Goal: Task Accomplishment & Management: Complete application form

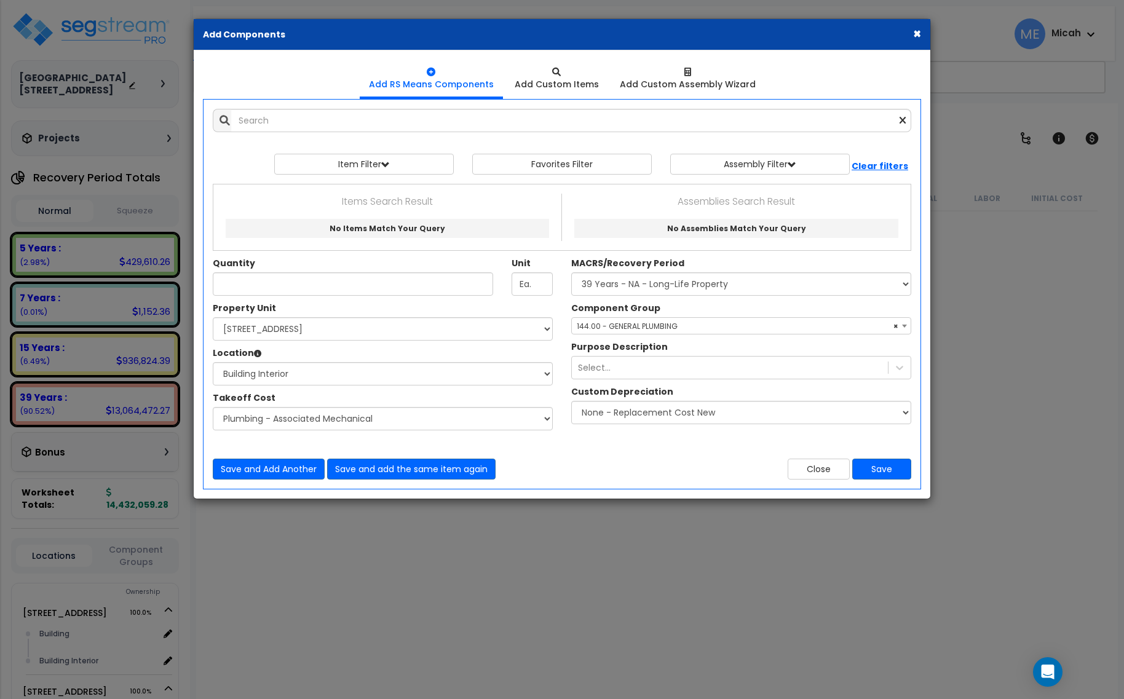
select select "3669"
select select "174261"
select select "461"
select select "45778573"
select select "56954"
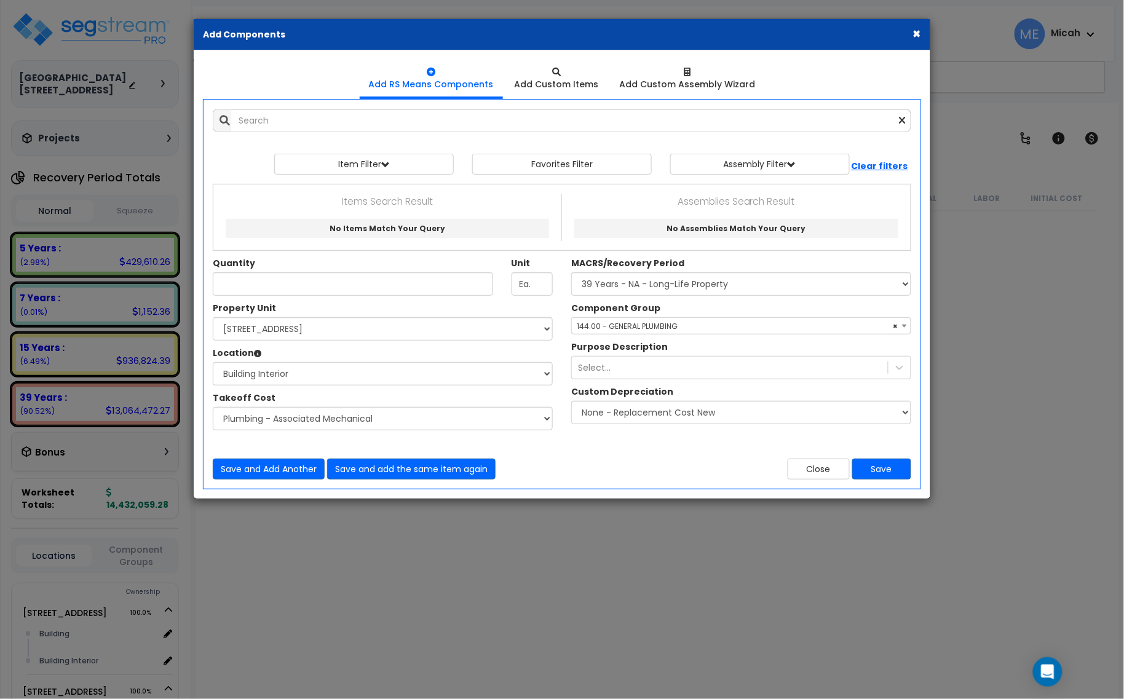
scroll to position [7073, 0]
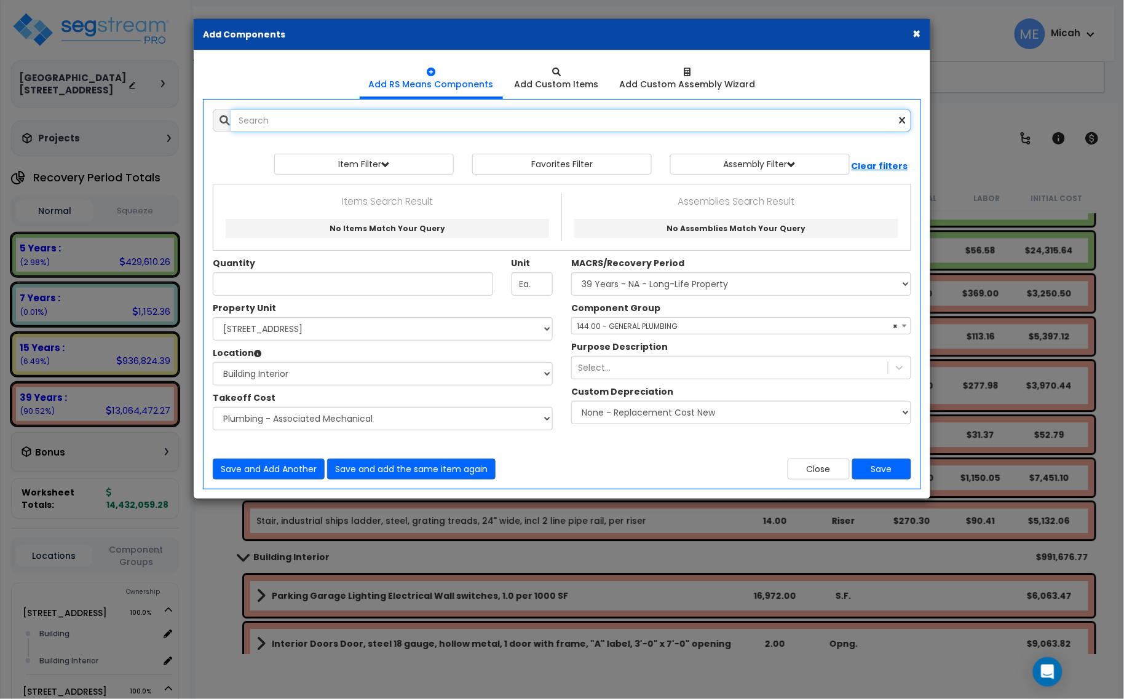
click at [318, 121] on input "text" at bounding box center [571, 120] width 680 height 23
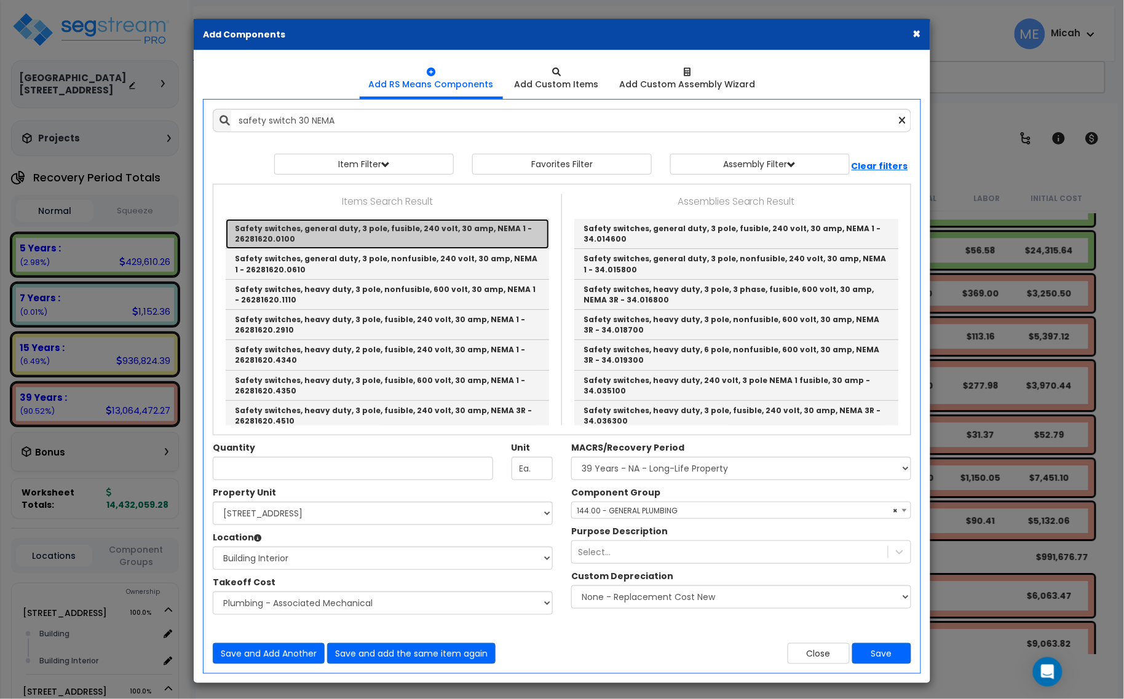
click at [388, 234] on link "Safety switches, general duty, 3 pole, fusible, 240 volt, 30 amp, NEMA 1 - 2628…" at bounding box center [387, 234] width 323 height 30
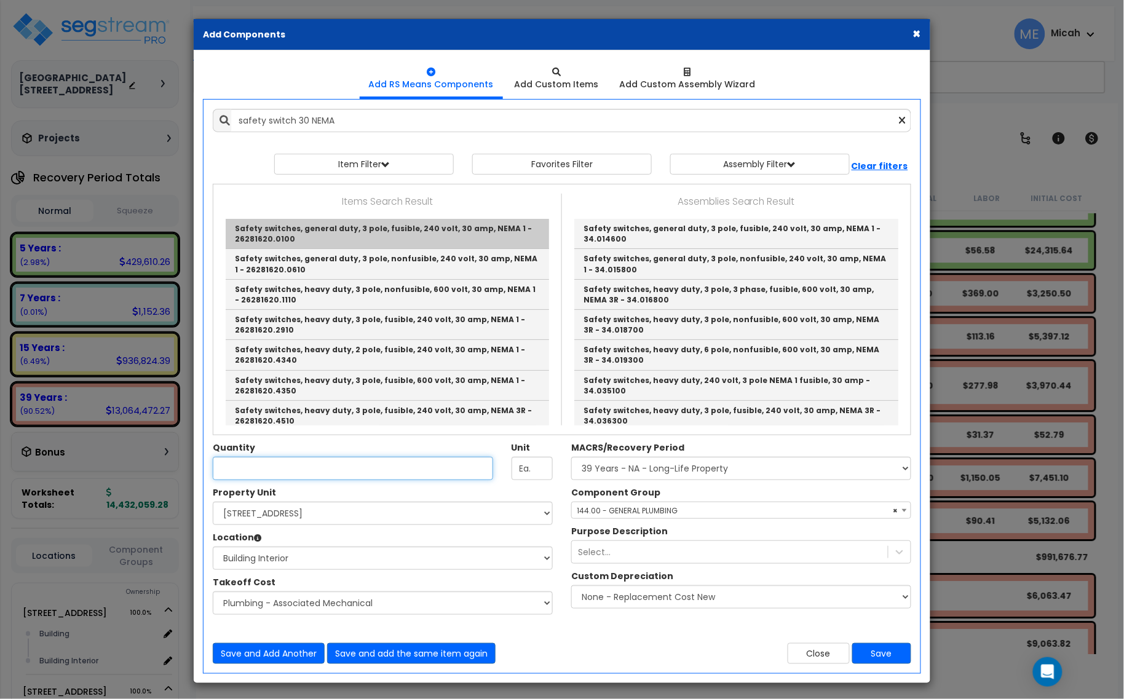
type input "Safety switches, general duty, 3 pole, fusible, 240 volt, 30 amp, NEMA 1 - 2628…"
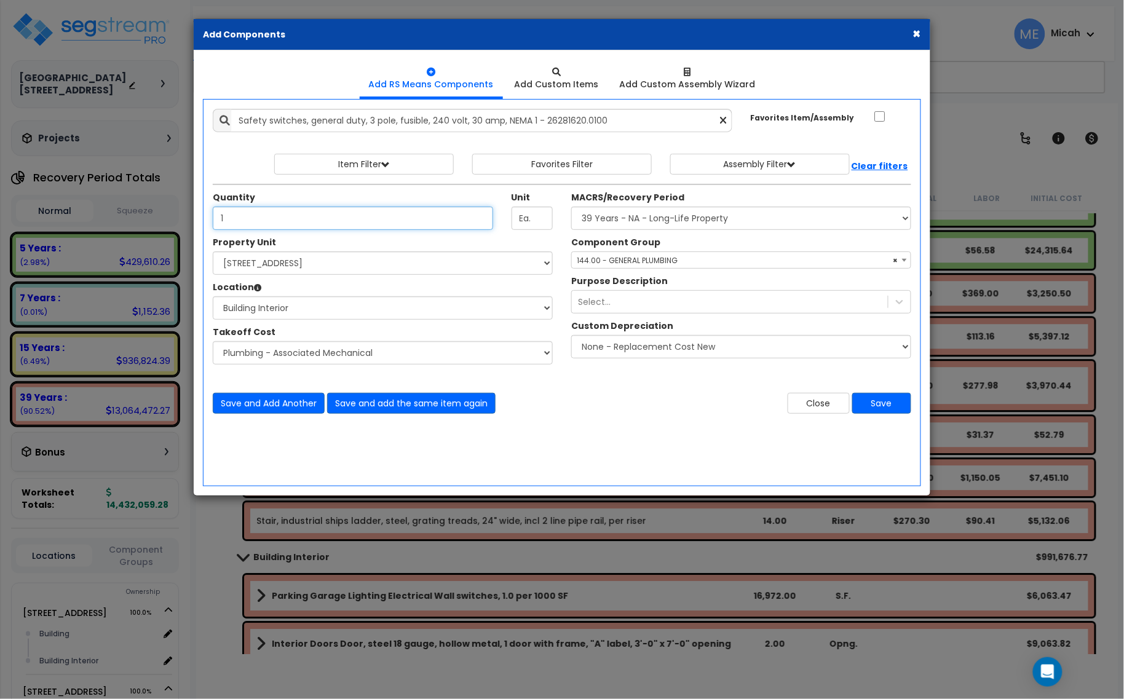
type input "1"
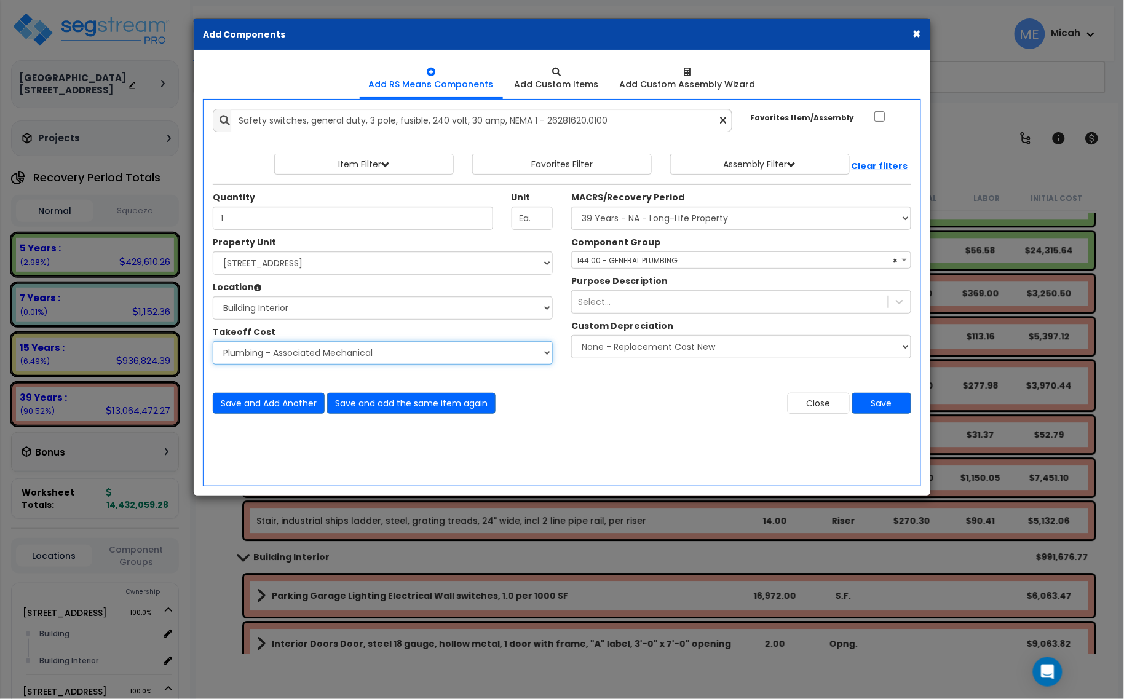
click at [380, 351] on select "Select Site Work - [PERSON_NAME] Aphalt Paving - Pine Bend Paving Site Concrete…" at bounding box center [383, 352] width 340 height 23
select select "45778576"
click at [213, 342] on select "Select Site Work - [PERSON_NAME] Aphalt Paving - Pine Bend Paving Site Concrete…" at bounding box center [383, 352] width 340 height 23
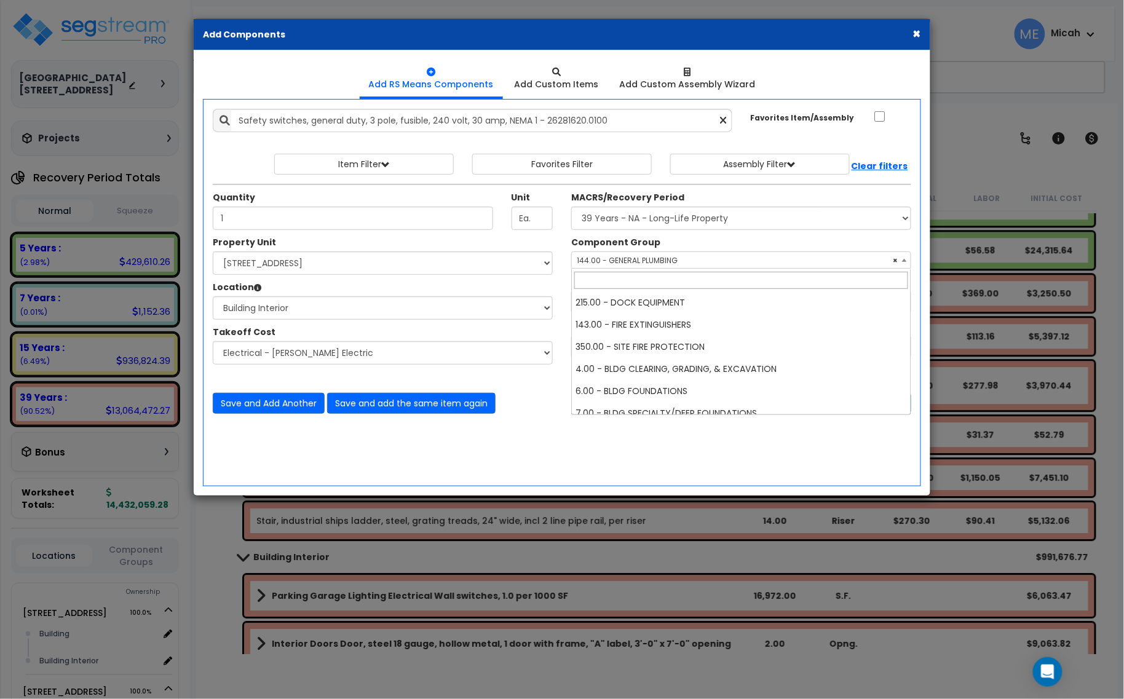
click at [630, 264] on span "× 144.00 - GENERAL PLUMBING" at bounding box center [741, 260] width 339 height 17
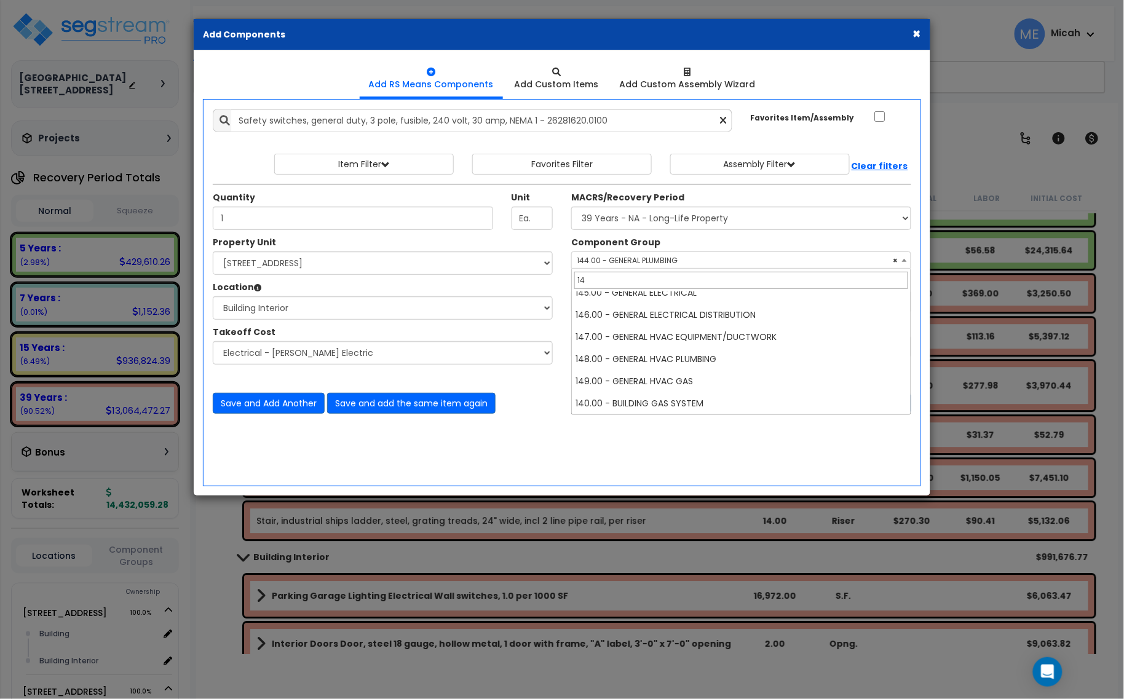
scroll to position [44, 0]
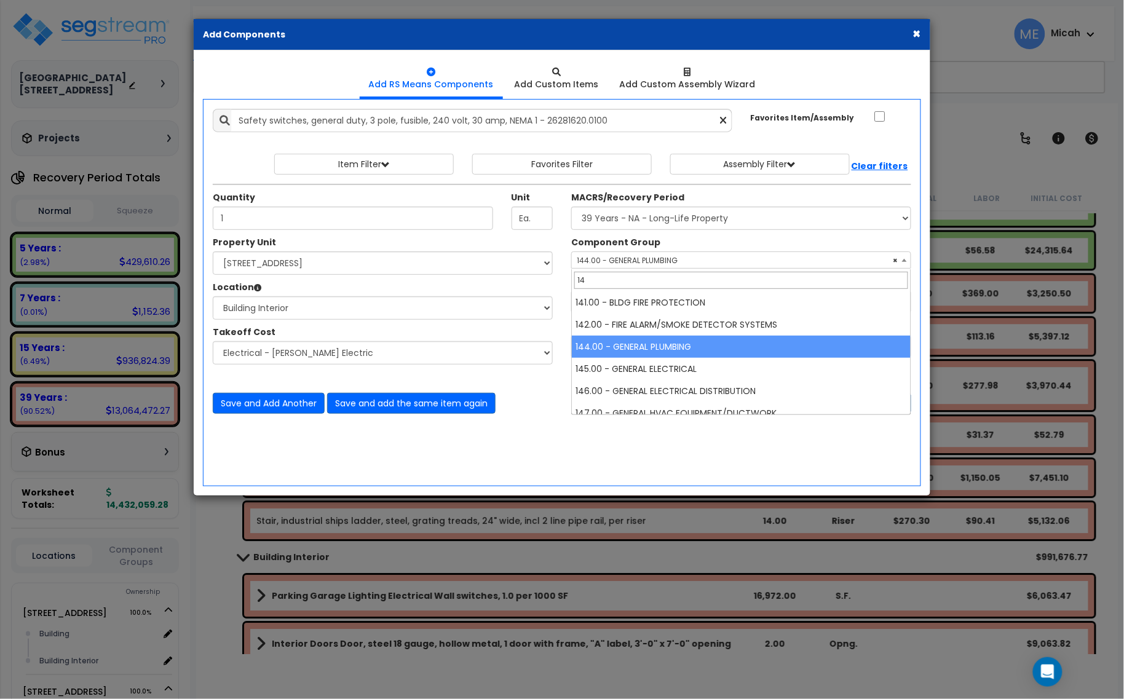
type input "145"
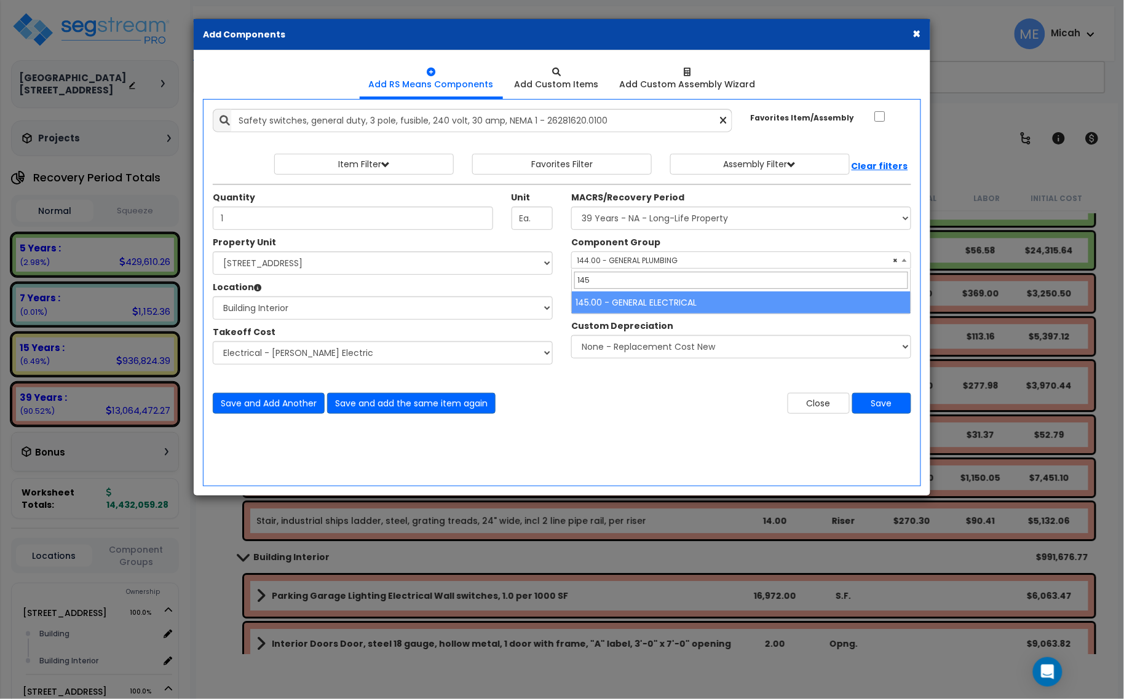
select select "56955"
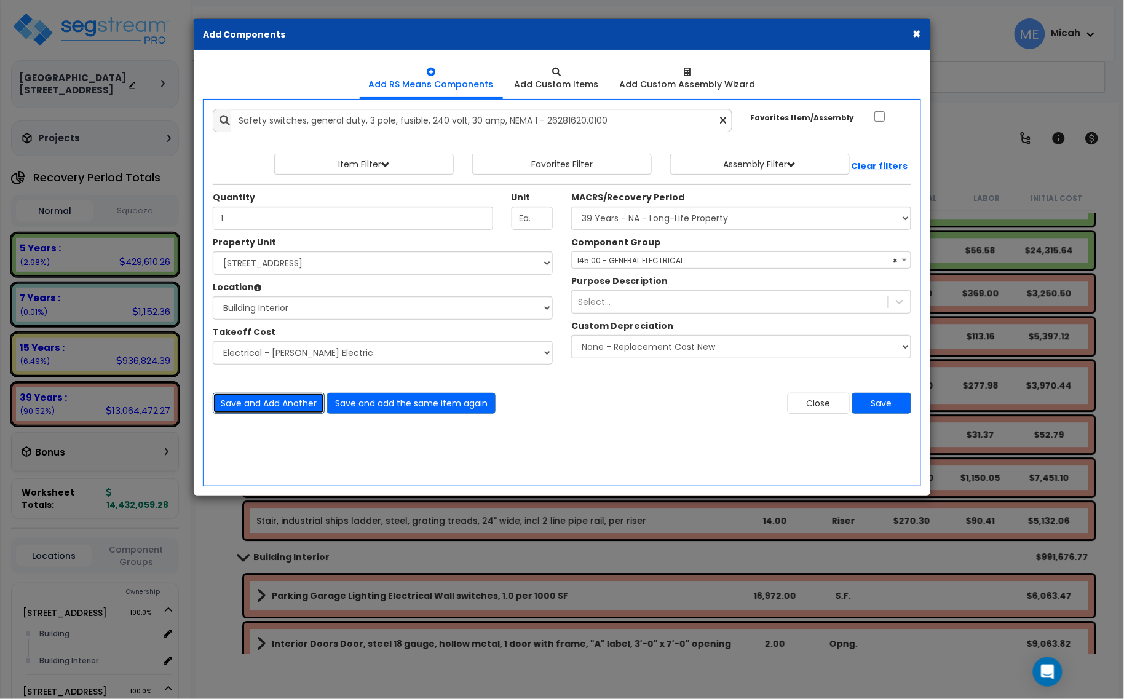
click at [268, 405] on button "Save and Add Another" at bounding box center [269, 403] width 112 height 21
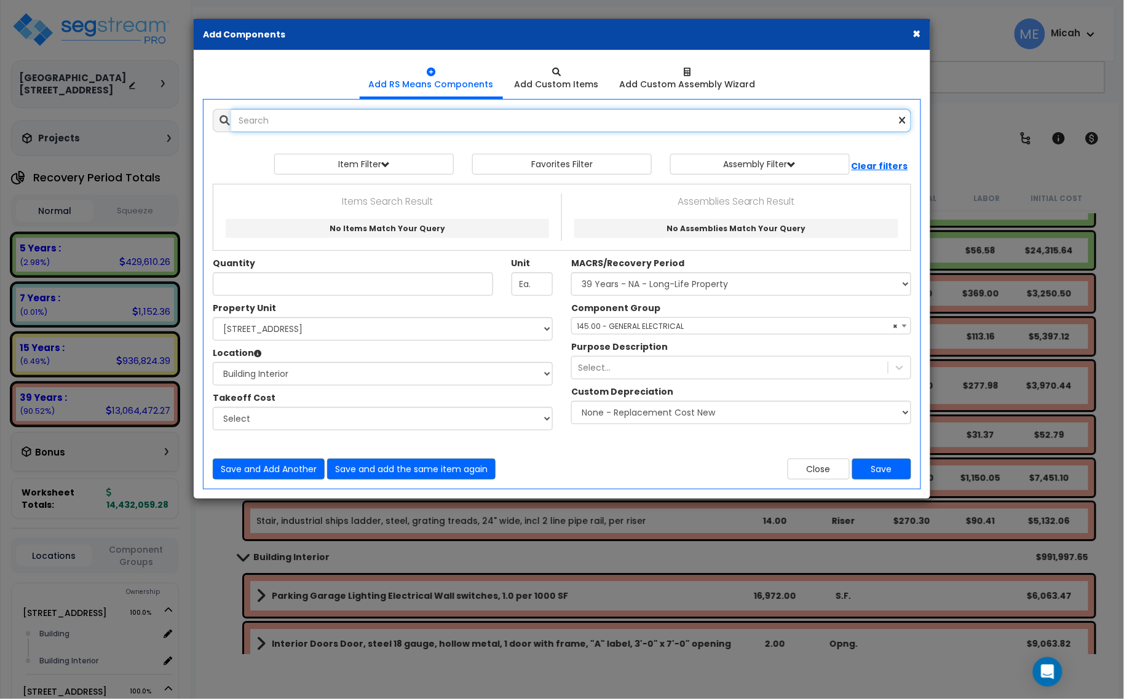
click at [339, 123] on input "text" at bounding box center [571, 120] width 680 height 23
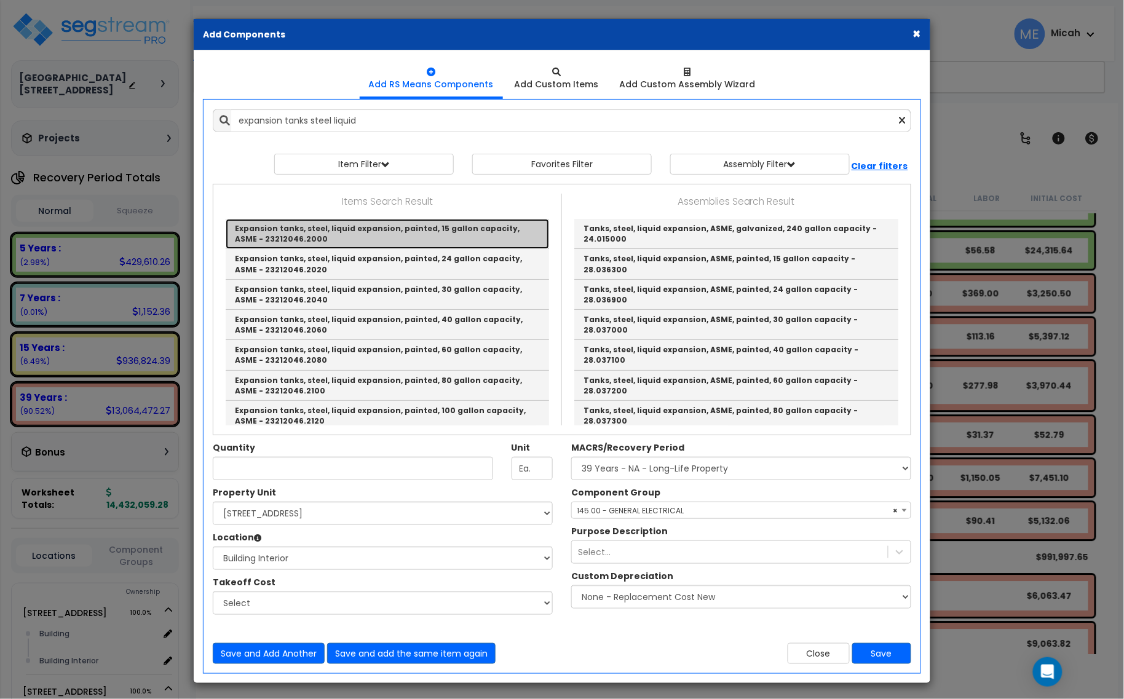
click at [415, 229] on link "Expansion tanks, steel, liquid expansion, painted, 15 gallon capacity, ASME - 2…" at bounding box center [387, 234] width 323 height 30
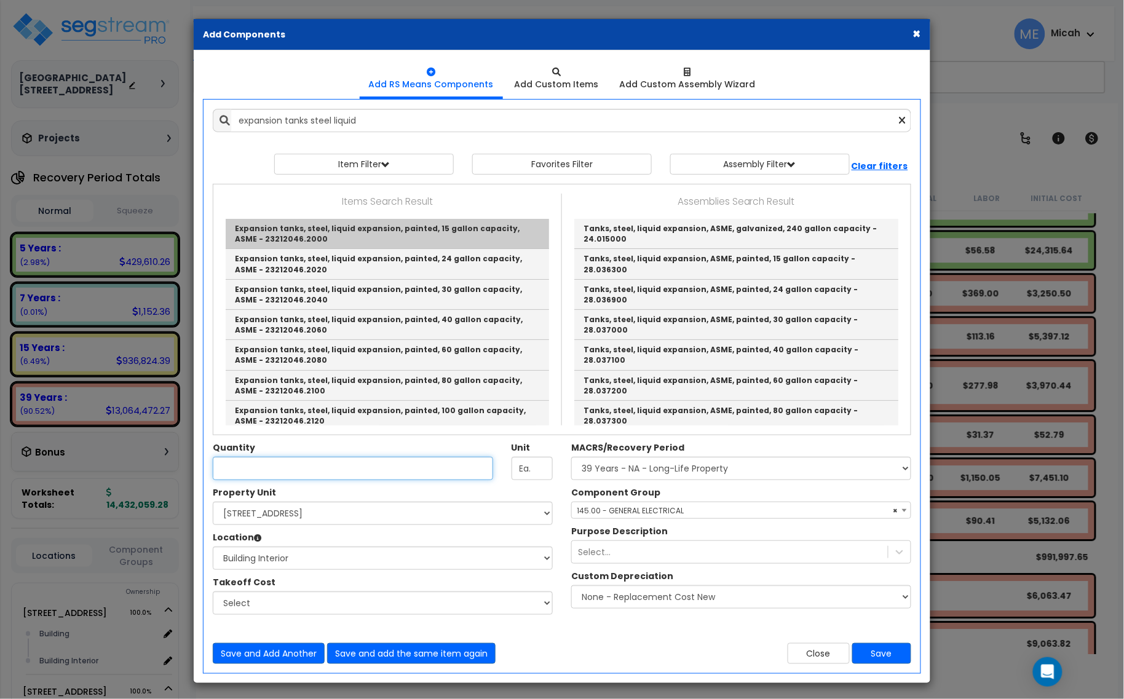
type input "Expansion tanks, steel, liquid expansion, painted, 15 gallon capacity, ASME - 2…"
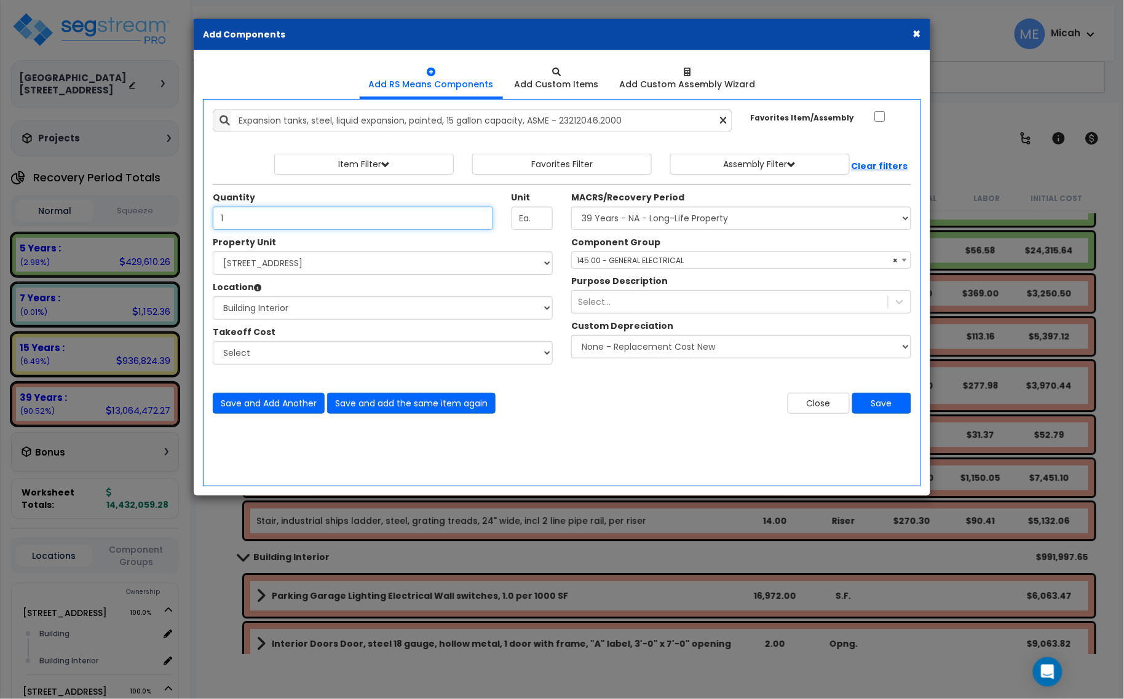
type input "1"
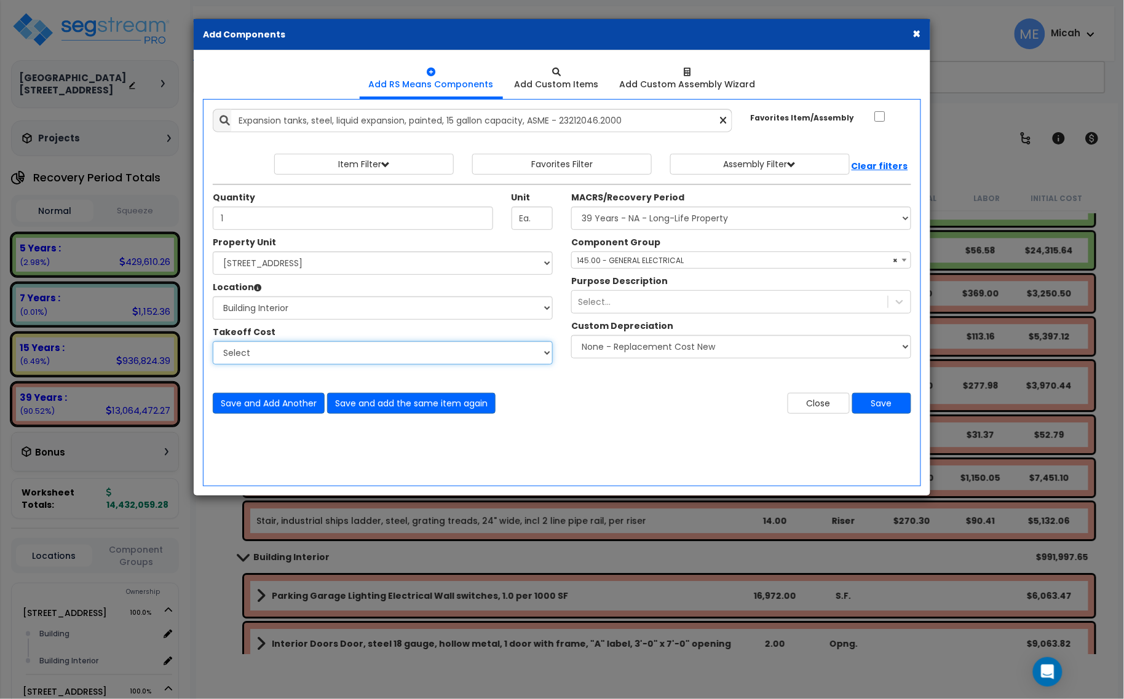
click at [321, 355] on select "Select Site Work - [PERSON_NAME] Aphalt Paving - Pine Bend Paving Site Concrete…" at bounding box center [383, 352] width 340 height 23
select select "45778573"
click at [213, 342] on select "Select Site Work - [PERSON_NAME] Aphalt Paving - Pine Bend Paving Site Concrete…" at bounding box center [383, 352] width 340 height 23
click at [606, 257] on span "× 145.00 - GENERAL ELECTRICAL" at bounding box center [741, 260] width 339 height 17
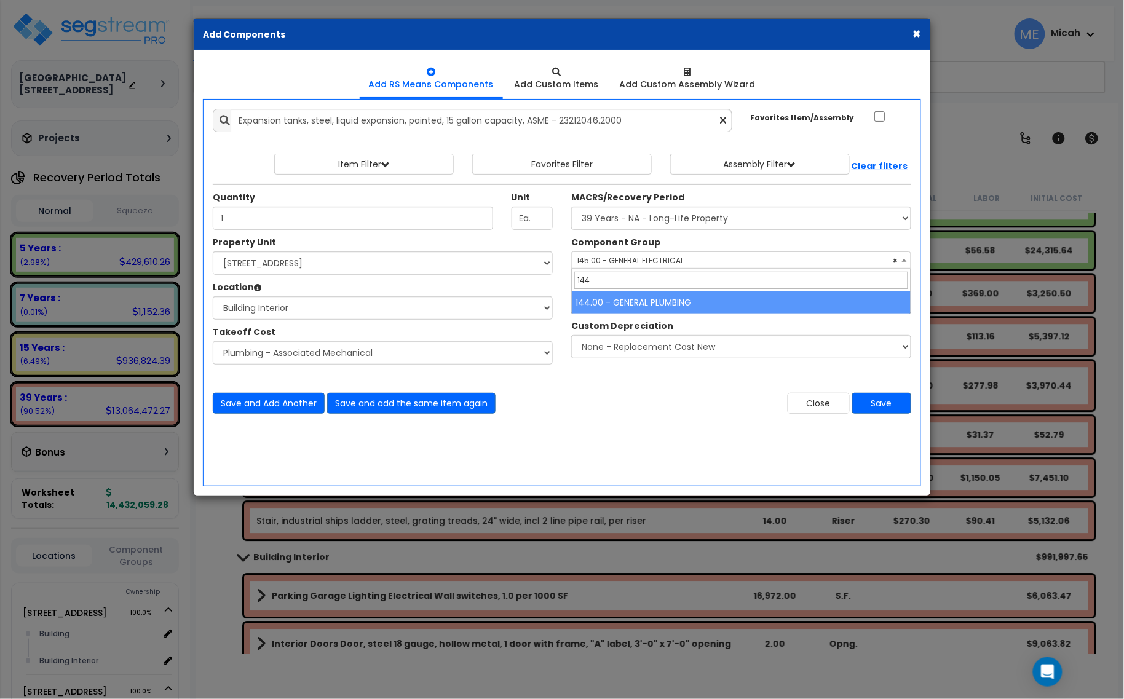
type input "144"
select select "56954"
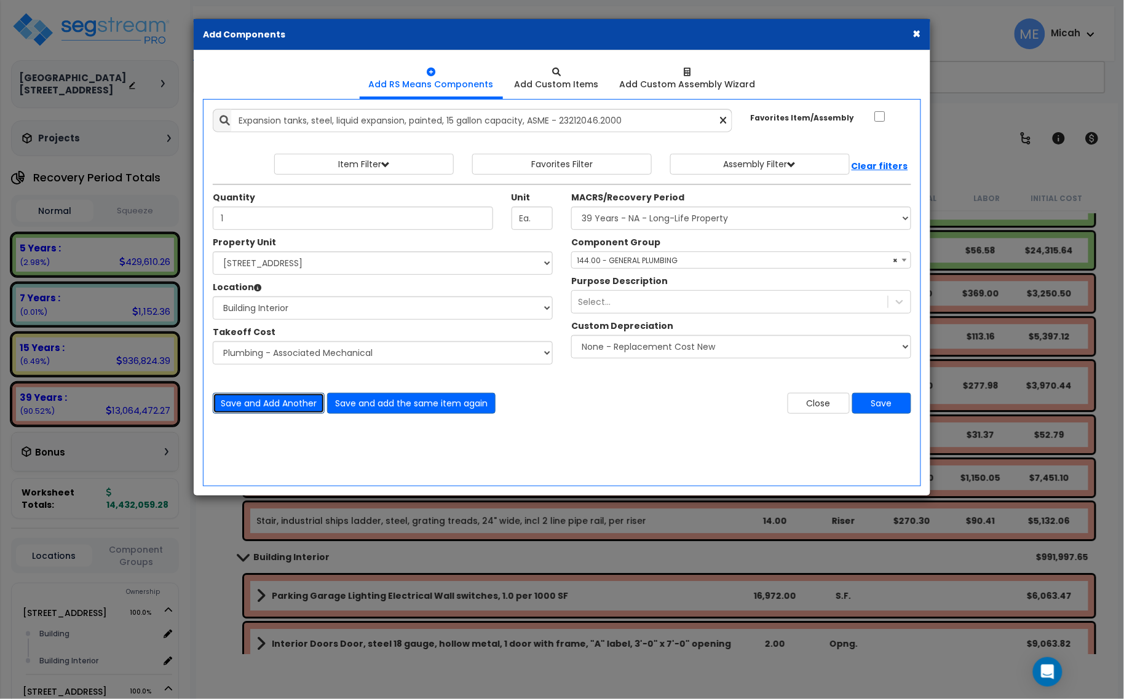
click at [281, 400] on button "Save and Add Another" at bounding box center [269, 403] width 112 height 21
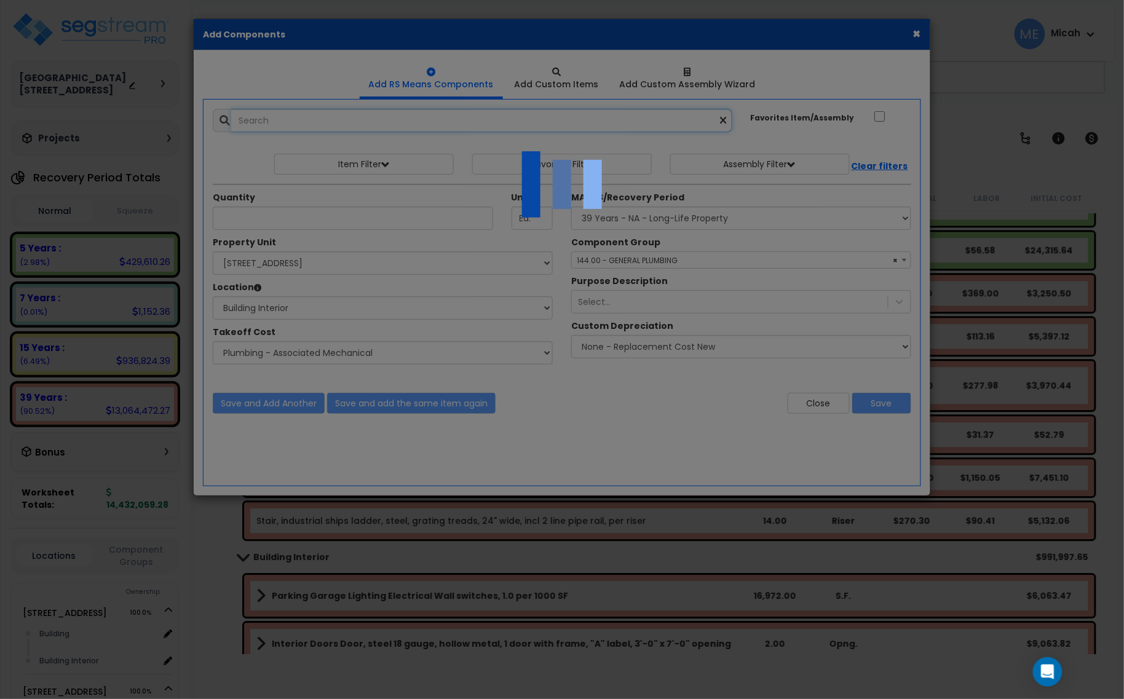
select select "45778573"
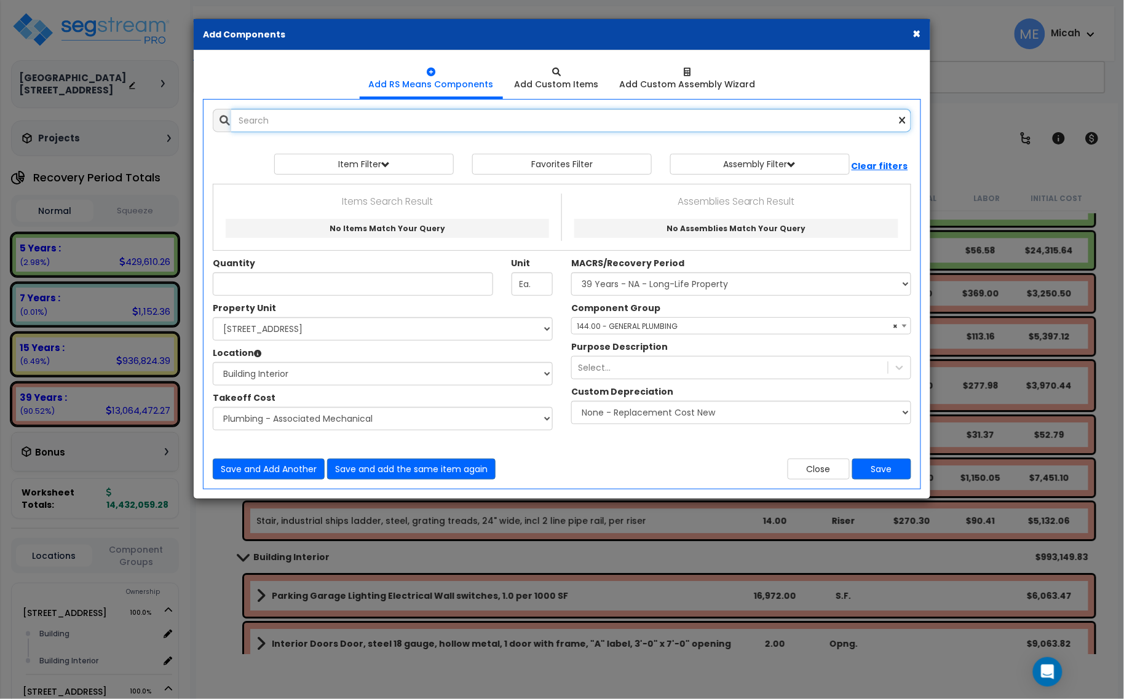
click at [335, 123] on input "text" at bounding box center [571, 120] width 680 height 23
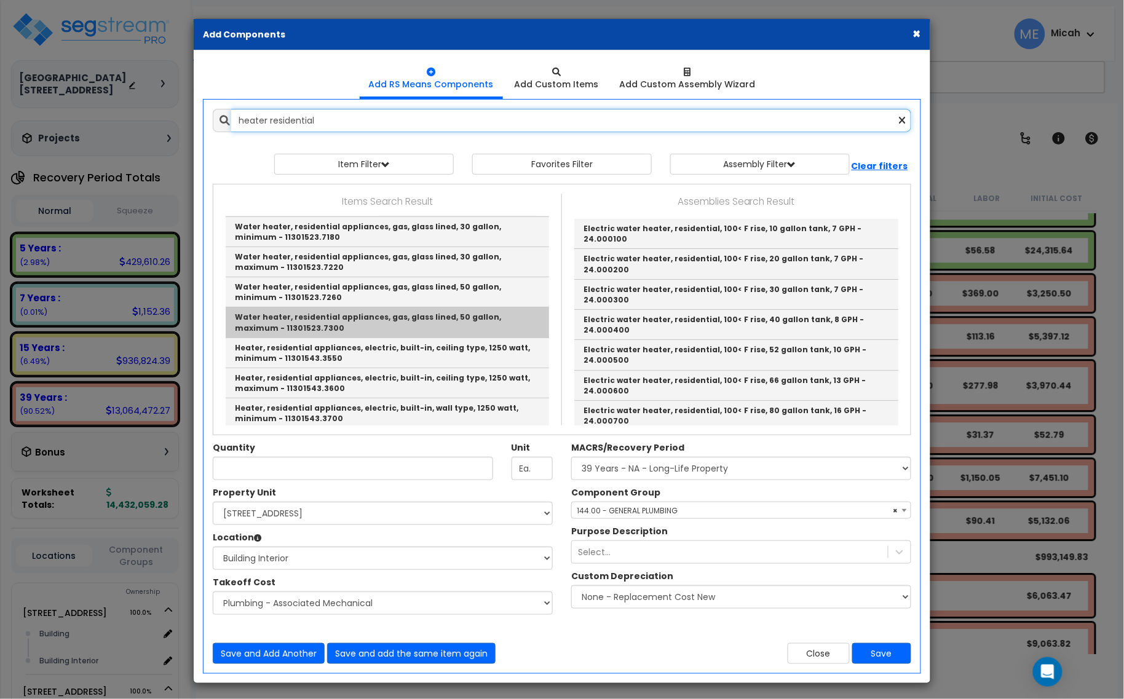
scroll to position [231, 0]
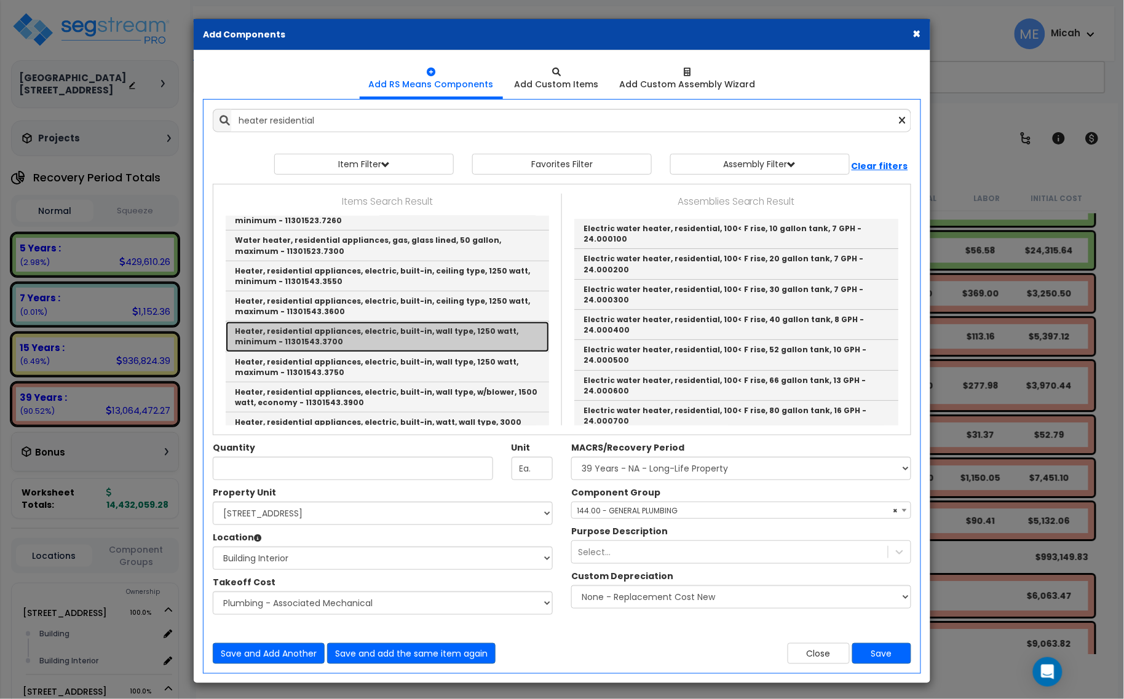
click at [443, 330] on link "Heater, residential appliances, electric, built-in, wall type, 1250 watt, minim…" at bounding box center [387, 337] width 323 height 30
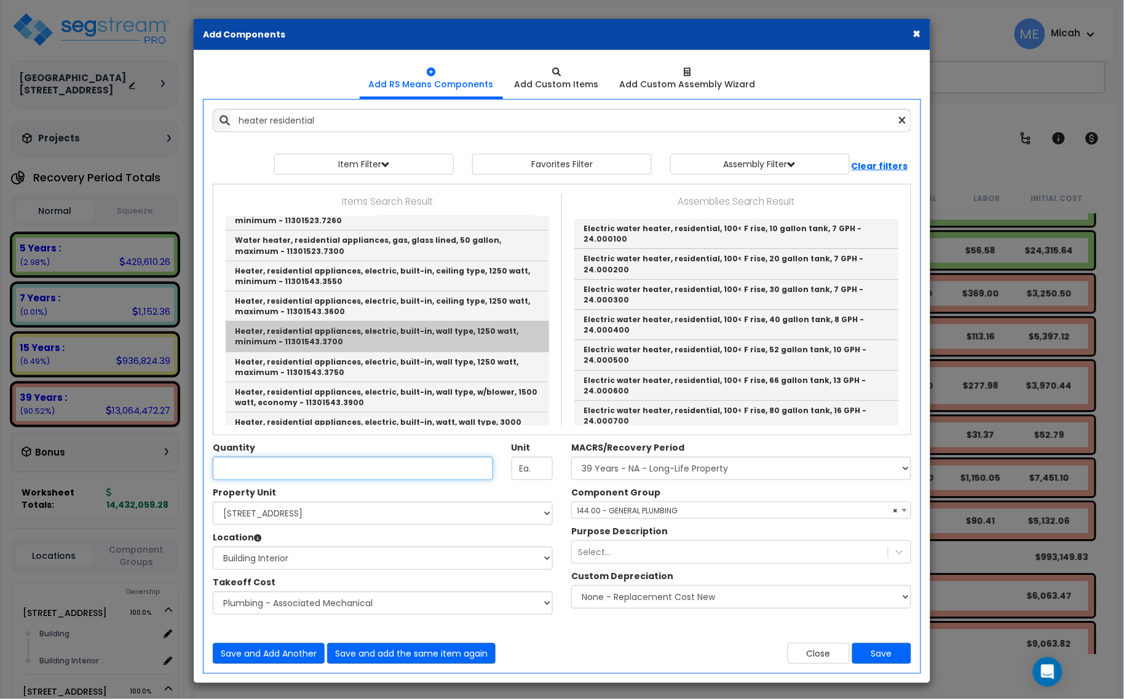
type input "Heater, residential appliances, electric, built-in, wall type, 1250 watt, minim…"
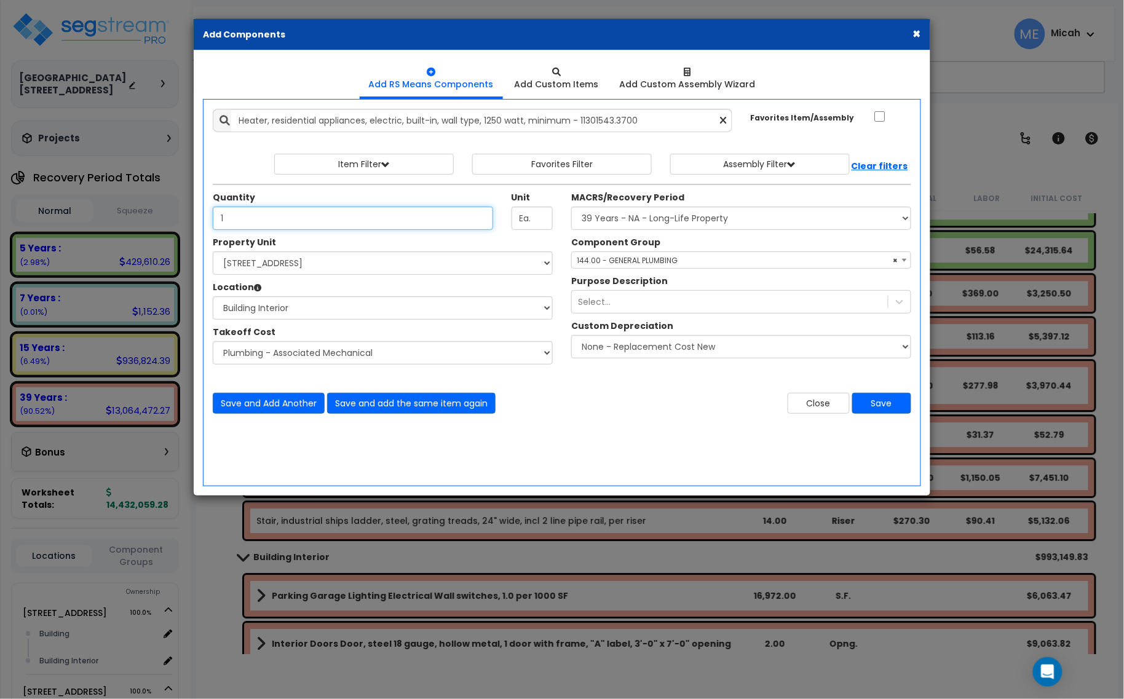
type input "1"
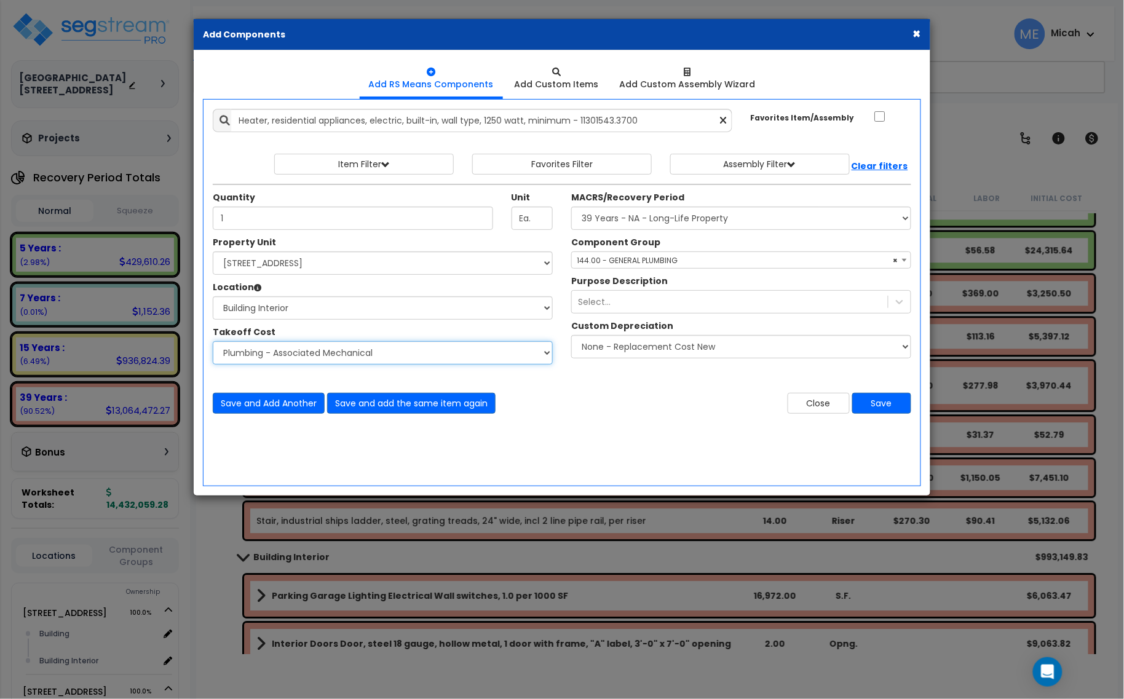
click at [296, 354] on select "Select Site Work - [PERSON_NAME] Aphalt Paving - Pine Bend Paving Site Concrete…" at bounding box center [383, 352] width 340 height 23
select select "45778575"
click at [213, 342] on select "Select Site Work - [PERSON_NAME] Aphalt Paving - Pine Bend Paving Site Concrete…" at bounding box center [383, 352] width 340 height 23
click at [604, 266] on span "× 144.00 - GENERAL PLUMBING" at bounding box center [741, 260] width 339 height 17
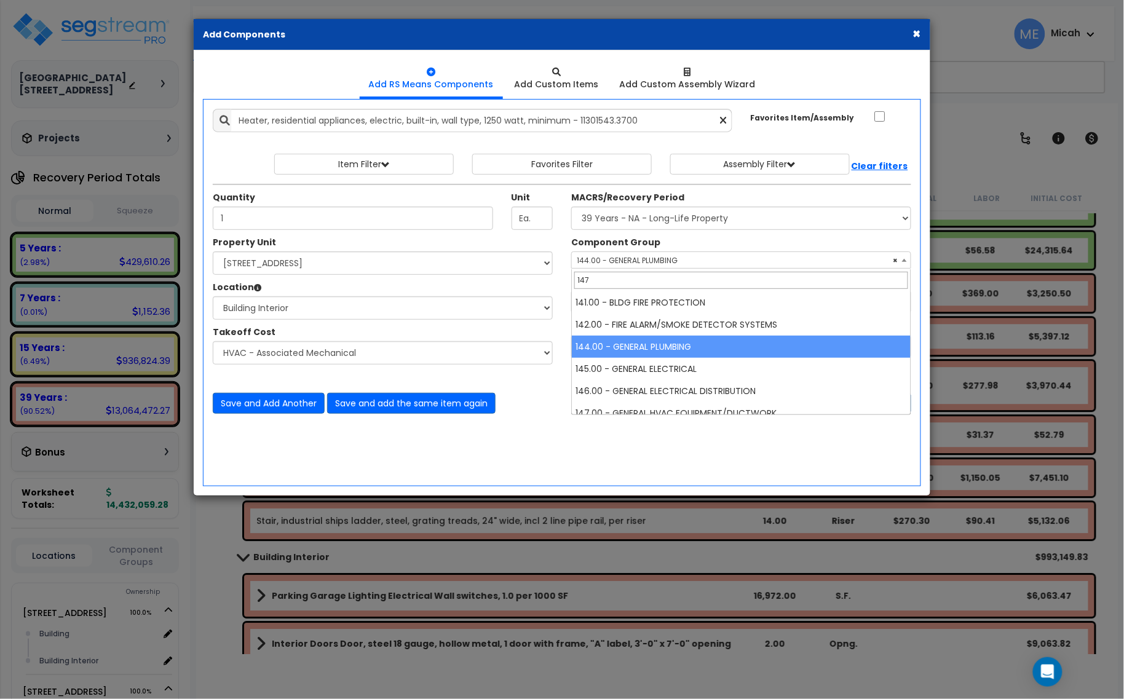
scroll to position [0, 0]
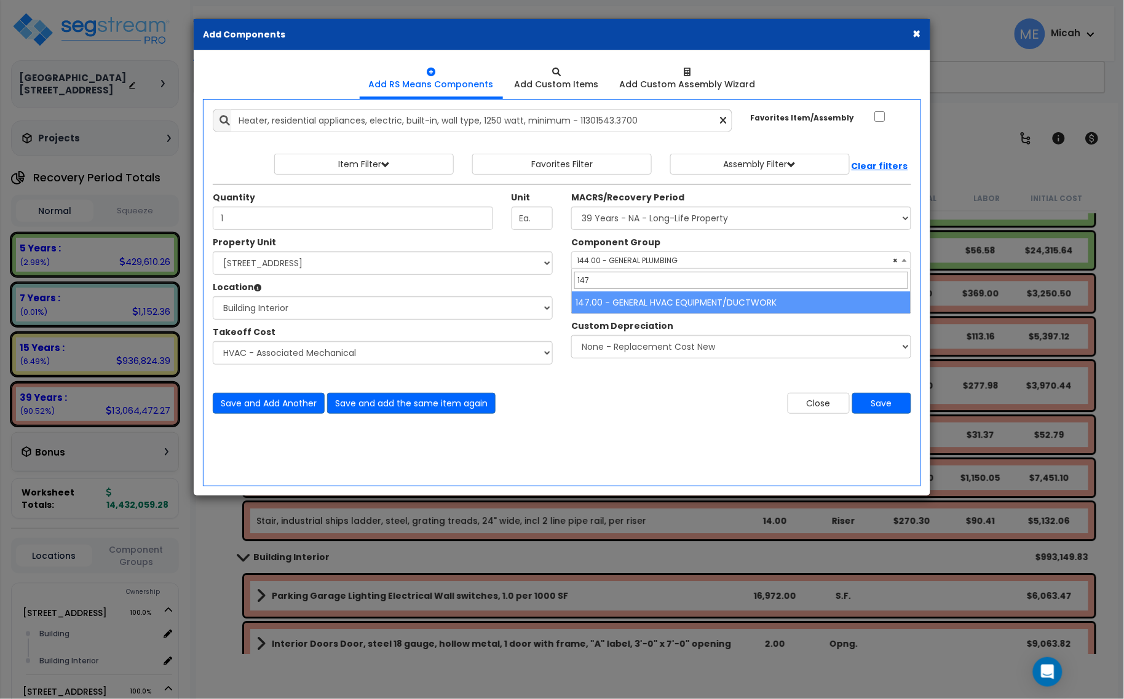
type input "147"
select select "56957"
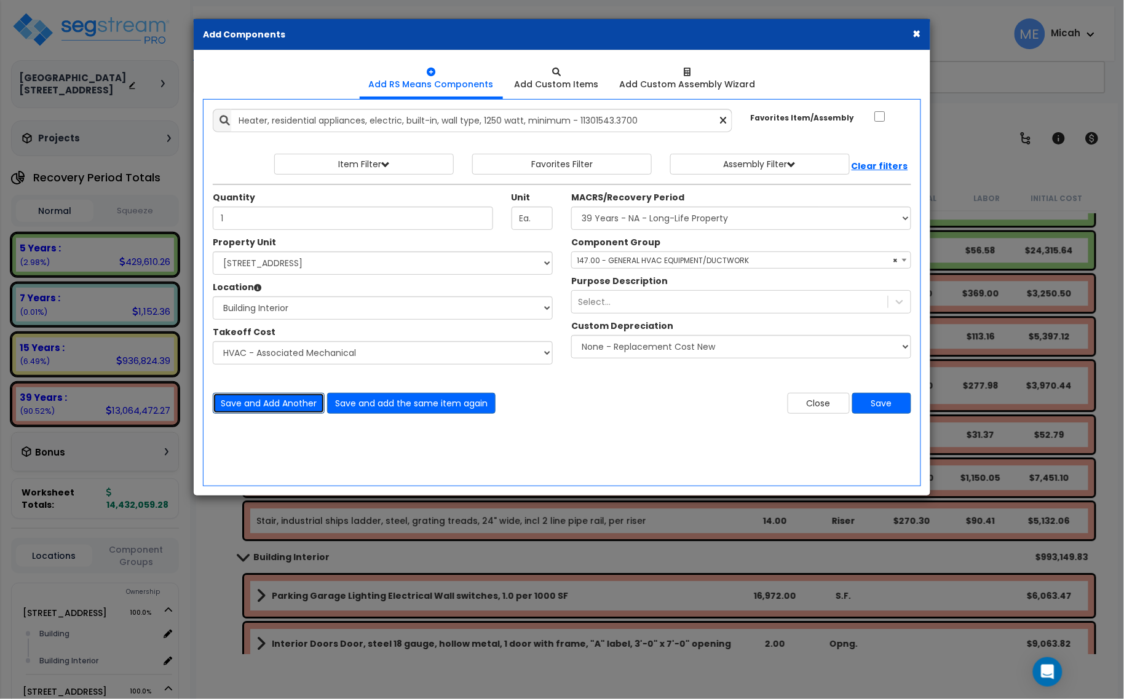
click at [266, 402] on button "Save and Add Another" at bounding box center [269, 403] width 112 height 21
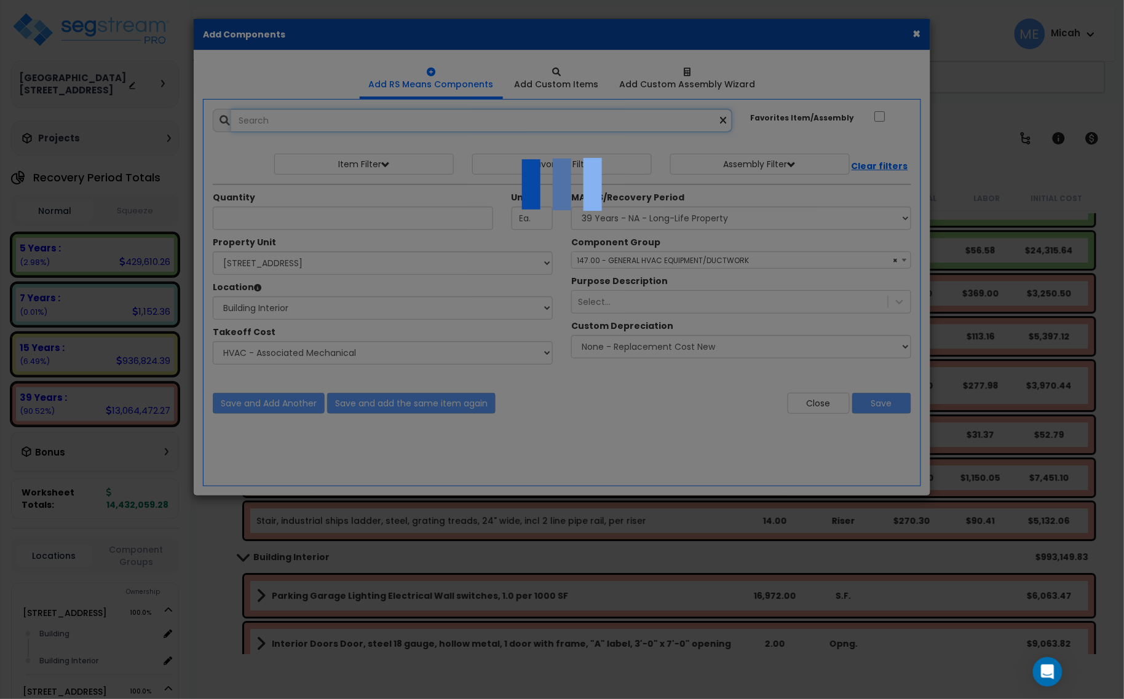
select select "45778575"
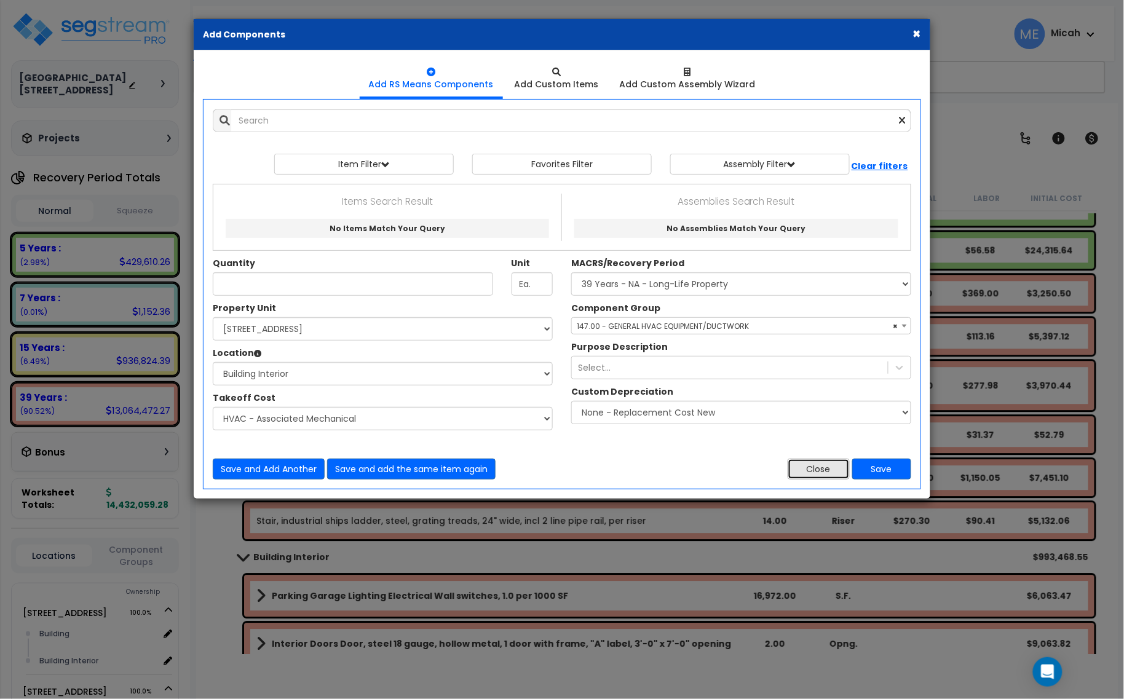
click at [827, 480] on button "Close" at bounding box center [819, 469] width 62 height 21
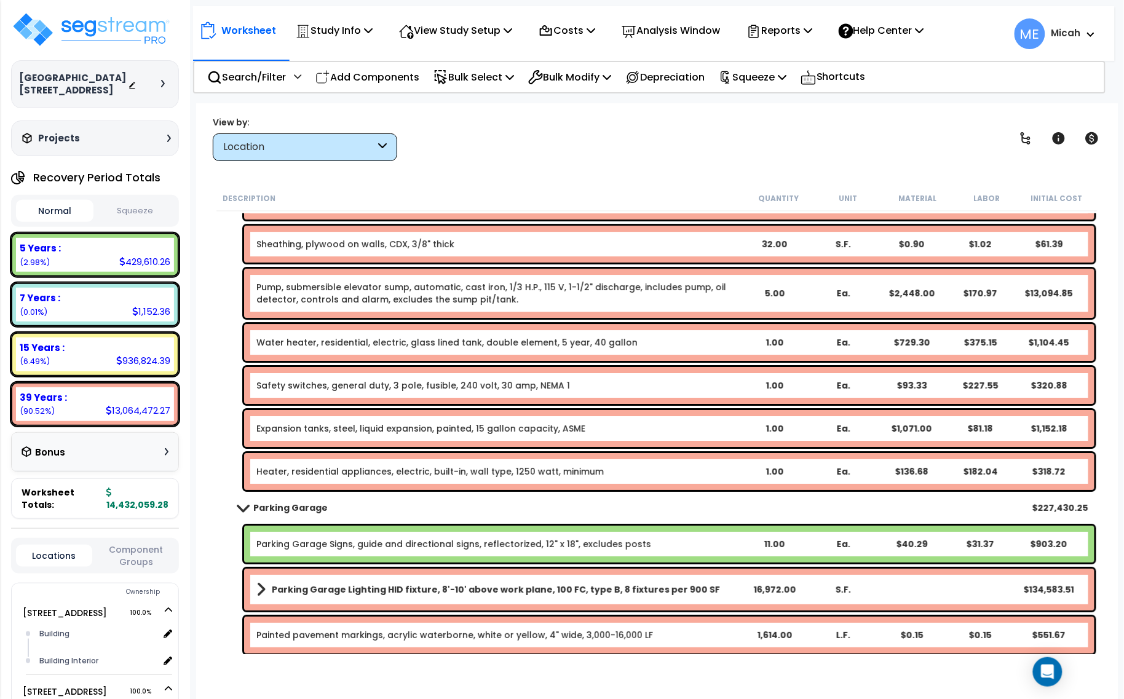
scroll to position [16375, 0]
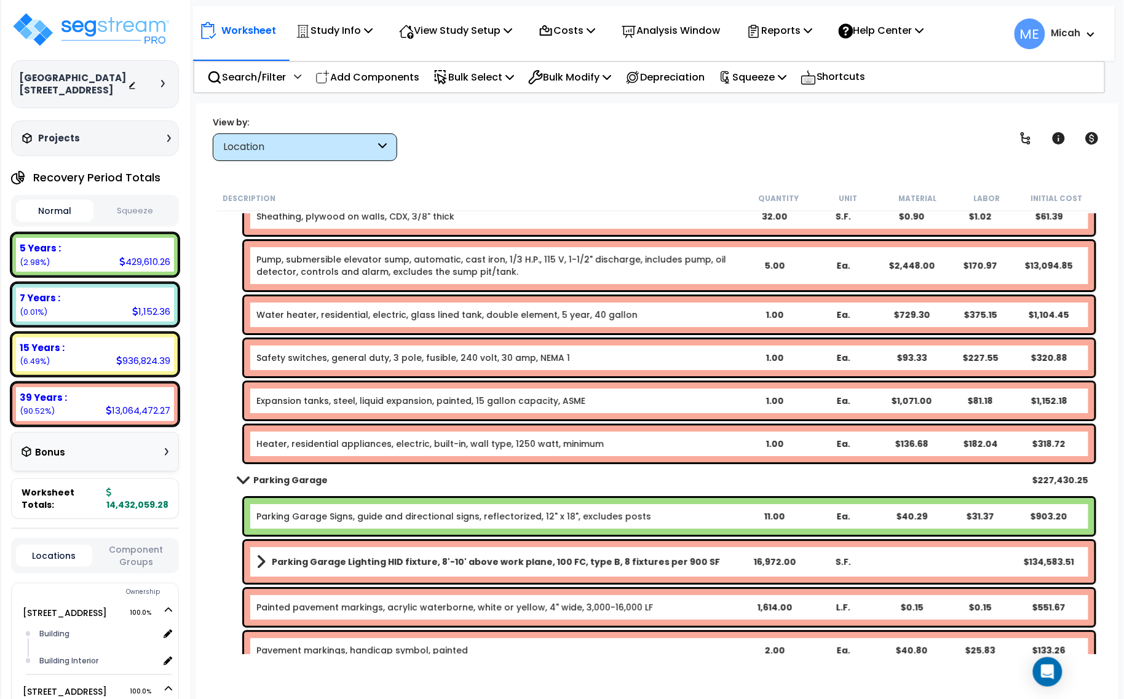
click at [450, 448] on link "Heater, residential appliances, electric, built-in, wall type, 1250 watt, minim…" at bounding box center [429, 444] width 347 height 12
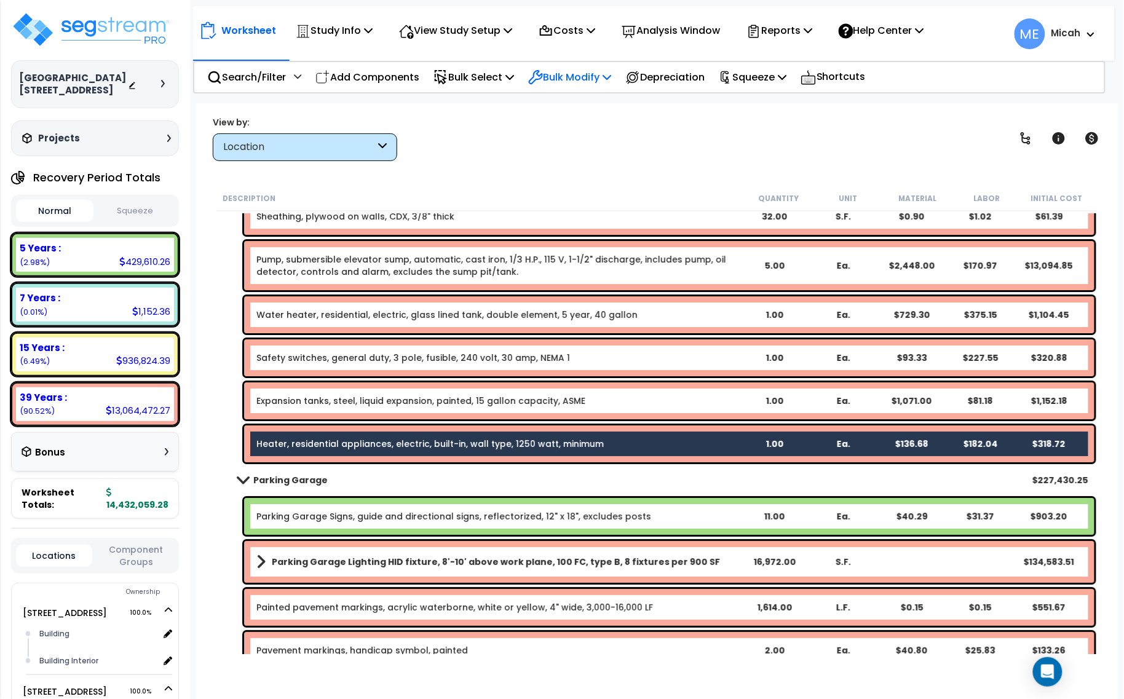
click at [598, 63] on div "Bulk Modify" at bounding box center [569, 77] width 83 height 29
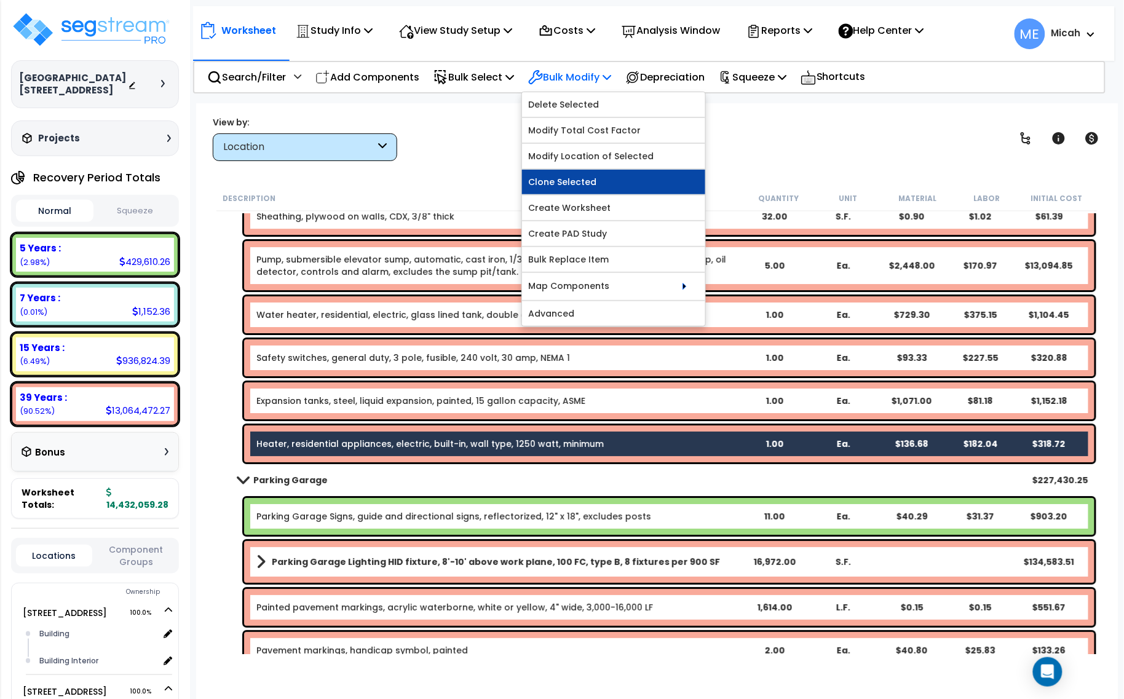
click at [611, 183] on link "Clone Selected" at bounding box center [613, 182] width 183 height 25
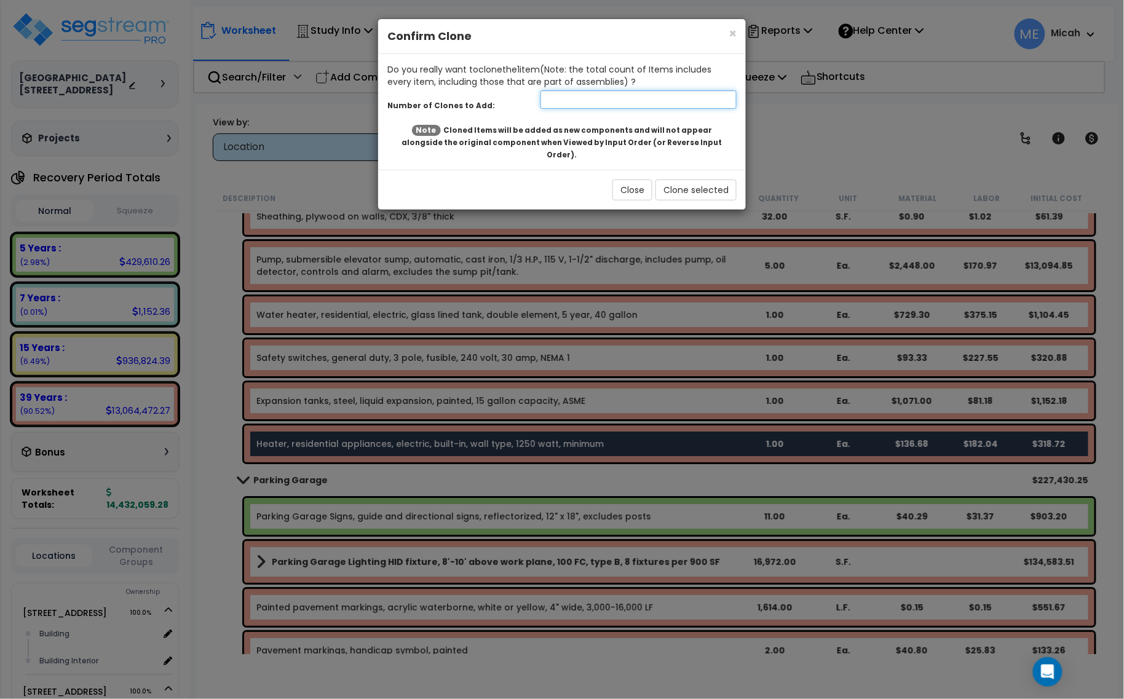
click at [595, 106] on input "number" at bounding box center [639, 99] width 196 height 18
type input "1"
click at [696, 180] on button "Clone selected" at bounding box center [696, 190] width 81 height 21
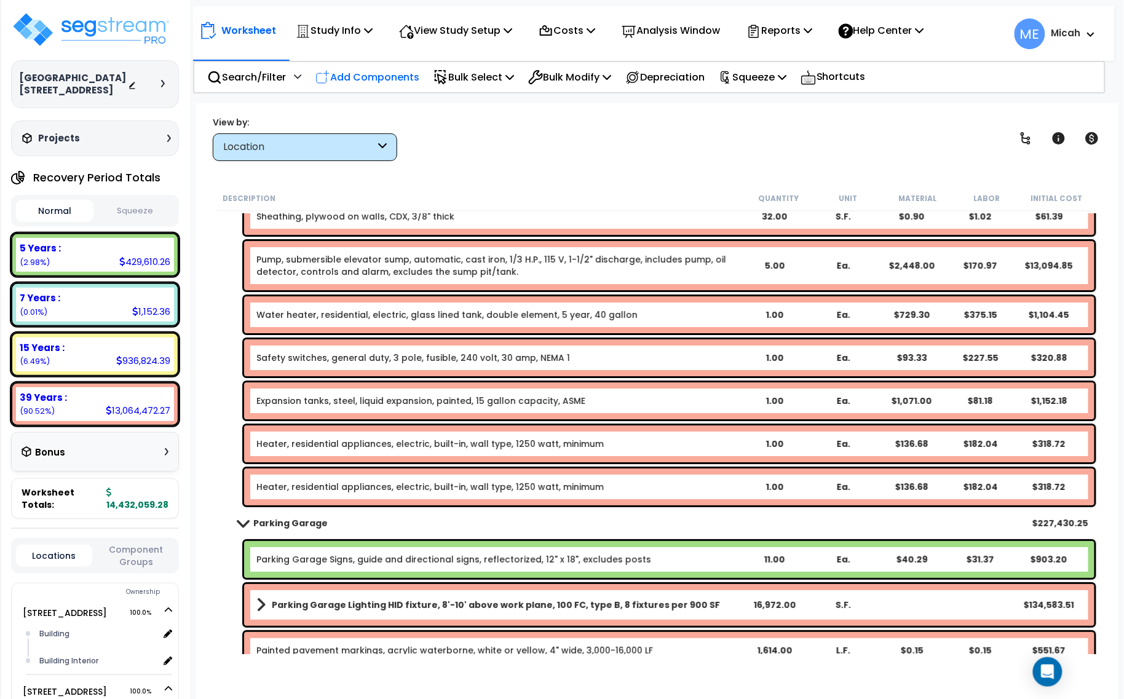
click at [395, 79] on p "Add Components" at bounding box center [368, 77] width 104 height 17
select select
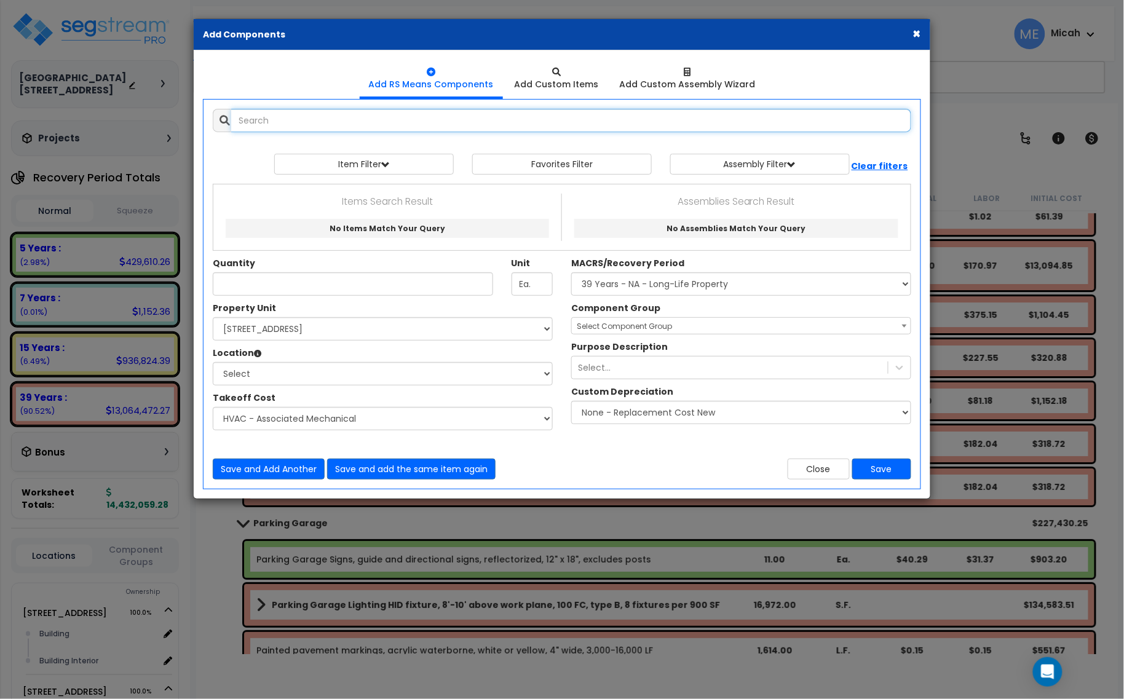
select select
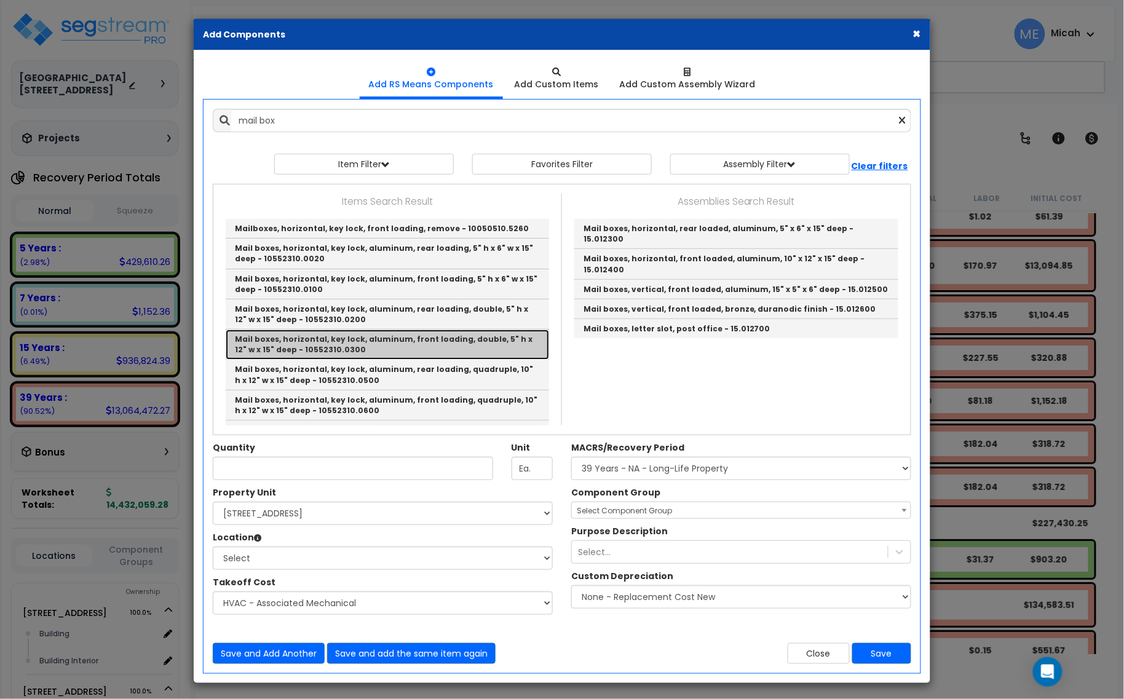
click at [443, 342] on link "Mail boxes, horizontal, key lock, aluminum, front loading, double, 5" h x 12" w…" at bounding box center [387, 345] width 323 height 30
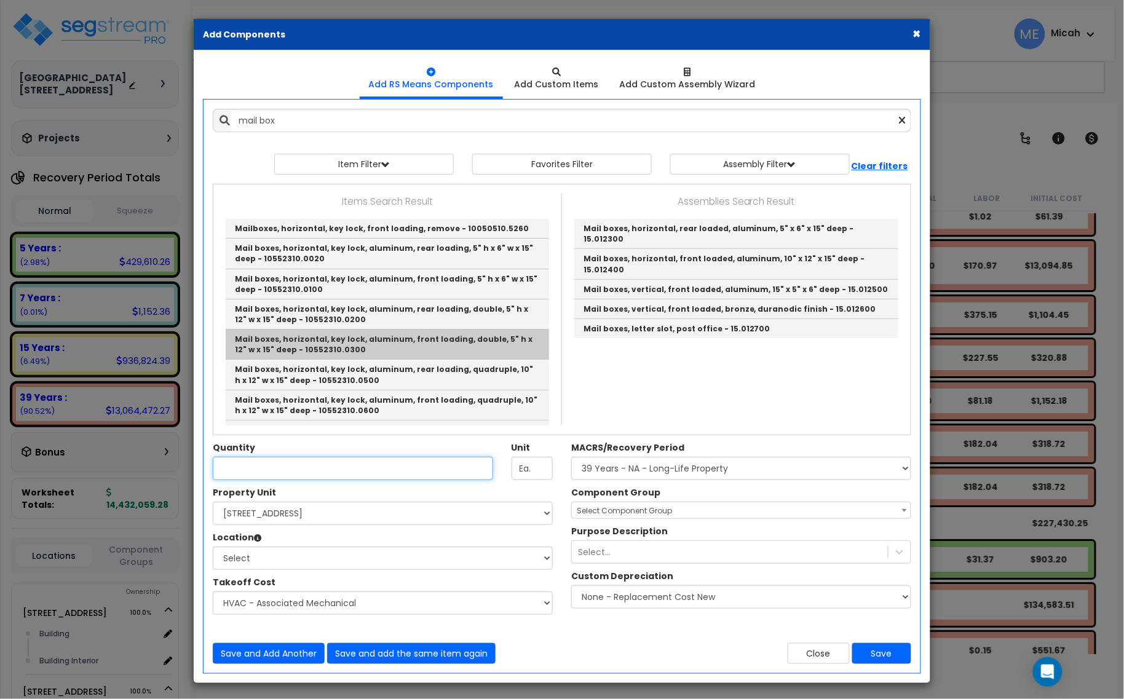
type input "Mail boxes, horizontal, key lock, aluminum, front loading, double, 5" h x 12" w…"
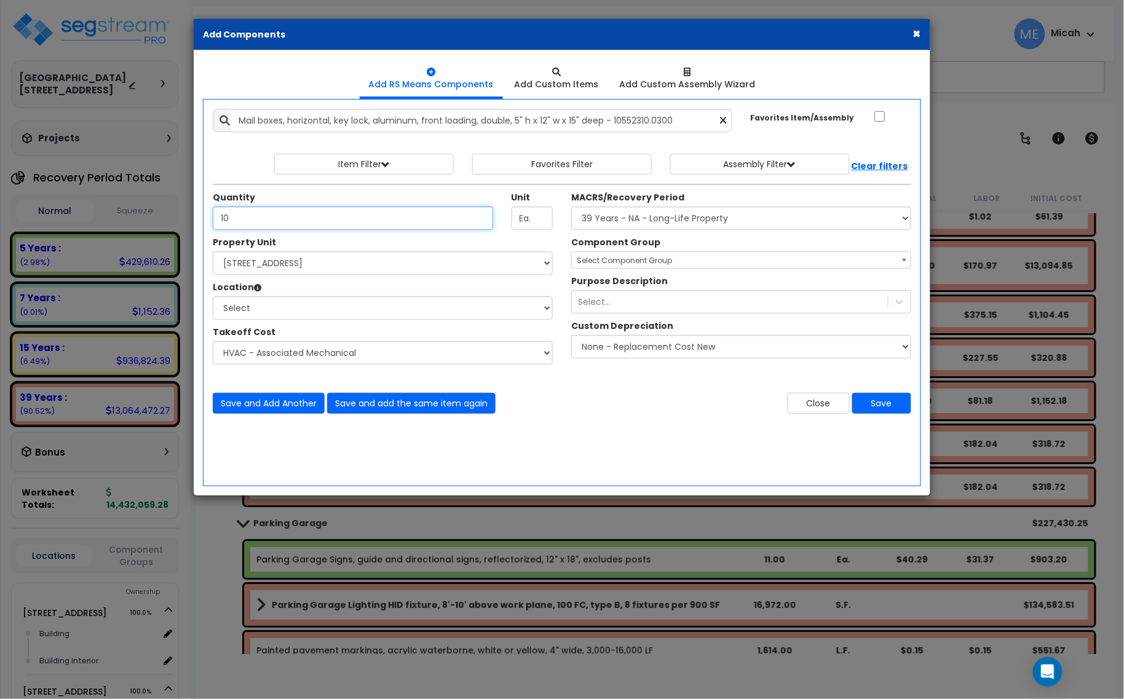
type input "10"
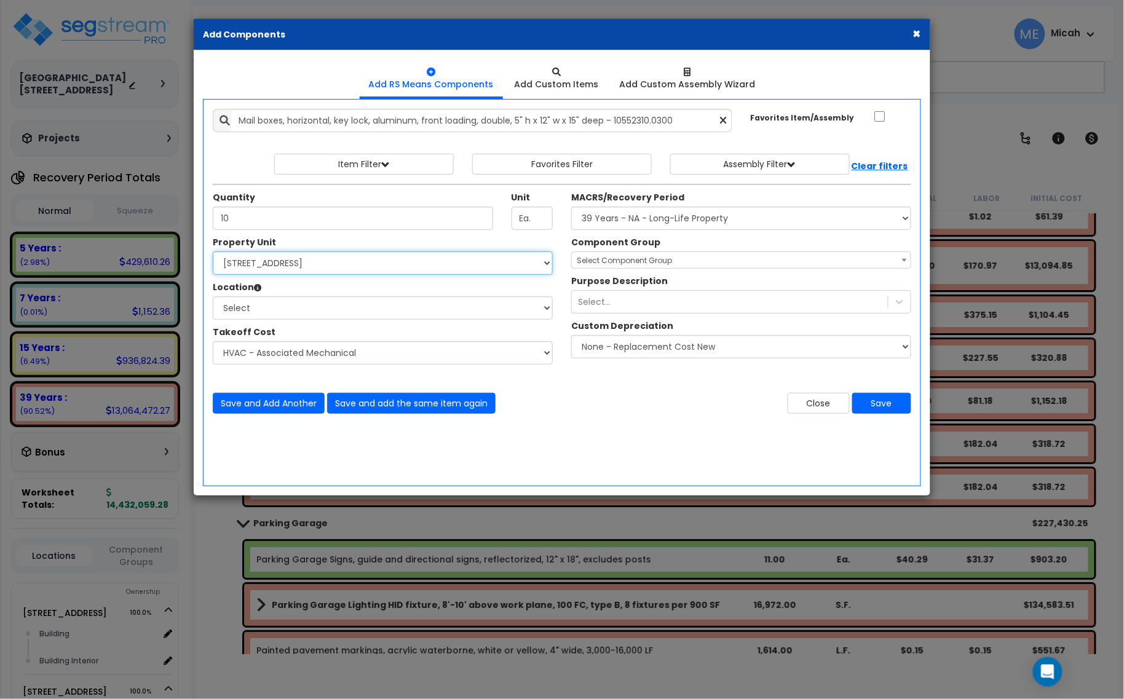
click at [275, 253] on select "Select [STREET_ADDRESS] [STREET_ADDRESS] [STREET_ADDRESS] Site Improvement 2 95…" at bounding box center [383, 263] width 340 height 23
select select "174261"
click at [213, 252] on select "Select [STREET_ADDRESS] [STREET_ADDRESS] [STREET_ADDRESS] Site Improvement 2 95…" at bounding box center [383, 263] width 340 height 23
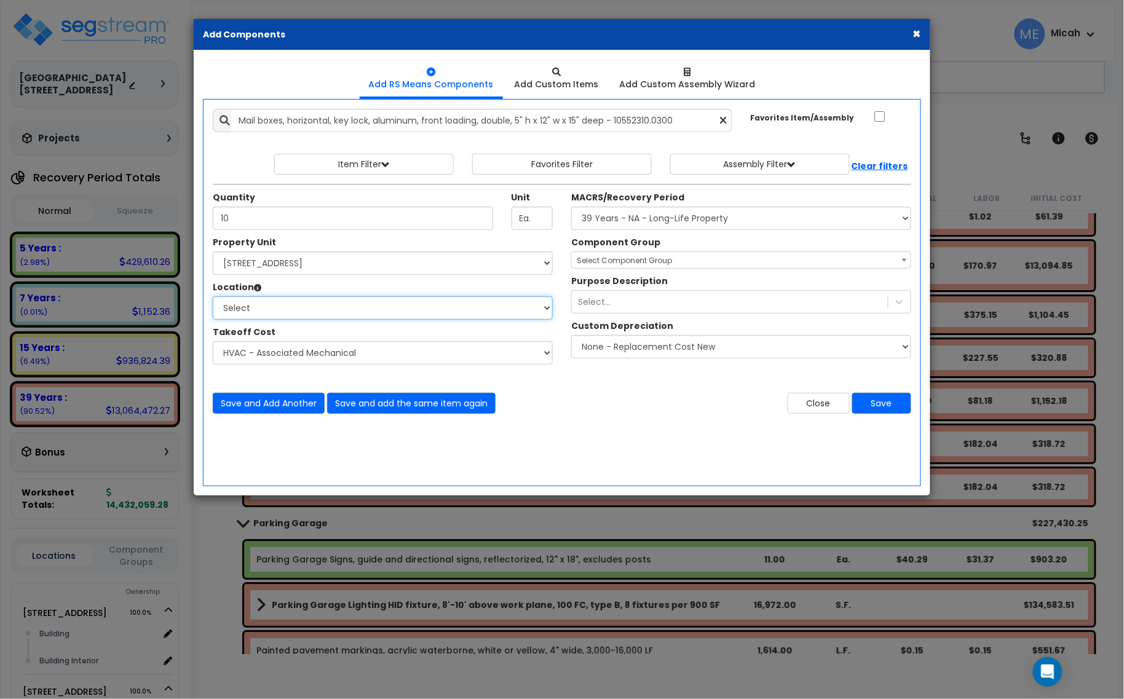
click at [298, 312] on select "Select Building Building Interior Parking Garage Add Additional Location" at bounding box center [383, 307] width 340 height 23
select select "461"
click at [213, 297] on select "Select Building Building Interior Parking Garage Add Additional Location" at bounding box center [383, 307] width 340 height 23
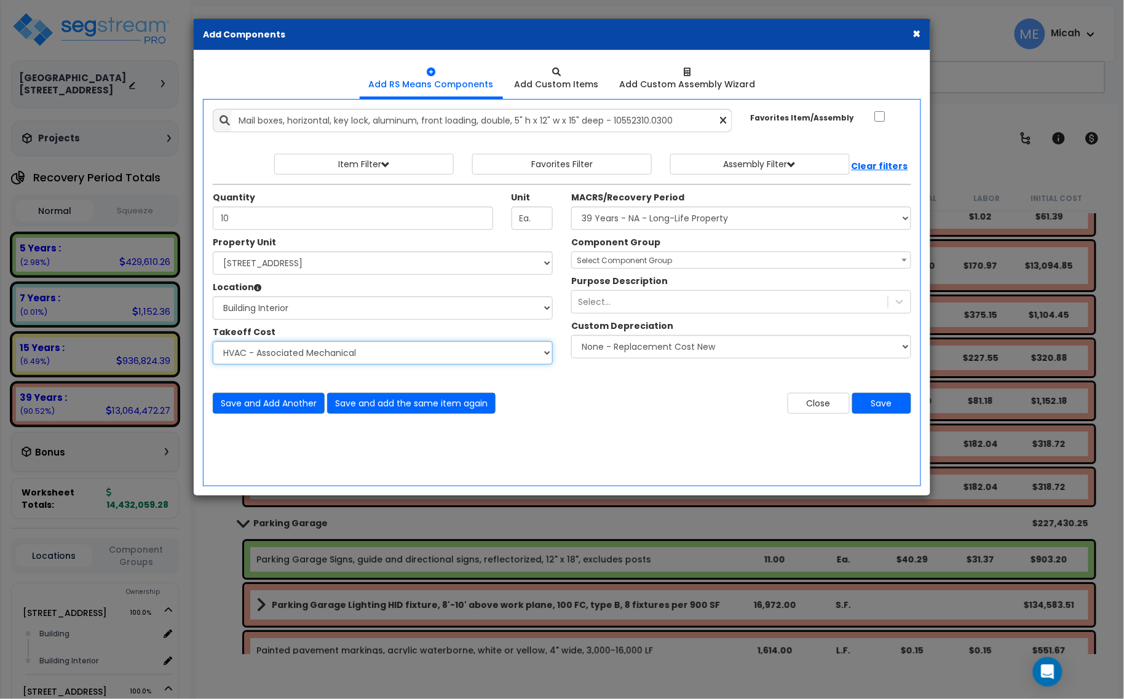
click at [330, 357] on select "Select Site Work - [PERSON_NAME] Aphalt Paving - Pine Bend Paving Site Concrete…" at bounding box center [383, 352] width 340 height 23
select select "45778570"
click at [213, 342] on select "Select Site Work - [PERSON_NAME] Aphalt Paving - Pine Bend Paving Site Concrete…" at bounding box center [383, 352] width 340 height 23
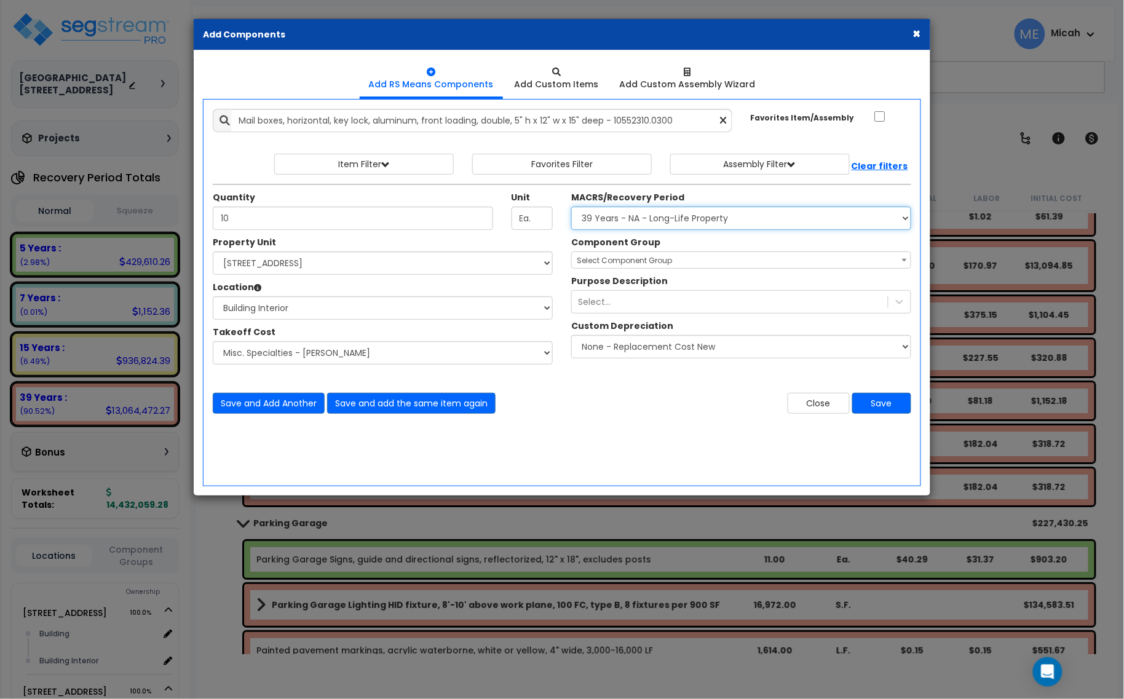
click at [712, 220] on select "Select MACRS/Recovery Period 5 Years - 57.0 - Distributive Trades & Services 5 …" at bounding box center [741, 218] width 340 height 23
select select "3667"
click at [571, 207] on select "Select MACRS/Recovery Period 5 Years - 57.0 - Distributive Trades & Services 5 …" at bounding box center [741, 218] width 340 height 23
click at [627, 265] on span "Select Component Group" at bounding box center [624, 260] width 95 height 10
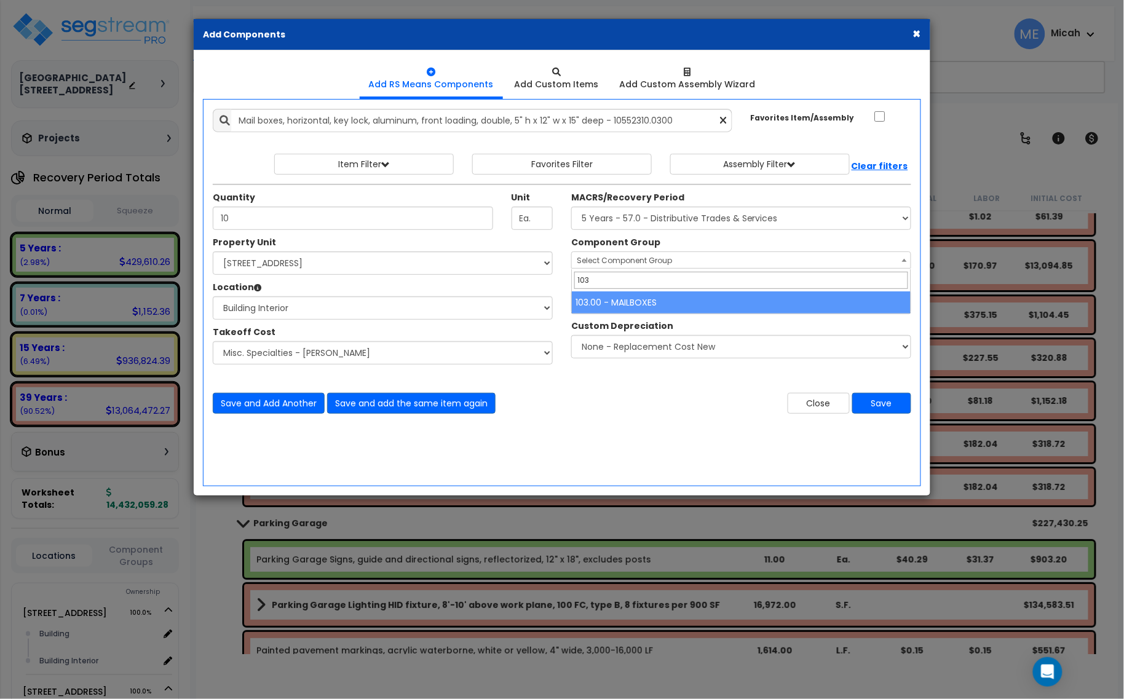
type input "103"
select select "56821"
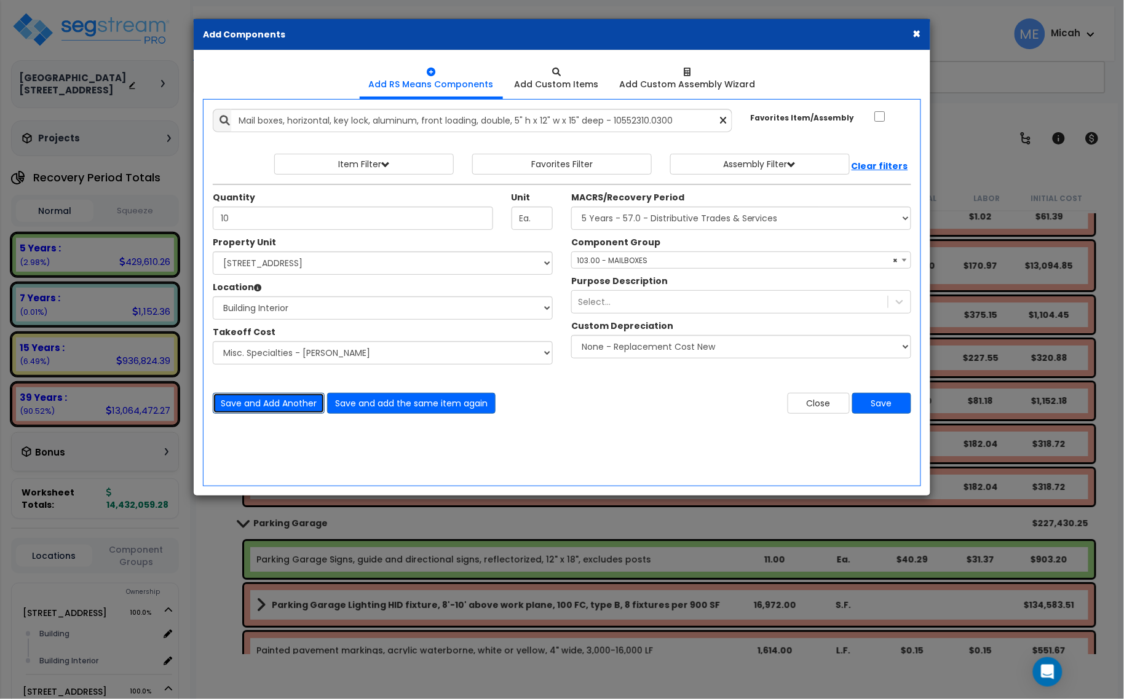
click at [284, 407] on button "Save and Add Another" at bounding box center [269, 403] width 112 height 21
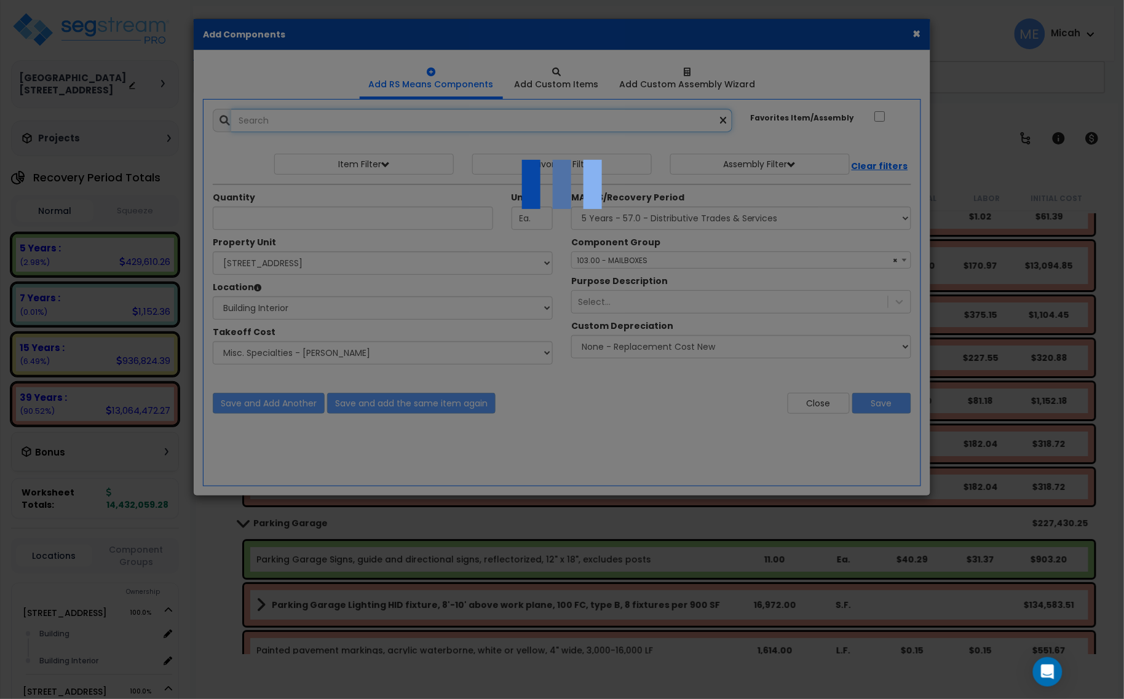
select select "45778570"
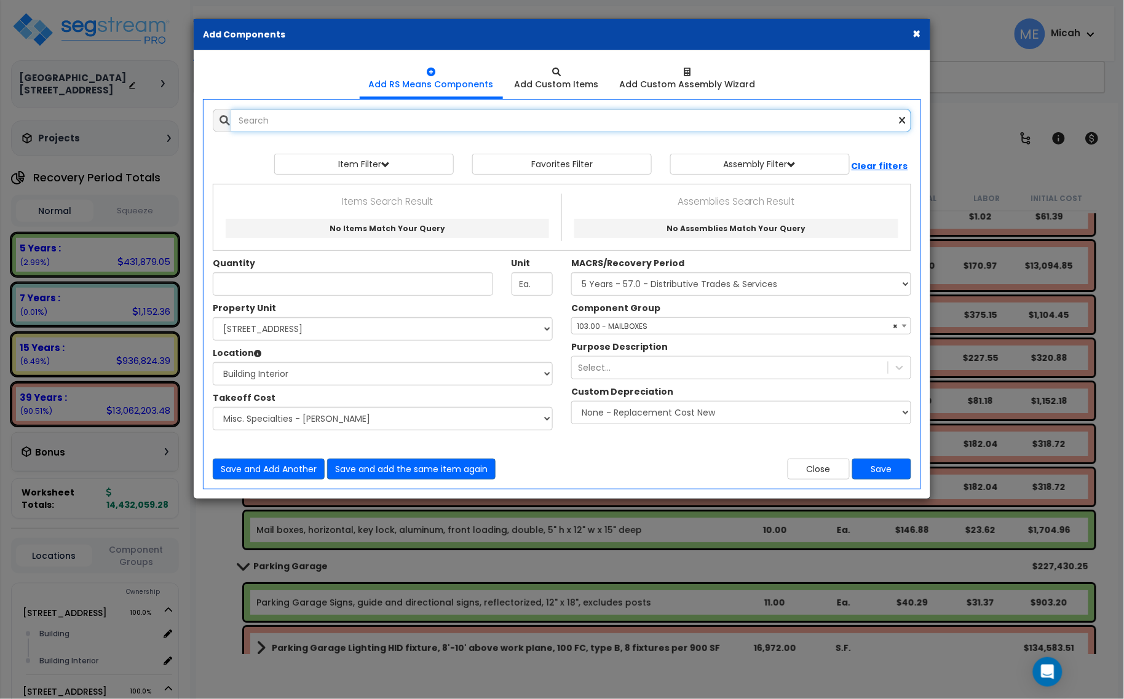
type input "a"
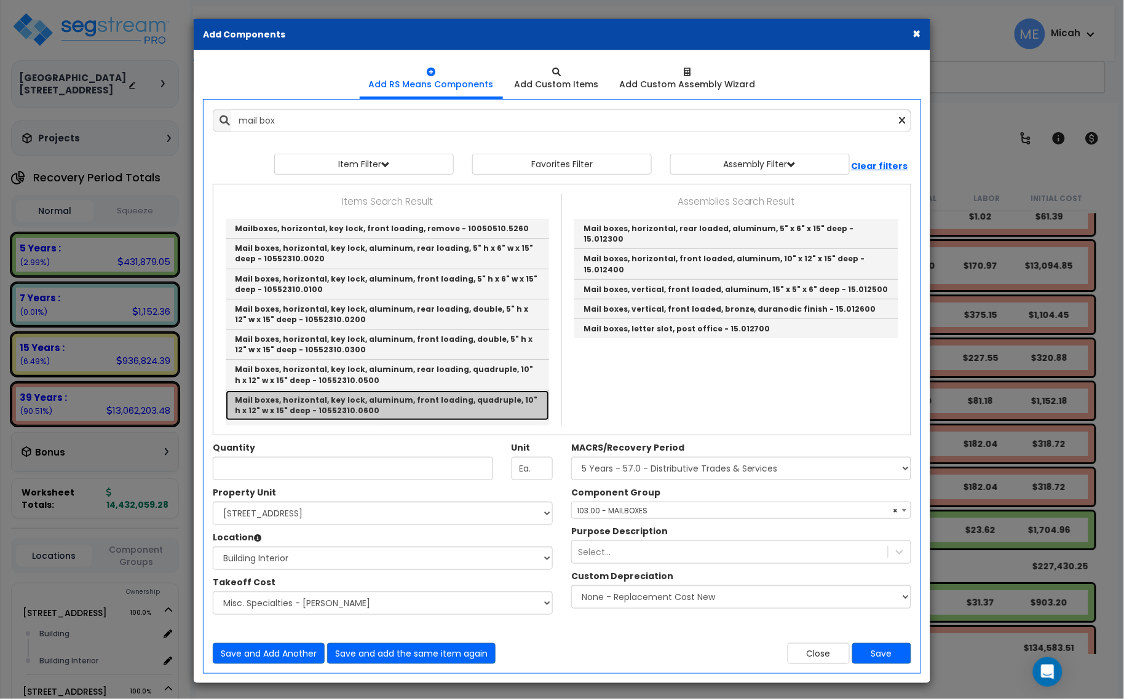
click at [395, 403] on link "Mail boxes, horizontal, key lock, aluminum, front loading, quadruple, 10" h x 1…" at bounding box center [387, 406] width 323 height 30
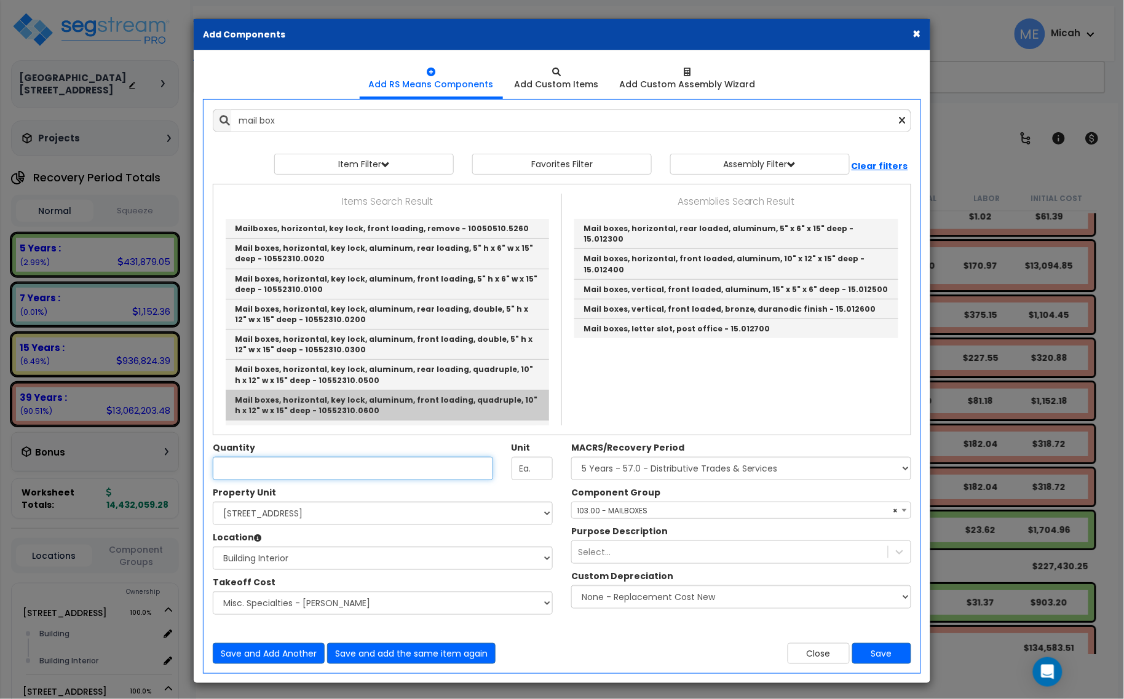
type input "Mail boxes, horizontal, key lock, aluminum, front loading, quadruple, 10" h x 1…"
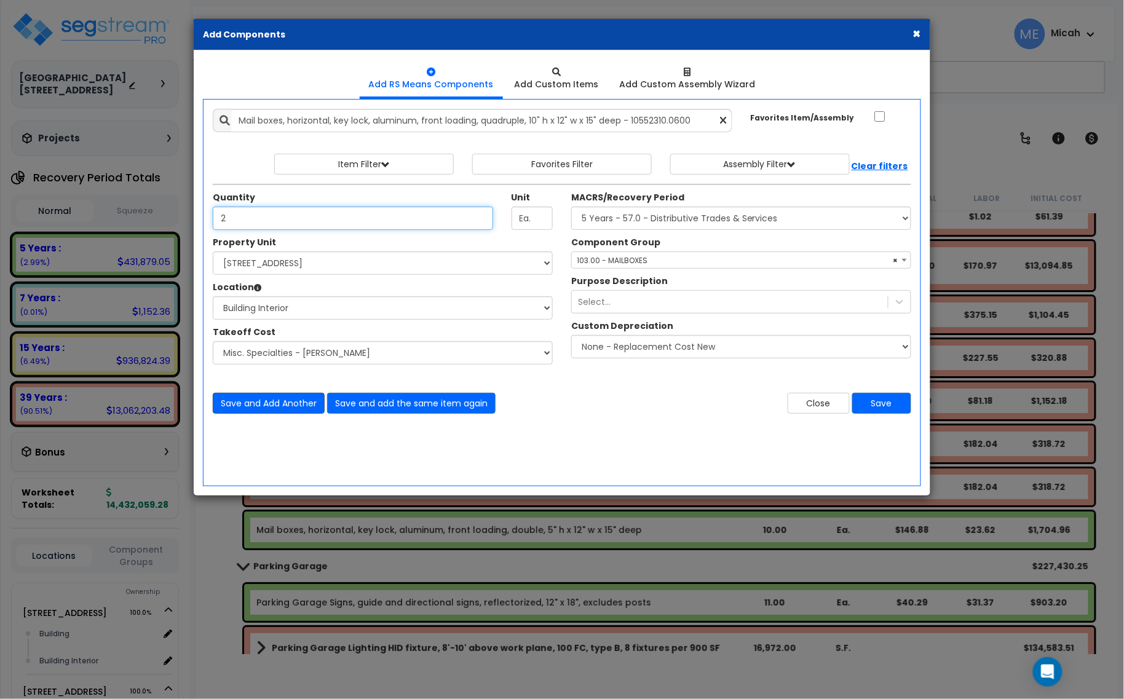
type input "2"
click at [304, 408] on button "Save and Add Another" at bounding box center [269, 403] width 112 height 21
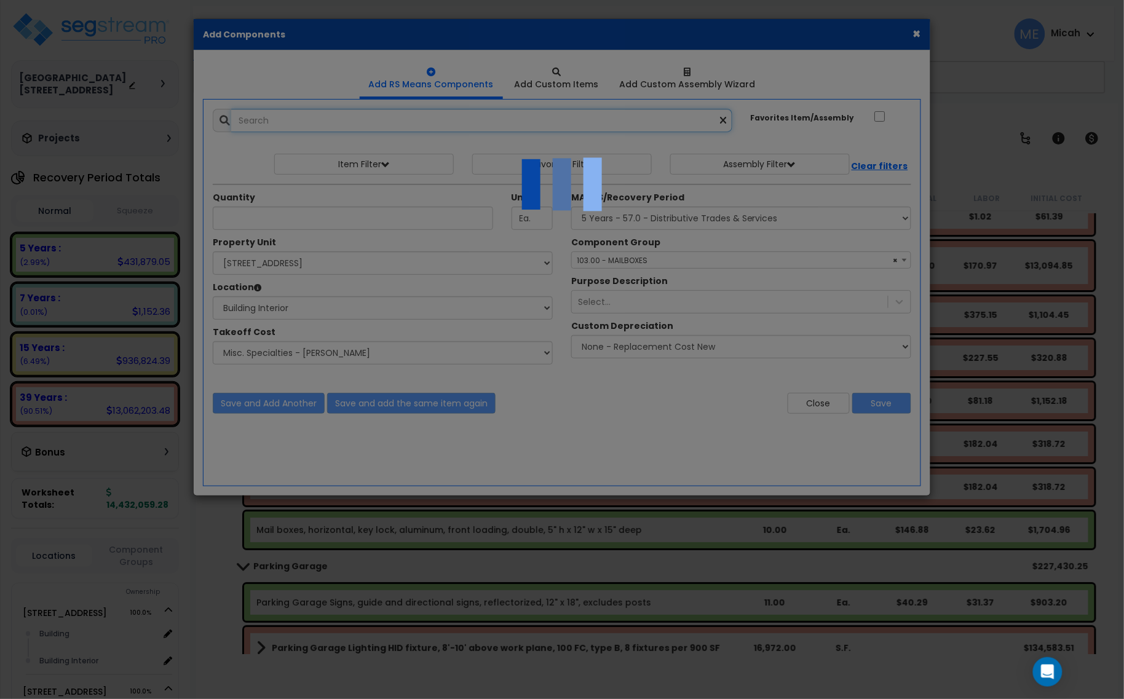
select select "45778570"
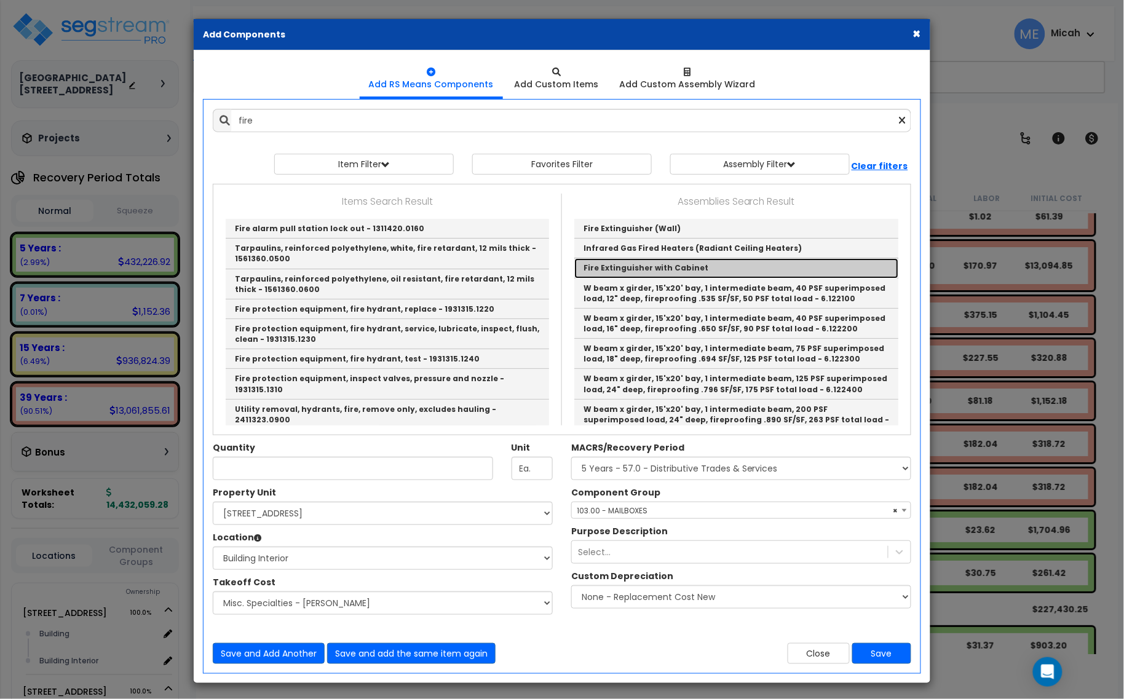
click at [700, 268] on link "Fire Extinguisher with Cabinet" at bounding box center [736, 268] width 324 height 20
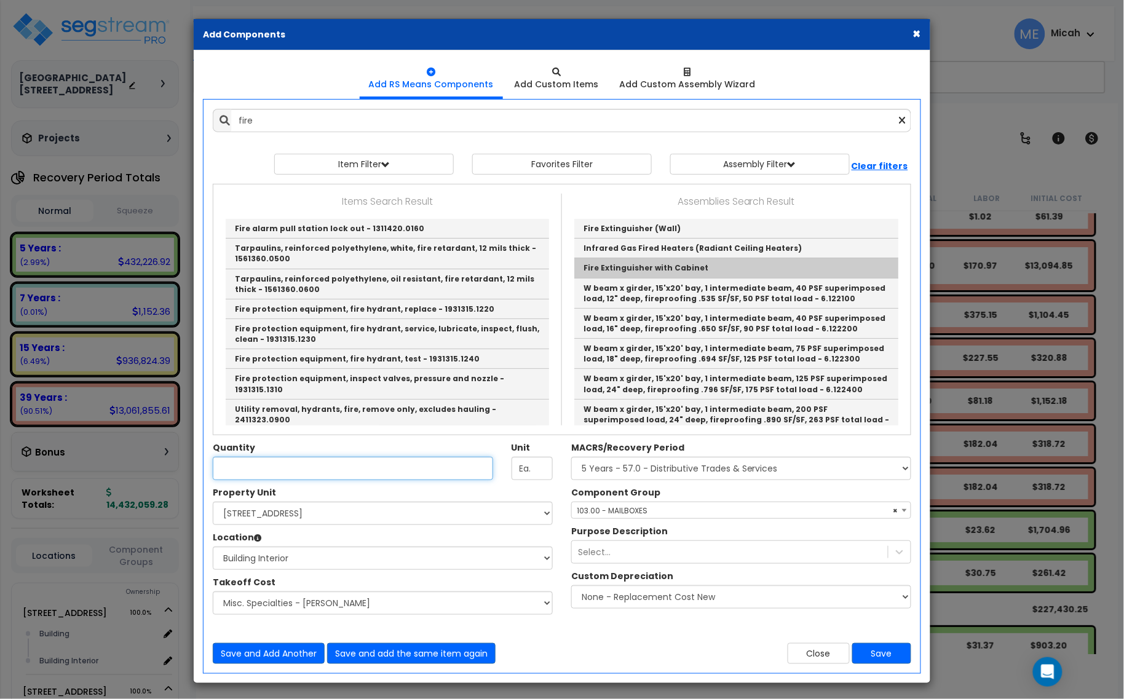
type input "Fire Extinguisher with Cabinet"
checkbox input "true"
type input "EA"
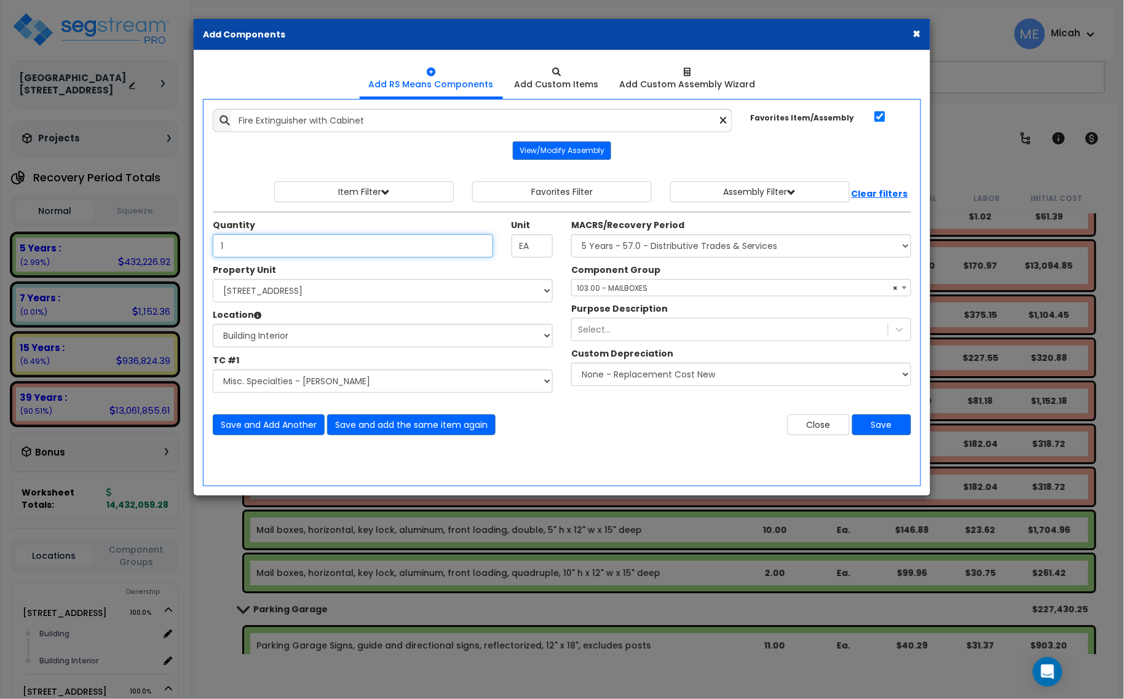
type input "1"
click at [375, 381] on select "Select Site Work - [PERSON_NAME] Aphalt Paving - Pine Bend Paving Site Concrete…" at bounding box center [383, 381] width 340 height 23
select select "45778572"
click at [213, 370] on select "Select Site Work - [PERSON_NAME] Aphalt Paving - Pine Bend Paving Site Concrete…" at bounding box center [383, 381] width 340 height 23
click at [625, 254] on select "Select MACRS/Recovery Period 5 Years - 57.0 - Distributive Trades & Services 5 …" at bounding box center [741, 245] width 340 height 23
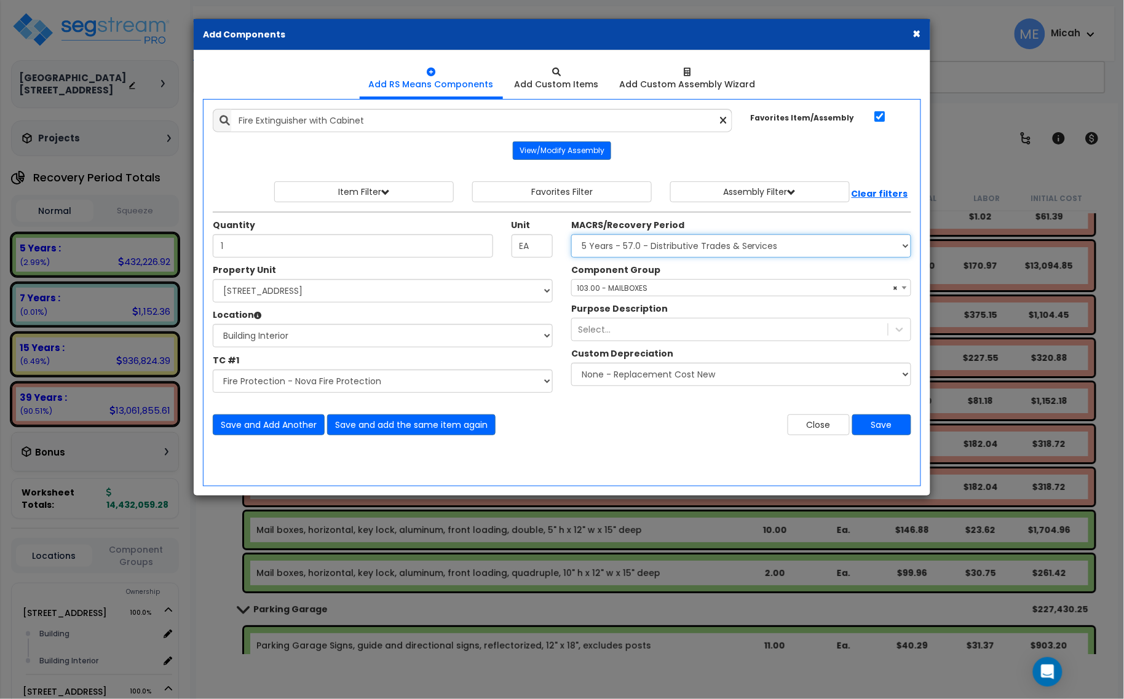
select select "3669"
click at [571, 235] on select "Select MACRS/Recovery Period 5 Years - 57.0 - Distributive Trades & Services 5 …" at bounding box center [741, 245] width 340 height 23
click at [622, 287] on span "Select Component Group" at bounding box center [624, 288] width 95 height 10
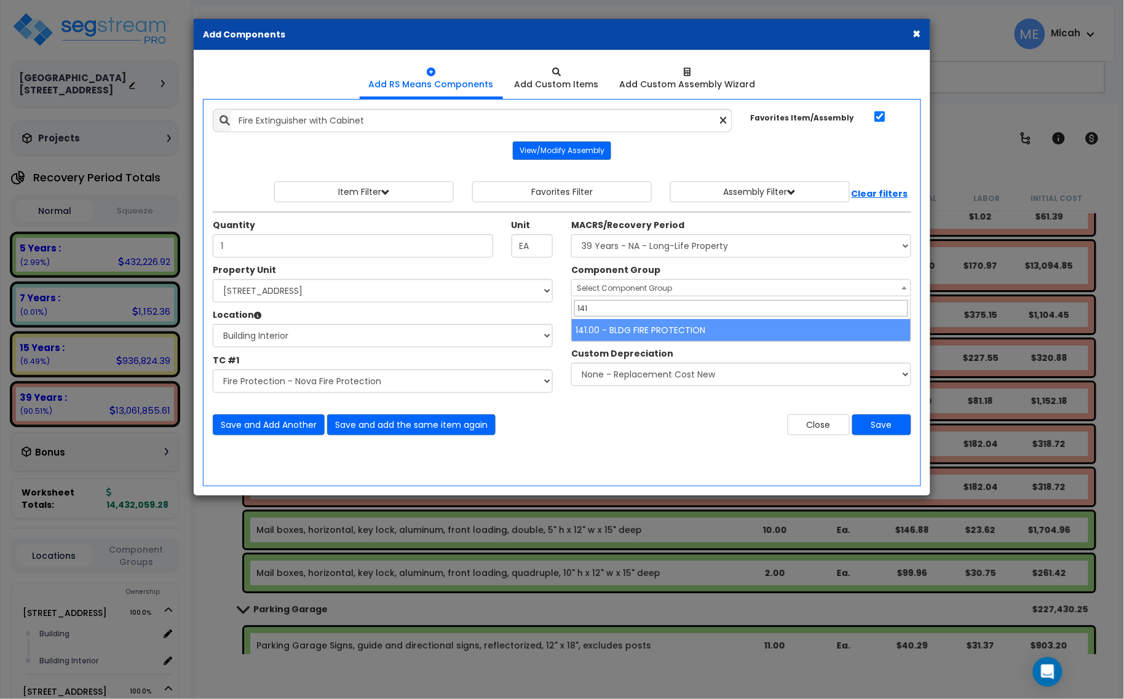
type input "141"
select select "56952"
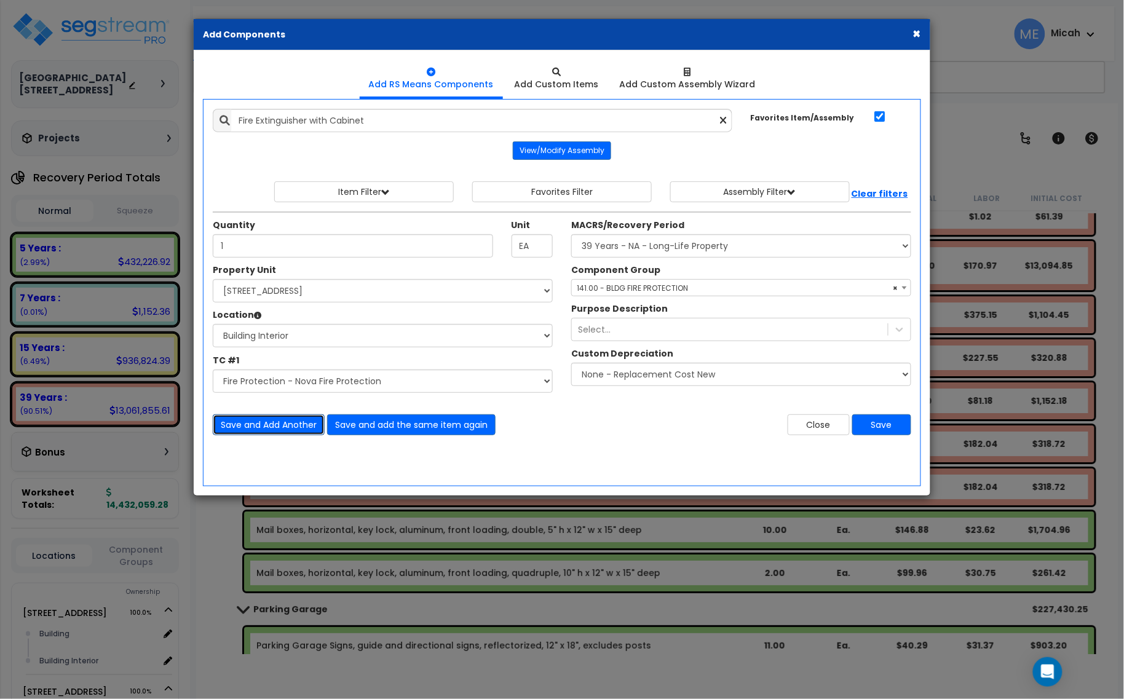
click at [288, 435] on button "Save and Add Another" at bounding box center [269, 425] width 112 height 21
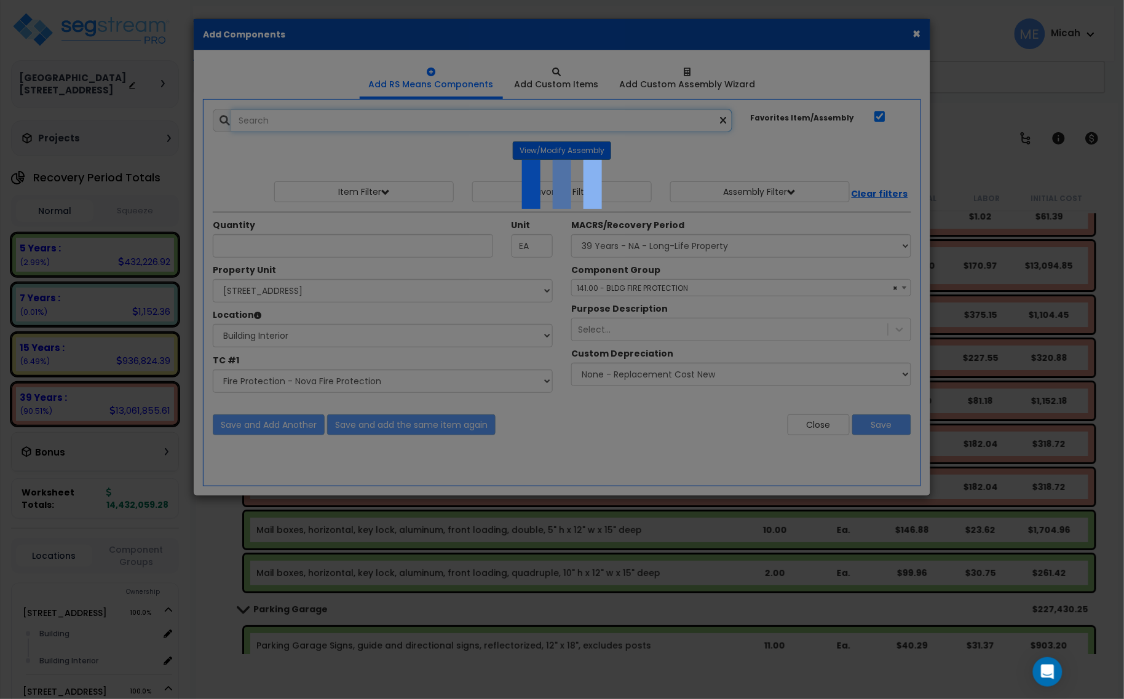
select select "45778572"
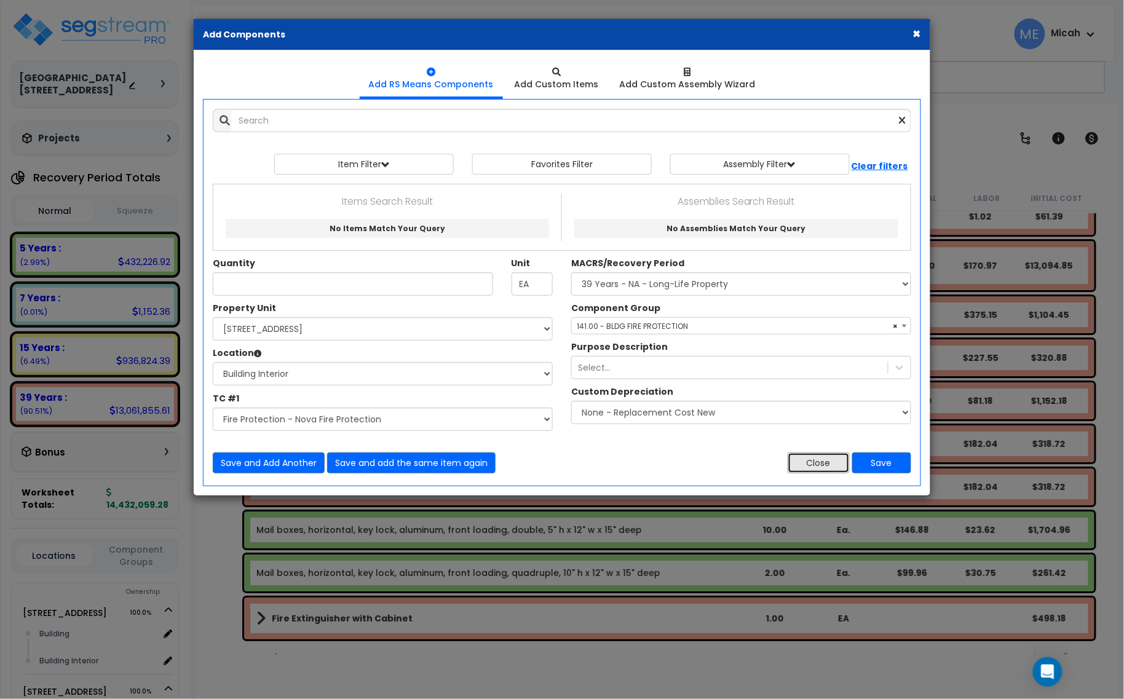
click at [816, 463] on button "Close" at bounding box center [819, 463] width 62 height 21
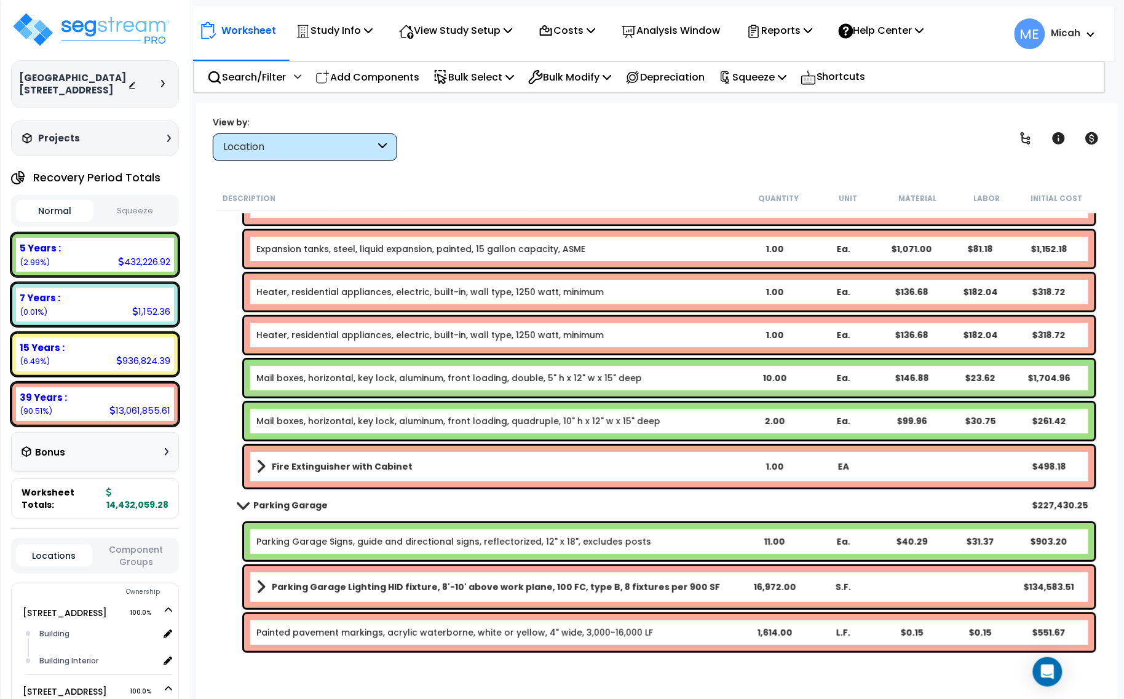
scroll to position [16529, 0]
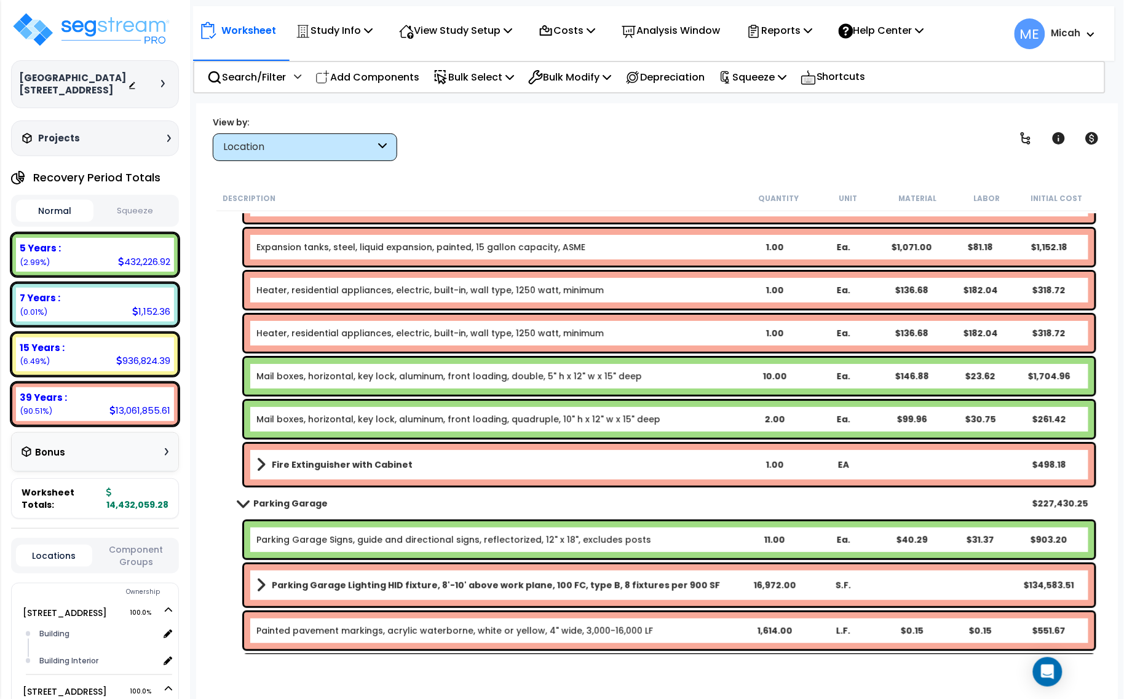
click at [352, 463] on b "Fire Extinguisher with Cabinet" at bounding box center [342, 465] width 141 height 12
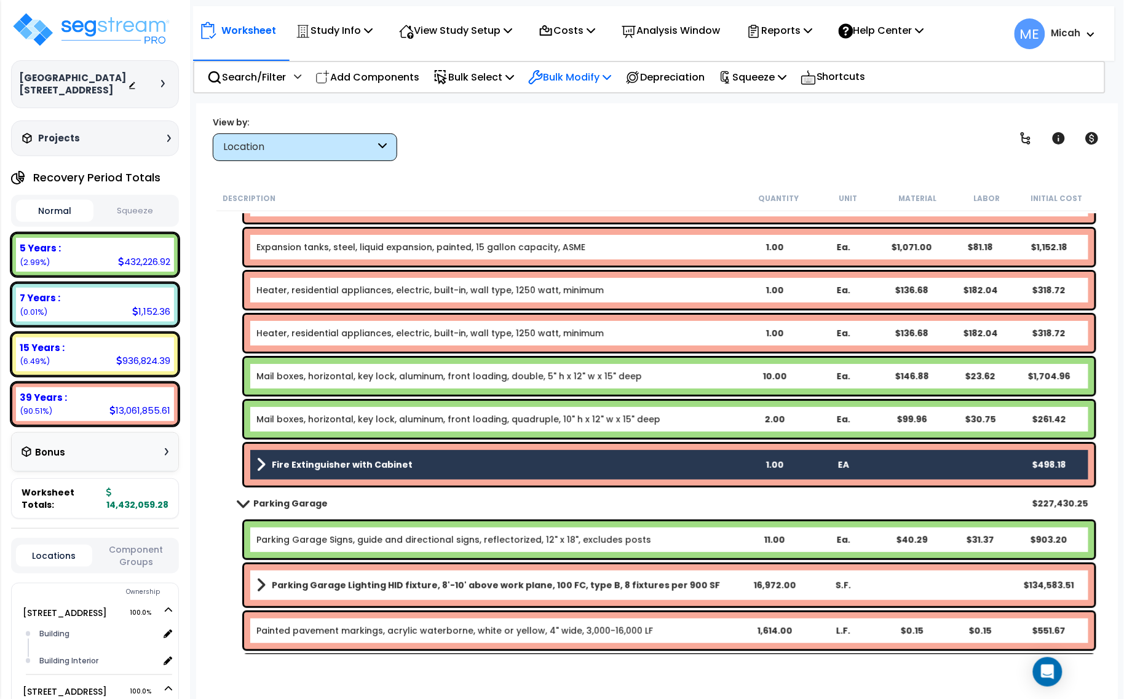
click at [611, 73] on p "Bulk Modify" at bounding box center [569, 77] width 83 height 17
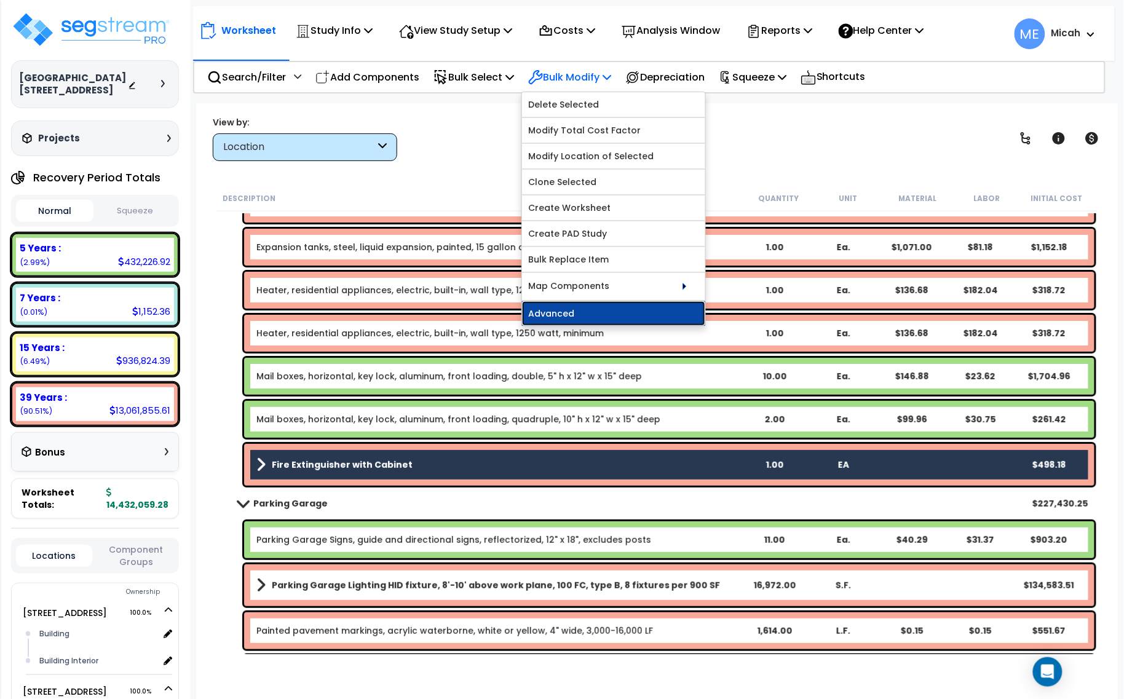
click at [609, 314] on link "Advanced" at bounding box center [613, 313] width 183 height 25
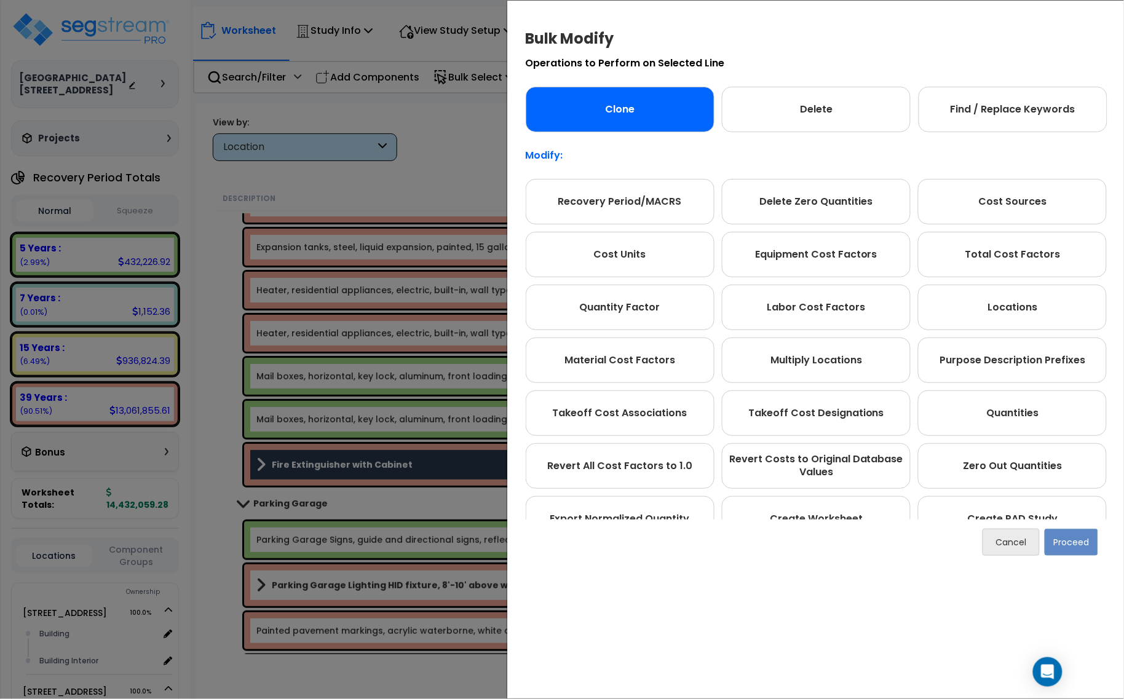
click at [692, 114] on div "Clone" at bounding box center [620, 110] width 189 height 46
click at [1080, 542] on button "Proceed" at bounding box center [1071, 542] width 54 height 27
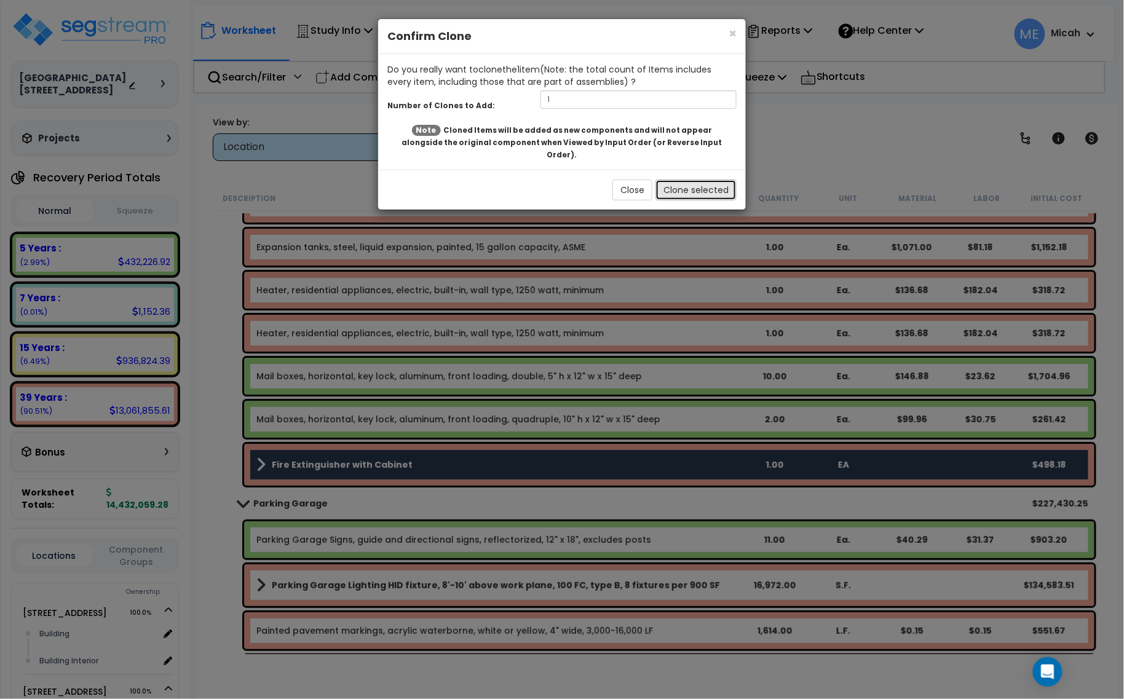
click at [681, 180] on button "Clone selected" at bounding box center [696, 190] width 81 height 21
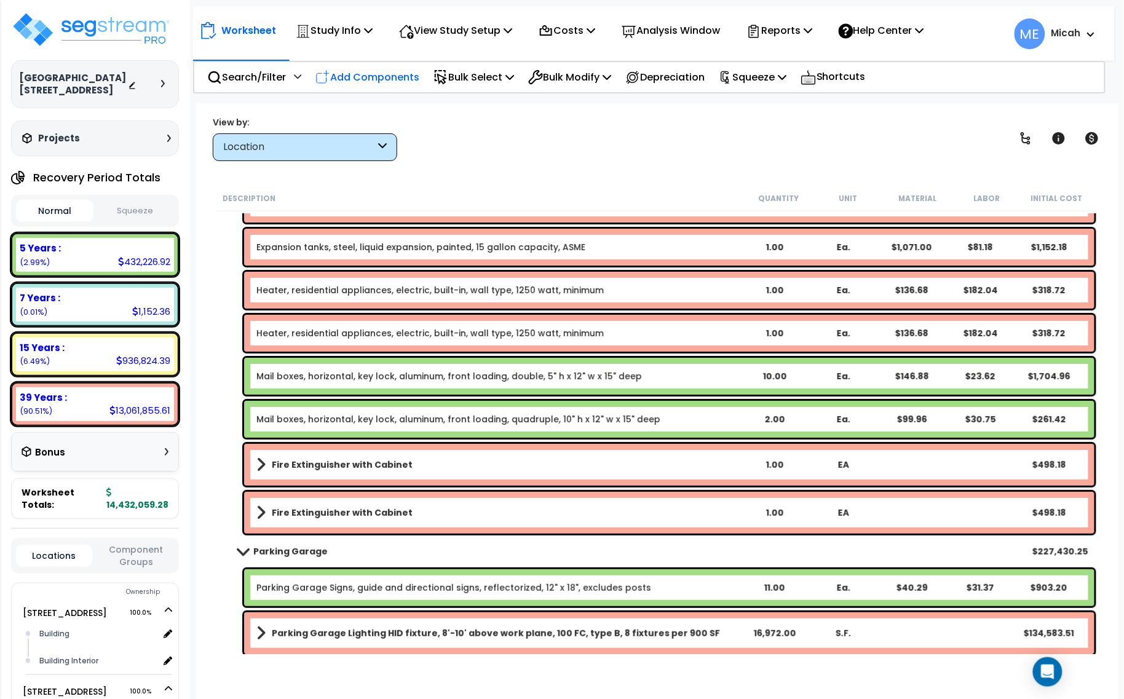
click at [392, 77] on p "Add Components" at bounding box center [368, 77] width 104 height 17
select select
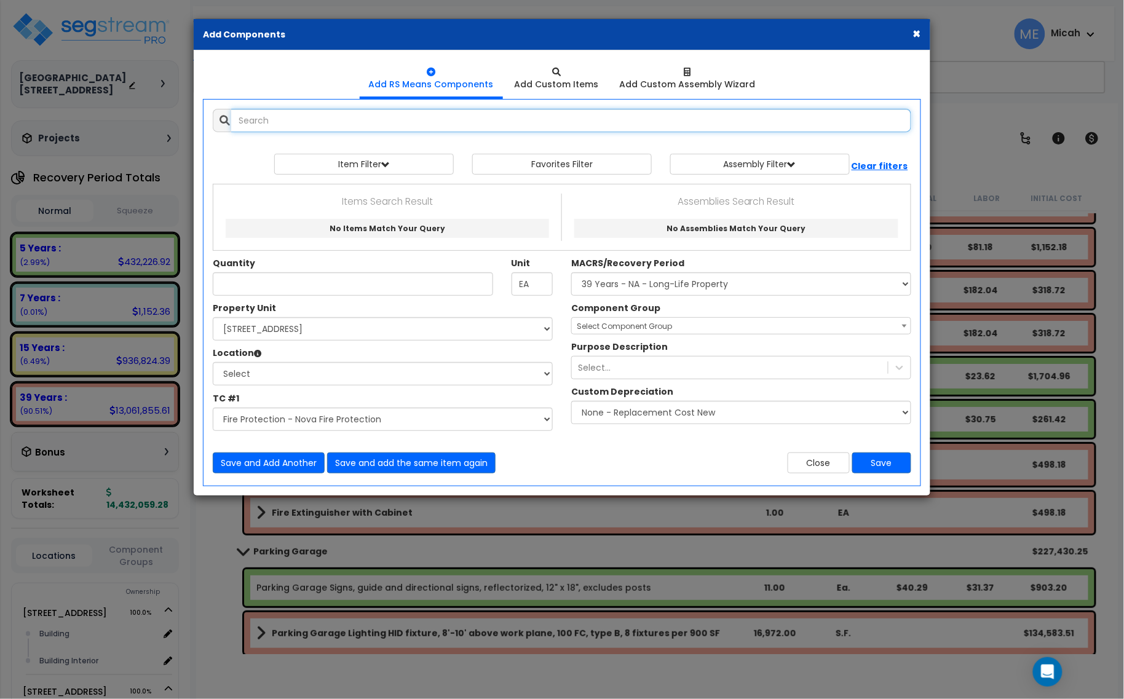
select select
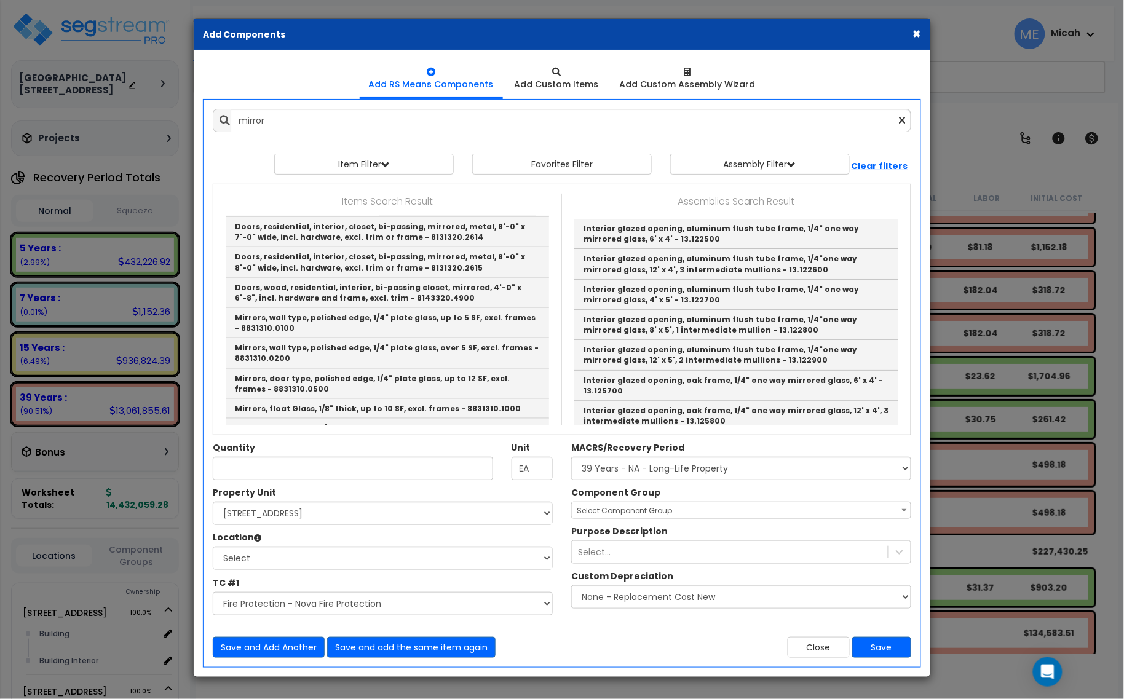
scroll to position [461, 0]
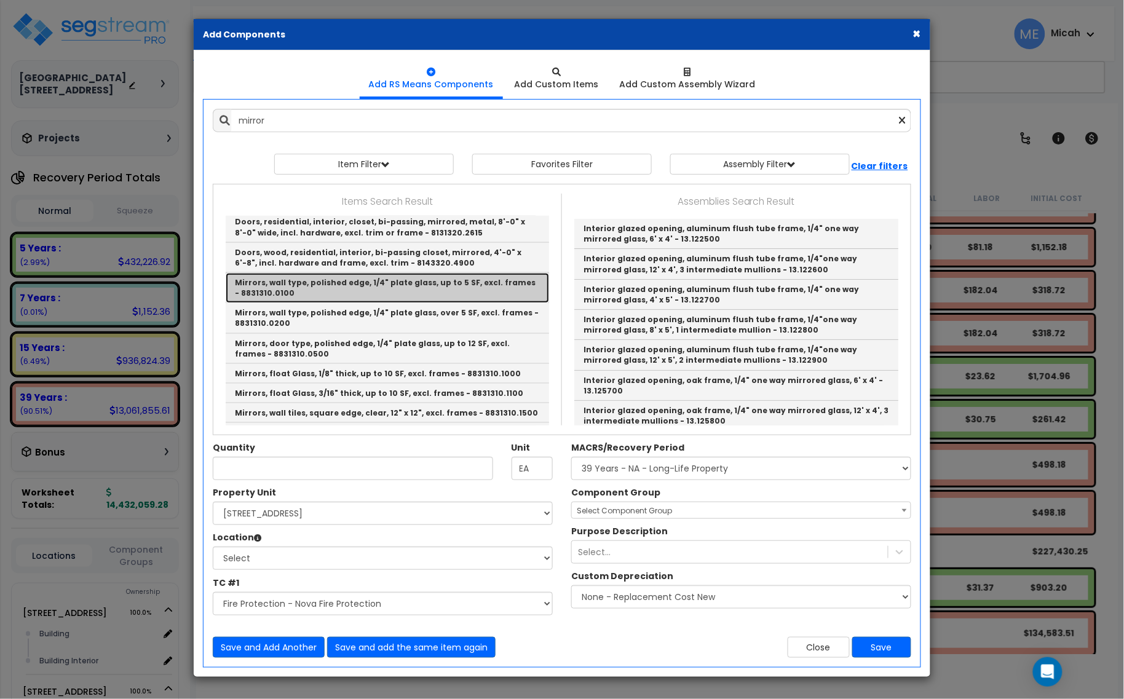
click at [452, 296] on link "Mirrors, wall type, polished edge, 1/4" plate glass, up to 5 SF, excl. frames -…" at bounding box center [387, 288] width 323 height 30
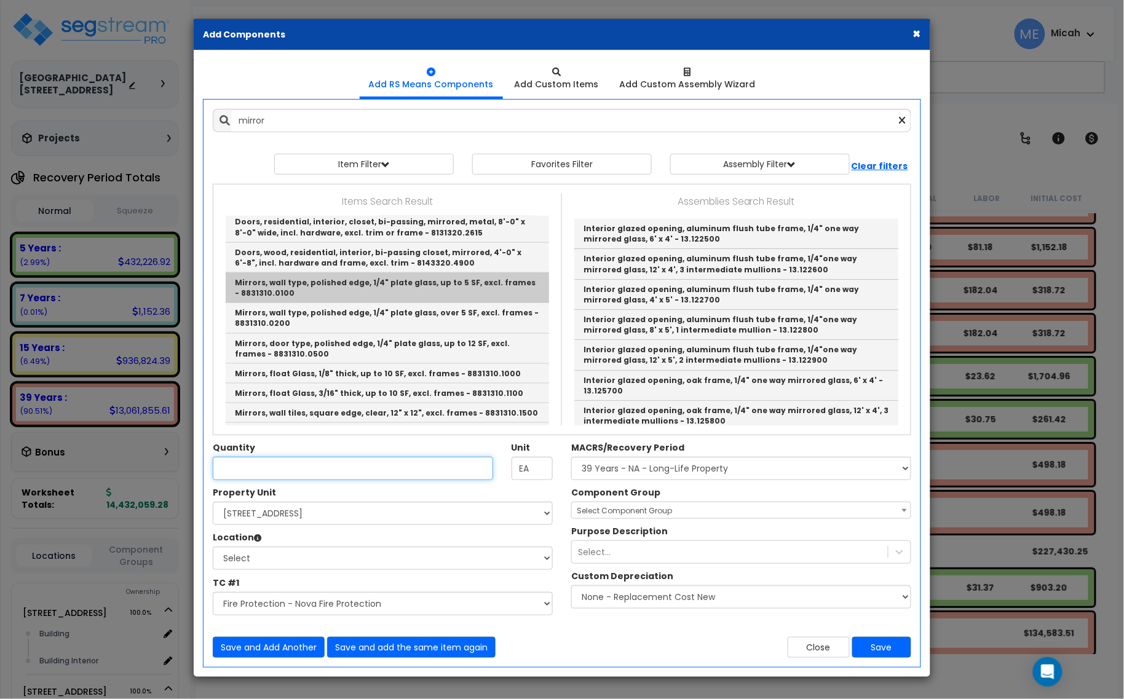
type input "Mirrors, wall type, polished edge, 1/4" plate glass, up to 5 SF, excl. frames -…"
checkbox input "false"
type input "S.F."
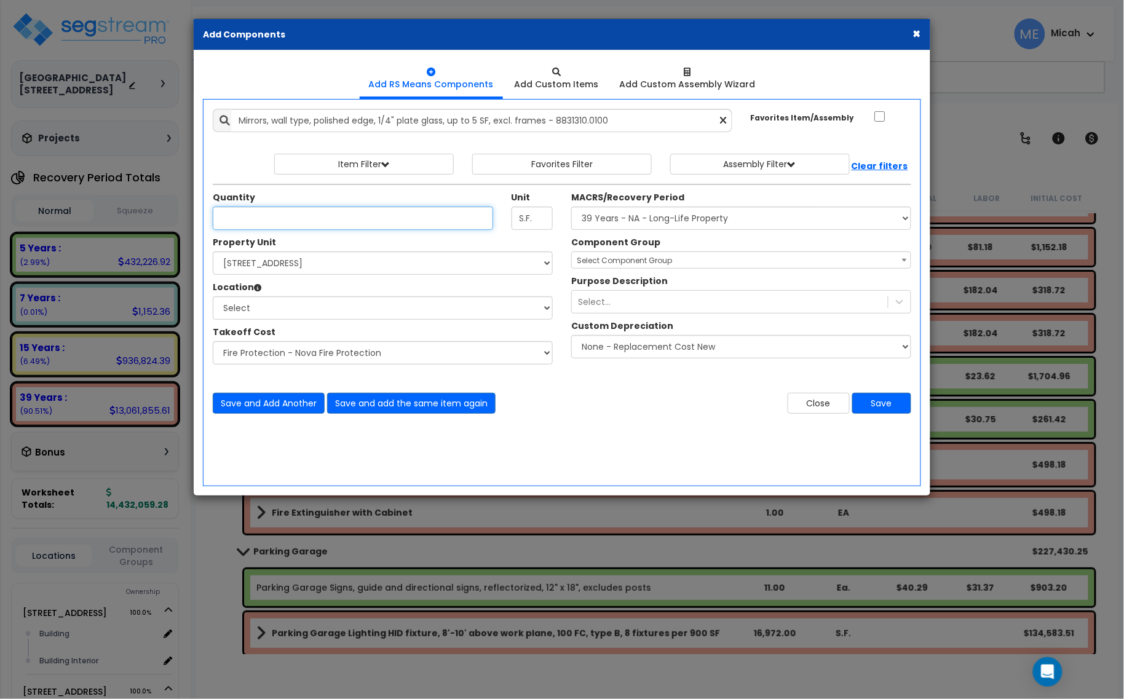
type input "2"
type input "4"
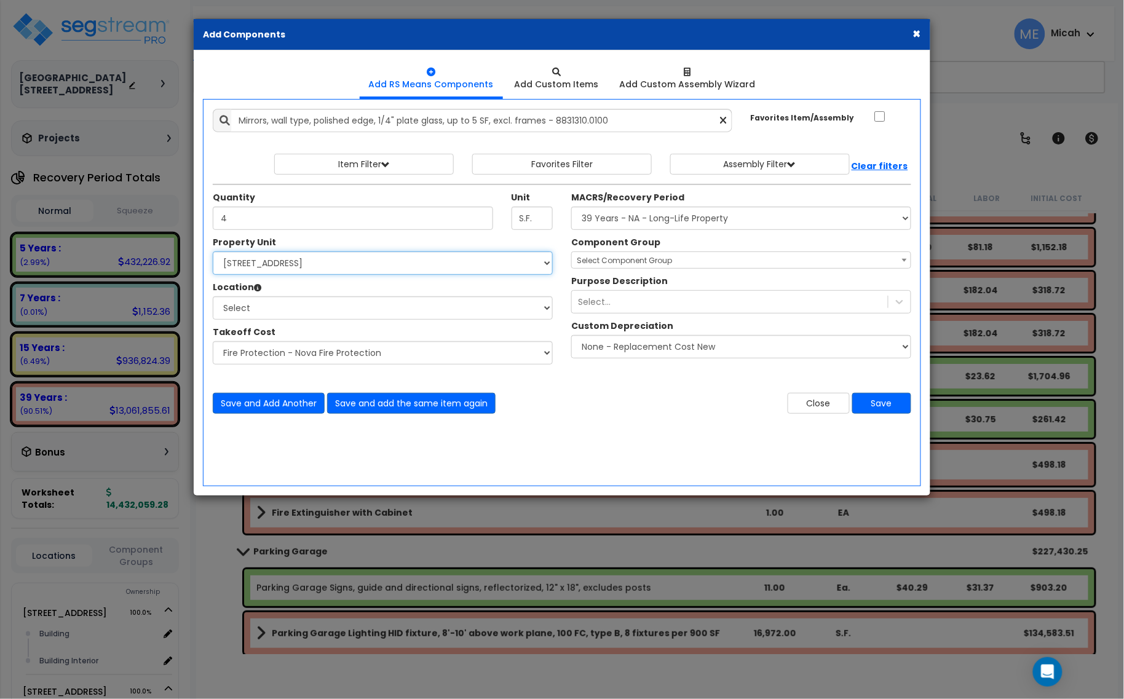
click at [312, 265] on select "Select [STREET_ADDRESS] [STREET_ADDRESS] [STREET_ADDRESS] Site Improvement 2 95…" at bounding box center [383, 263] width 340 height 23
select select "174261"
click at [213, 252] on select "Select [STREET_ADDRESS] [STREET_ADDRESS] [STREET_ADDRESS] Site Improvement 2 95…" at bounding box center [383, 263] width 340 height 23
click at [296, 323] on div "Property Unit Select 930 950 Wayzata Blvd 930 Wayzata Blvd 950 Wayzata Blvd Sit…" at bounding box center [383, 306] width 359 height 141
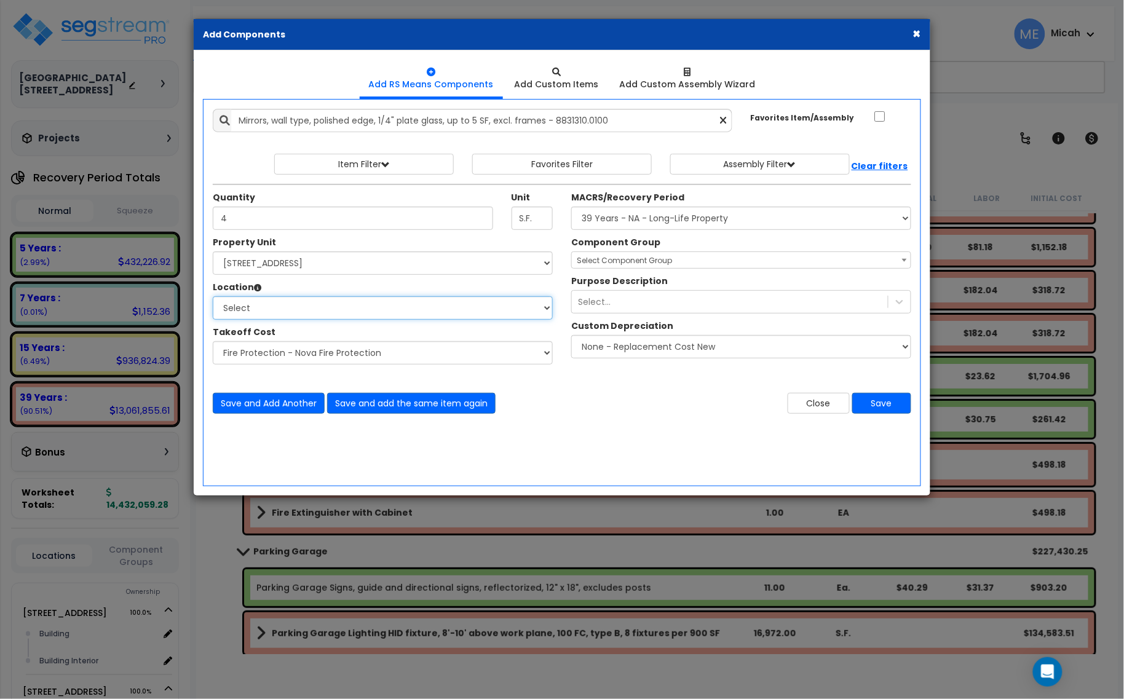
click at [296, 309] on select "Select Building Building Interior Parking Garage Add Additional Location" at bounding box center [383, 307] width 340 height 23
select select "461"
click at [213, 297] on select "Select Building Building Interior Parking Garage Add Additional Location" at bounding box center [383, 307] width 340 height 23
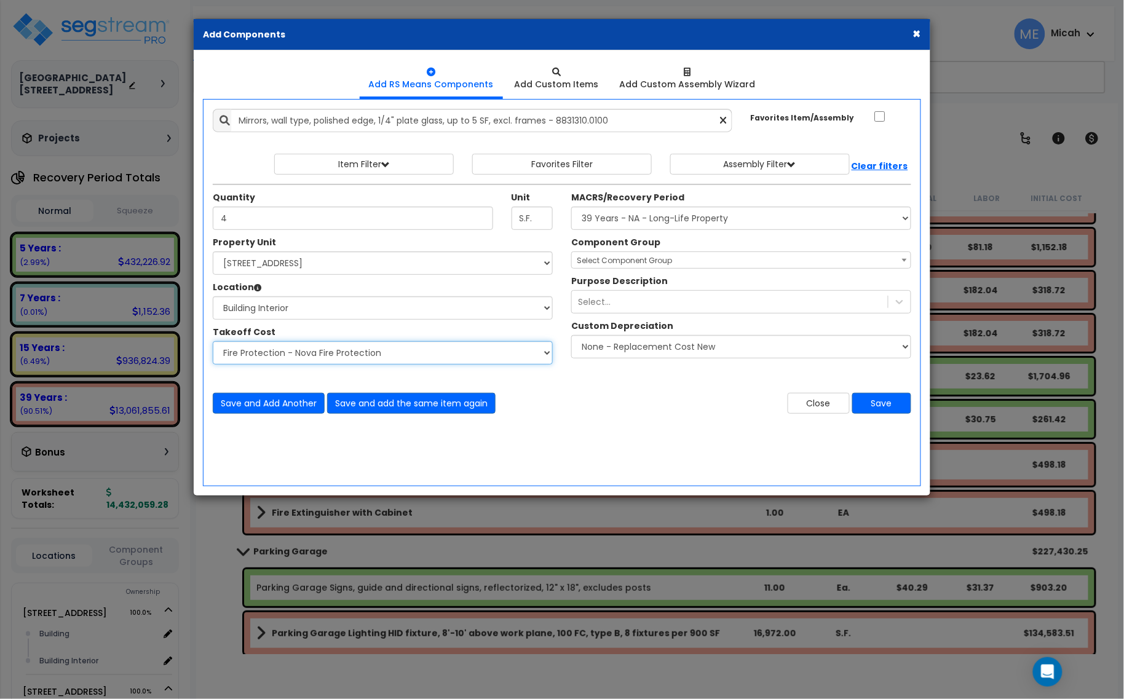
click at [284, 358] on select "Select Site Work - [PERSON_NAME] Aphalt Paving - Pine Bend Paving Site Concrete…" at bounding box center [383, 352] width 340 height 23
select select "45778567"
click at [213, 342] on select "Select Site Work - [PERSON_NAME] Aphalt Paving - Pine Bend Paving Site Concrete…" at bounding box center [383, 352] width 340 height 23
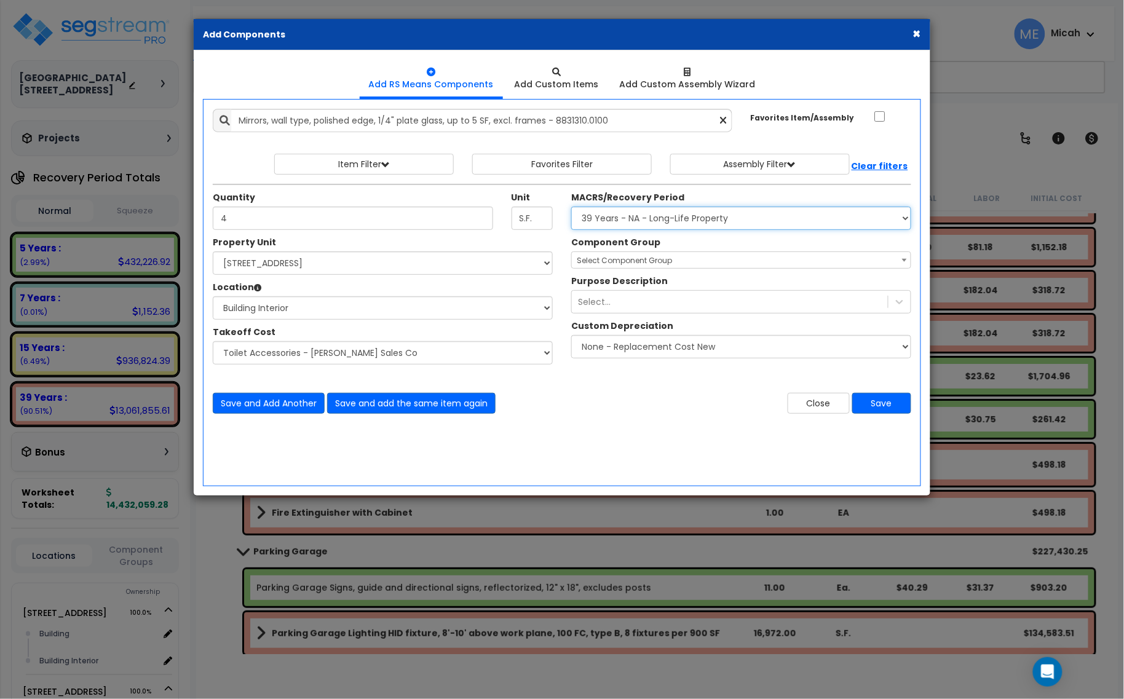
click at [678, 218] on select "Select MACRS/Recovery Period 5 Years - 57.0 - Distributive Trades & Services 5 …" at bounding box center [741, 218] width 340 height 23
select select "3669"
click at [571, 207] on select "Select MACRS/Recovery Period 5 Years - 57.0 - Distributive Trades & Services 5 …" at bounding box center [741, 218] width 340 height 23
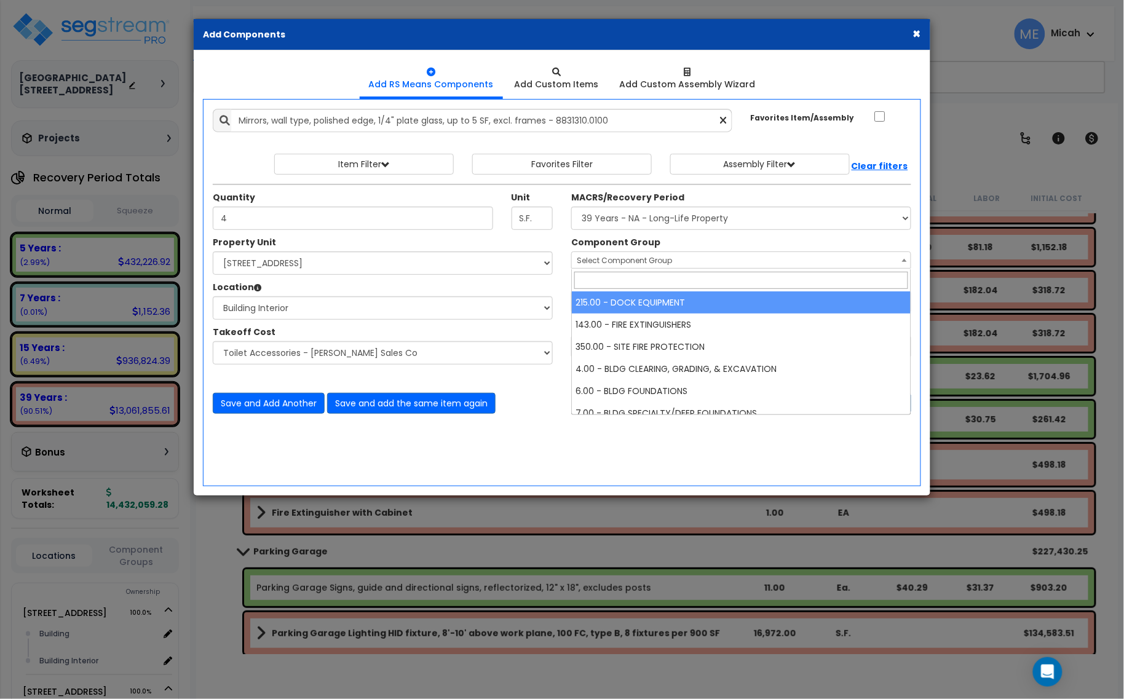
click at [605, 261] on span "Select Component Group" at bounding box center [624, 260] width 95 height 10
type input "70"
select select "56891"
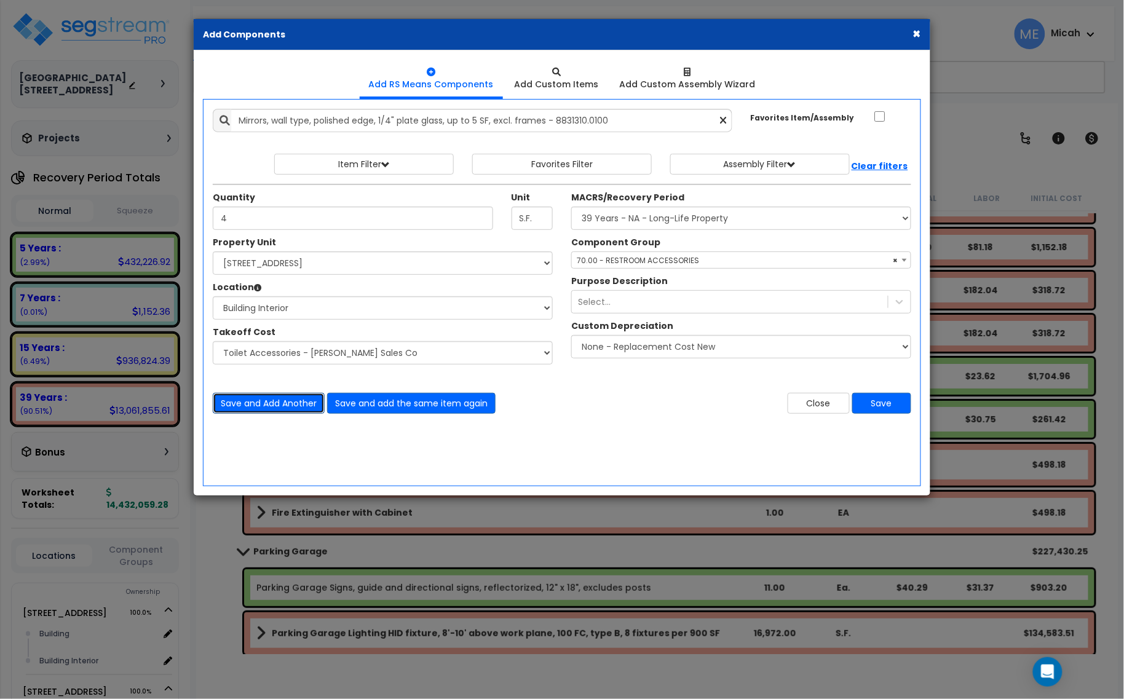
click at [266, 404] on button "Save and Add Another" at bounding box center [269, 403] width 112 height 21
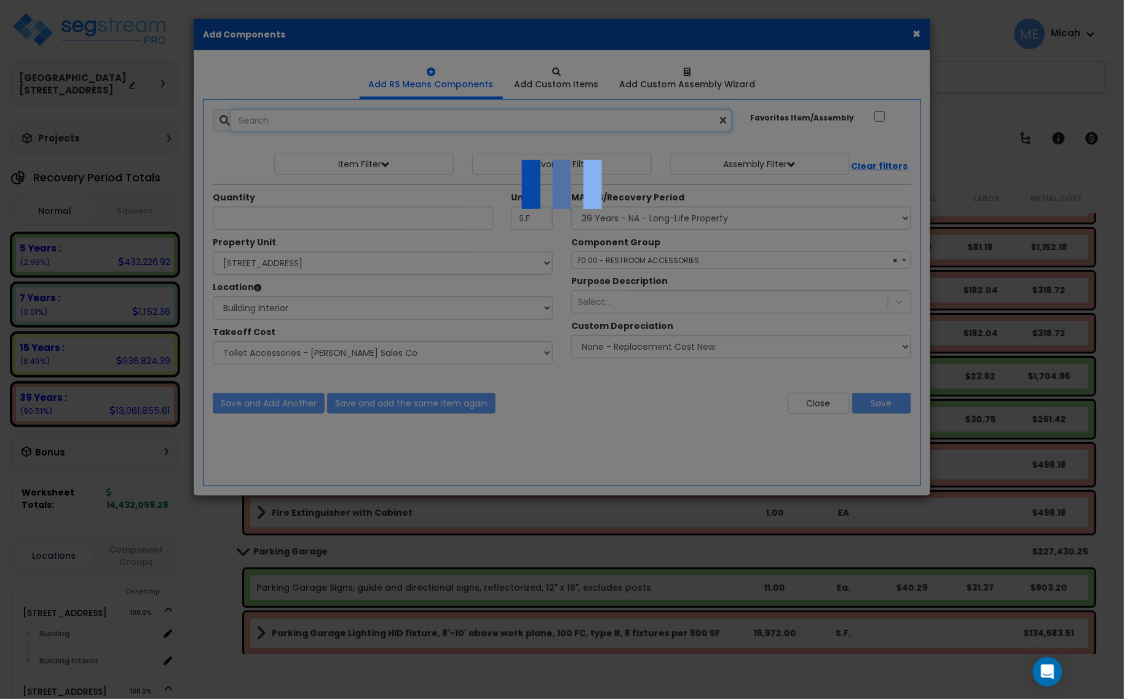
select select "45778567"
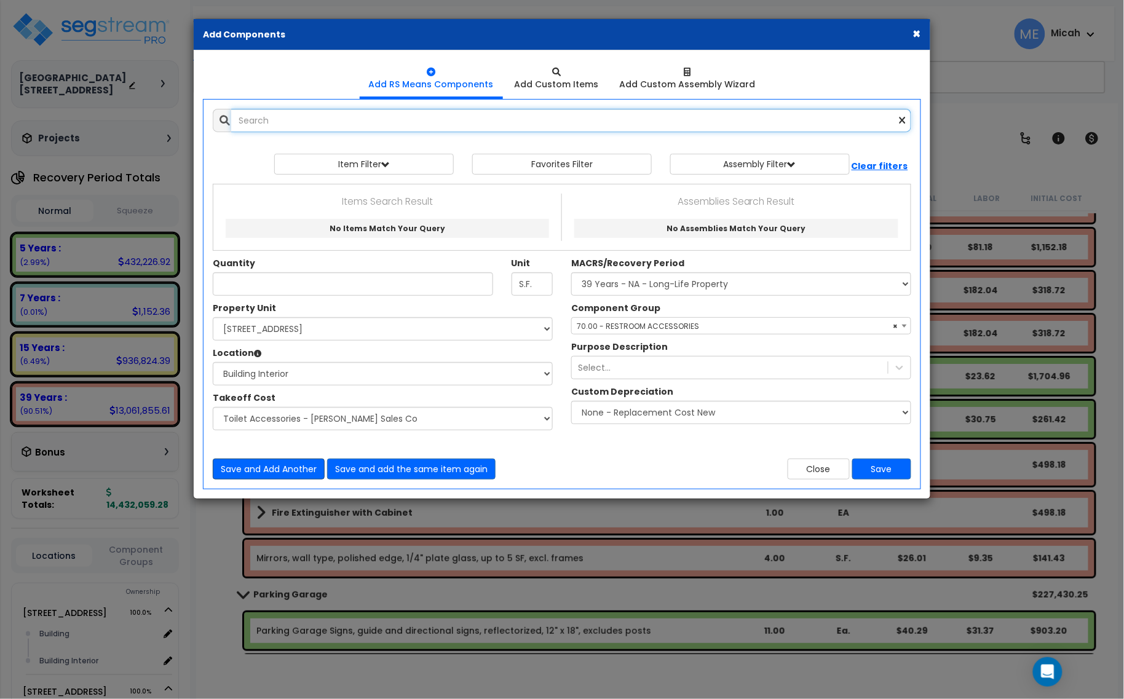
scroll to position [0, 0]
click at [351, 125] on input "text" at bounding box center [571, 120] width 680 height 23
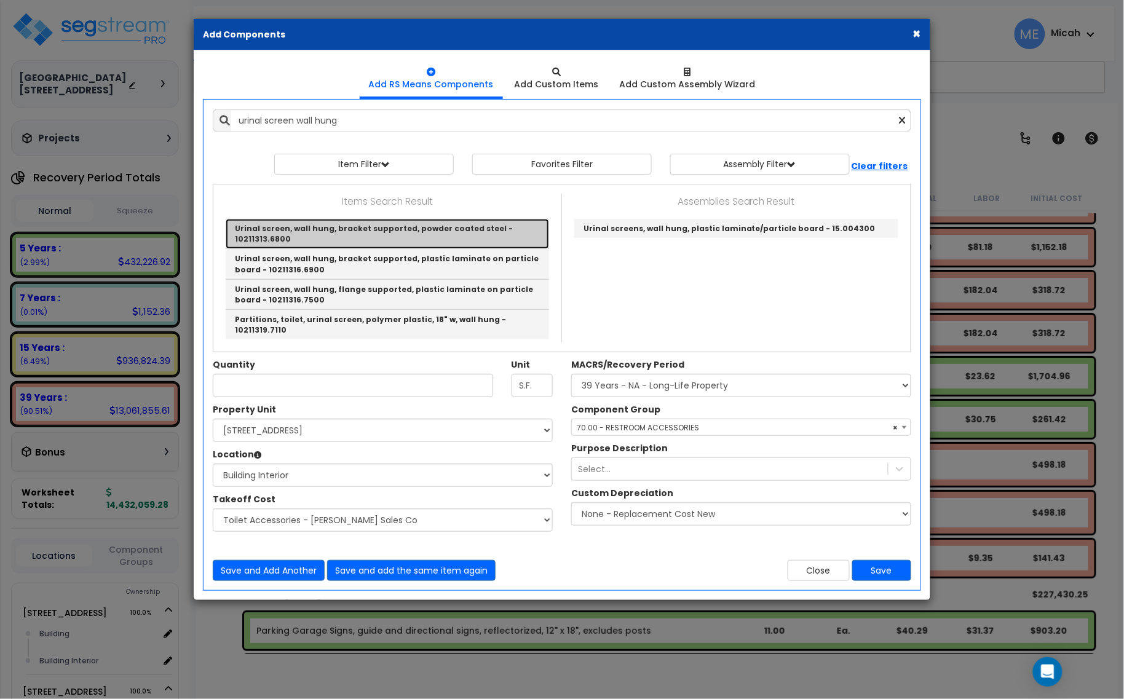
click at [409, 229] on link "Urinal screen, wall hung, bracket supported, powder coated steel - 10211313.6800" at bounding box center [387, 234] width 323 height 30
type input "Urinal screen, wall hung, bracket supported, powder coated steel - 10211313.6800"
type input "Ea."
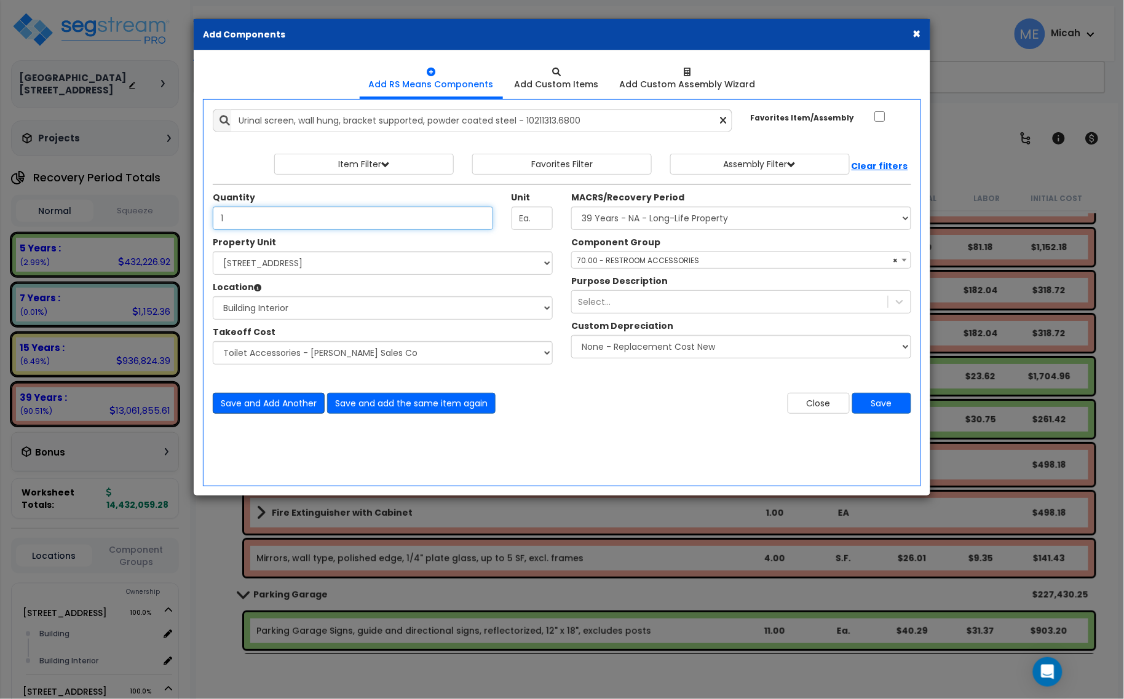
type input "1"
click at [279, 403] on button "Save and Add Another" at bounding box center [269, 403] width 112 height 21
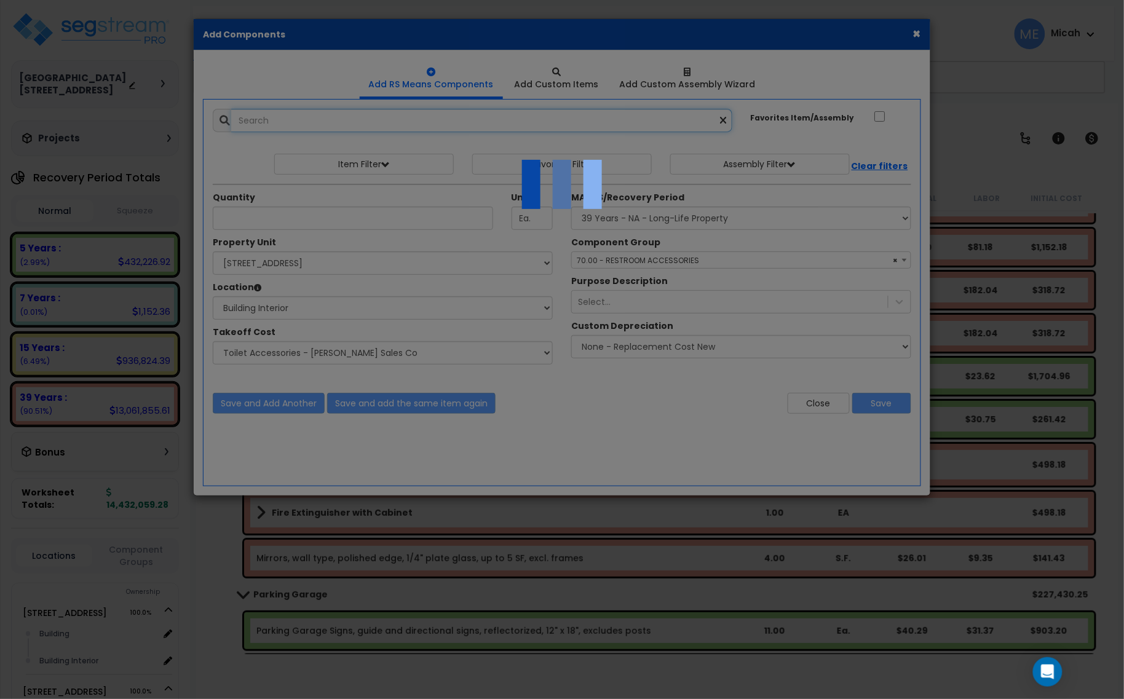
select select "45778567"
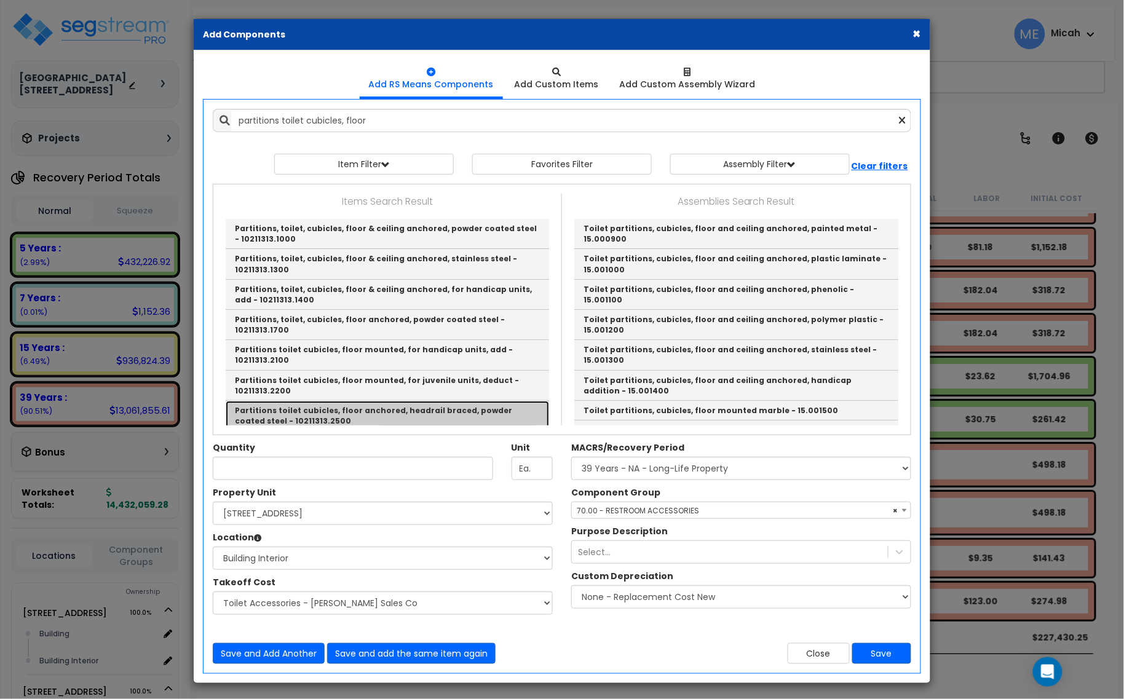
click at [477, 404] on link "Partitions toilet cubicles, floor anchored, headrail braced, powder coated stee…" at bounding box center [387, 416] width 323 height 30
type input "Partitions toilet cubicles, floor anchored, headrail braced, powder coated stee…"
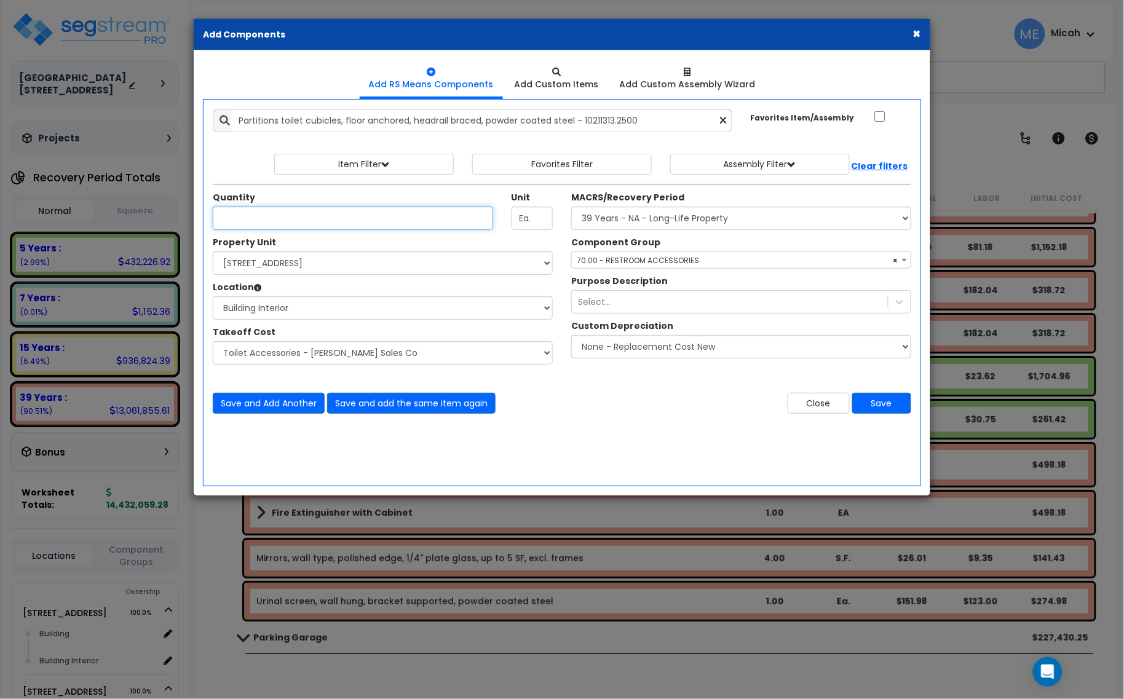
click at [296, 224] on input "Unit Quantity" at bounding box center [353, 218] width 280 height 23
type input "3"
click at [286, 407] on button "Save and Add Another" at bounding box center [269, 403] width 112 height 21
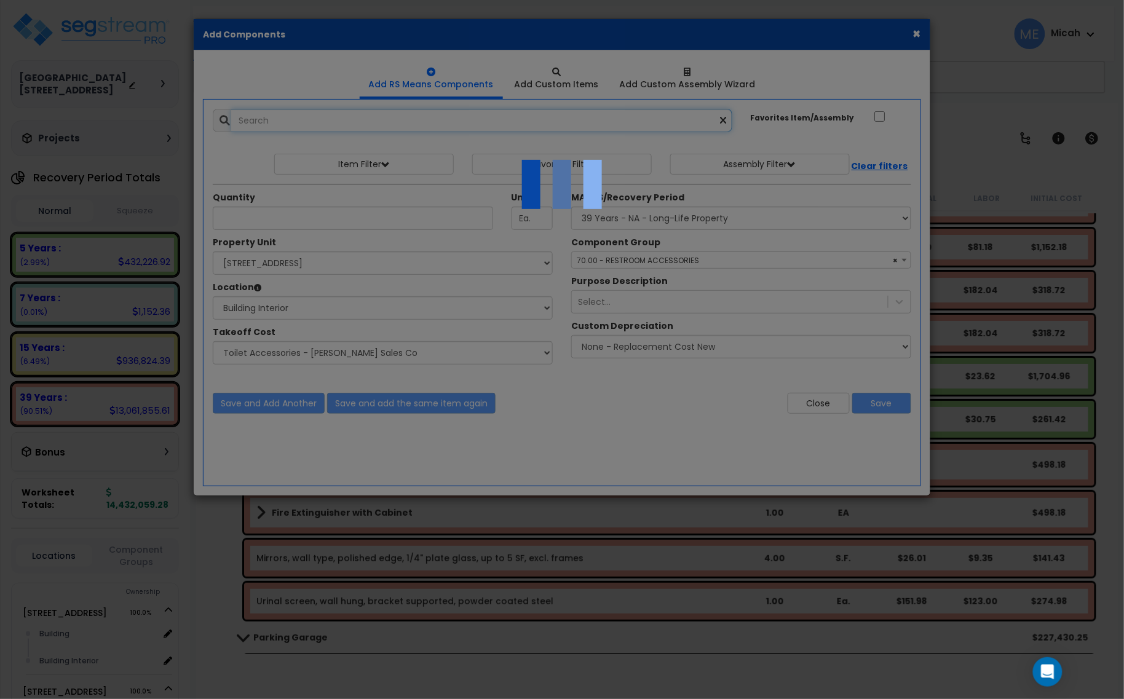
select select "45778567"
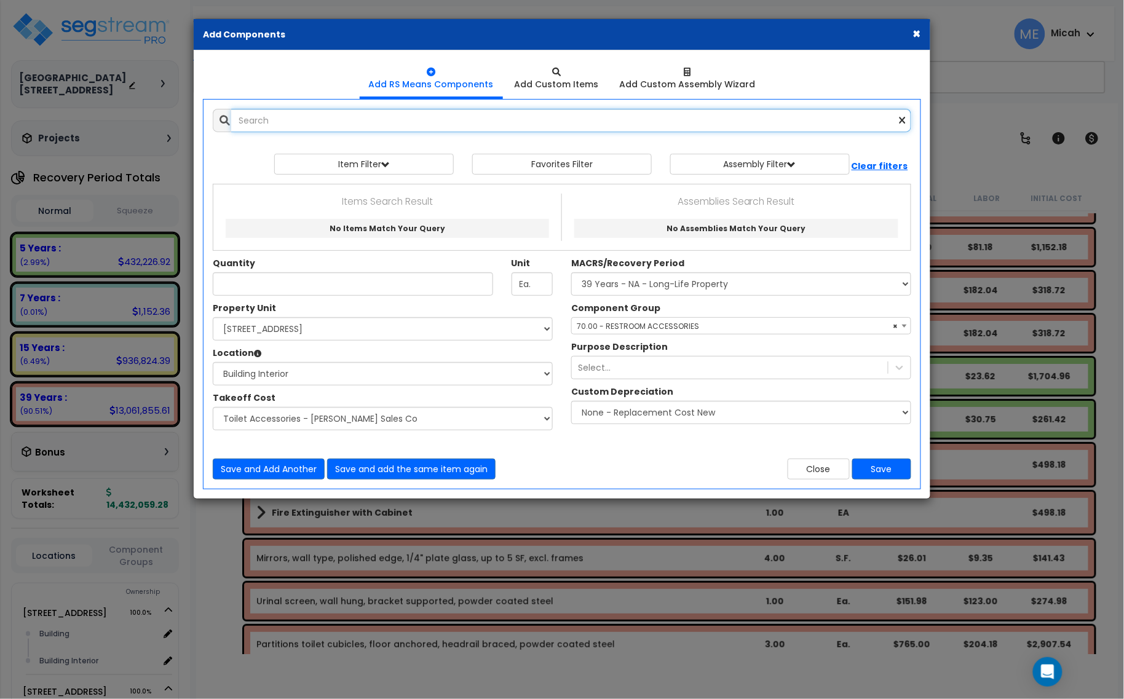
click at [386, 114] on input "text" at bounding box center [571, 120] width 680 height 23
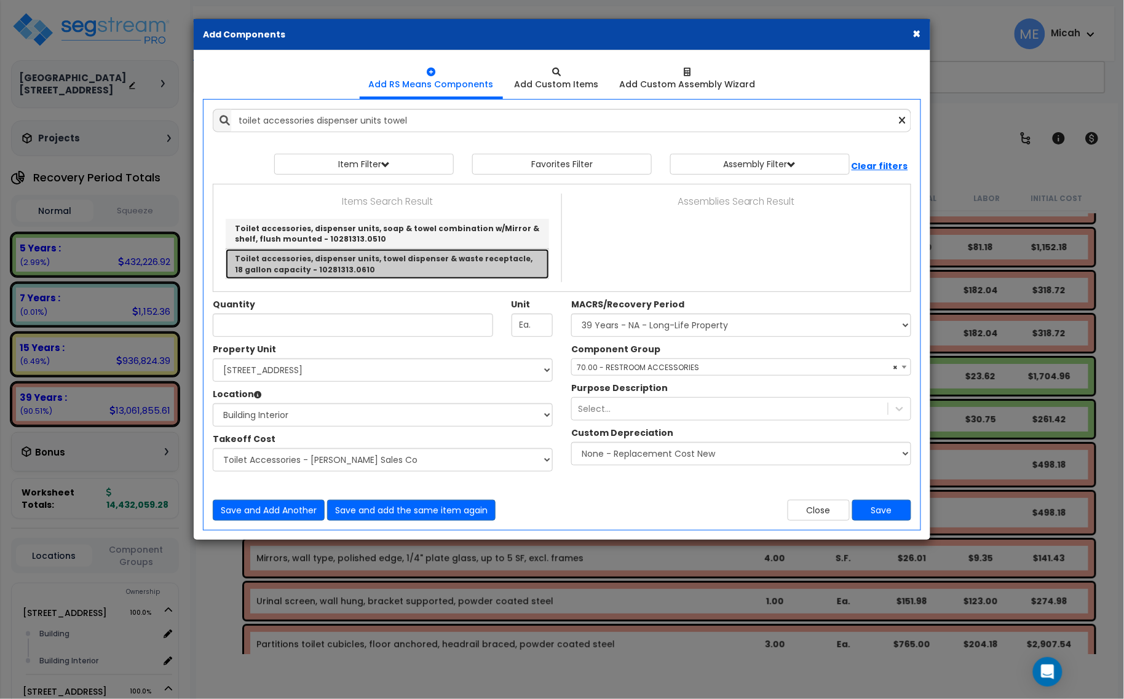
click at [395, 266] on link "Toilet accessories, dispenser units, towel dispenser & waste receptacle, 18 gal…" at bounding box center [387, 264] width 323 height 30
type input "Toilet accessories, dispenser units, towel dispenser & waste receptacle, 18 gal…"
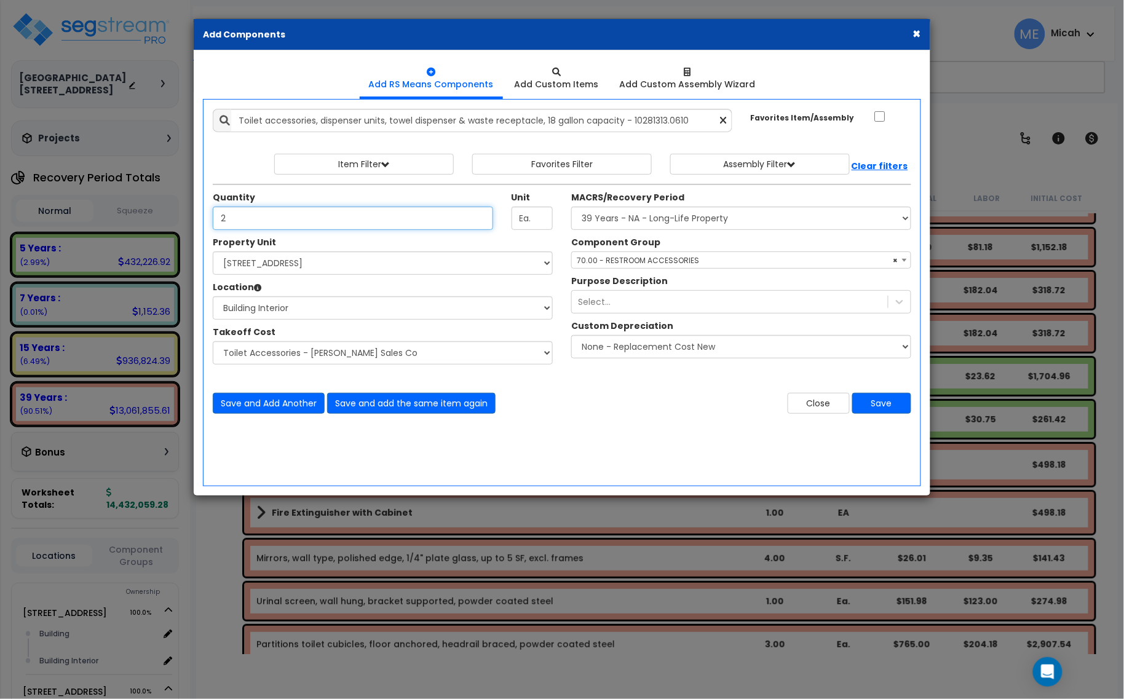
type input "2"
click at [272, 403] on button "Save and Add Another" at bounding box center [269, 403] width 112 height 21
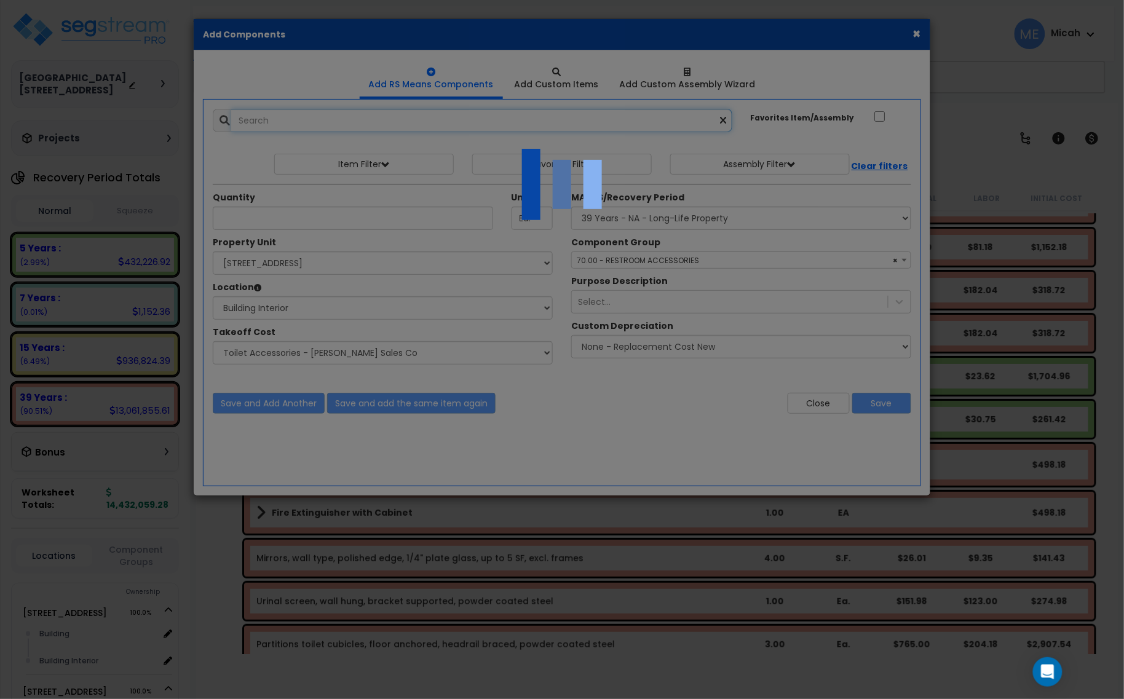
select select "45778567"
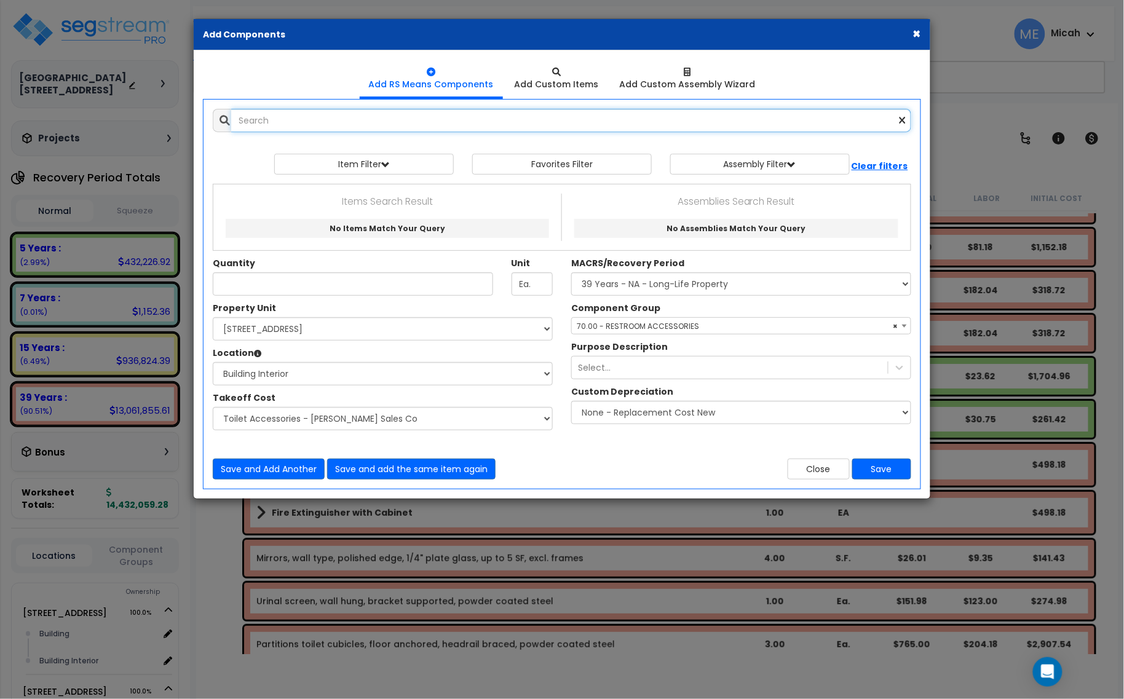
click at [316, 122] on input "text" at bounding box center [571, 120] width 680 height 23
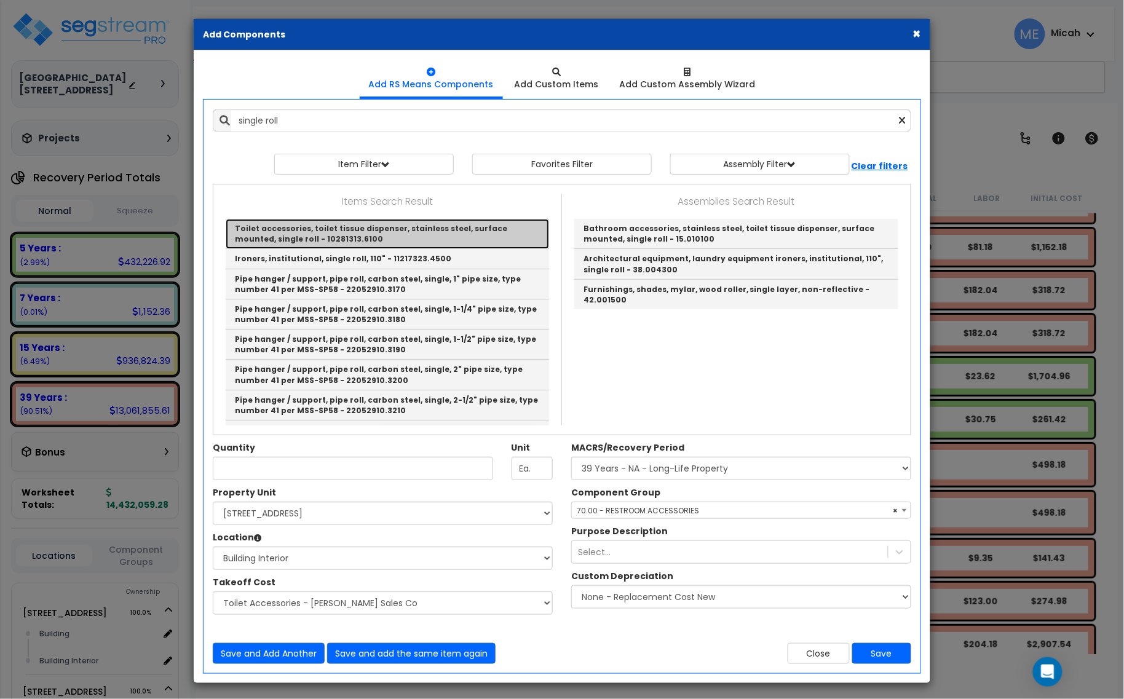
click at [429, 234] on link "Toilet accessories, toilet tissue dispenser, stainless steel, surface mounted, …" at bounding box center [387, 234] width 323 height 30
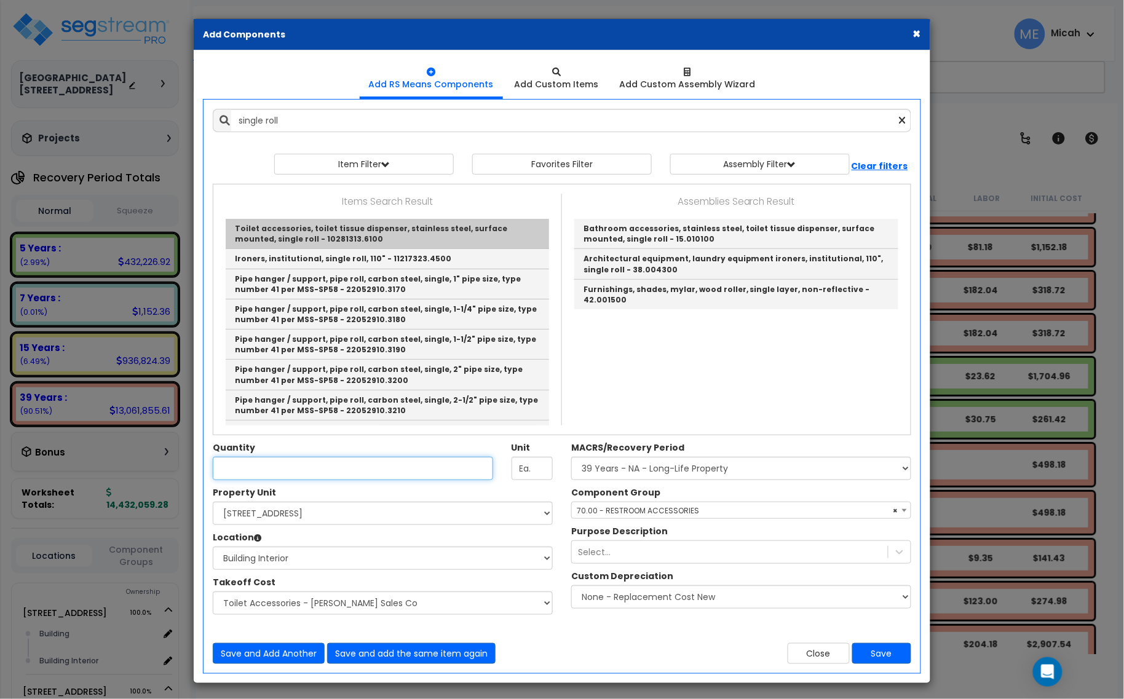
type input "Toilet accessories, toilet tissue dispenser, stainless steel, surface mounted, …"
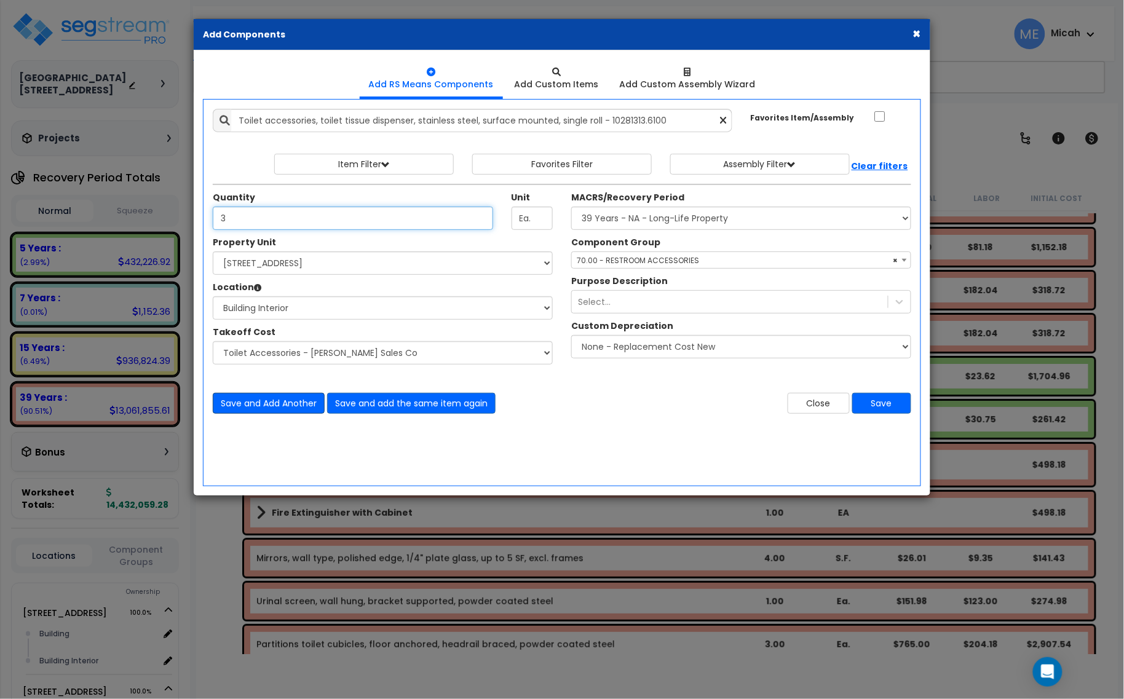
type input "3"
click at [256, 409] on button "Save and Add Another" at bounding box center [269, 403] width 112 height 21
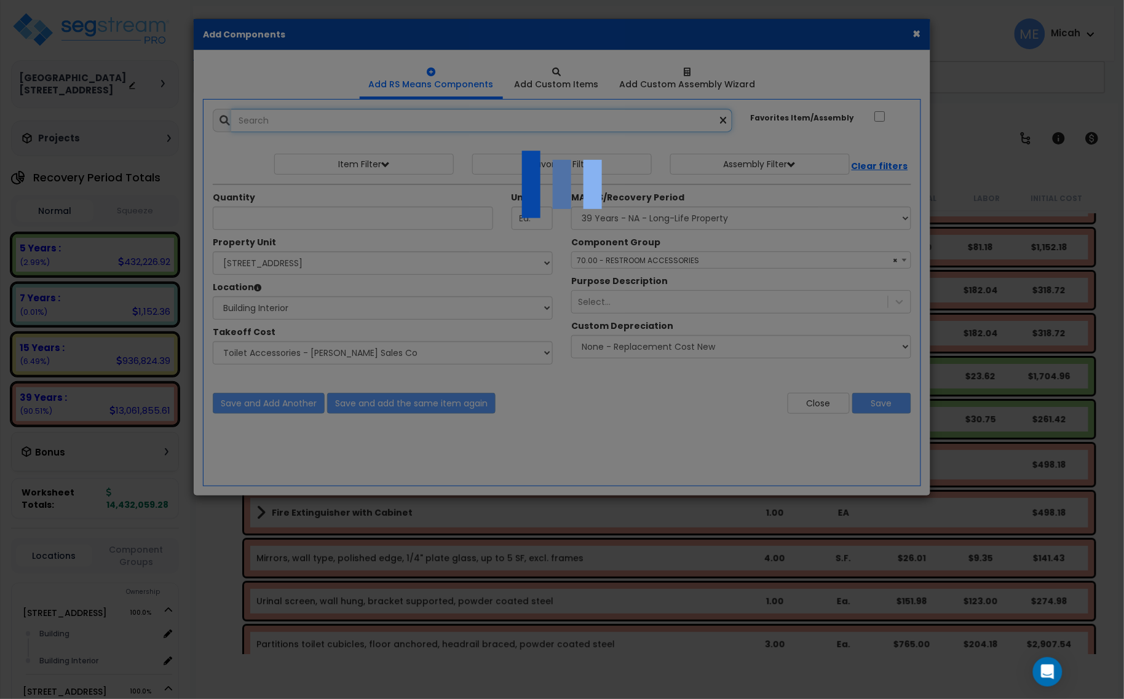
select select "45778567"
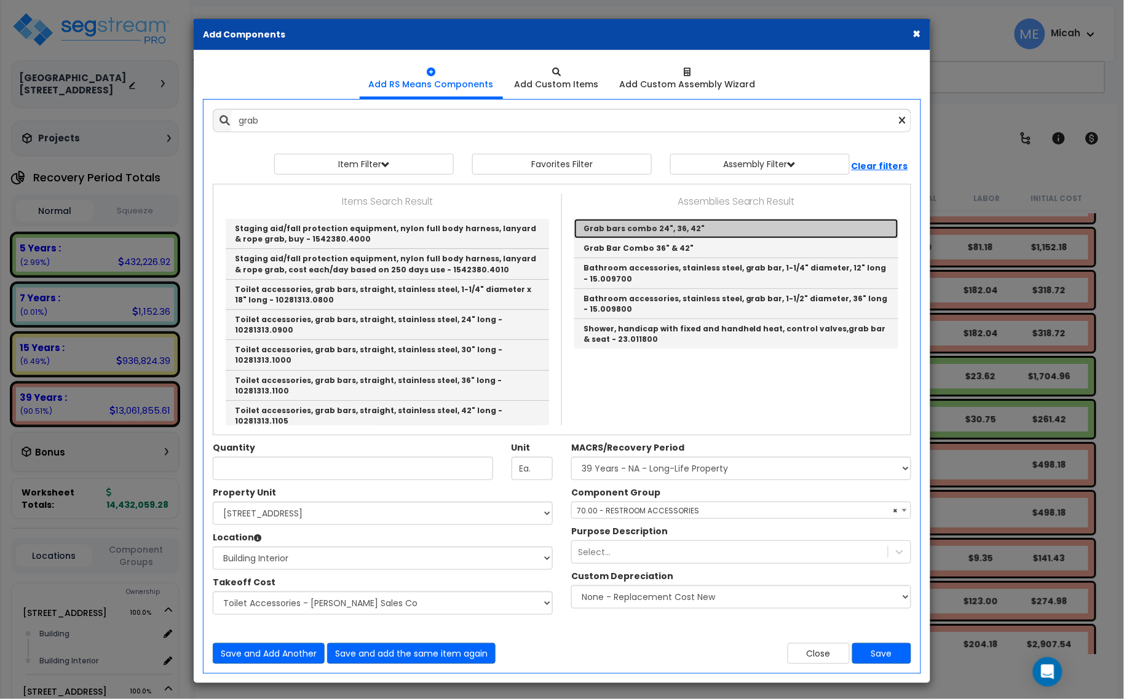
click at [687, 231] on link "Grab bars combo 24", 36, 42"" at bounding box center [736, 229] width 324 height 20
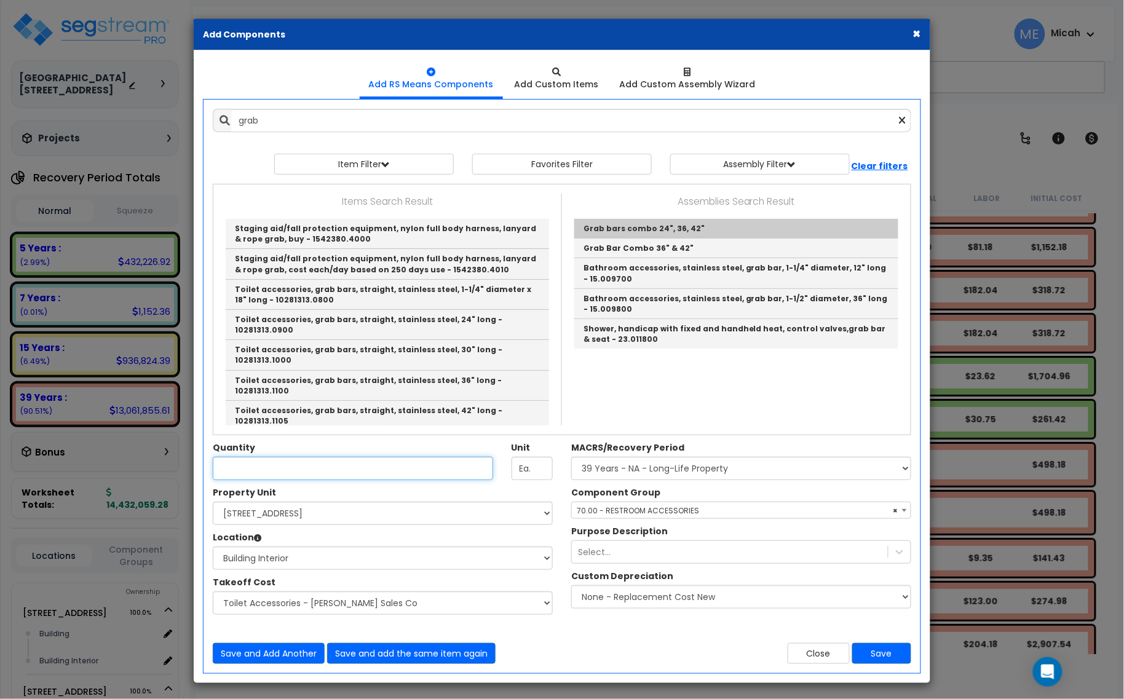
type input "Grab bars combo 24", 36, 42""
checkbox input "true"
type input "EA."
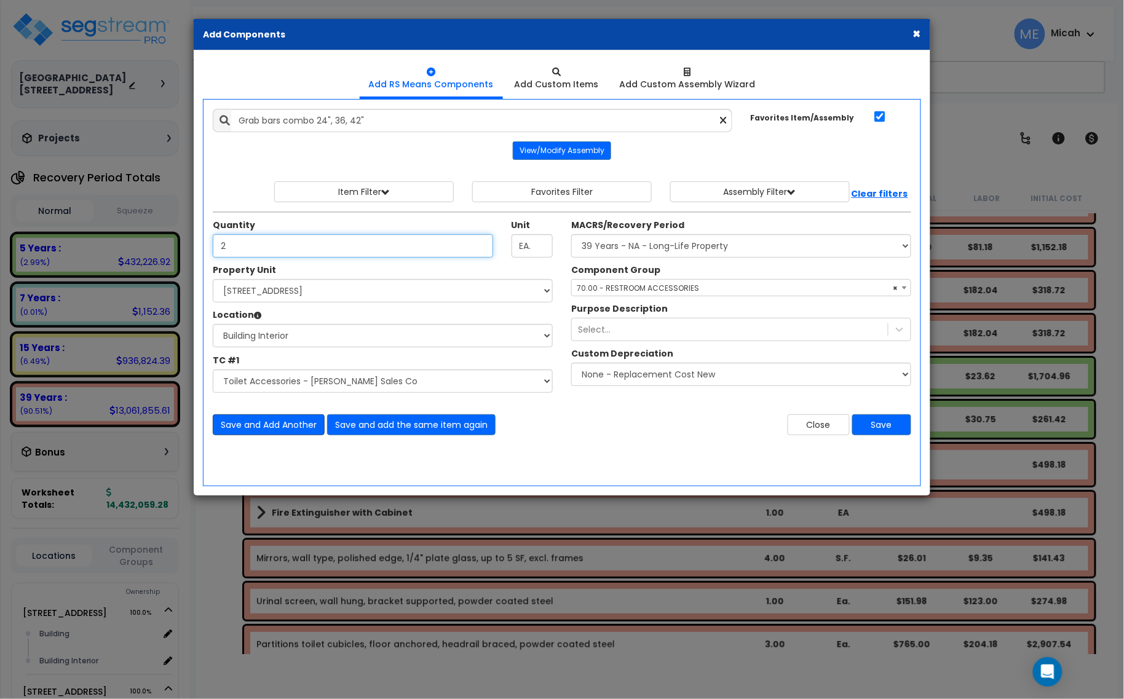
type input "2"
click at [279, 420] on button "Save and Add Another" at bounding box center [269, 425] width 112 height 21
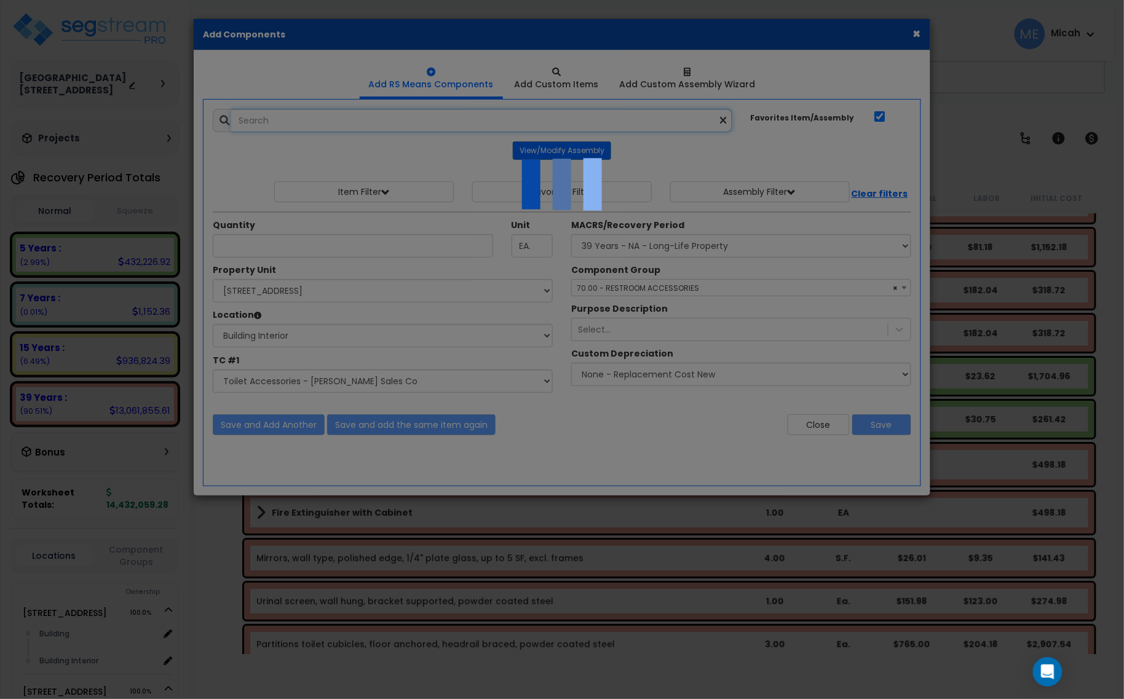
select select "45778567"
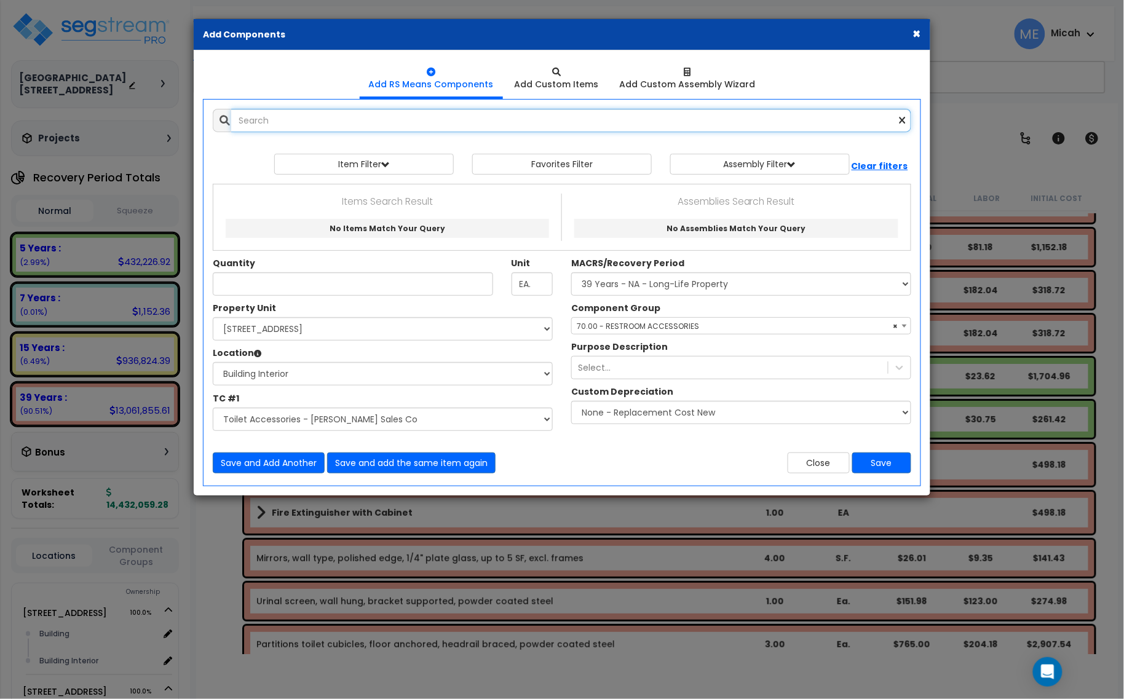
click at [309, 132] on input "text" at bounding box center [571, 120] width 680 height 23
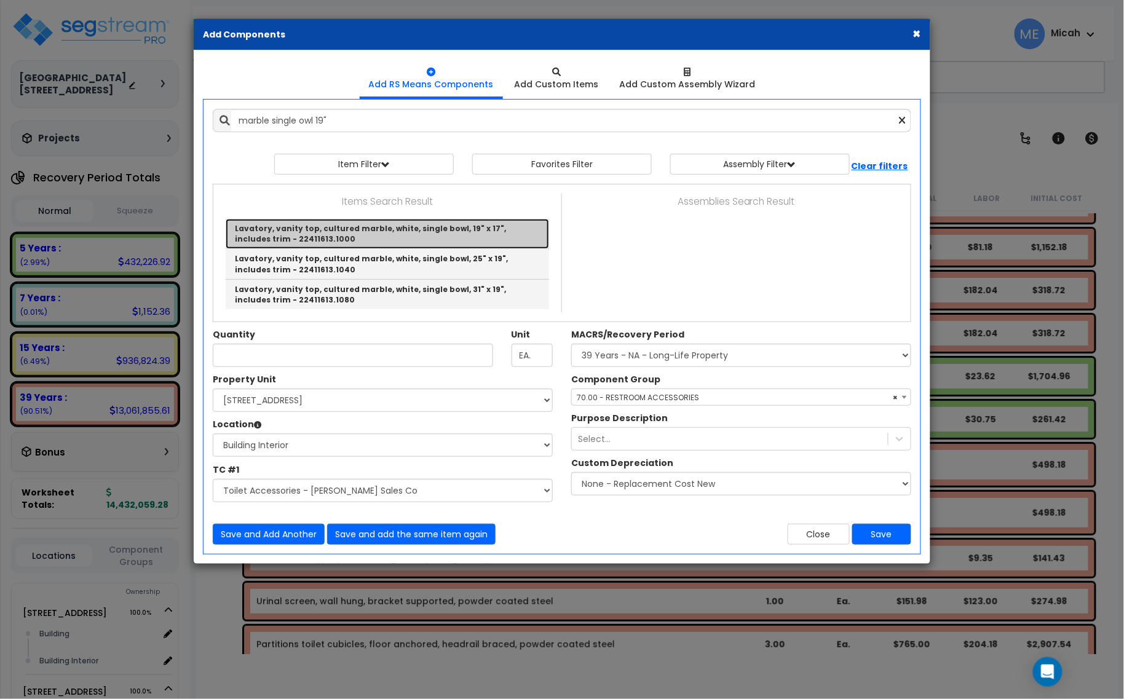
click at [378, 229] on link "Lavatory, vanity top, cultured marble, white, single bowl, 19" x 17", includes …" at bounding box center [387, 234] width 323 height 30
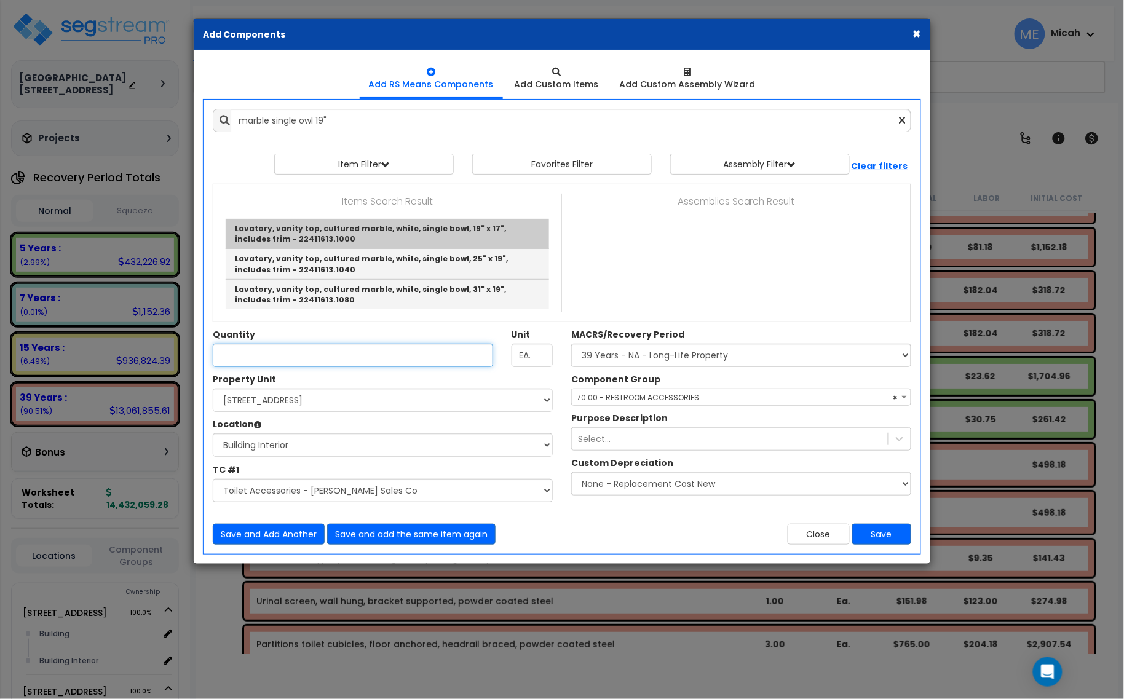
type input "Lavatory, vanity top, cultured marble, white, single bowl, 19" x 17", includes …"
checkbox input "false"
type input "Ea."
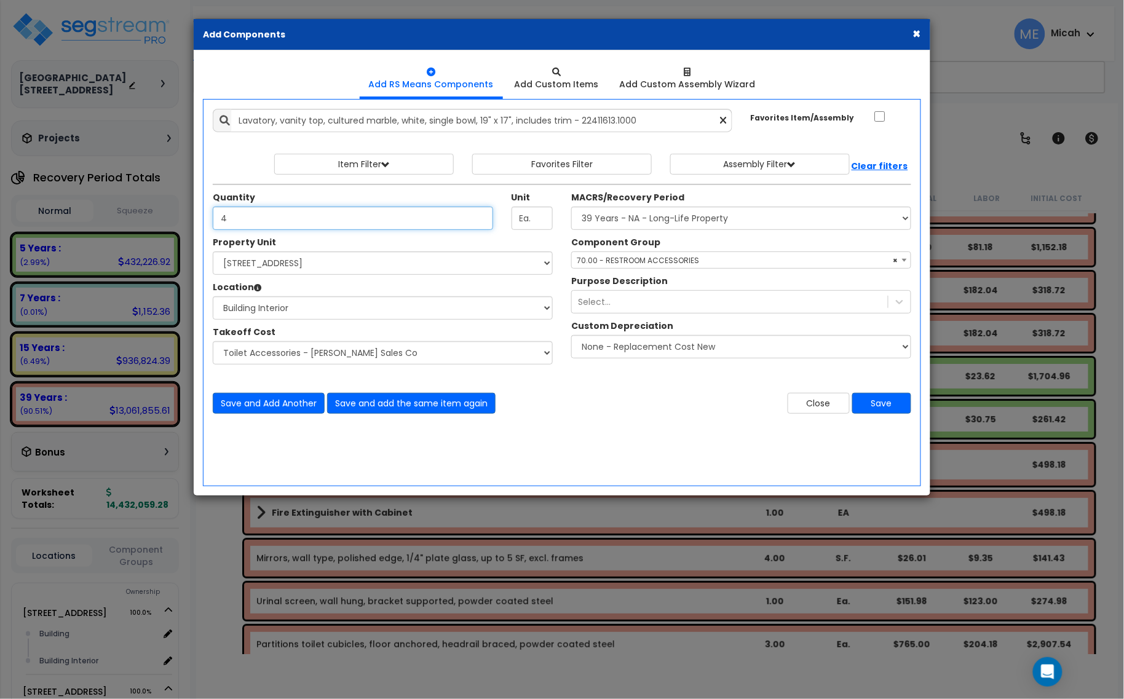
type input "4"
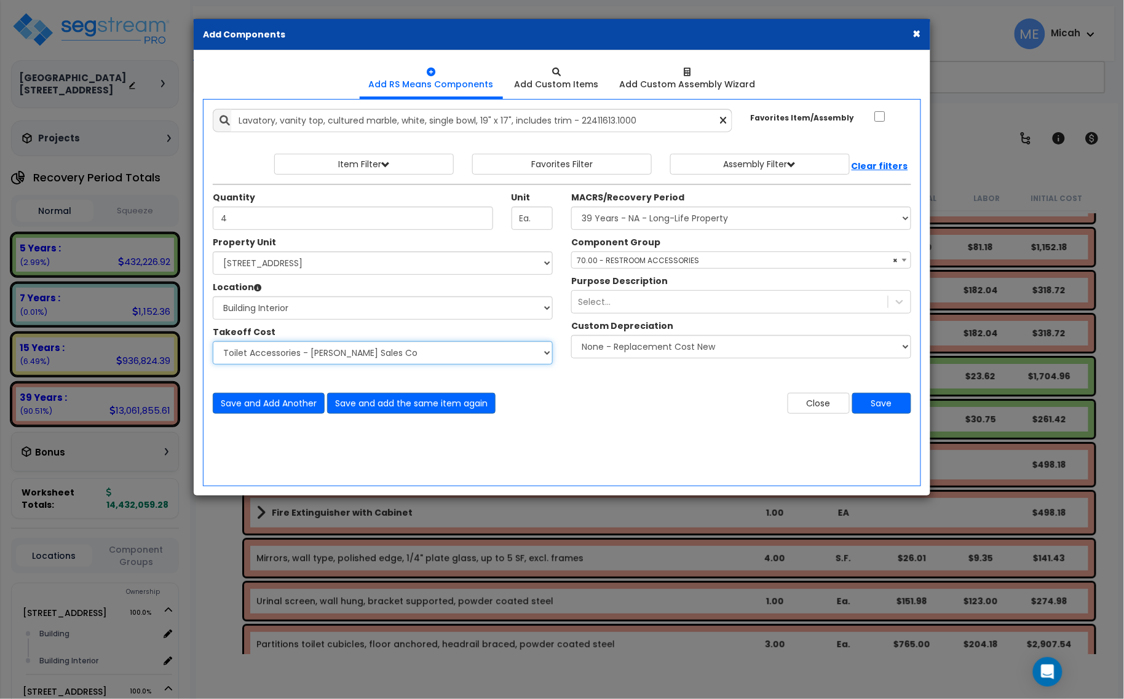
click at [280, 352] on select "Select Site Work - [PERSON_NAME] Aphalt Paving - Pine Bend Paving Site Concrete…" at bounding box center [383, 352] width 340 height 23
select select "45778573"
click at [213, 342] on select "Select Site Work - [PERSON_NAME] Aphalt Paving - Pine Bend Paving Site Concrete…" at bounding box center [383, 352] width 340 height 23
click at [680, 261] on span "× 70.00 - RESTROOM ACCESSORIES" at bounding box center [741, 260] width 339 height 17
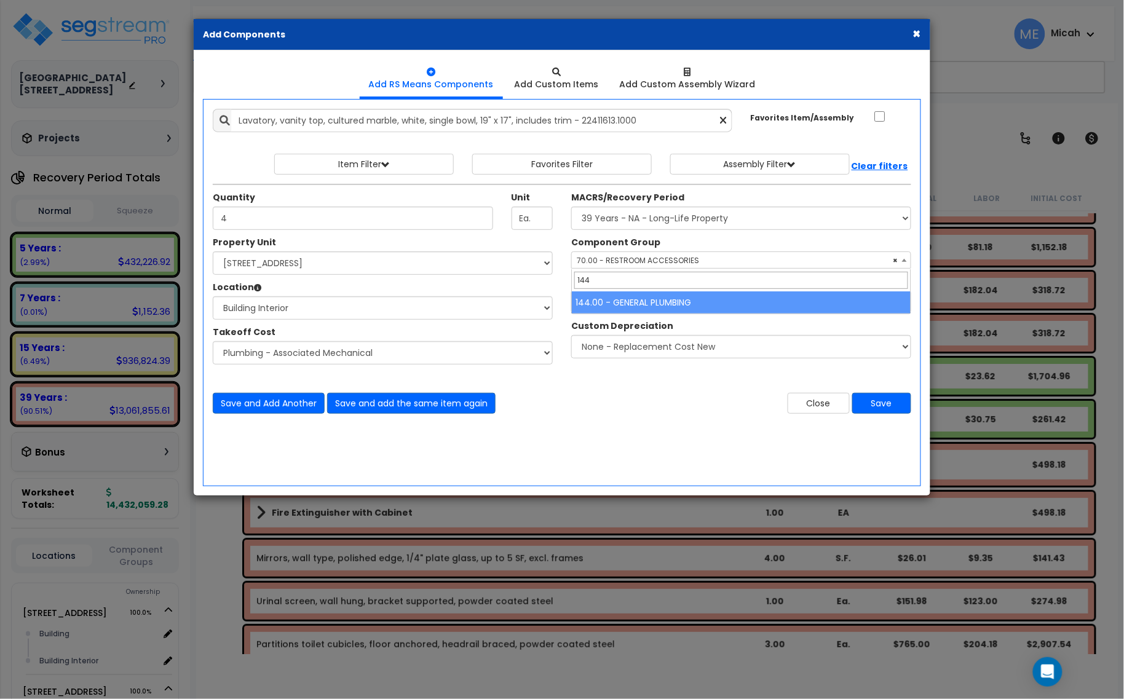
type input "144"
select select "56954"
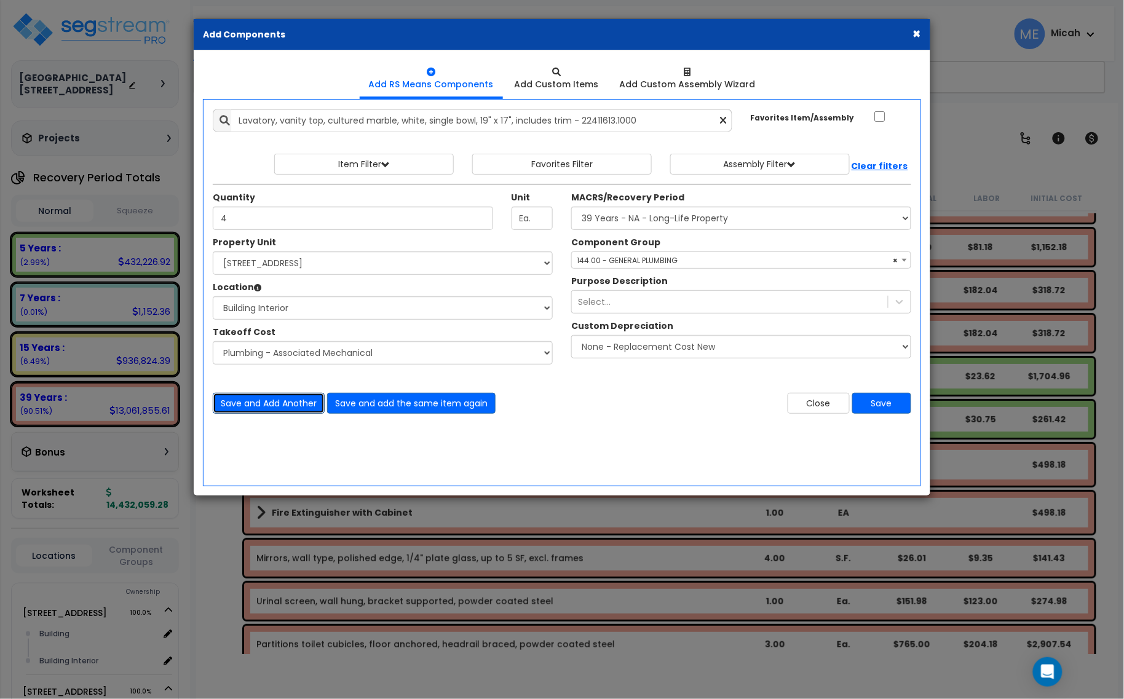
click at [289, 412] on button "Save and Add Another" at bounding box center [269, 403] width 112 height 21
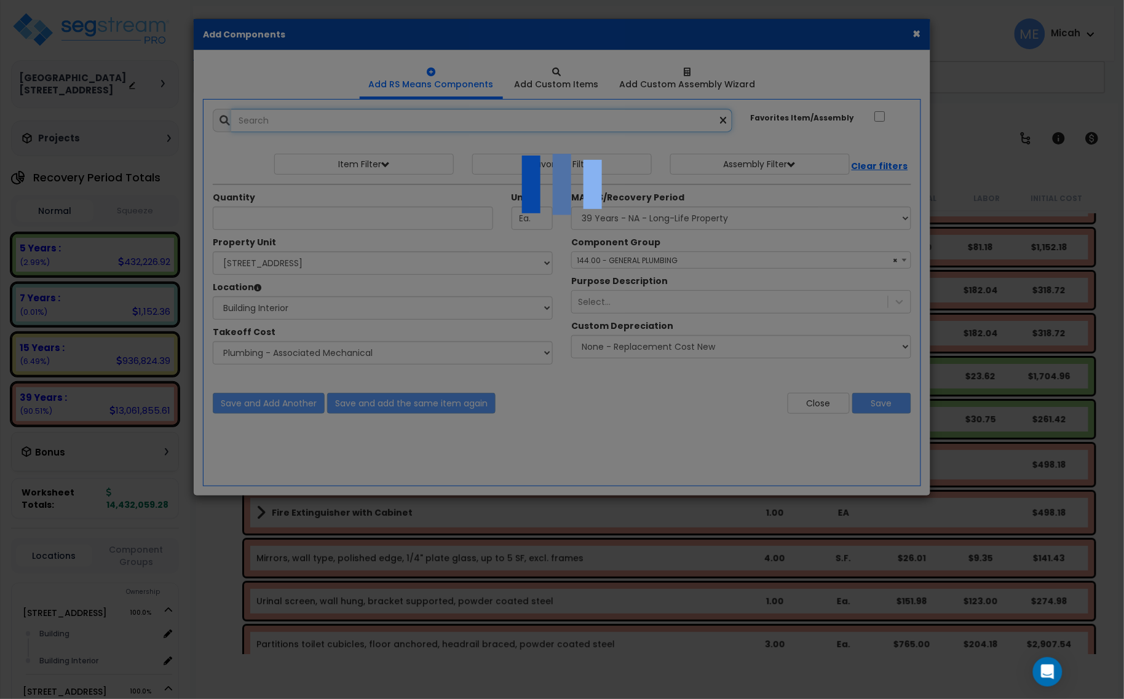
select select "45778573"
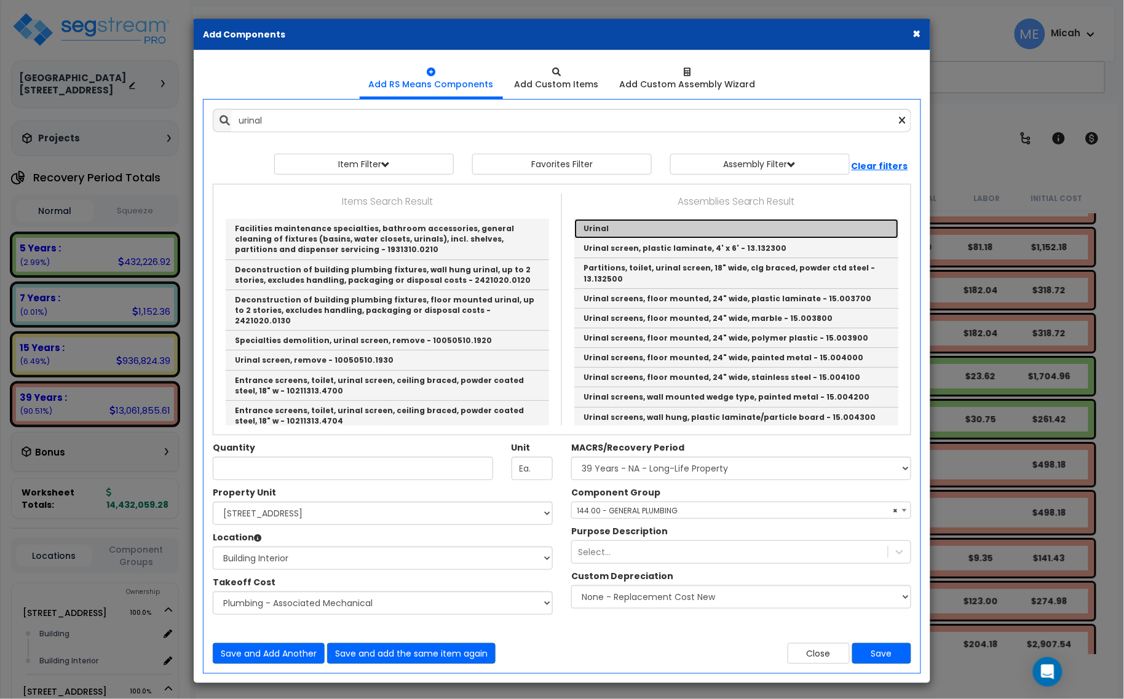
click at [587, 223] on link "Urinal" at bounding box center [736, 229] width 324 height 20
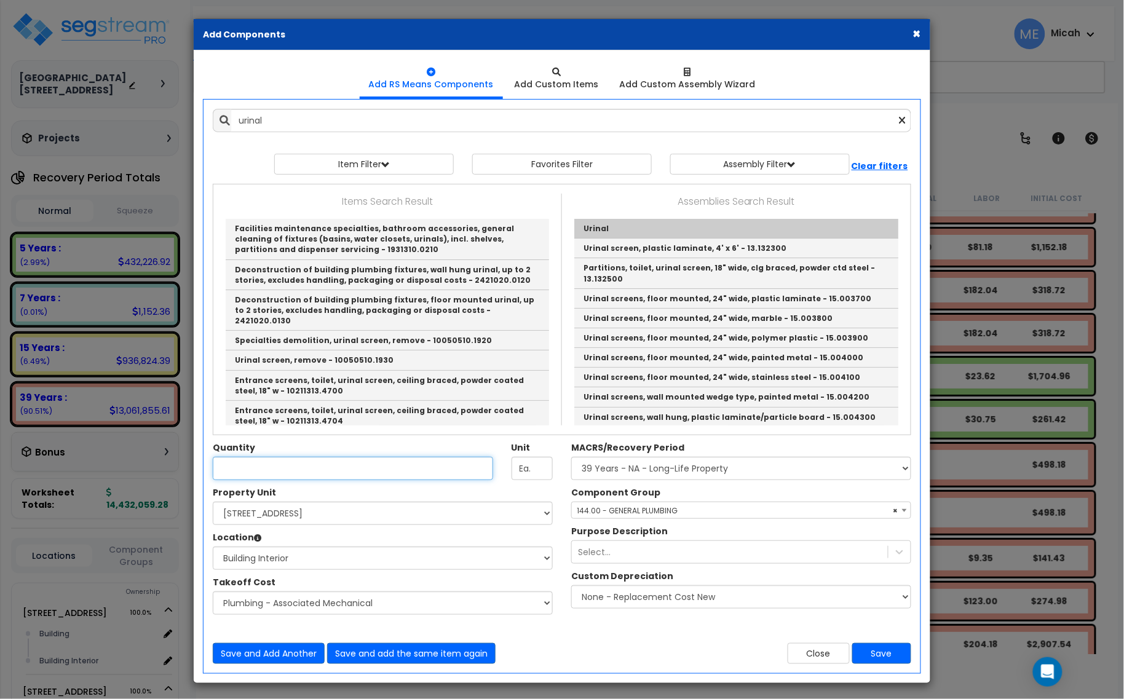
type input "Urinal"
checkbox input "true"
type input "EA"
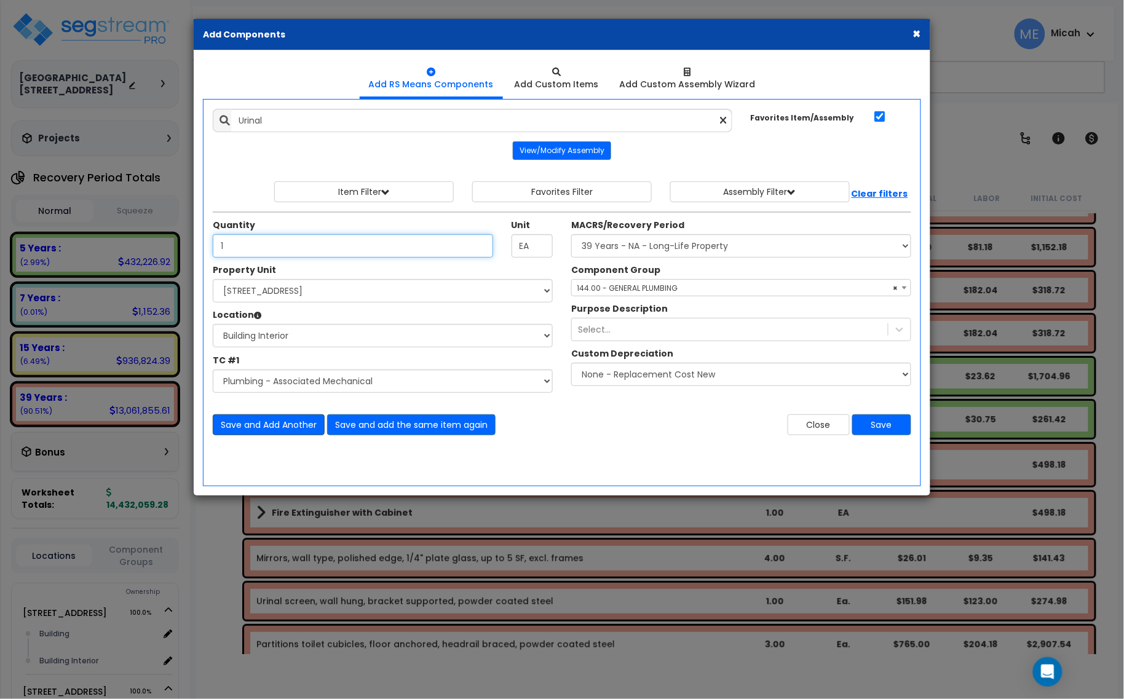
type input "1"
click at [266, 423] on button "Save and Add Another" at bounding box center [269, 425] width 112 height 21
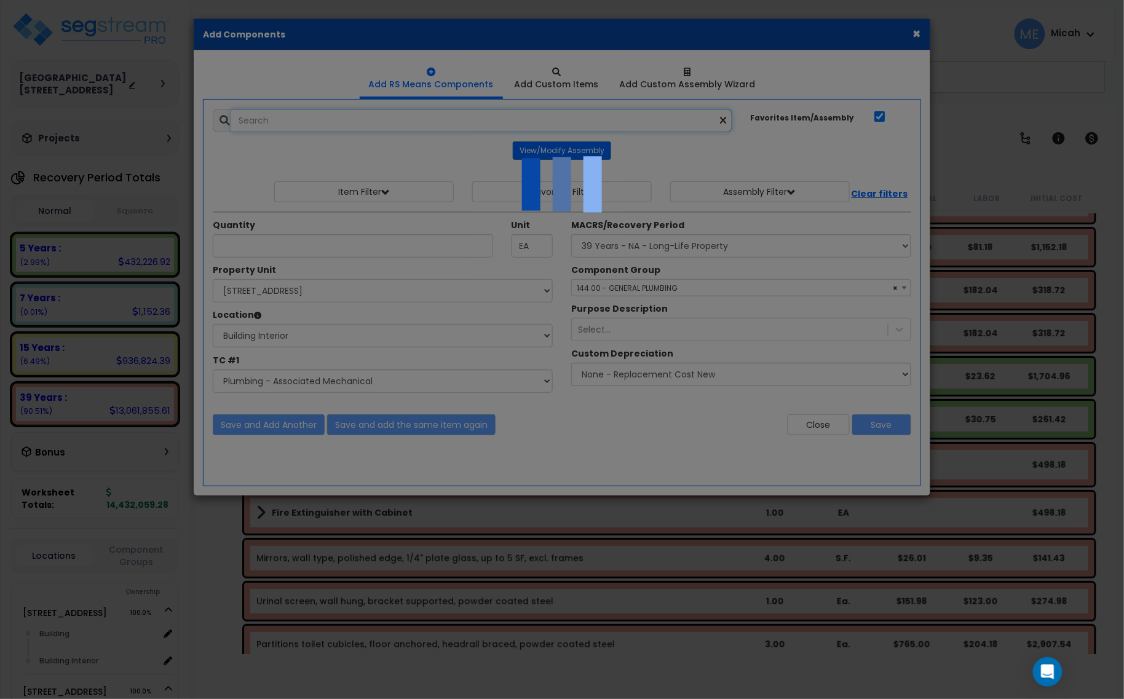
select select "45778573"
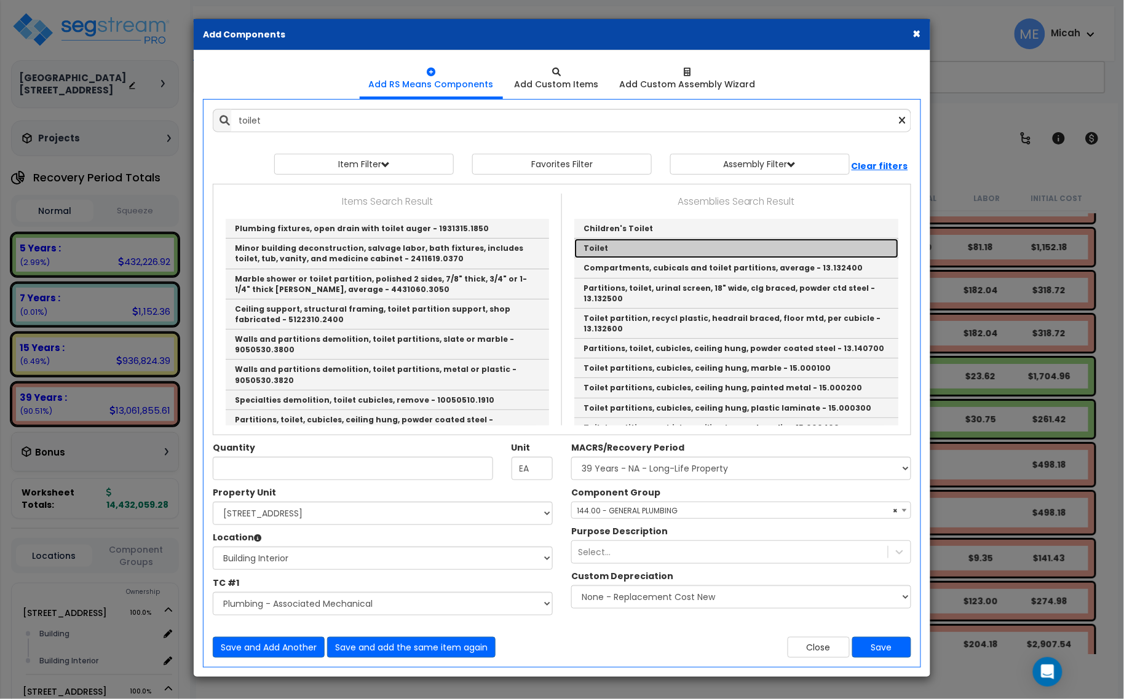
click at [601, 249] on link "Toilet" at bounding box center [736, 249] width 324 height 20
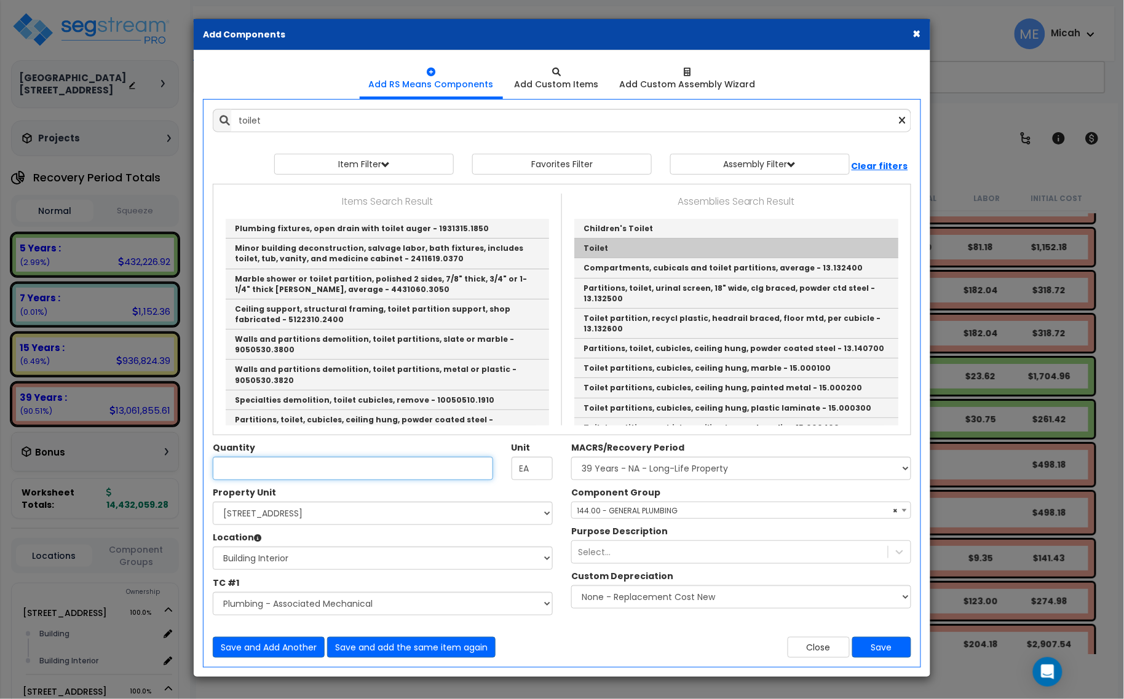
type input "Toilet"
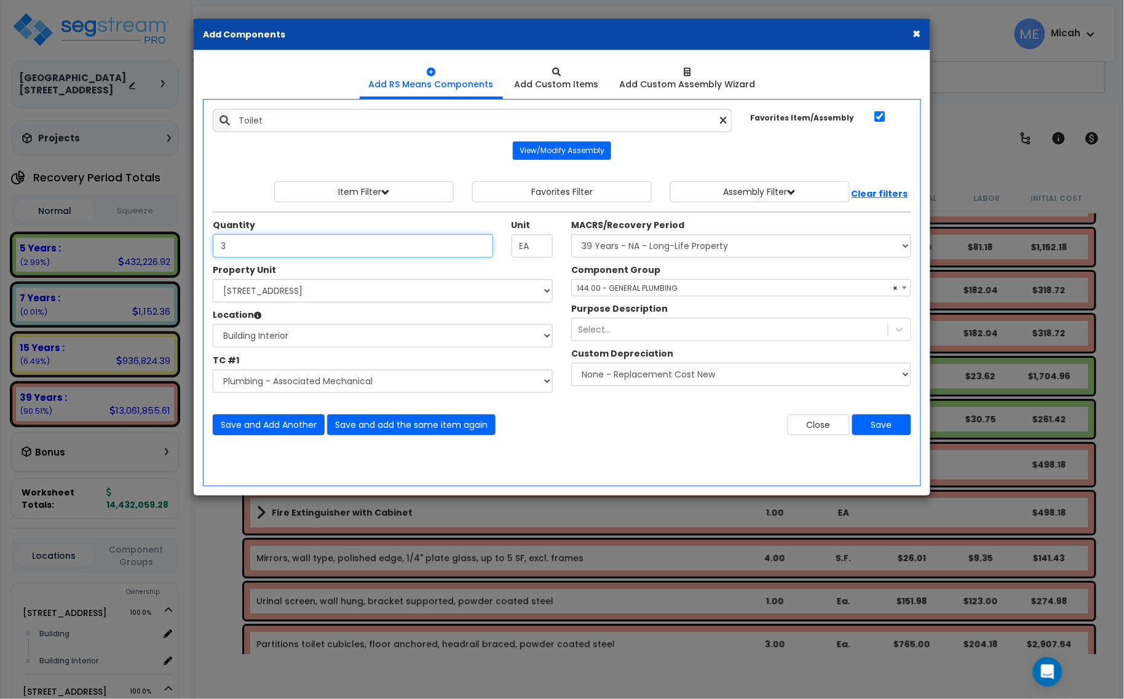
type input "3"
click at [290, 418] on button "Save and Add Another" at bounding box center [269, 425] width 112 height 21
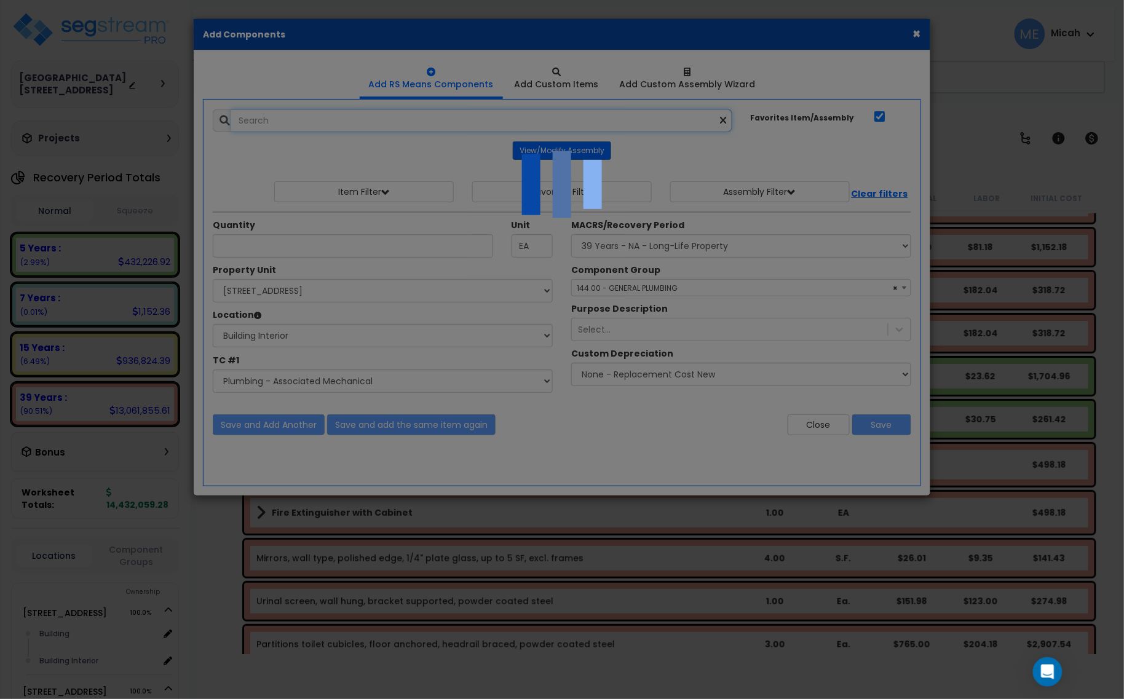
select select "45778573"
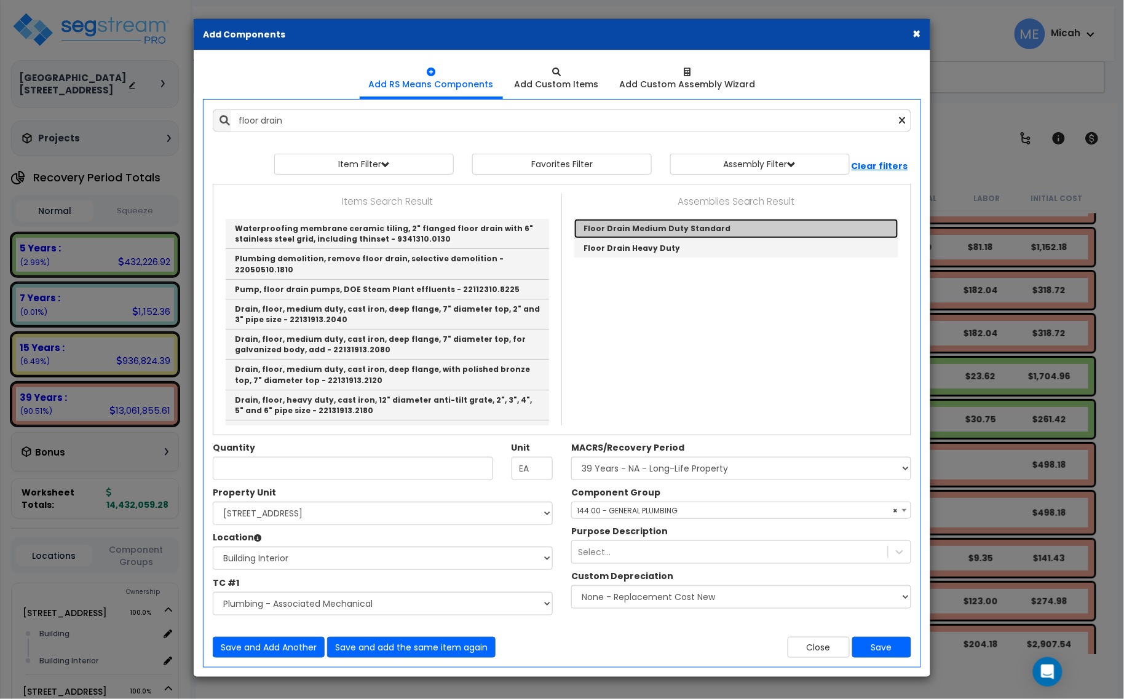
click at [712, 232] on link "Floor Drain Medium Duty Standard" at bounding box center [736, 229] width 324 height 20
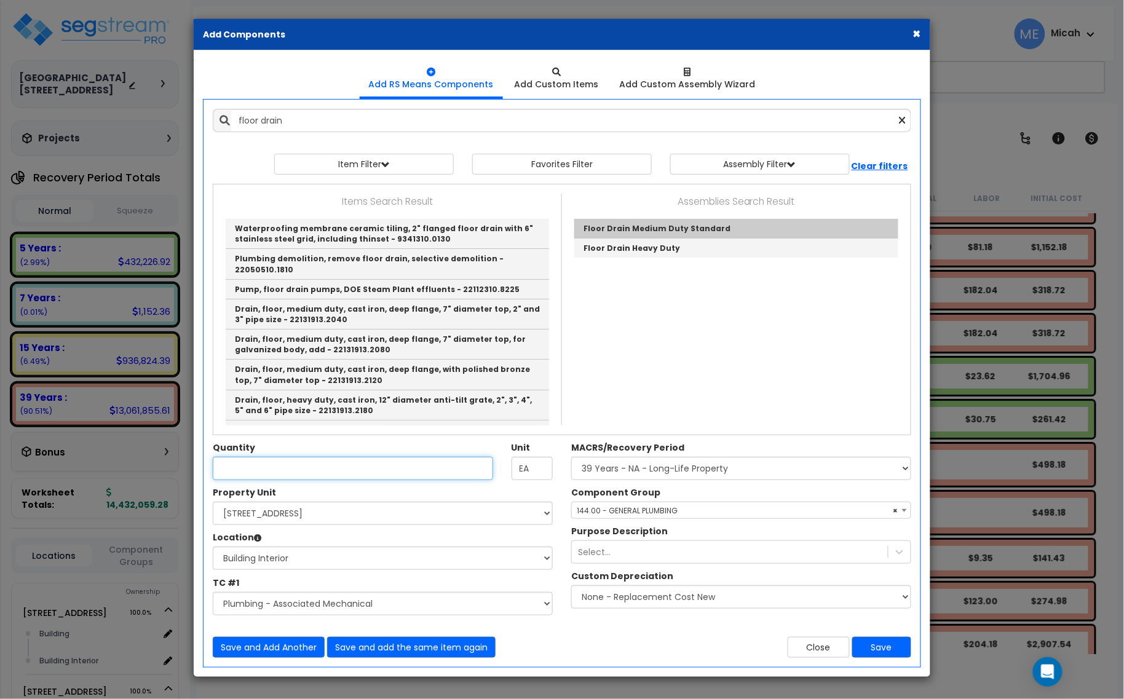
type input "Floor Drain Medium Duty Standard"
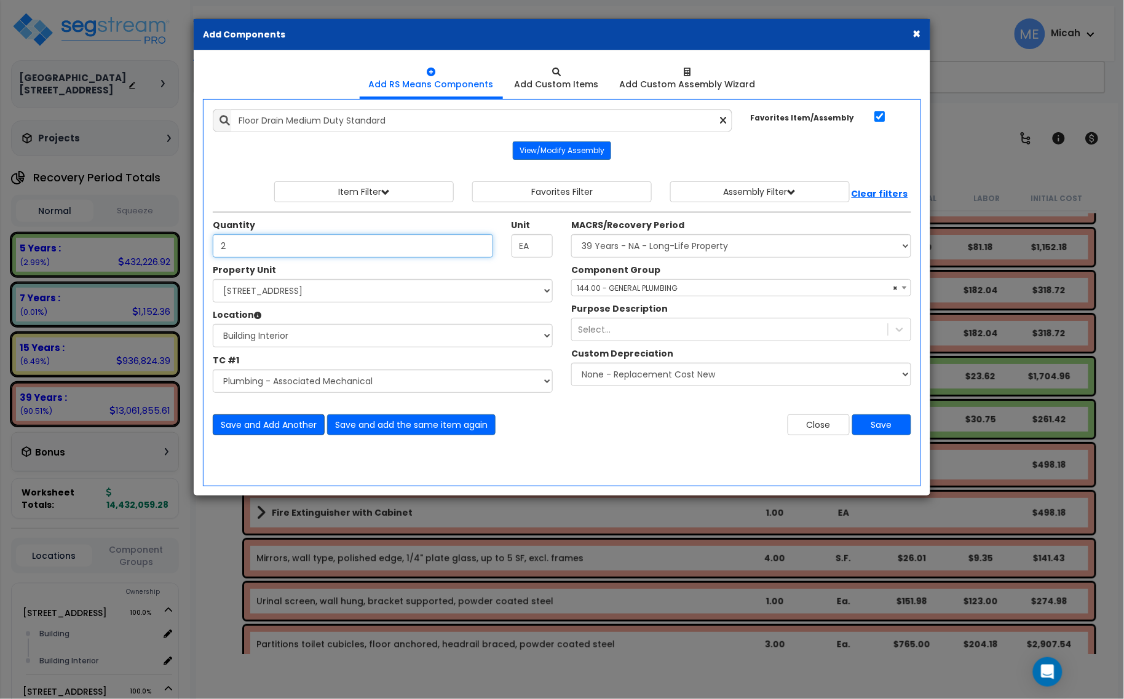
type input "2"
click at [258, 429] on button "Save and Add Another" at bounding box center [269, 425] width 112 height 21
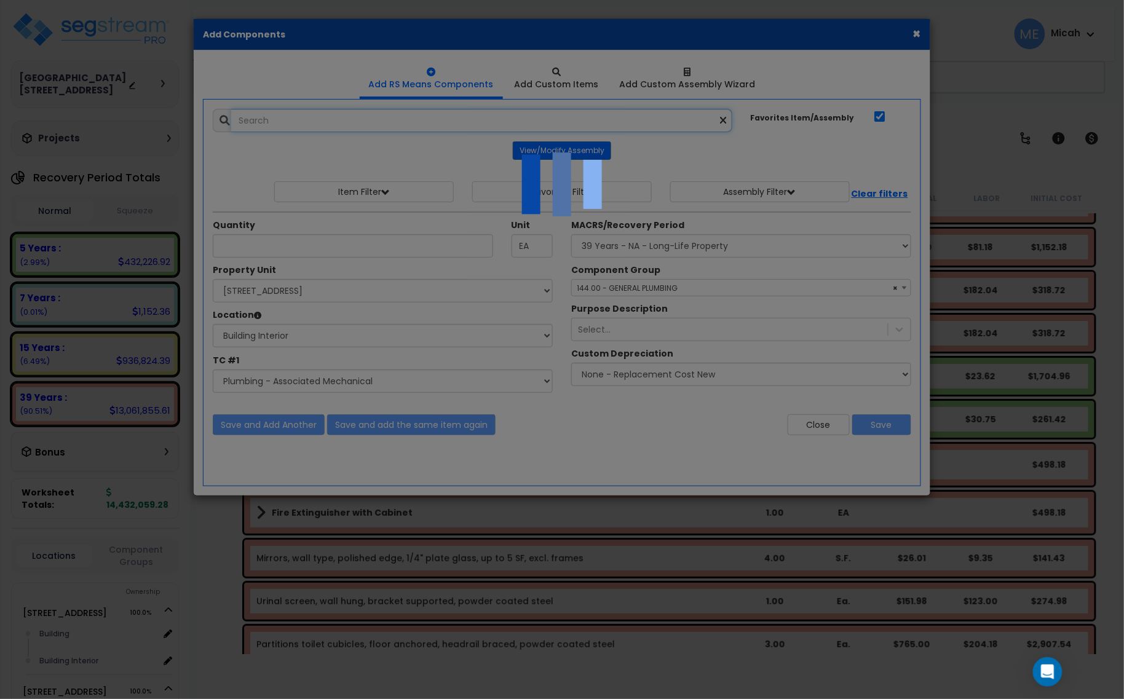
select select "45778573"
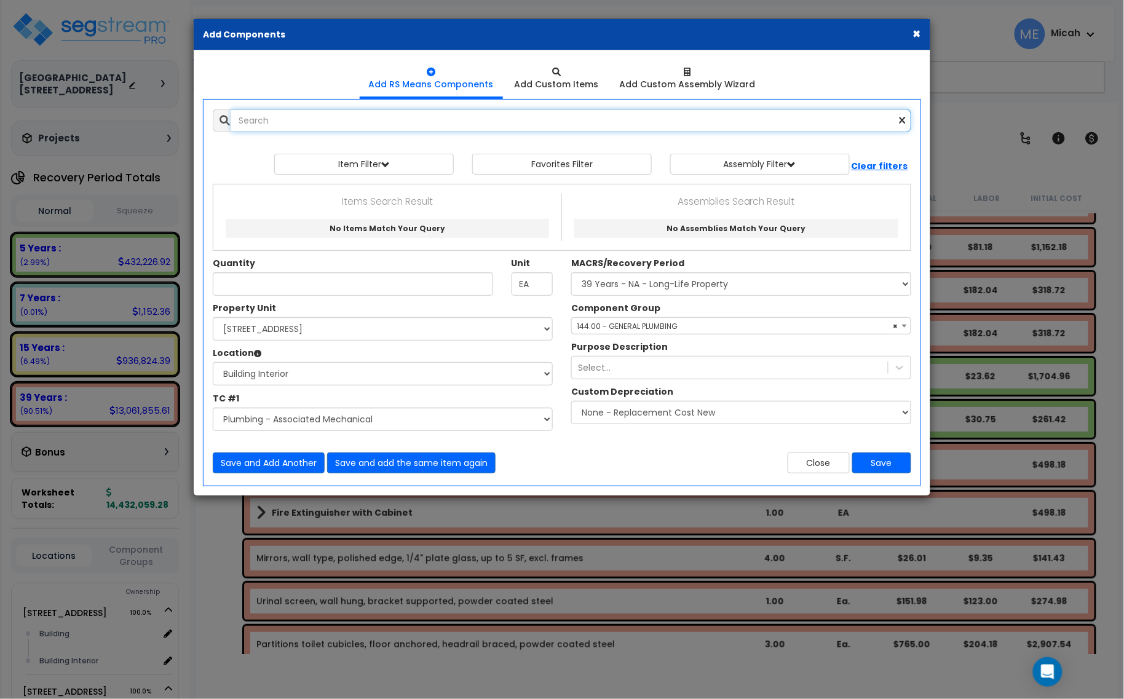
click at [262, 116] on input "text" at bounding box center [571, 120] width 680 height 23
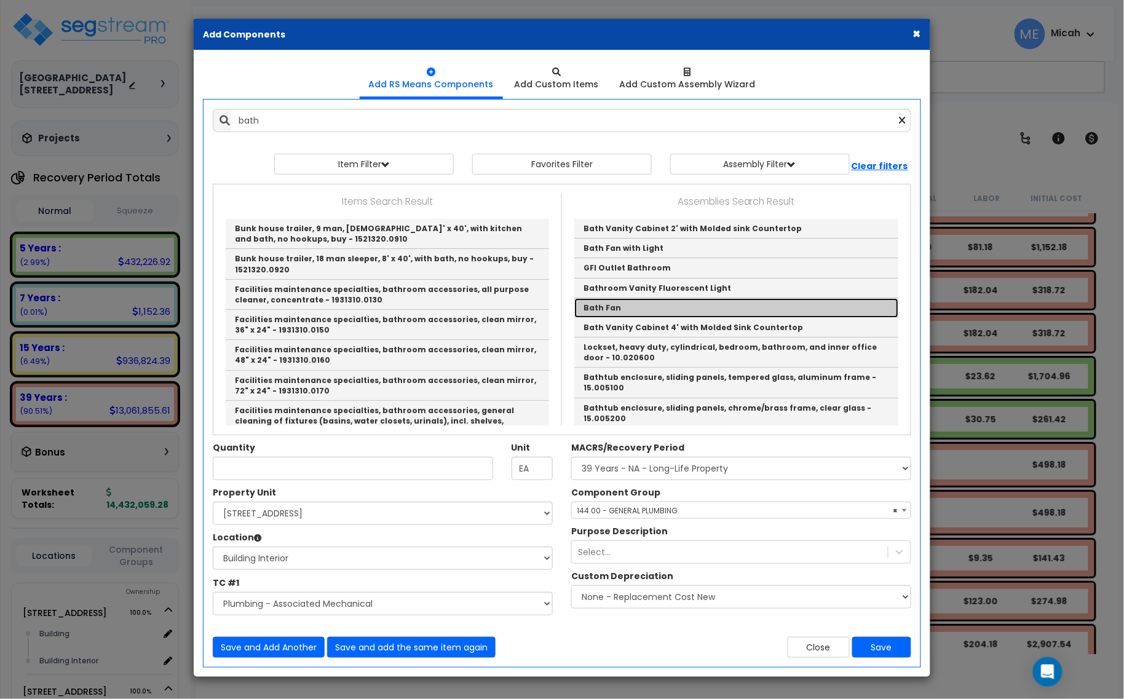
click at [677, 309] on link "Bath Fan" at bounding box center [736, 308] width 324 height 20
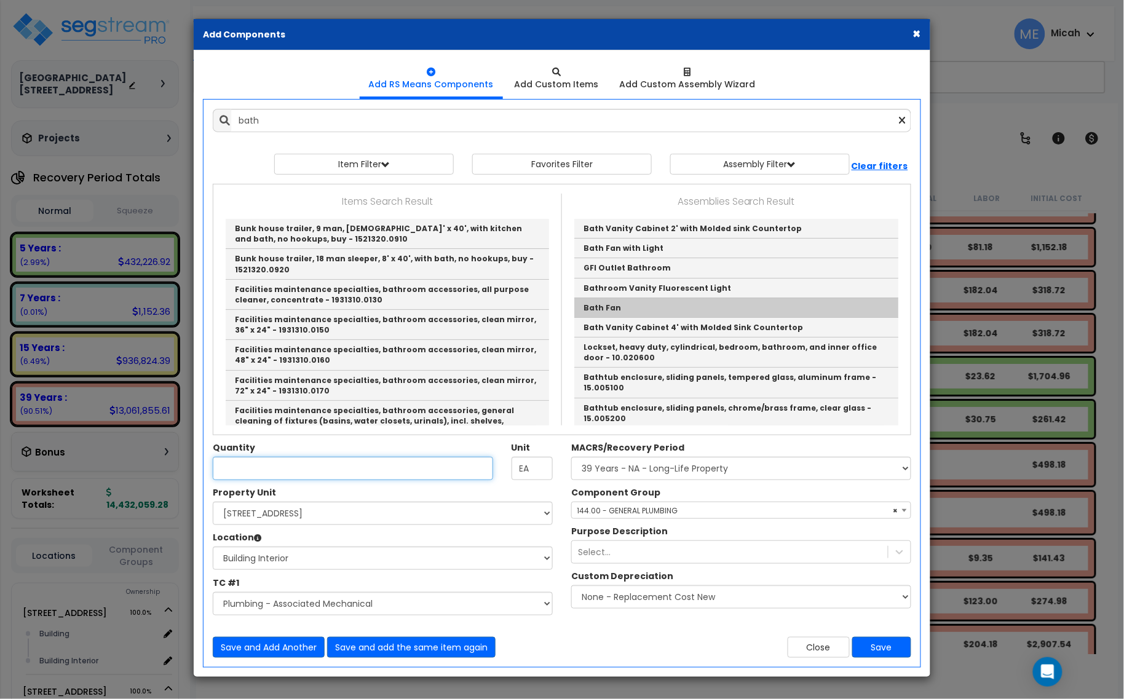
type input "Bath Fan"
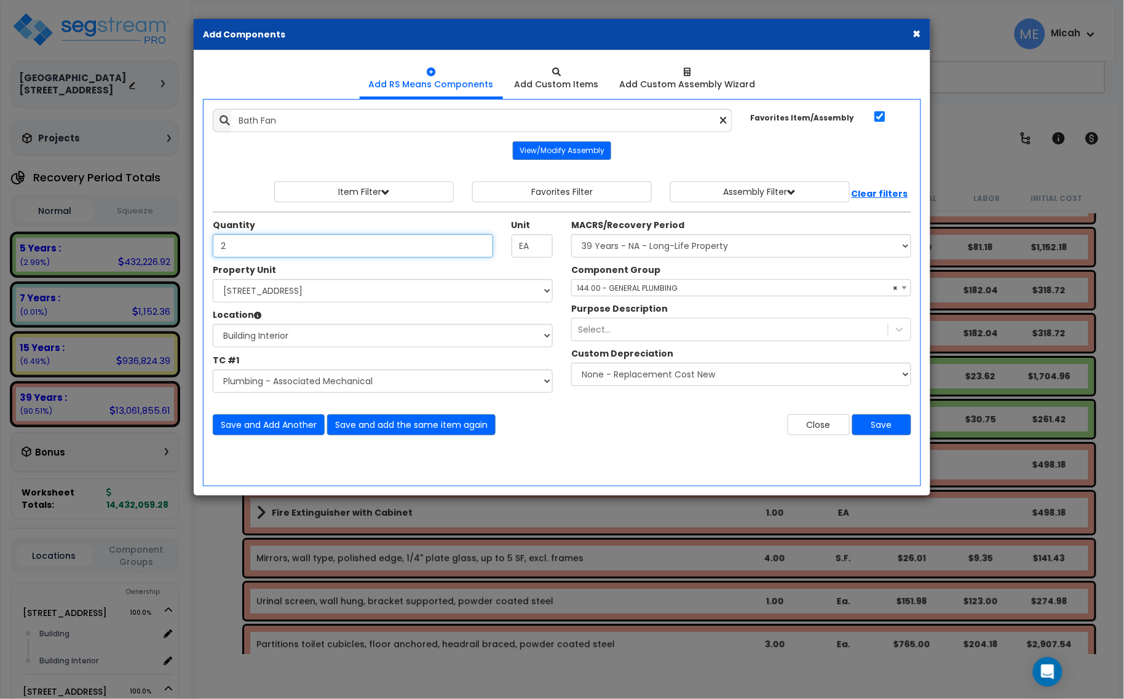
type input "2"
click at [387, 382] on select "Select Site Work - [PERSON_NAME] Aphalt Paving - Pine Bend Paving Site Concrete…" at bounding box center [383, 381] width 340 height 23
select select "45778575"
click at [213, 370] on select "Select Site Work - [PERSON_NAME] Aphalt Paving - Pine Bend Paving Site Concrete…" at bounding box center [383, 381] width 340 height 23
click at [643, 291] on span "× 144.00 - GENERAL PLUMBING" at bounding box center [741, 288] width 339 height 17
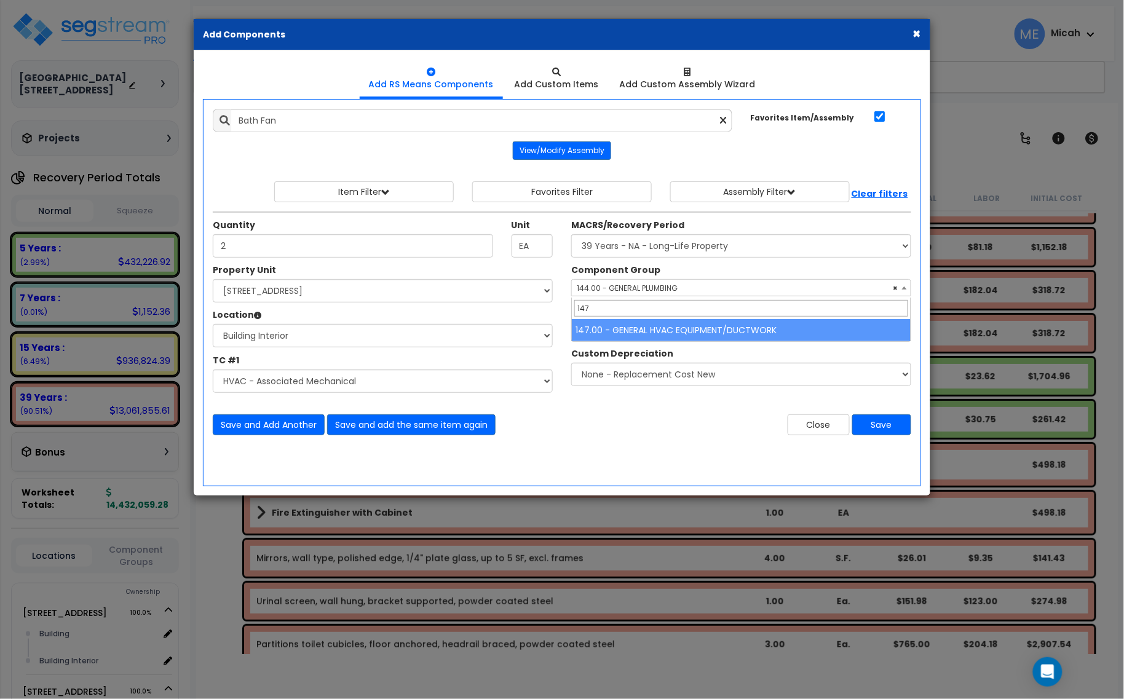
type input "147"
select select "56957"
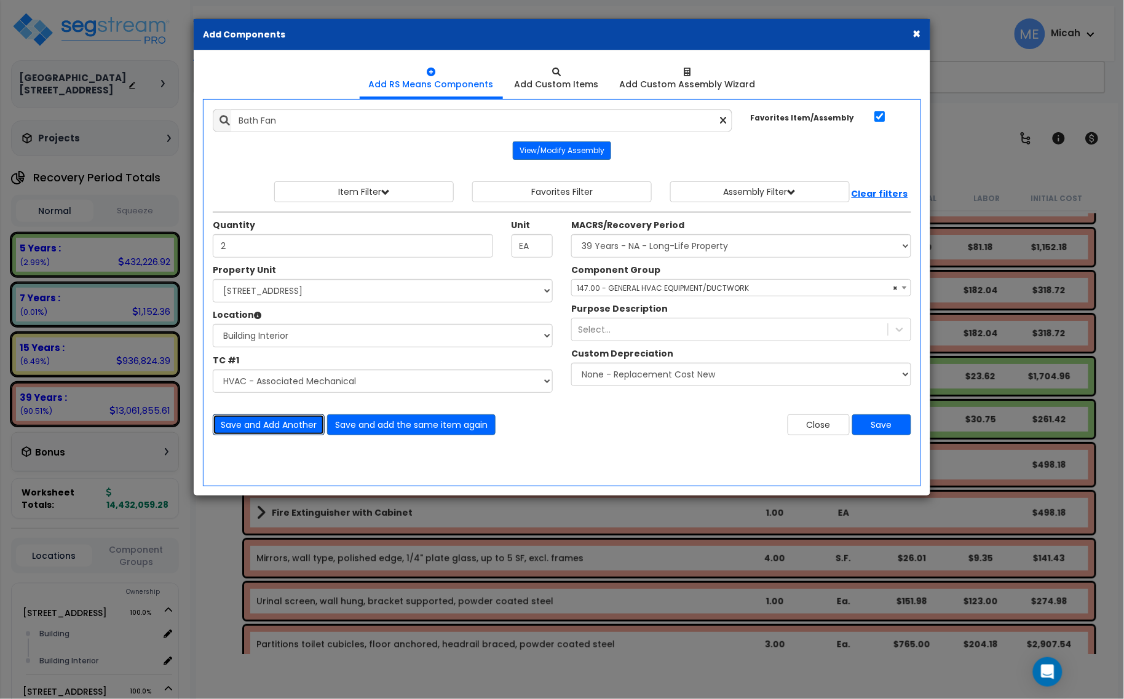
click at [274, 417] on button "Save and Add Another" at bounding box center [269, 425] width 112 height 21
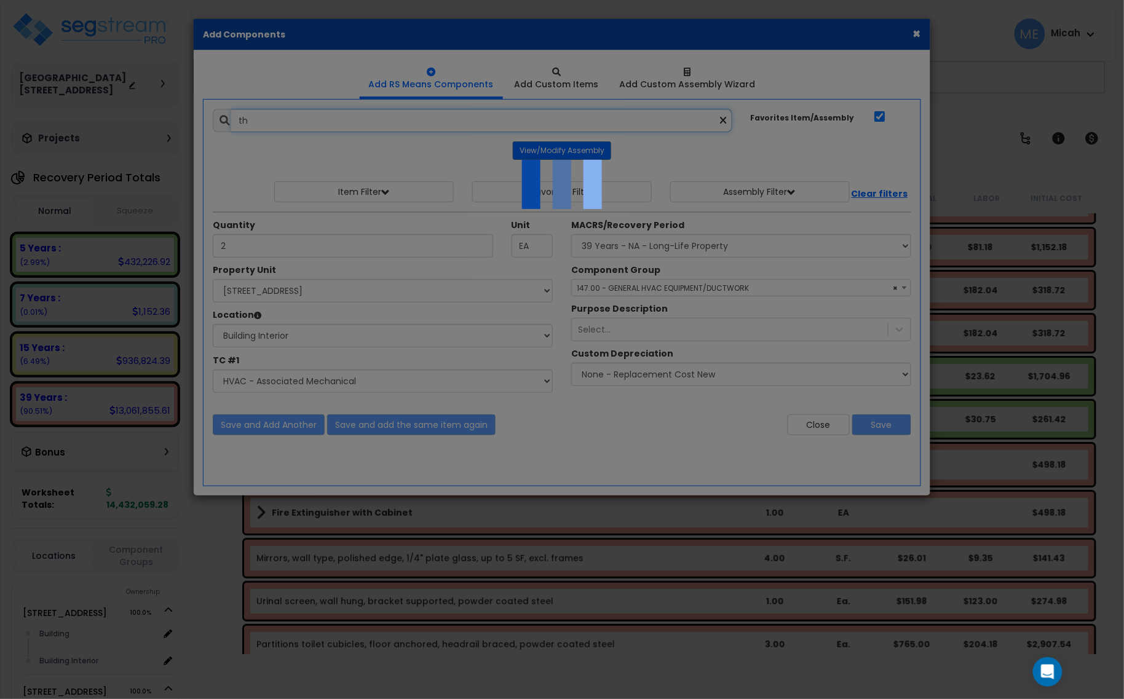
type input "th"
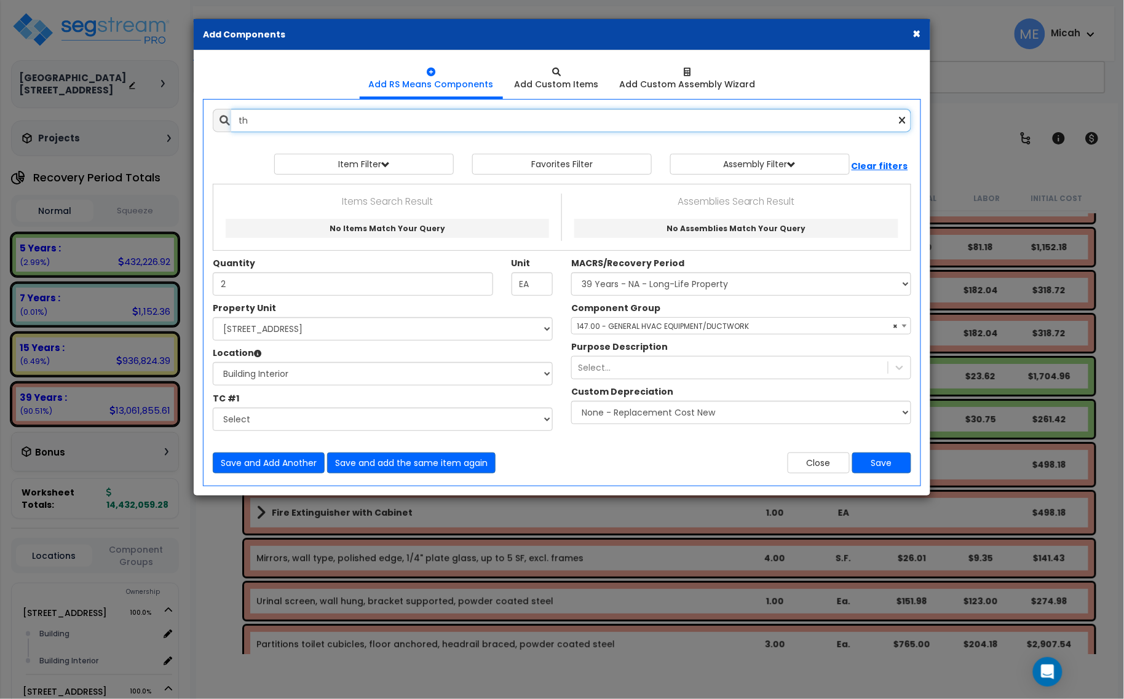
select select "45778575"
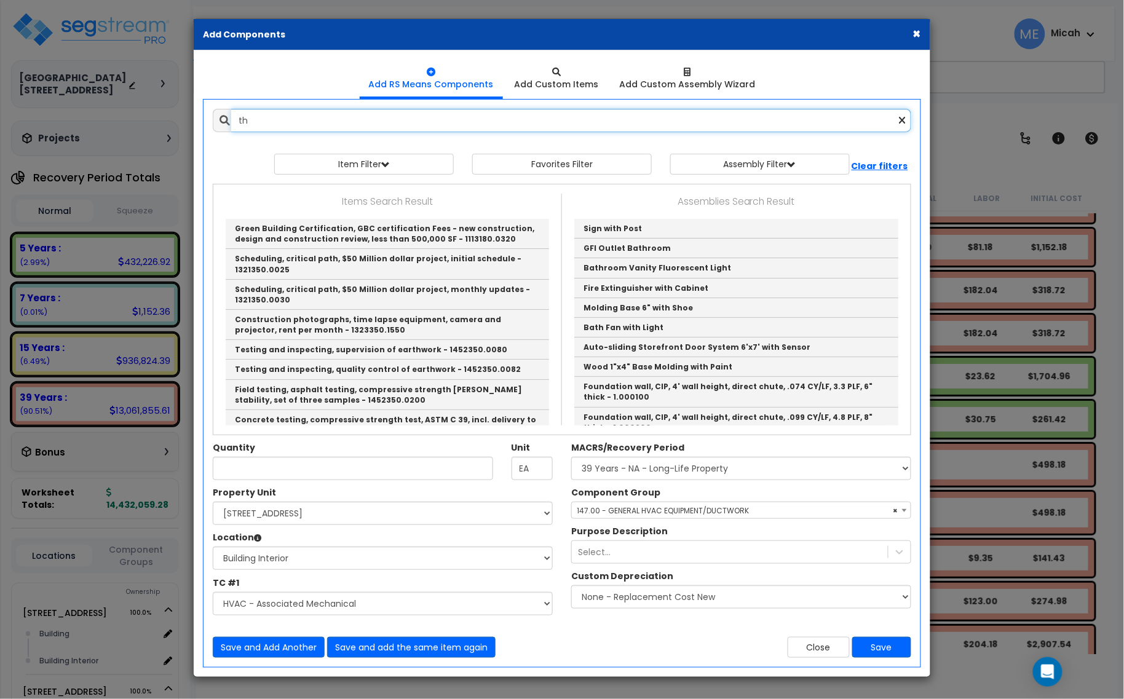
type input "t"
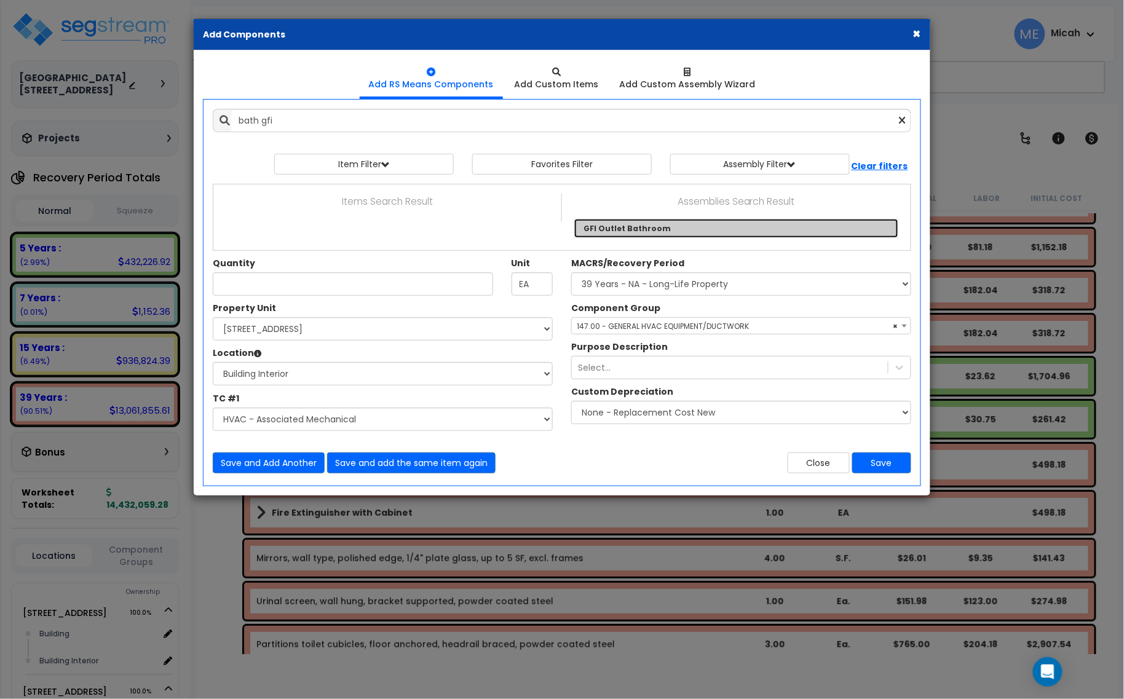
click at [620, 226] on link "GFI Outlet Bathroom" at bounding box center [736, 228] width 324 height 19
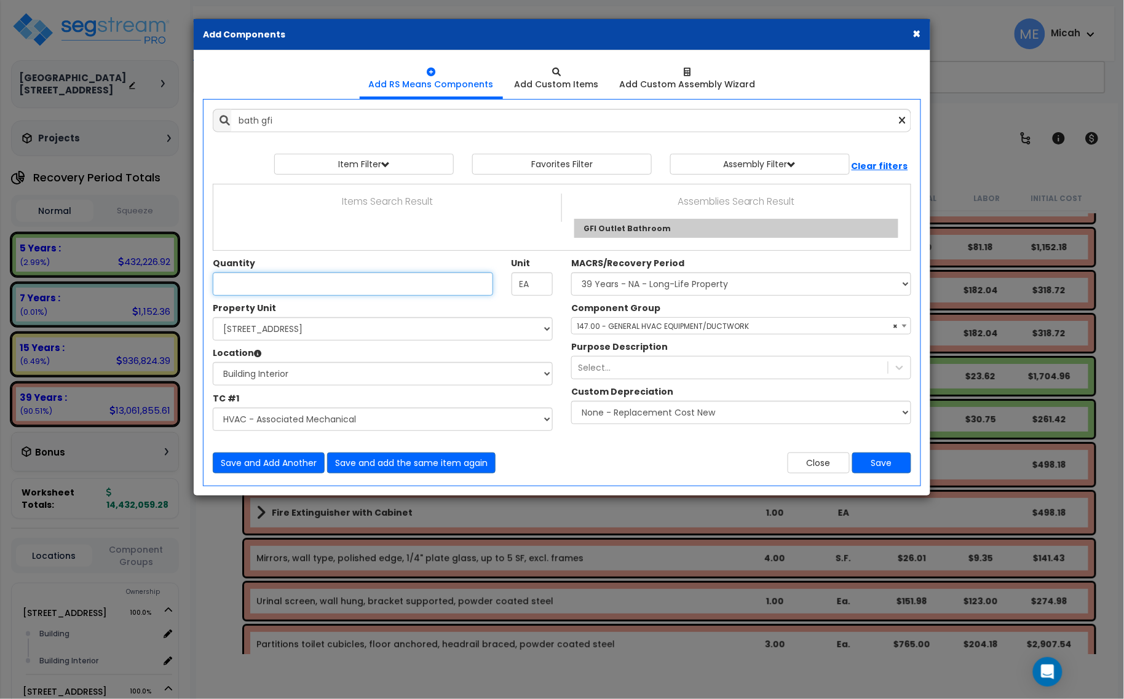
type input "GFI Outlet Bathroom"
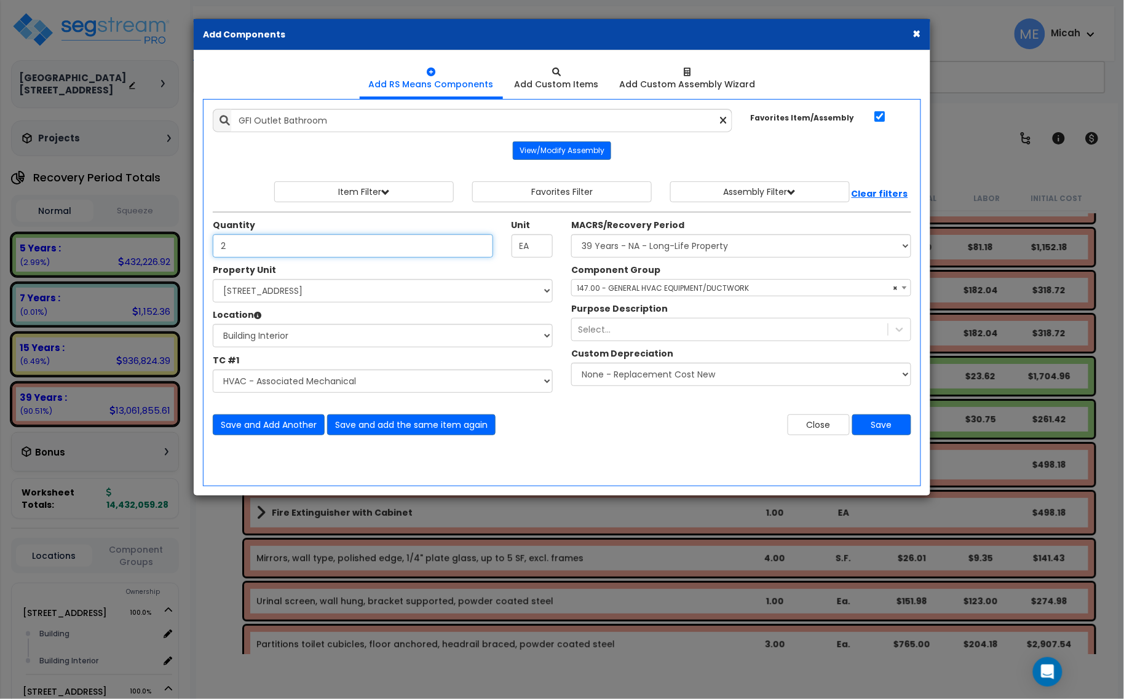
type input "2"
click at [317, 379] on select "Select Site Work - [PERSON_NAME] Aphalt Paving - Pine Bend Paving Site Concrete…" at bounding box center [383, 381] width 340 height 23
select select "45778576"
click at [213, 370] on select "Select Site Work - [PERSON_NAME] Aphalt Paving - Pine Bend Paving Site Concrete…" at bounding box center [383, 381] width 340 height 23
click at [651, 287] on span "× 147.00 - GENERAL HVAC EQUIPMENT/DUCTWORK" at bounding box center [741, 288] width 339 height 17
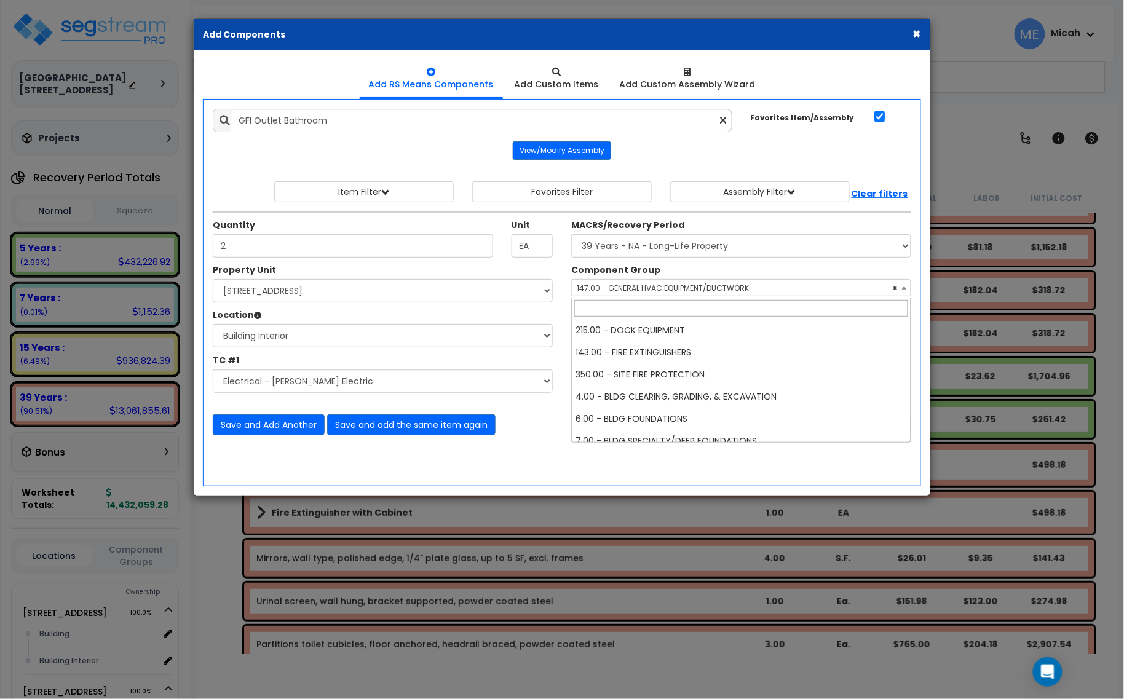
scroll to position [1306, 0]
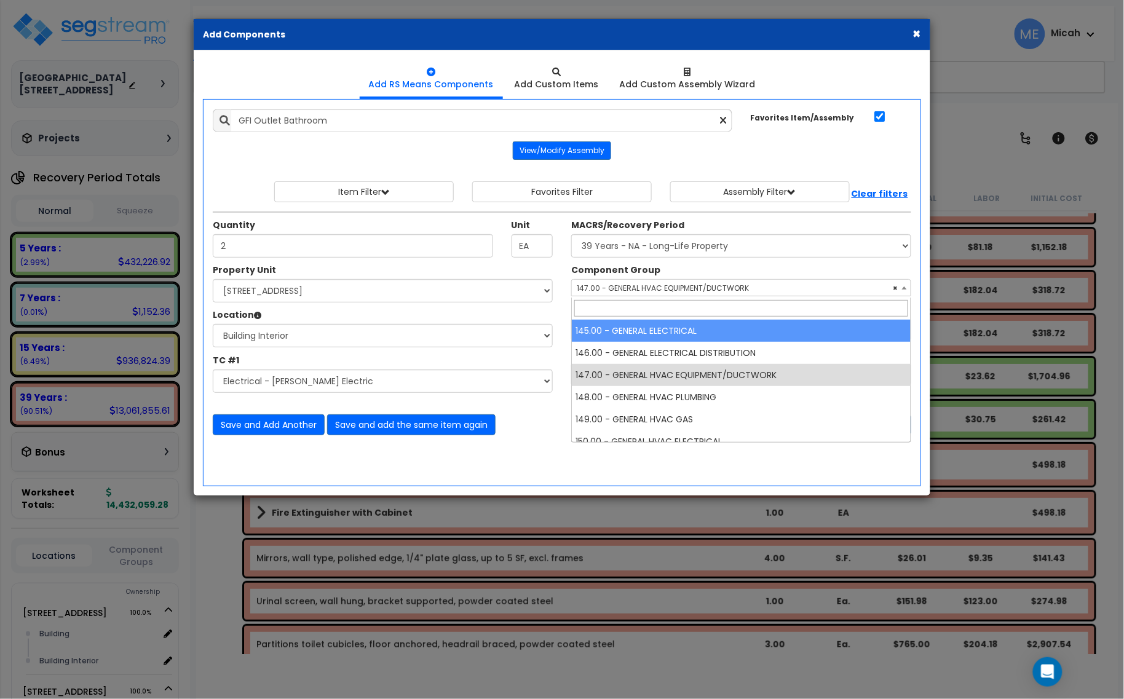
select select "56955"
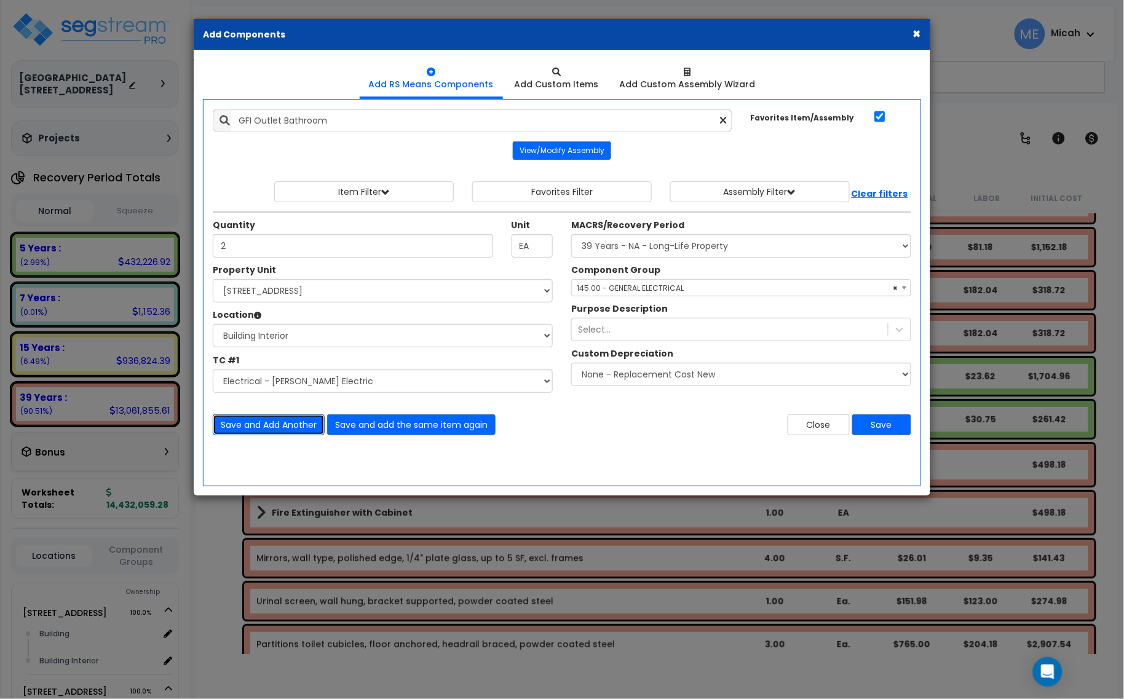
click at [268, 427] on button "Save and Add Another" at bounding box center [269, 425] width 112 height 21
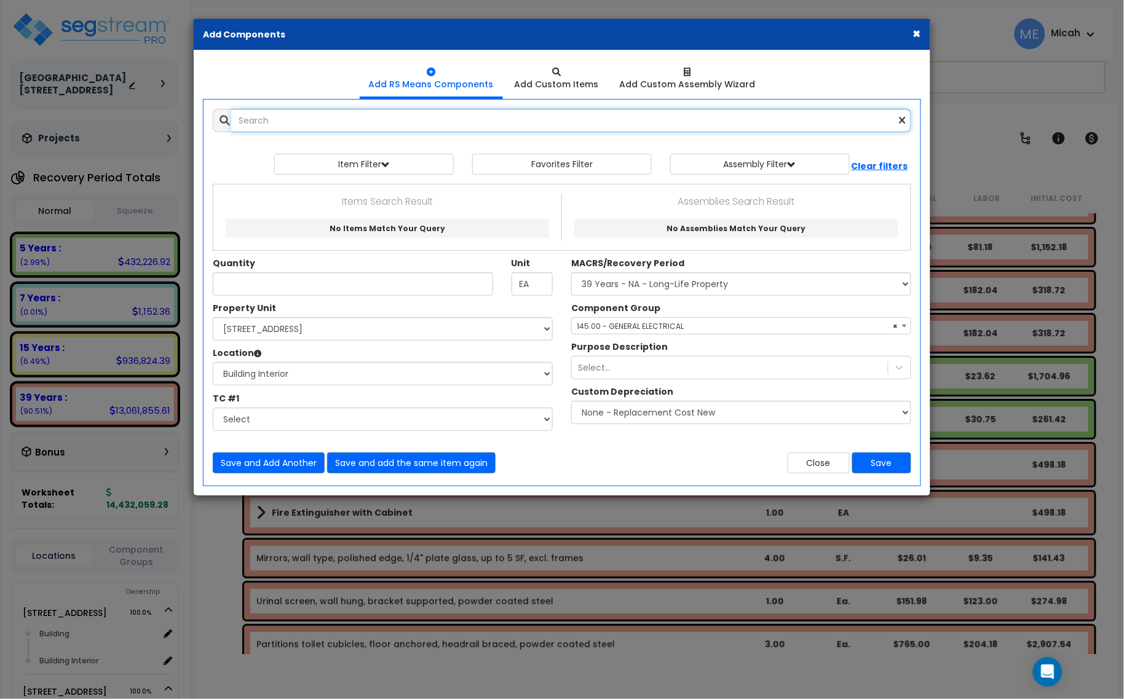
click at [280, 121] on input "text" at bounding box center [571, 120] width 680 height 23
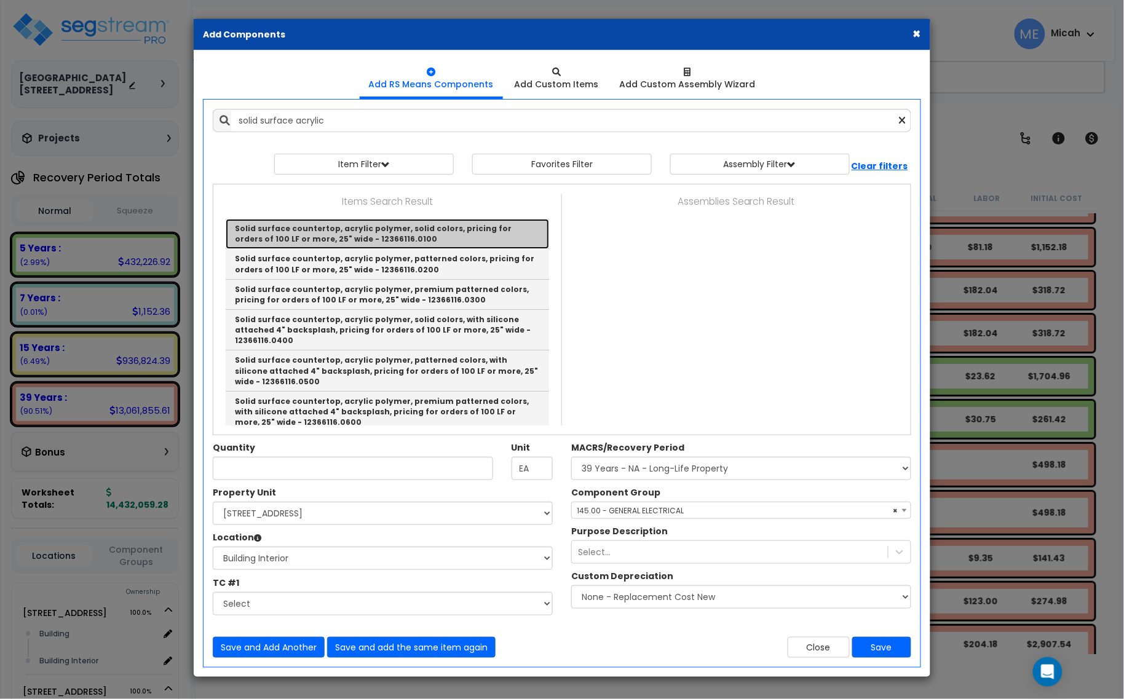
click at [455, 239] on link "Solid surface countertop, acrylic polymer, solid colors, pricing for orders of …" at bounding box center [387, 234] width 323 height 30
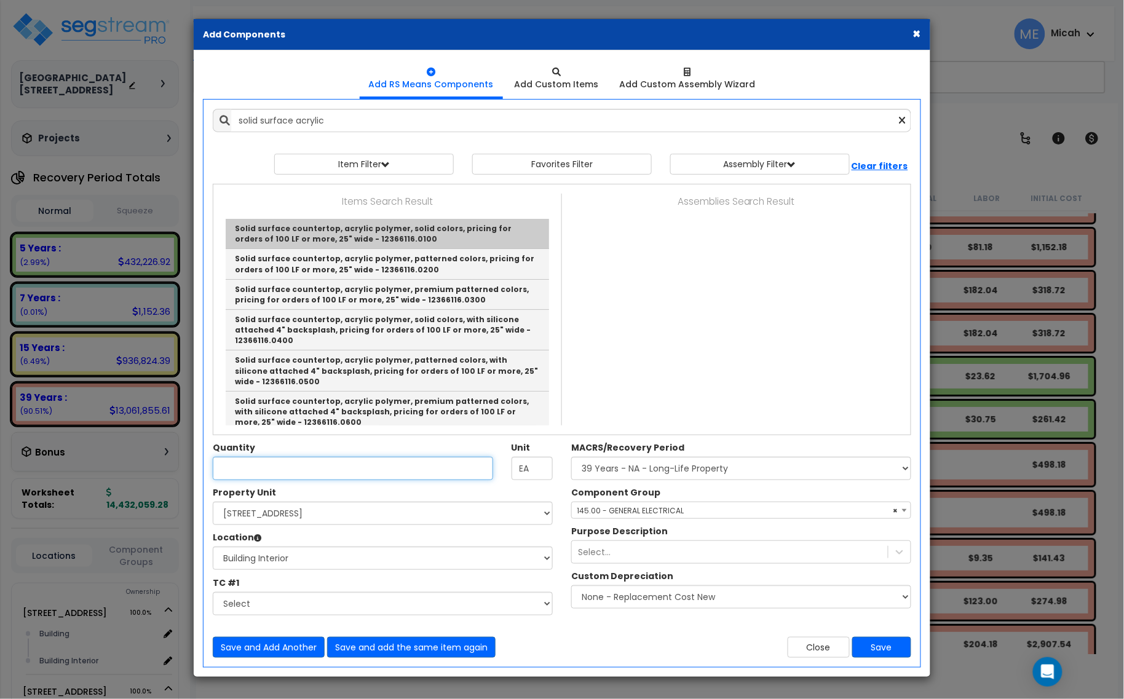
type input "Solid surface countertop, acrylic polymer, solid colors, pricing for orders of …"
checkbox input "false"
type input "L.F."
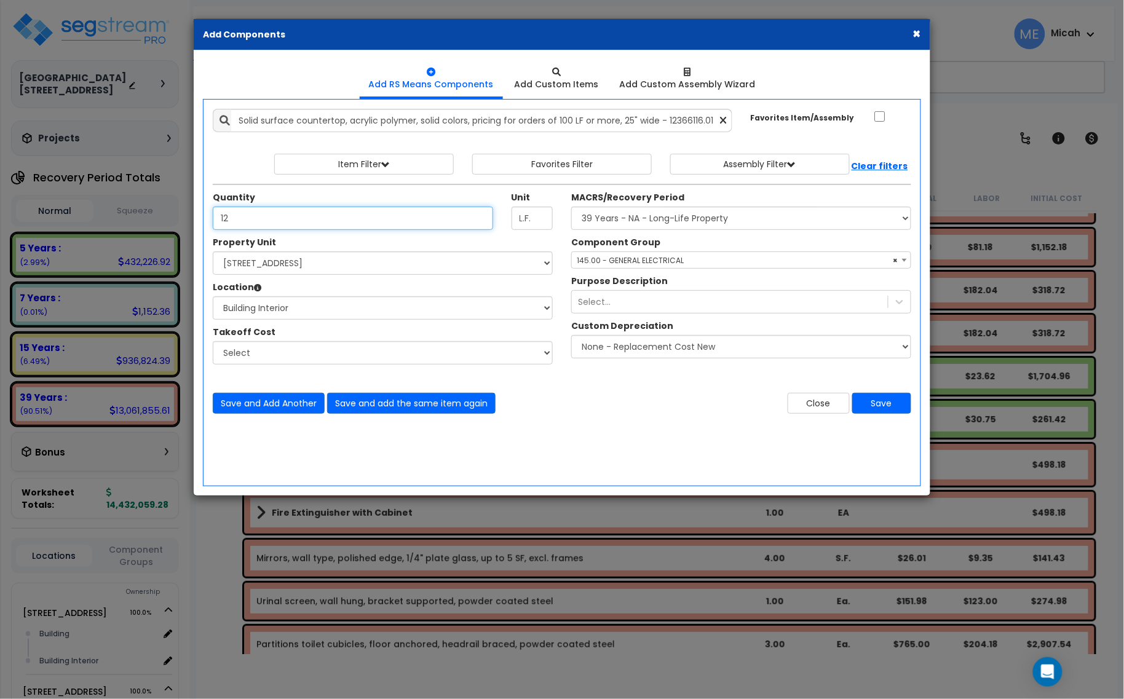
type input "12"
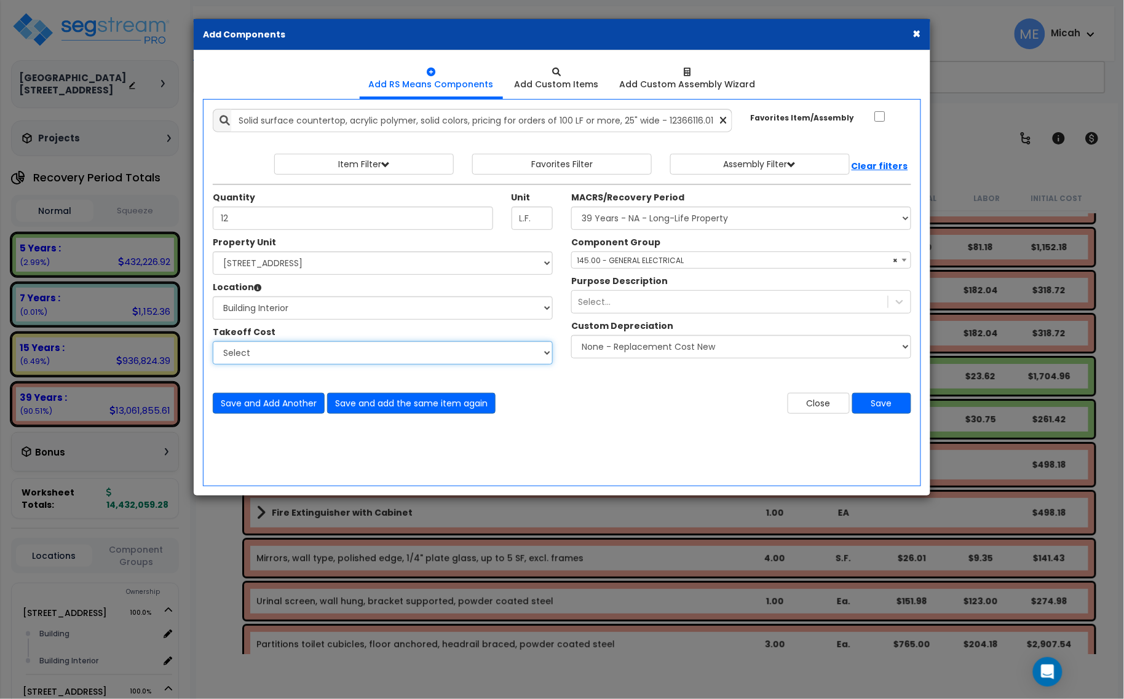
click at [372, 351] on select "Select Site Work - [PERSON_NAME] Aphalt Paving - Pine Bend Paving Site Concrete…" at bounding box center [383, 352] width 340 height 23
select select "45778570"
click at [213, 342] on select "Select Site Work - [PERSON_NAME] Aphalt Paving - Pine Bend Paving Site Concrete…" at bounding box center [383, 352] width 340 height 23
click at [582, 260] on span "× 145.00 - GENERAL ELECTRICAL" at bounding box center [741, 260] width 339 height 17
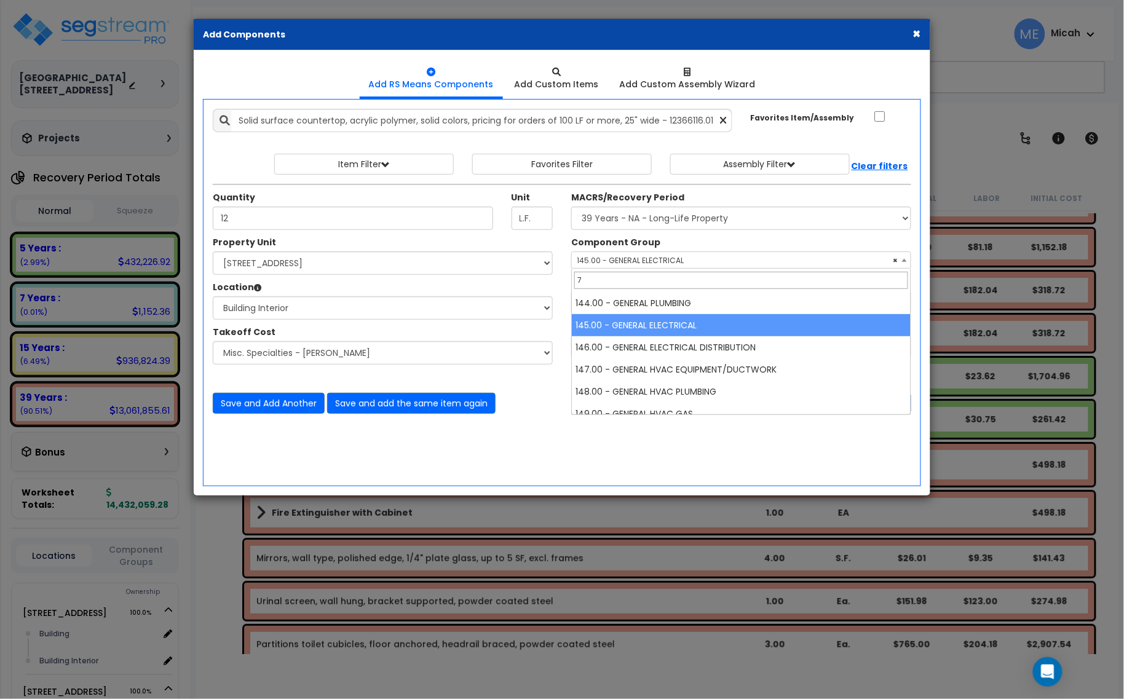
scroll to position [0, 0]
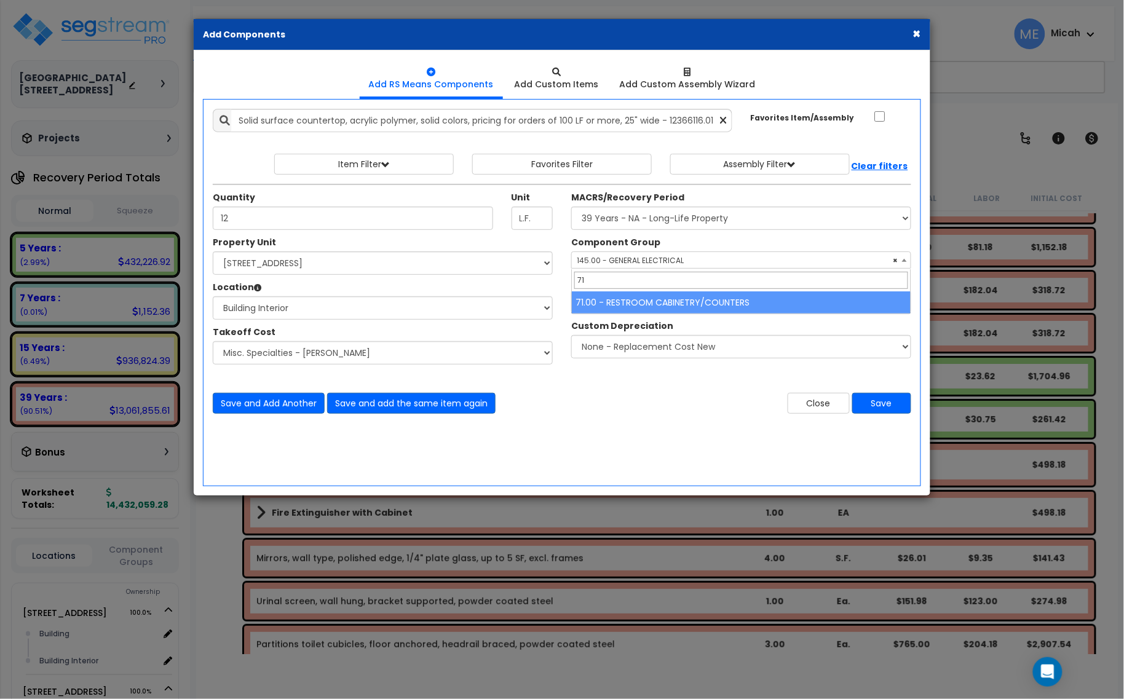
type input "71"
select select "56892"
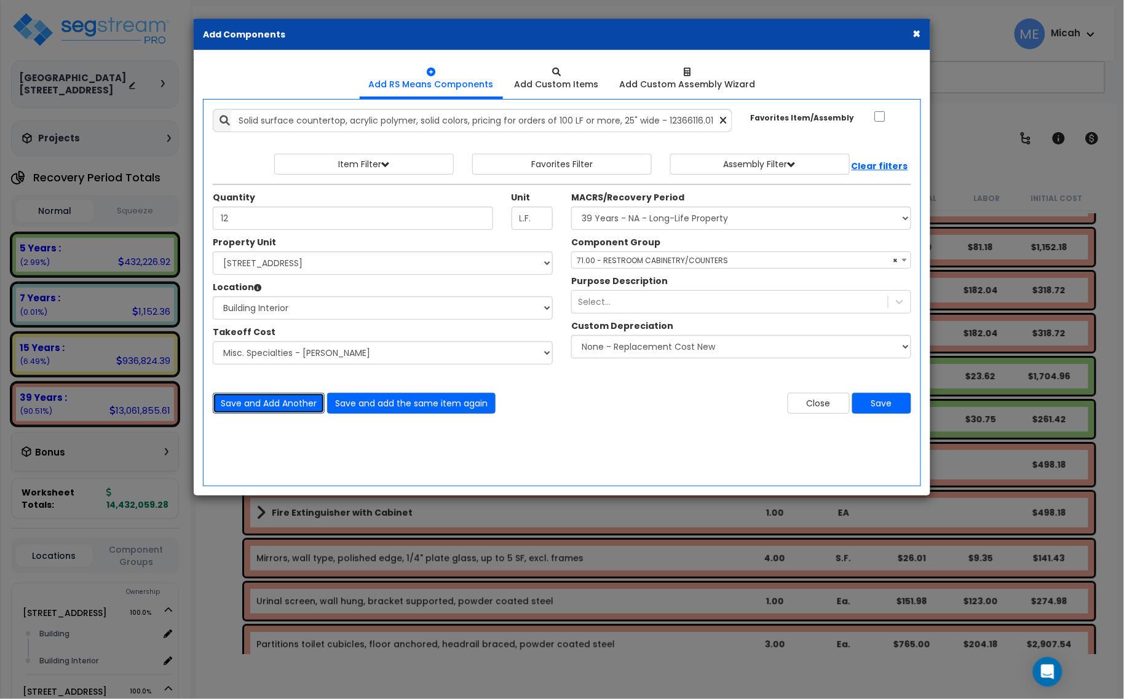
click at [276, 410] on button "Save and Add Another" at bounding box center [269, 403] width 112 height 21
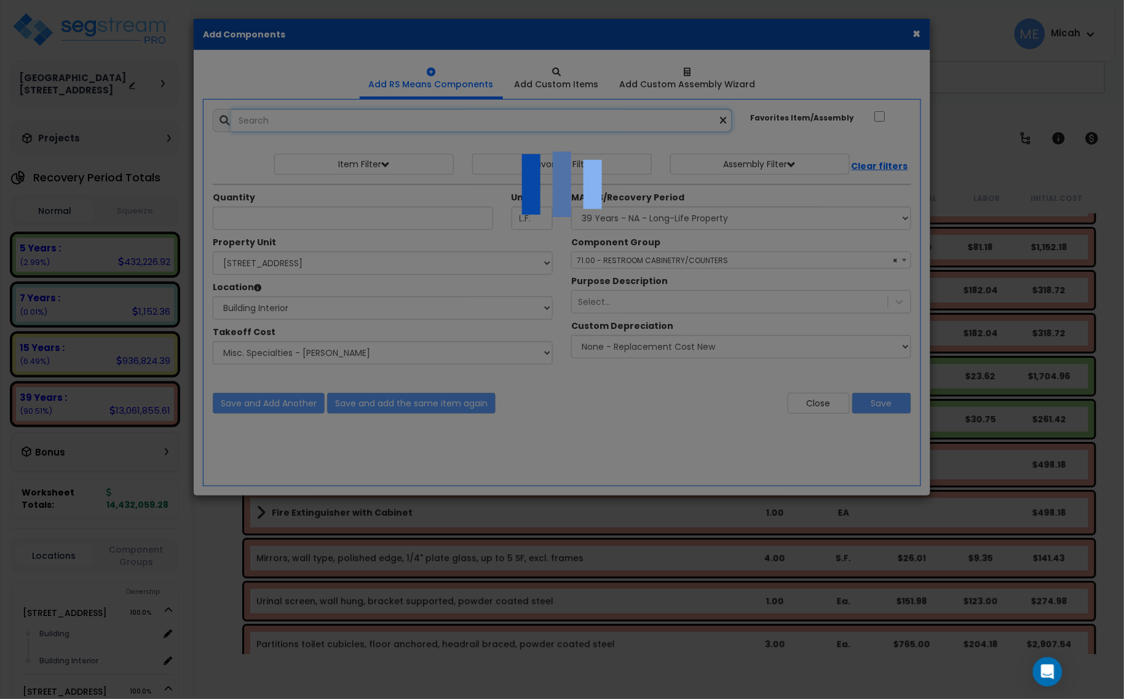
select select "45778570"
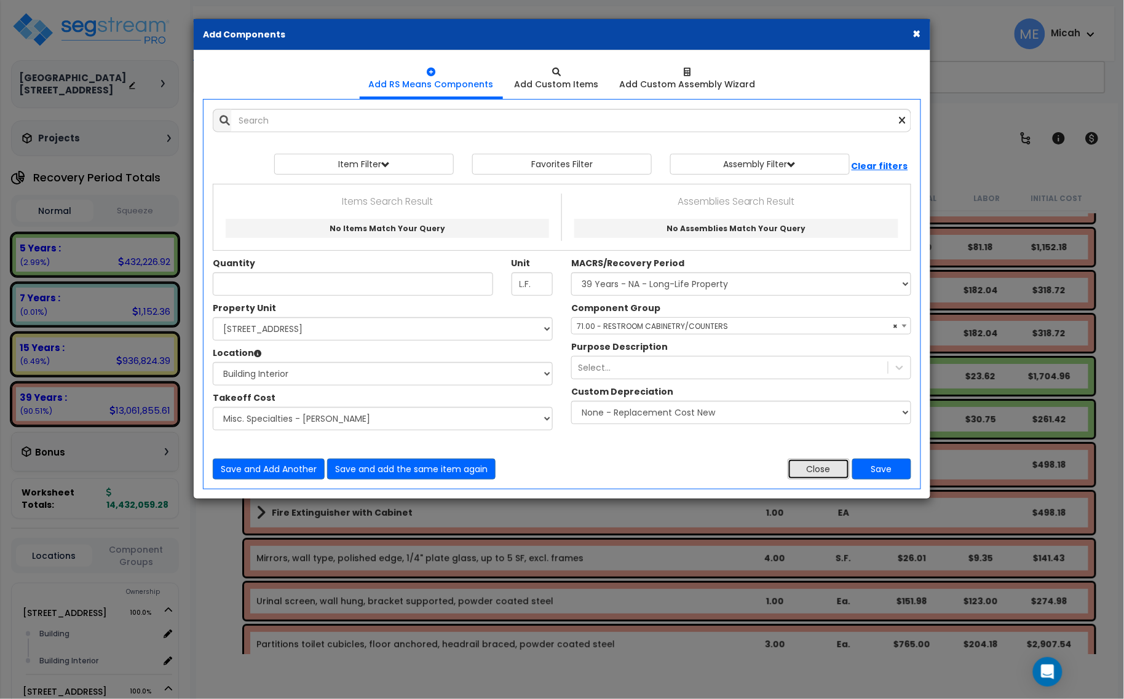
click at [818, 474] on button "Close" at bounding box center [819, 469] width 62 height 21
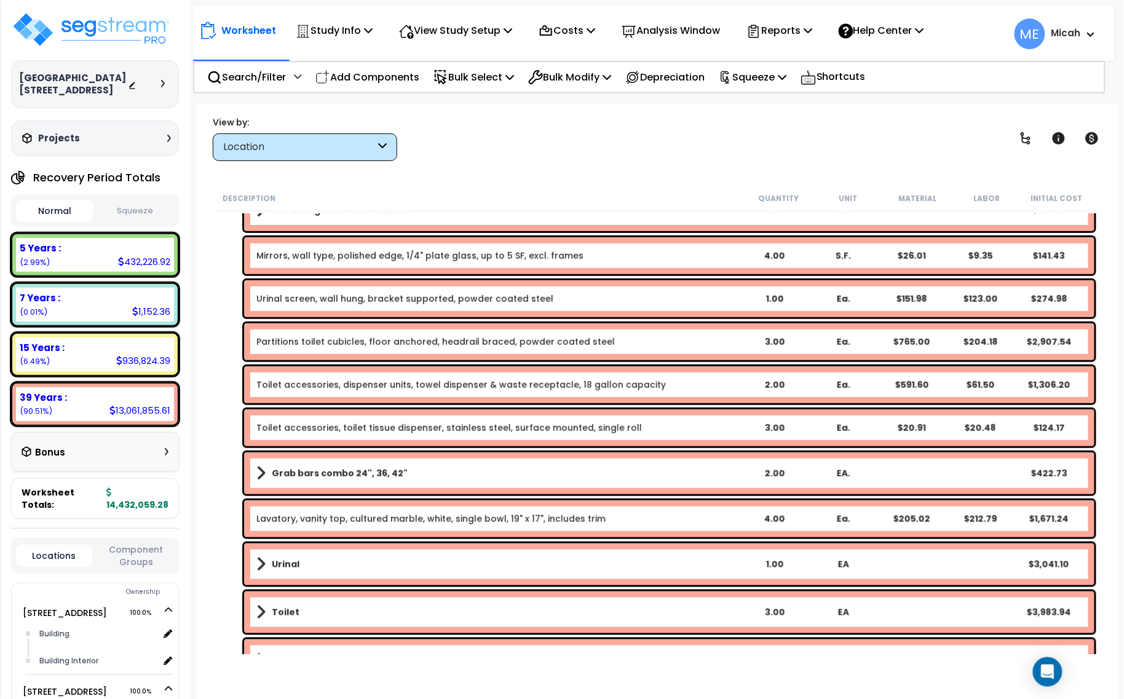
scroll to position [16836, 0]
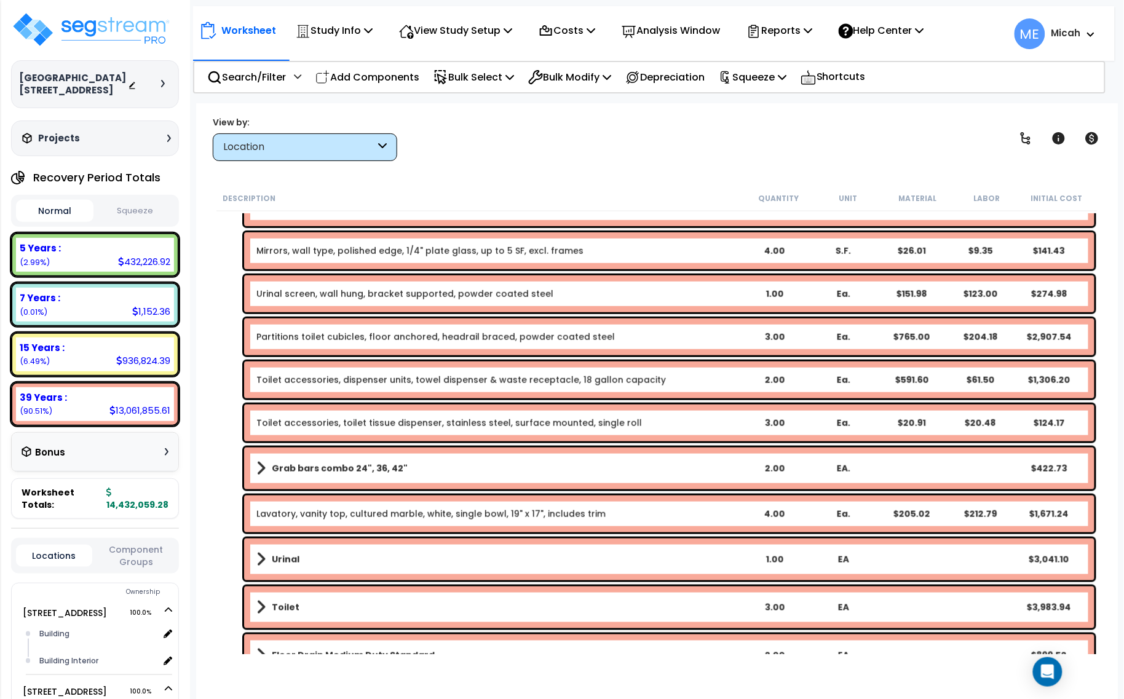
drag, startPoint x: 383, startPoint y: 78, endPoint x: 655, endPoint y: 271, distance: 333.6
click at [383, 78] on p "Add Components" at bounding box center [368, 77] width 104 height 17
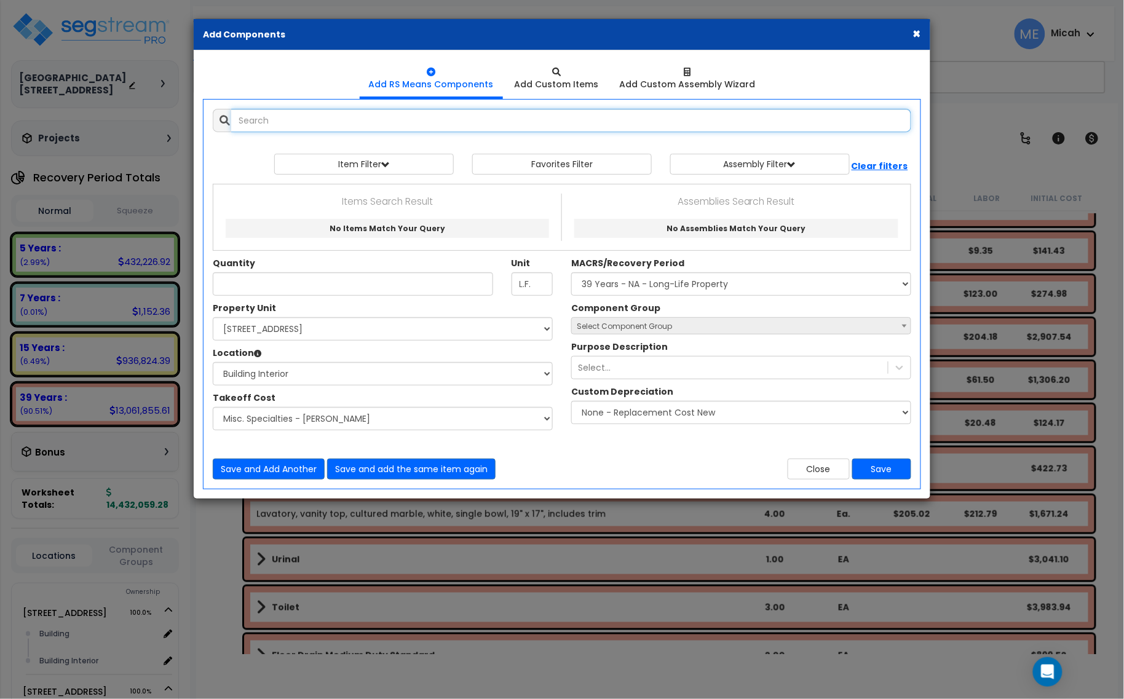
select select
click at [271, 123] on input "text" at bounding box center [571, 120] width 680 height 23
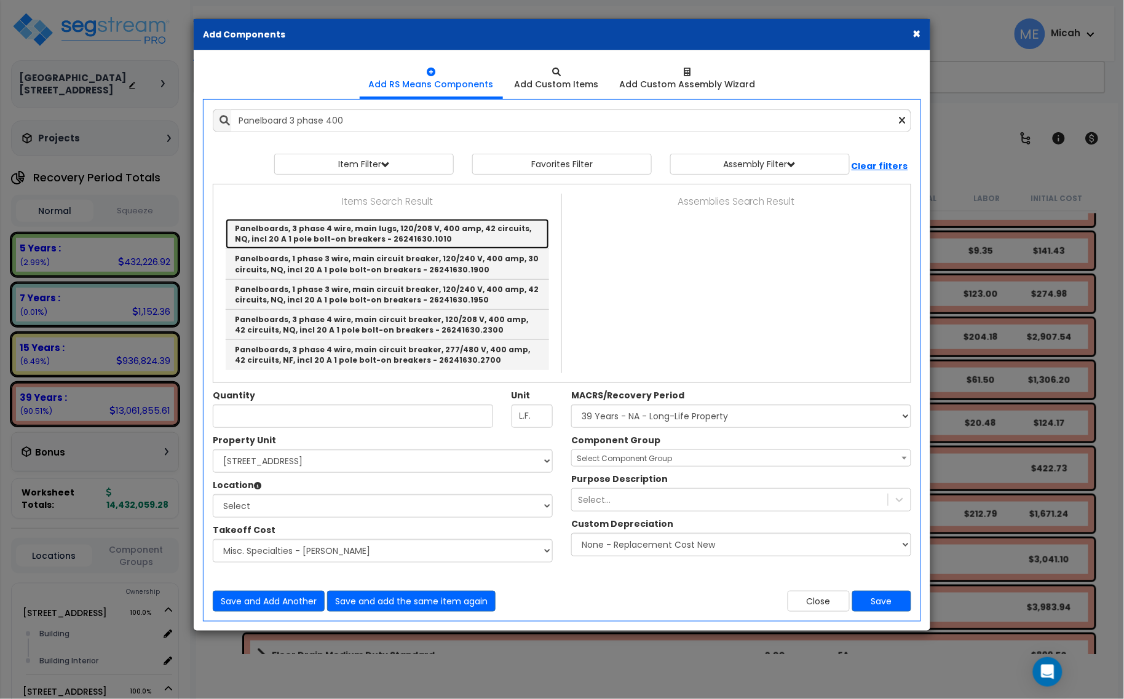
click at [399, 239] on link "Panelboards, 3 phase 4 wire, main lugs, 120/208 V, 400 amp, 42 circuits, NQ, in…" at bounding box center [387, 234] width 323 height 30
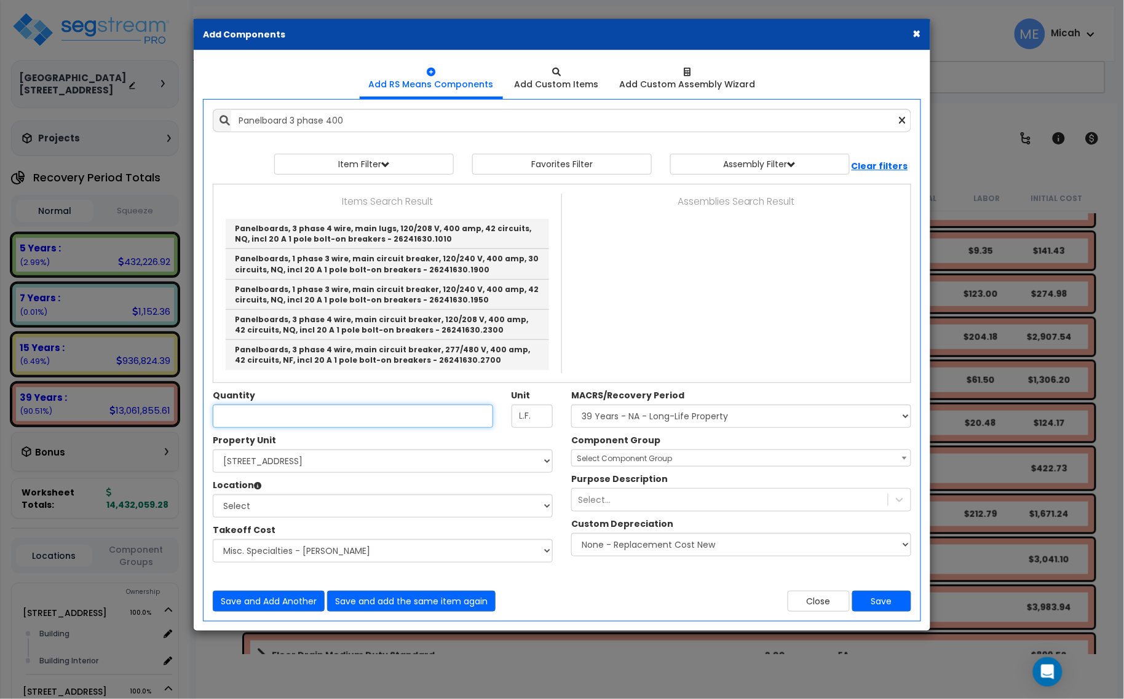
type input "Panelboards, 3 phase 4 wire, main lugs, 120/208 V, 400 amp, 42 circuits, NQ, in…"
type input "Ea."
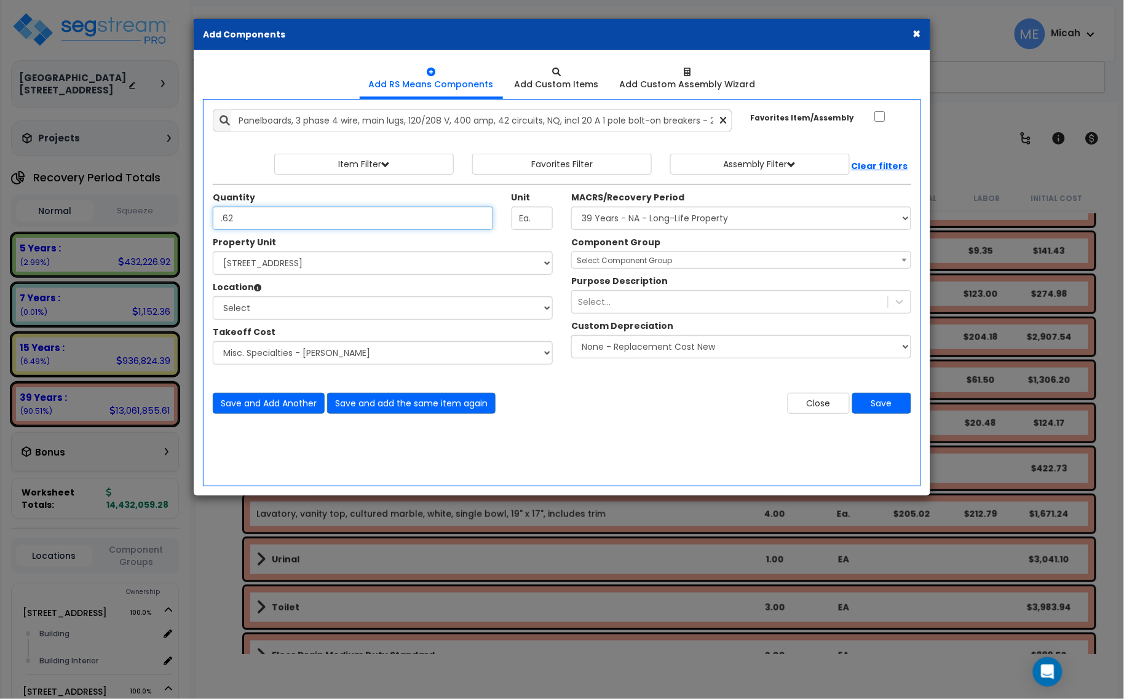
type input ".62"
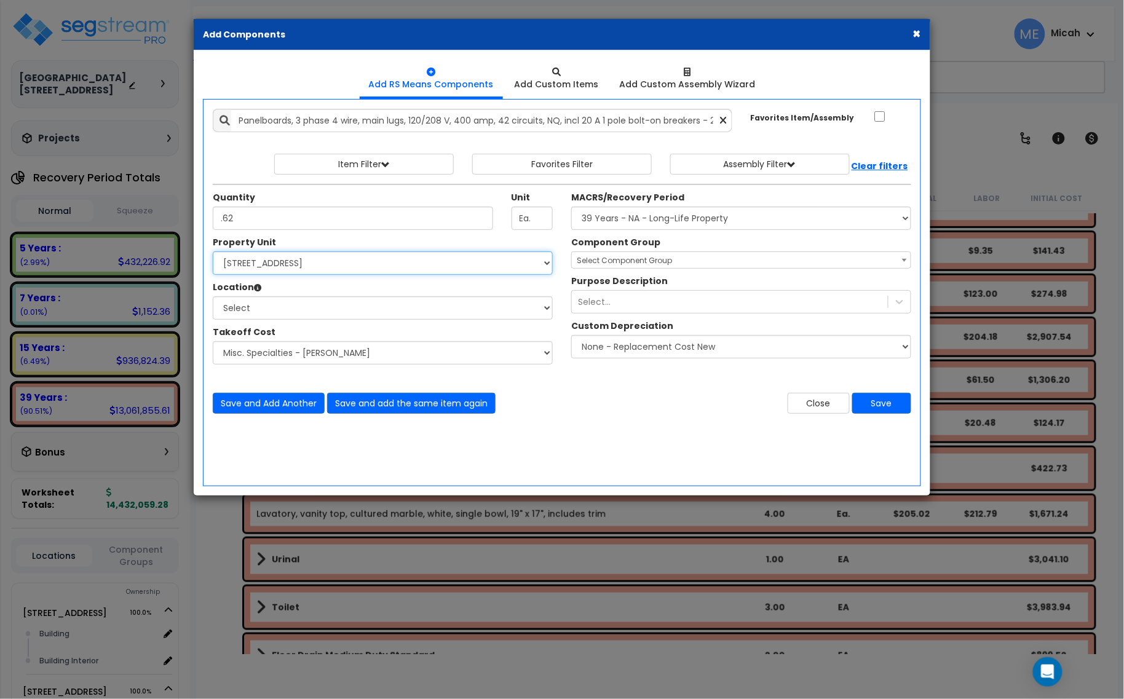
click at [296, 263] on select "Select [STREET_ADDRESS] [STREET_ADDRESS] [STREET_ADDRESS] Site Improvement 2 95…" at bounding box center [383, 263] width 340 height 23
select select "174548"
click at [213, 252] on select "Select [STREET_ADDRESS] [STREET_ADDRESS] [STREET_ADDRESS] Site Improvement 2 95…" at bounding box center [383, 263] width 340 height 23
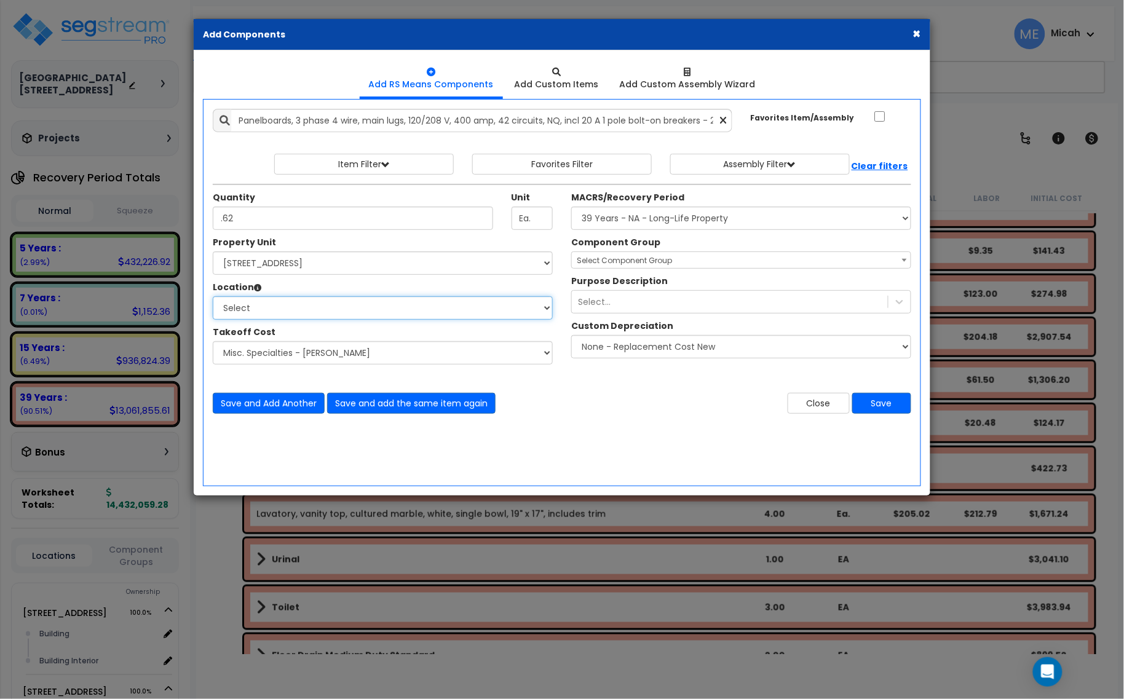
click at [277, 311] on select "Select Building Building Interior Site Exterior Add Additional Location" at bounding box center [383, 307] width 340 height 23
select select "461"
click at [213, 297] on select "Select Building Building Interior Site Exterior Add Additional Location" at bounding box center [383, 307] width 340 height 23
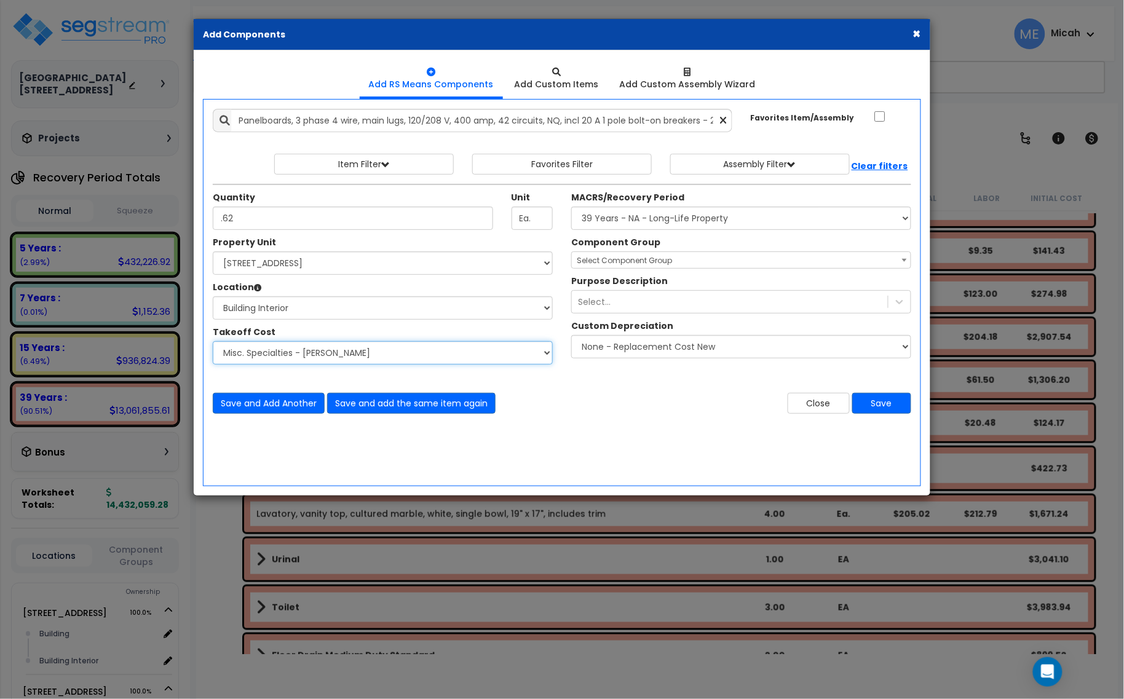
click at [284, 349] on select "Select Site Work - [PERSON_NAME] Aphalt Paving - Pine Bend Paving Site Concrete…" at bounding box center [383, 352] width 340 height 23
select select "45778576"
click at [213, 342] on select "Select Site Work - [PERSON_NAME] Aphalt Paving - Pine Bend Paving Site Concrete…" at bounding box center [383, 352] width 340 height 23
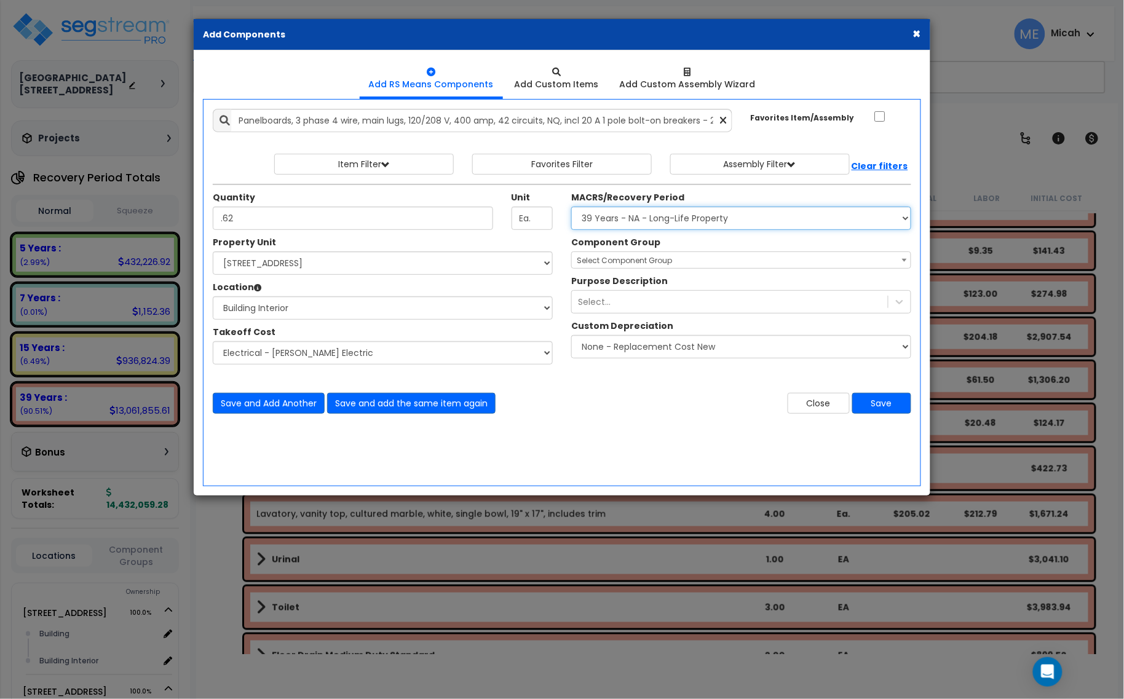
click at [652, 222] on select "Select MACRS/Recovery Period 5 Years - 57.0 - Distributive Trades & Services 5 …" at bounding box center [741, 218] width 340 height 23
select select "3669"
click at [571, 207] on select "Select MACRS/Recovery Period 5 Years - 57.0 - Distributive Trades & Services 5 …" at bounding box center [741, 218] width 340 height 23
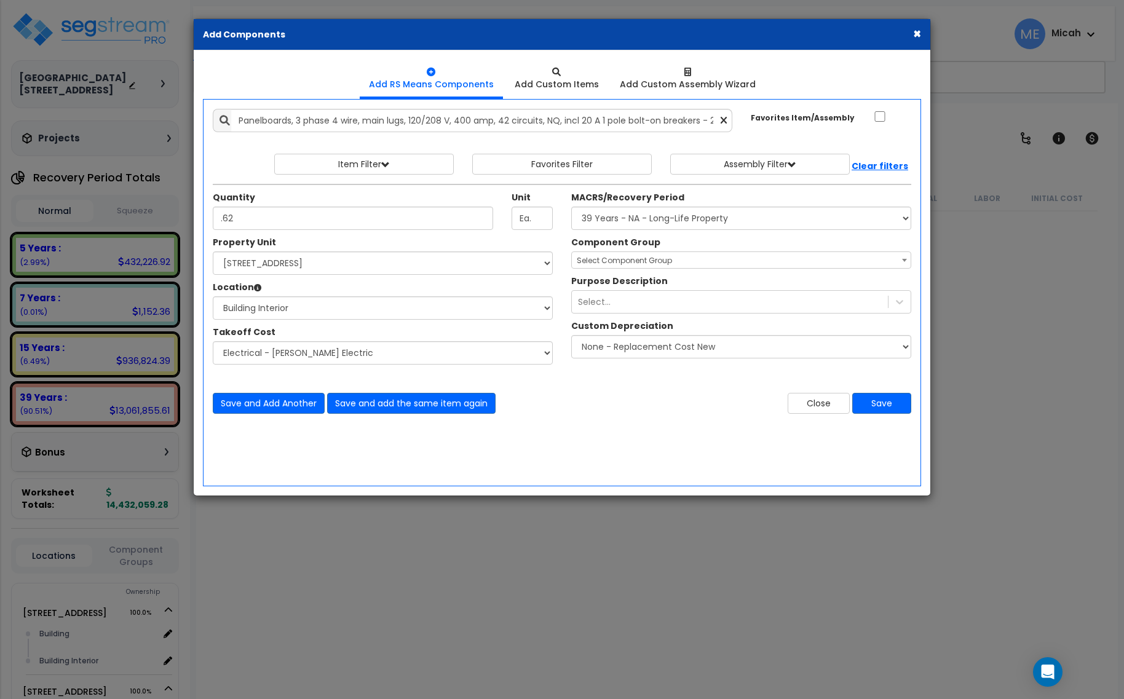
select select "3669"
select select "174548"
select select "461"
select select "45778576"
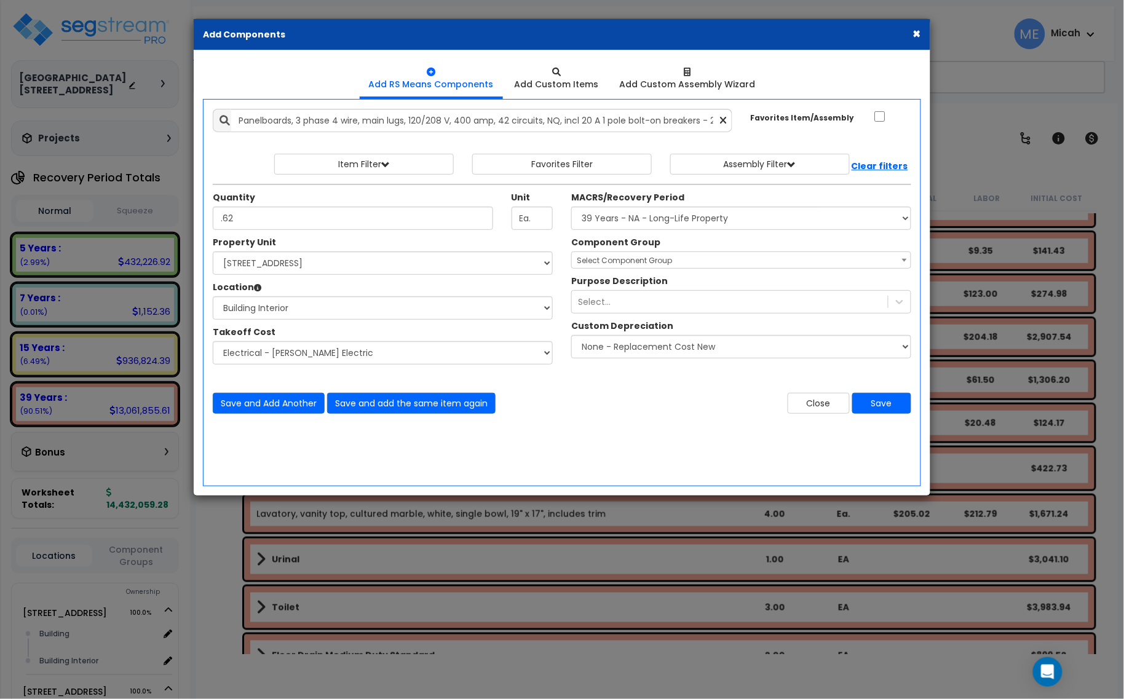
click at [616, 258] on span "Select Component Group" at bounding box center [624, 260] width 95 height 10
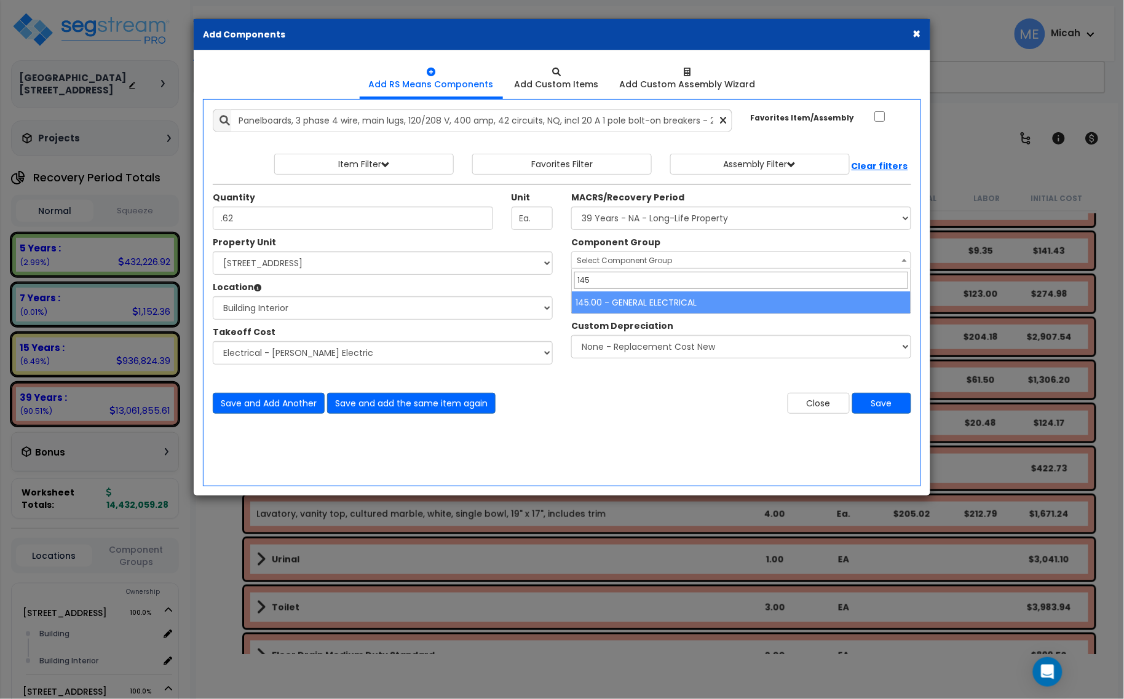
type input "145"
select select "56955"
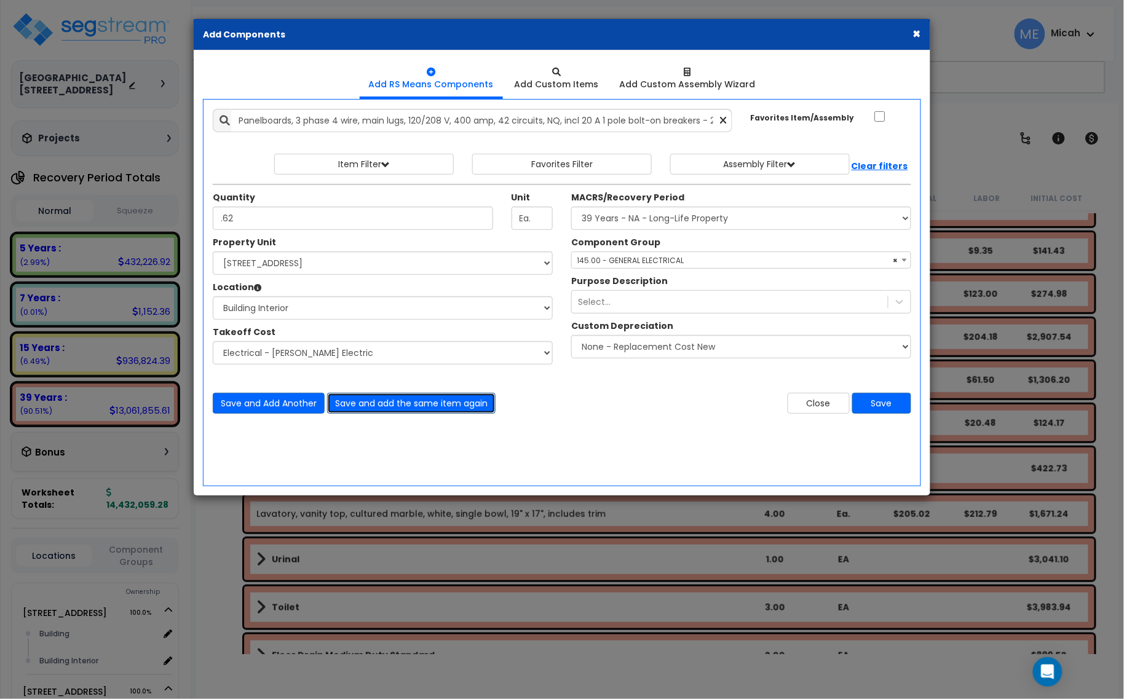
click at [455, 406] on button "Save and add the same item again" at bounding box center [411, 403] width 169 height 21
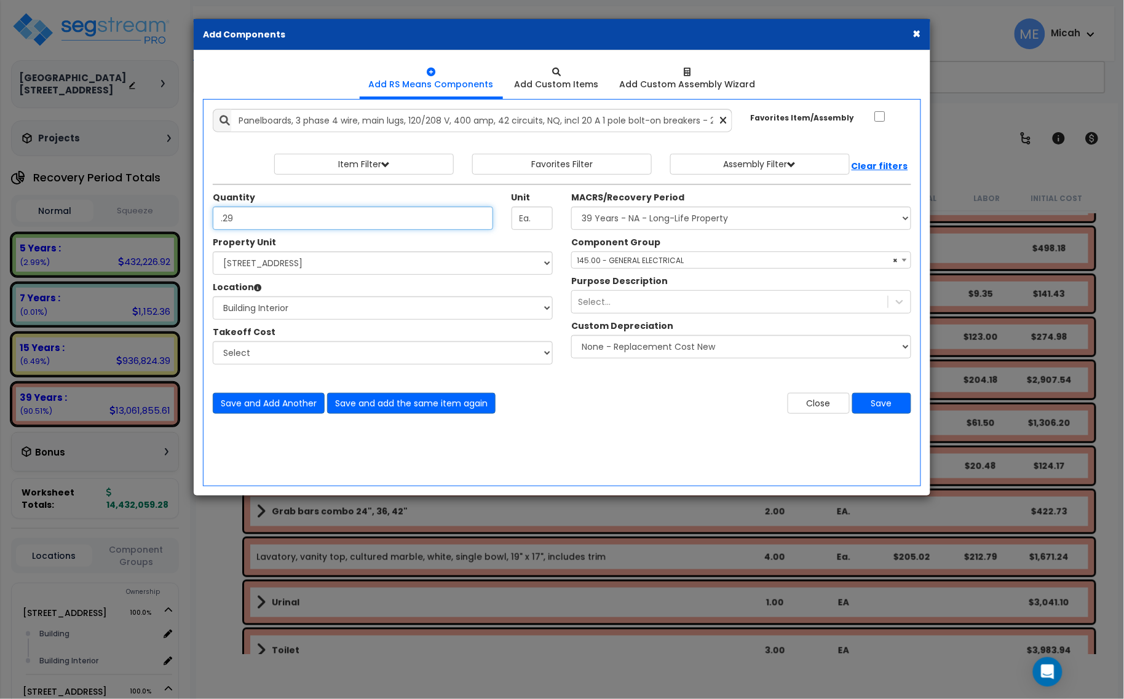
type input ".29"
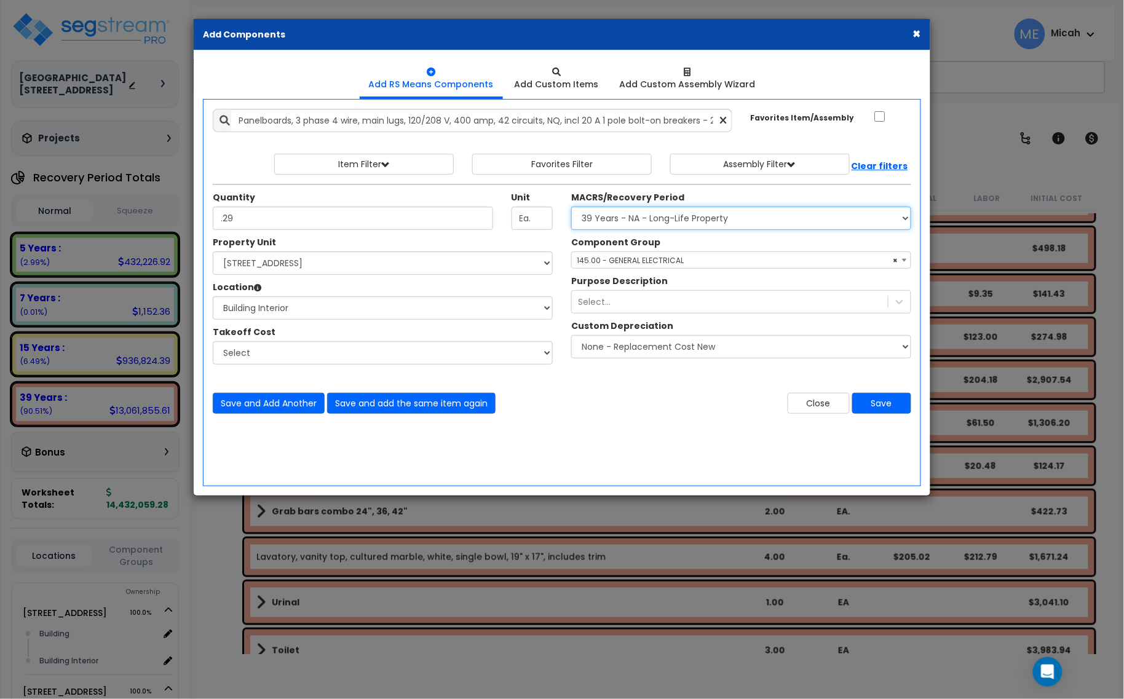
click at [601, 223] on select "Select MACRS/Recovery Period 5 Years - 57.0 - Distributive Trades & Services 5 …" at bounding box center [741, 218] width 340 height 23
select select "3667"
click at [571, 207] on select "Select MACRS/Recovery Period 5 Years - 57.0 - Distributive Trades & Services 5 …" at bounding box center [741, 218] width 340 height 23
click at [619, 263] on span "× 145.00 - GENERAL ELECTRICAL" at bounding box center [741, 260] width 339 height 17
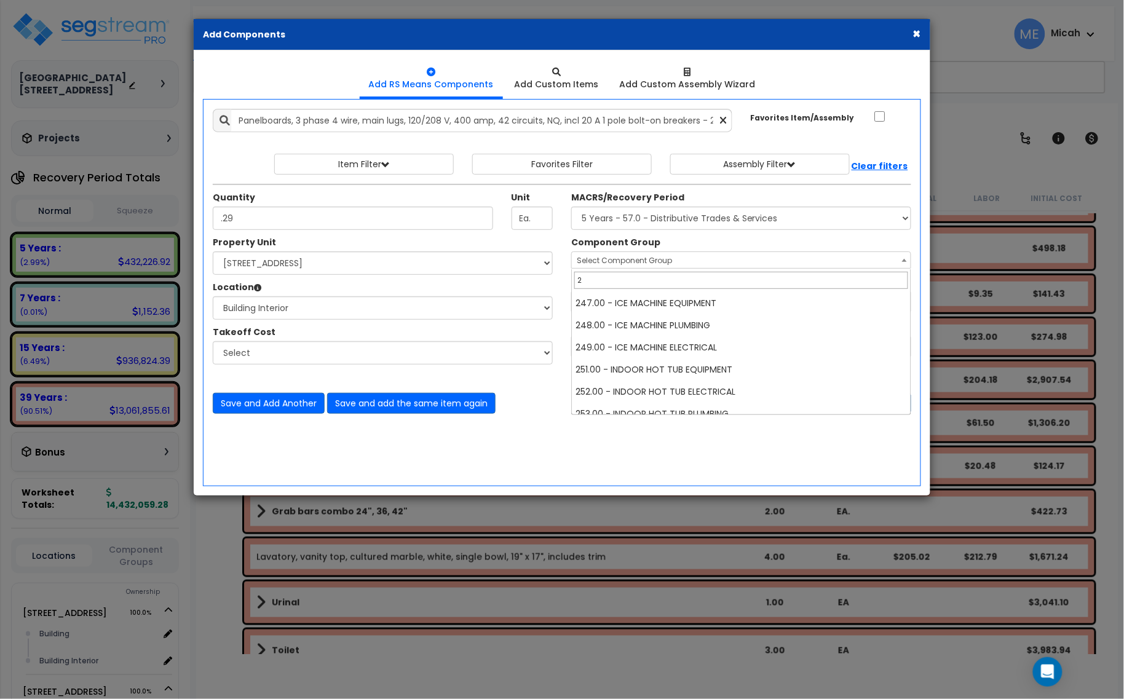
scroll to position [0, 0]
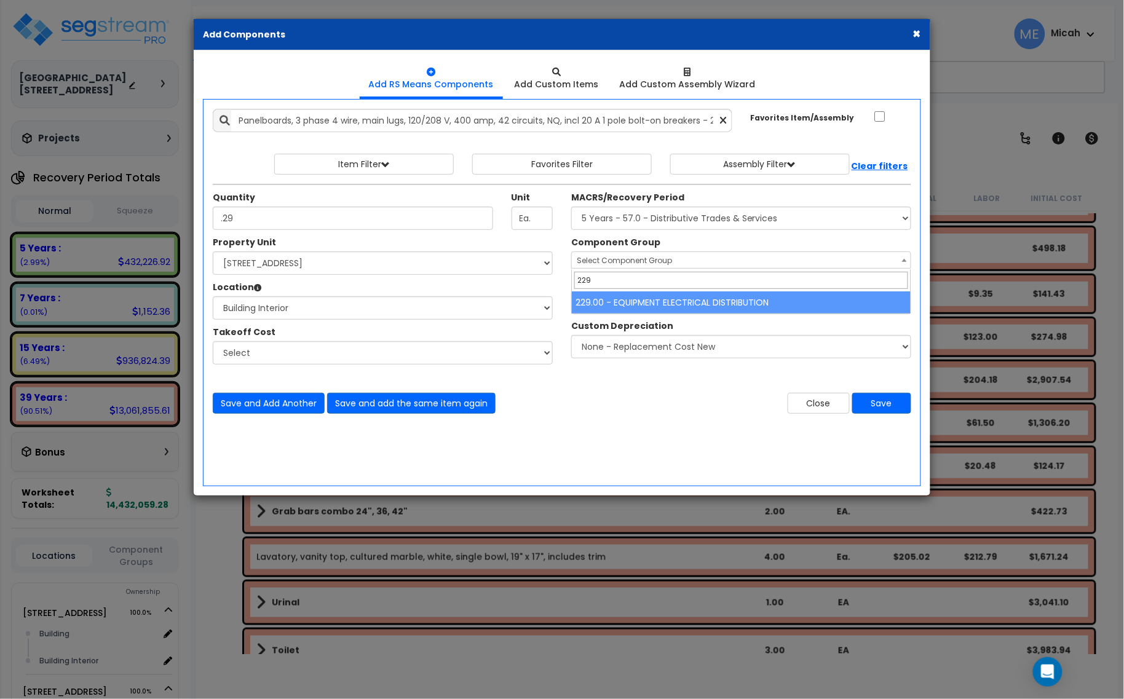
type input "229"
select select "57033"
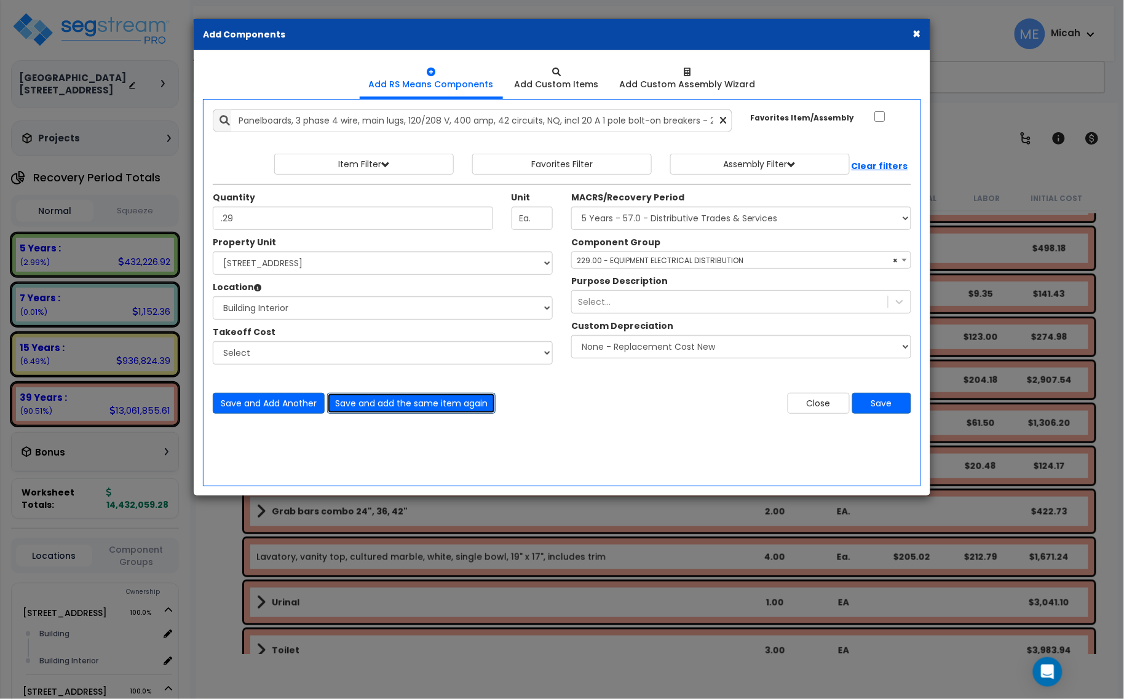
click at [431, 407] on button "Save and add the same item again" at bounding box center [411, 403] width 169 height 21
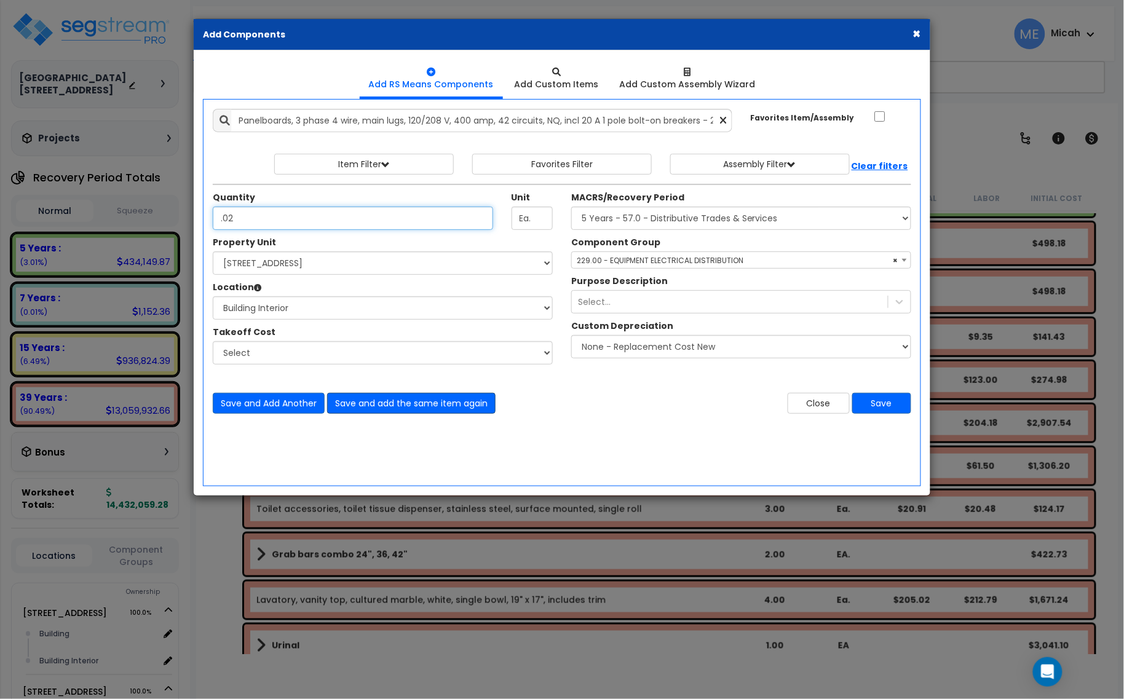
type input ".02"
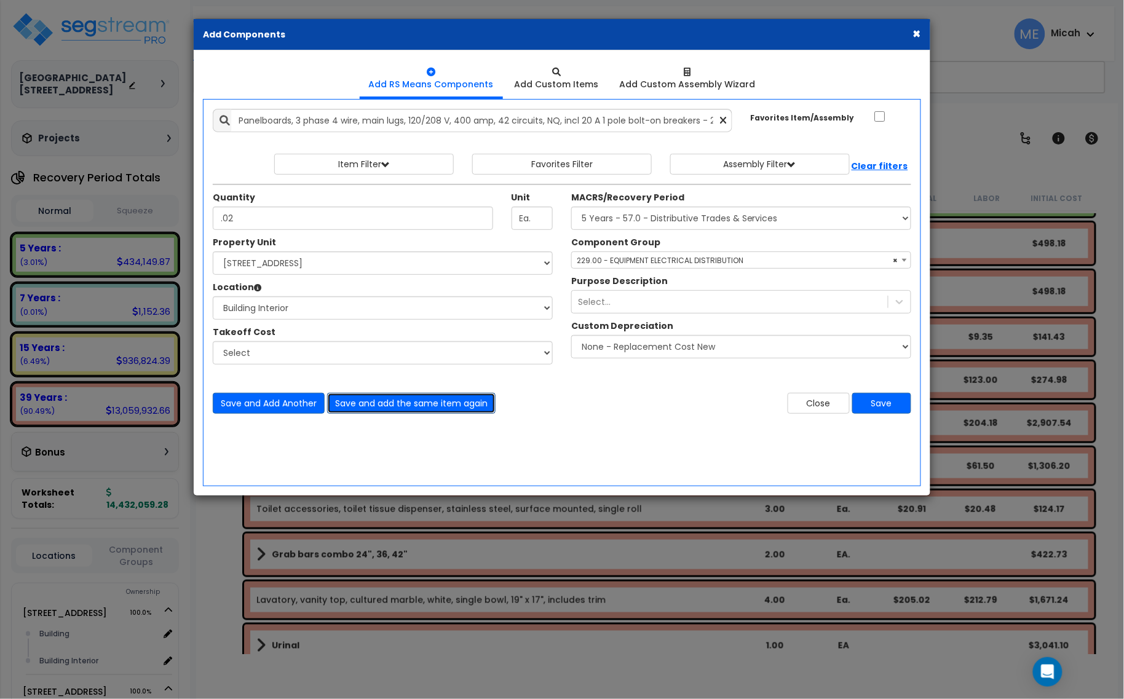
click at [444, 399] on button "Save and add the same item again" at bounding box center [411, 403] width 169 height 21
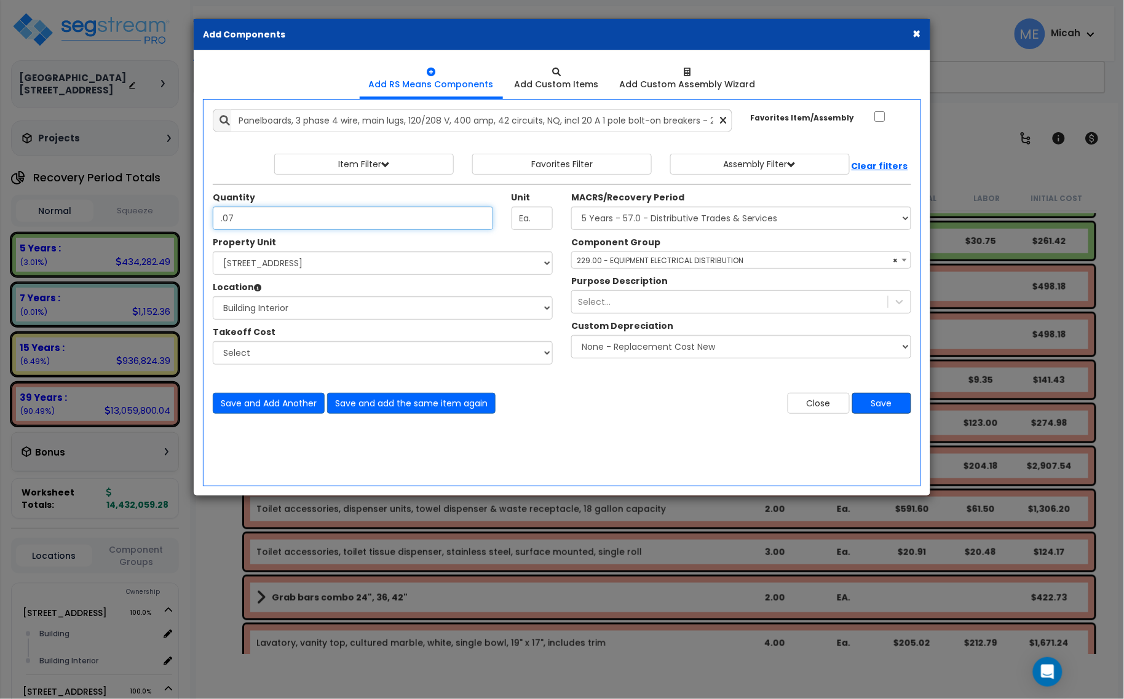
type input ".07"
click at [897, 407] on button "Save" at bounding box center [881, 403] width 59 height 21
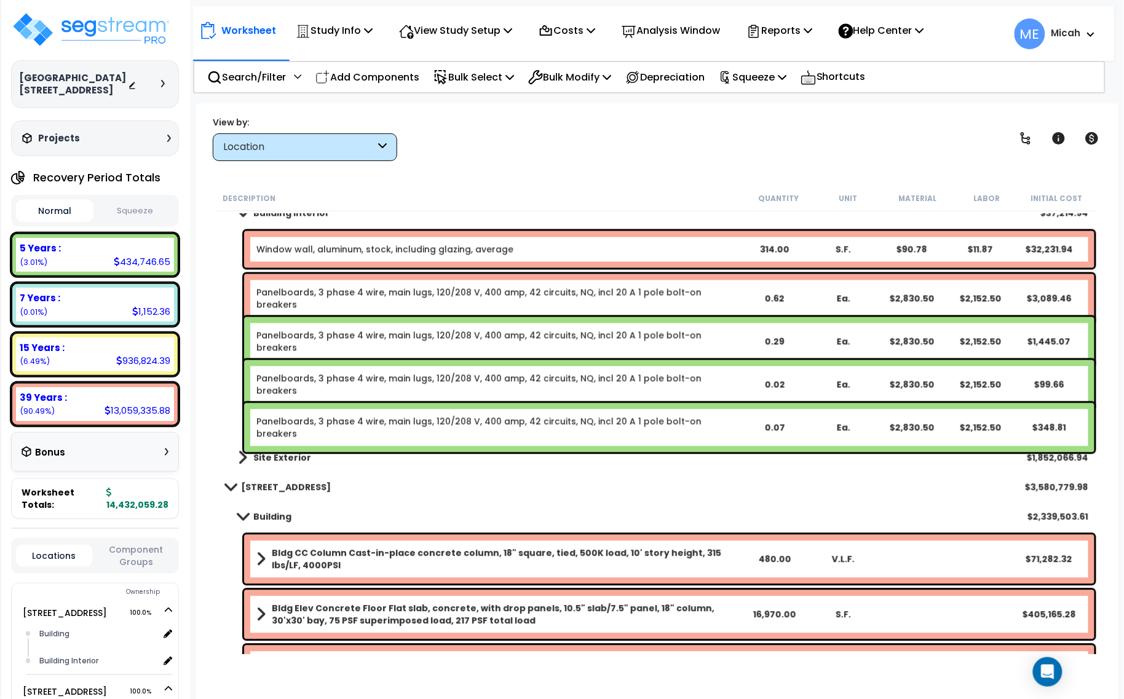
scroll to position [5228, 0]
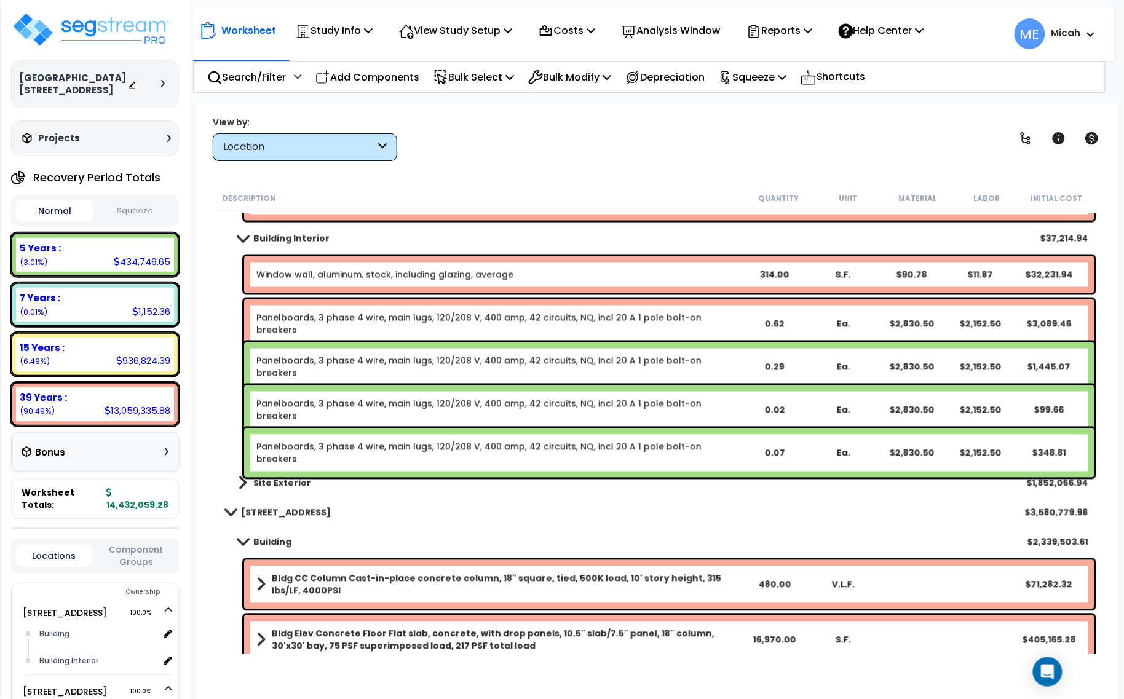
click at [311, 319] on link "Panelboards, 3 phase 4 wire, main lugs, 120/208 V, 400 amp, 42 circuits, NQ, in…" at bounding box center [497, 324] width 483 height 25
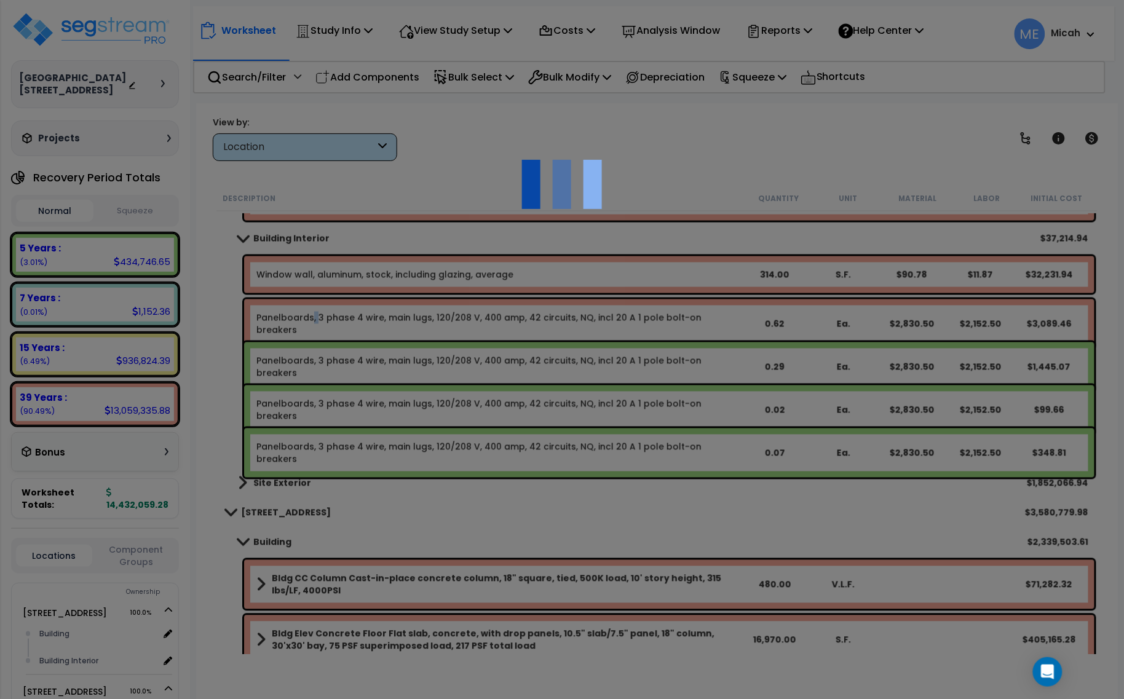
select select "45778576"
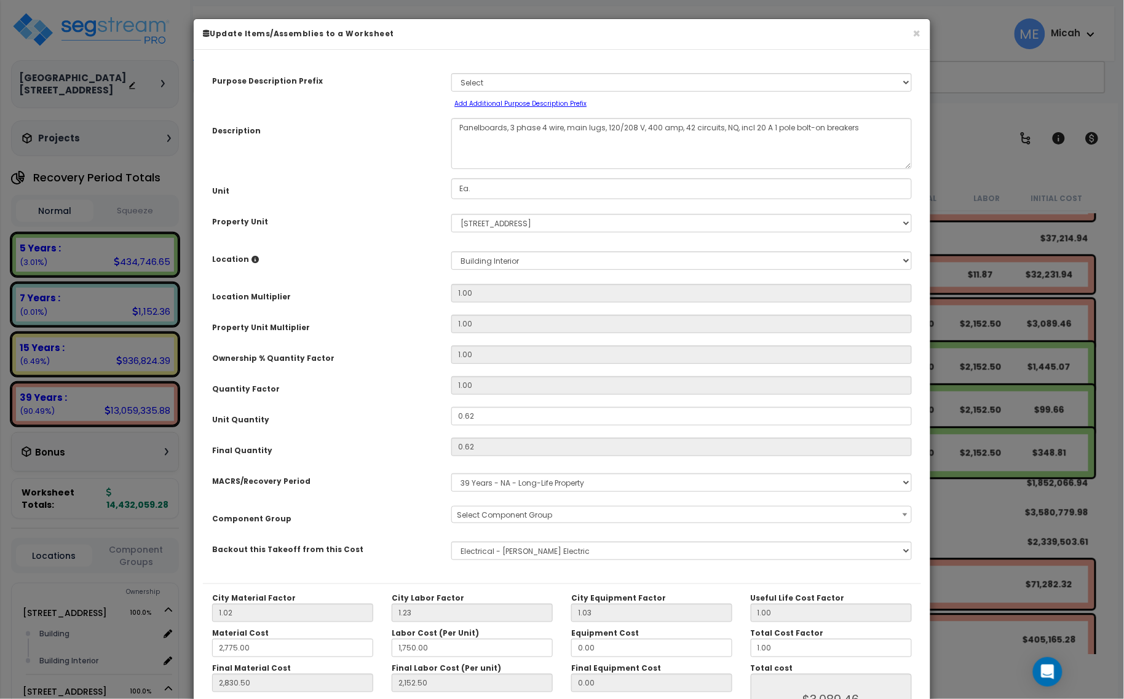
scroll to position [0, 0]
select select "56955"
drag, startPoint x: 506, startPoint y: 124, endPoint x: 448, endPoint y: 127, distance: 57.9
click at [448, 127] on div "Panelboards, 3 phase 4 wire, main lugs, 120/208 V, 400 amp, 42 circuits, NQ, in…" at bounding box center [681, 143] width 479 height 51
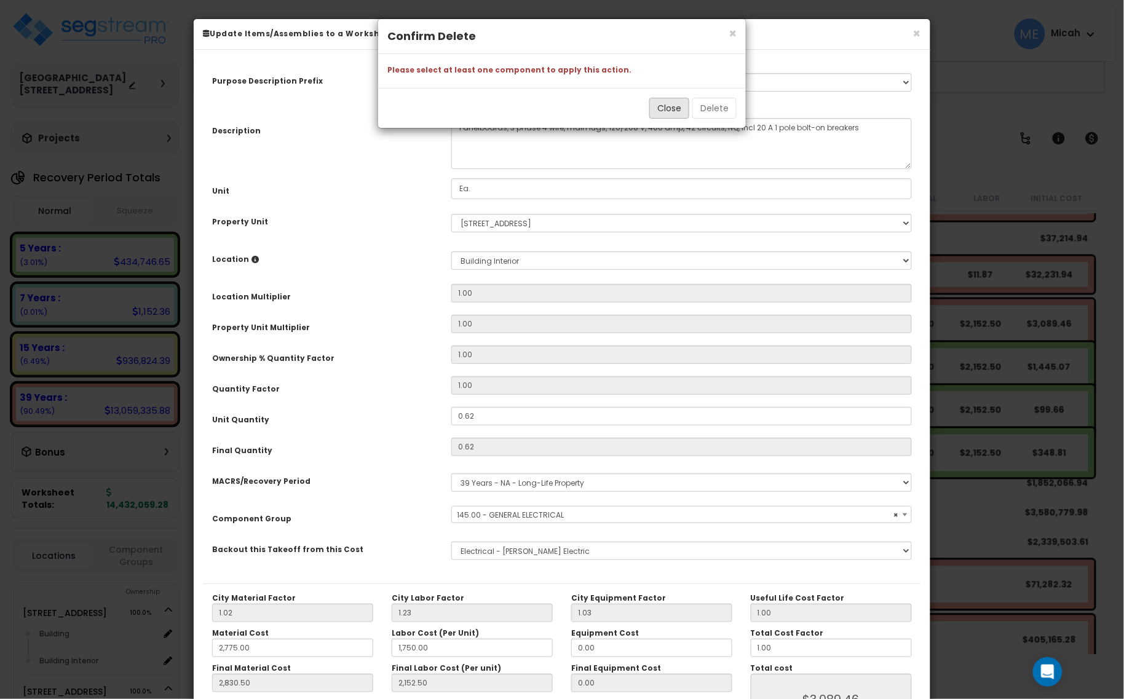
click at [677, 115] on button "Close" at bounding box center [669, 108] width 40 height 21
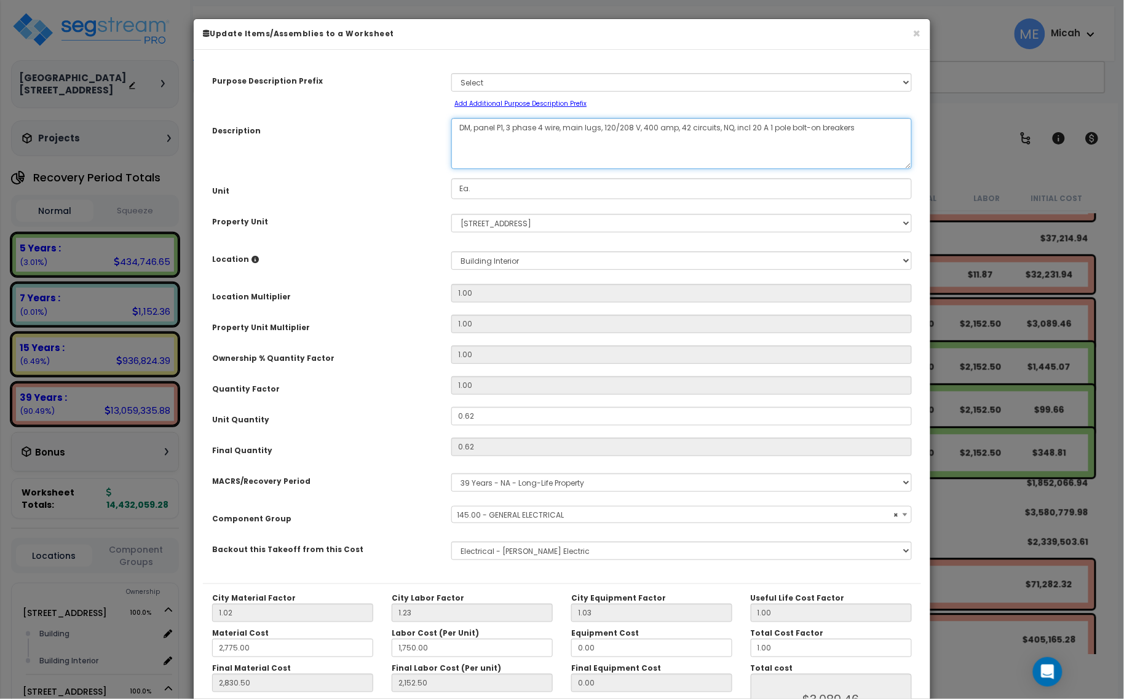
scroll to position [54, 0]
type textarea "DM, panel P1, 3 phase 4 wire, main lugs, 120/208 V, 400 amp, 42 circuits, NQ, i…"
click at [413, 486] on div "MACRS/Recovery Period" at bounding box center [322, 480] width 239 height 22
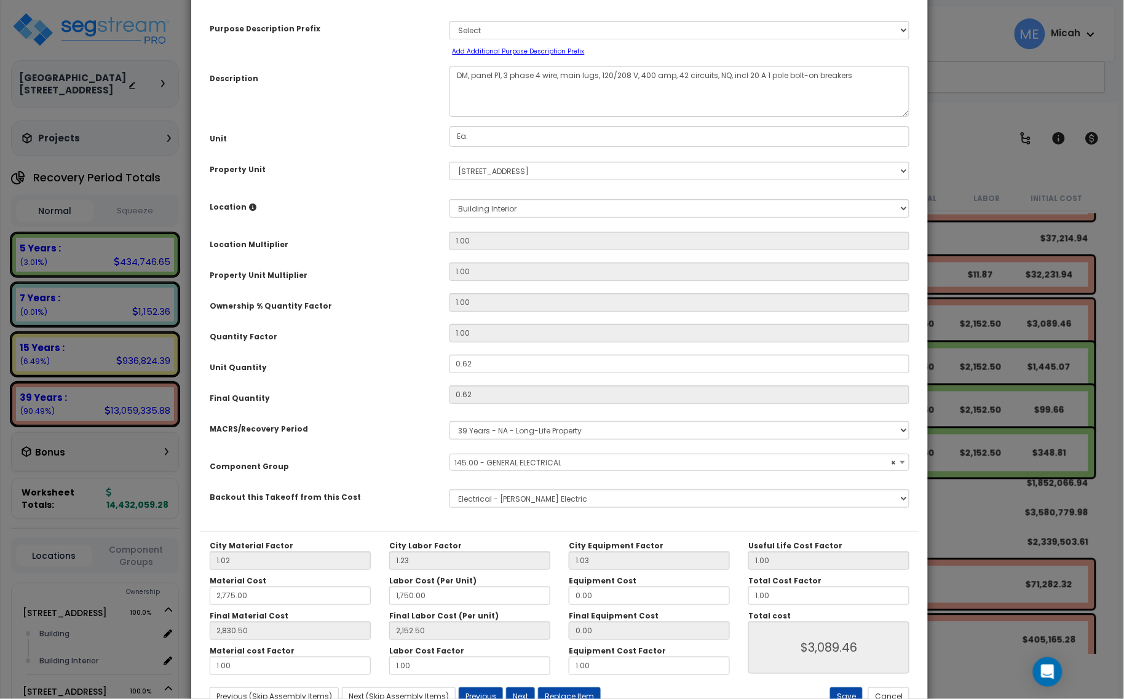
drag, startPoint x: 837, startPoint y: 32, endPoint x: 835, endPoint y: -42, distance: 74.5
click at [835, 0] on html "We are Building your Study. So please grab a coffee and let us do the heavy lif…" at bounding box center [562, 295] width 1124 height 699
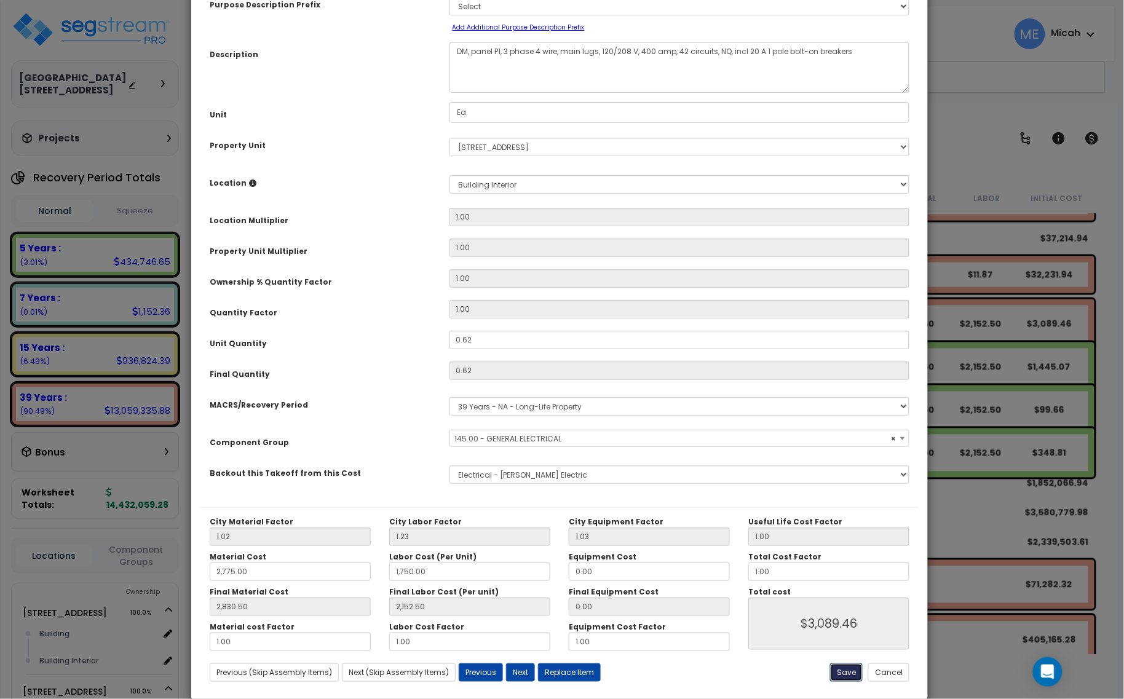
click at [844, 677] on button "Save" at bounding box center [846, 673] width 33 height 18
type input "2775.00"
type input "1750.00"
type input "2830.50"
type input "2152.50"
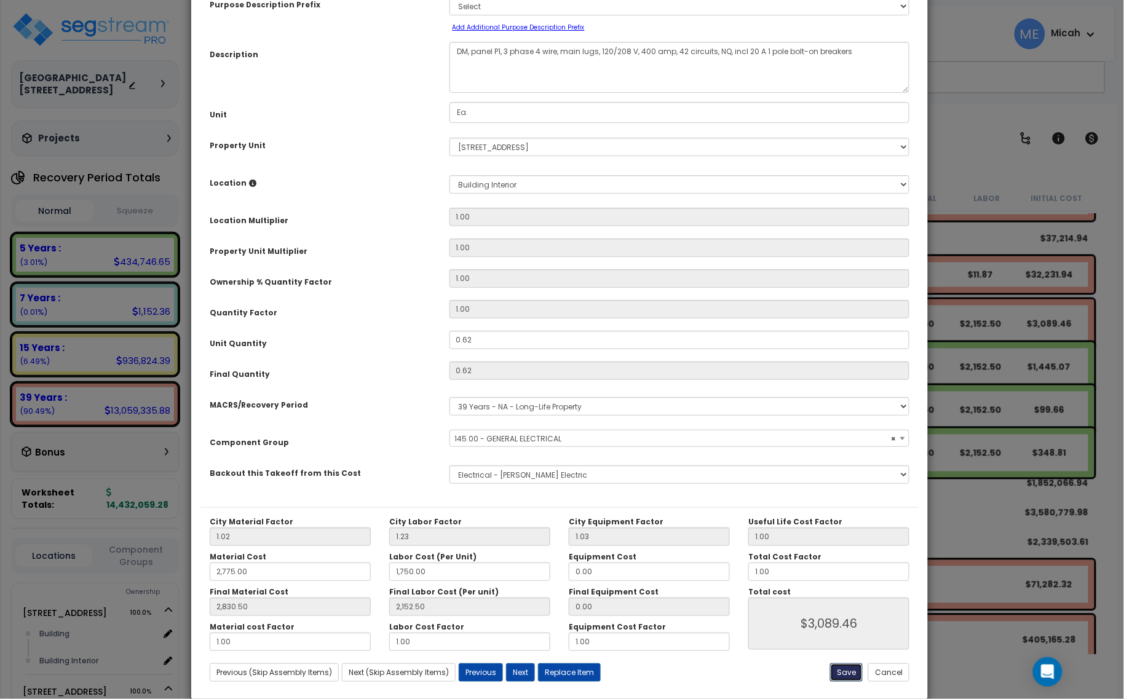
type input "3089.46"
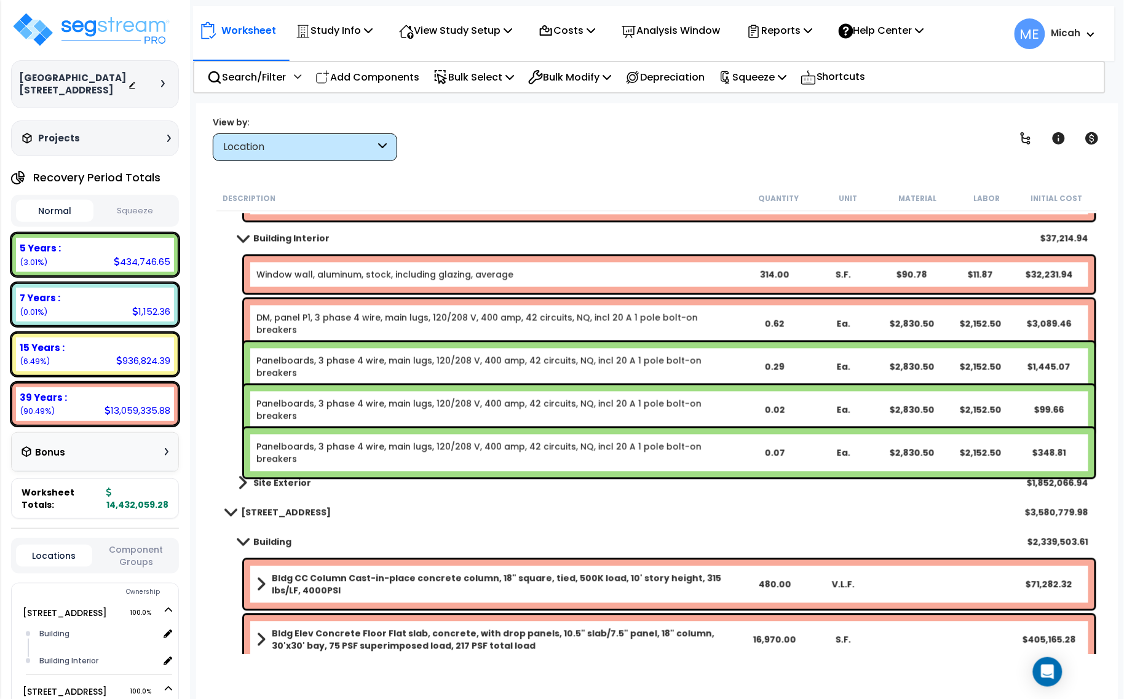
click at [320, 360] on link "Panelboards, 3 phase 4 wire, main lugs, 120/208 V, 400 amp, 42 circuits, NQ, in…" at bounding box center [497, 367] width 483 height 25
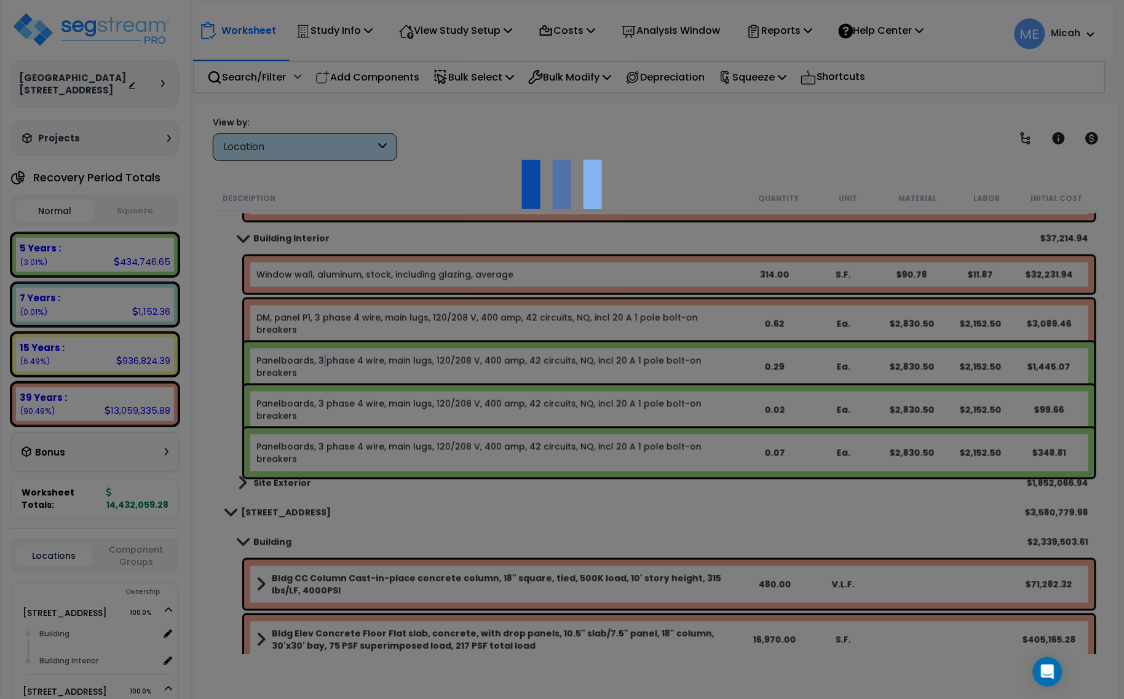
select select "45778576"
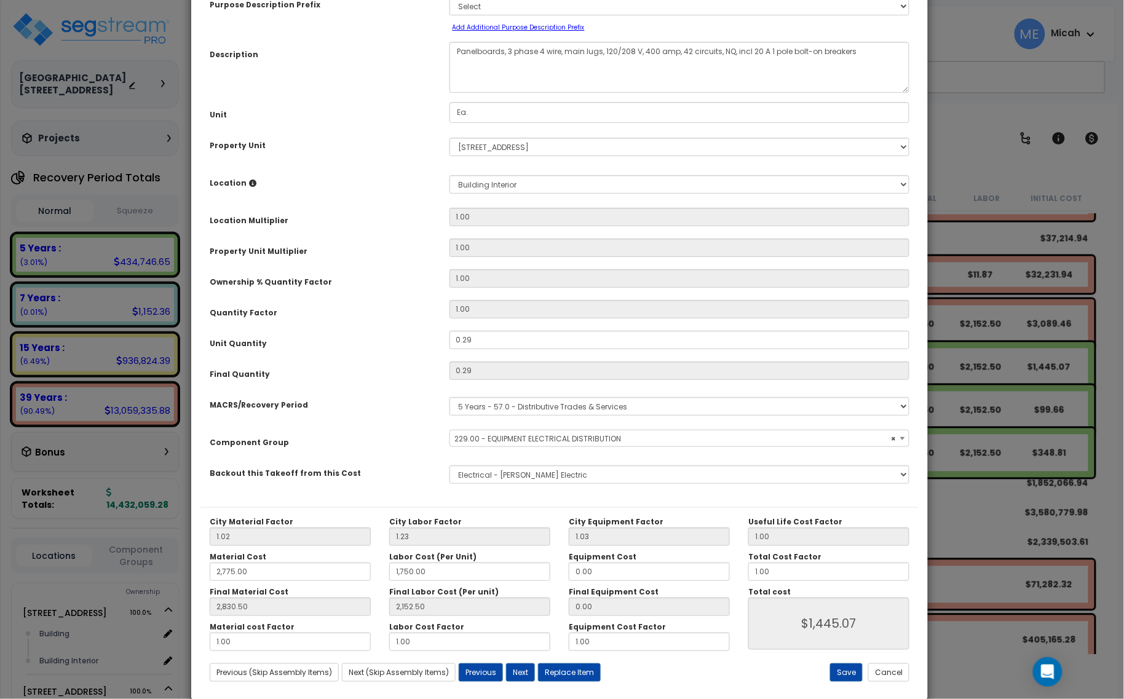
select select "57033"
drag, startPoint x: 505, startPoint y: 49, endPoint x: 437, endPoint y: 50, distance: 68.3
click at [437, 50] on div "Description Panelboards, 3 phase 4 wire, main lugs, 120/208 V, 400 amp, 42 circ…" at bounding box center [559, 67] width 718 height 51
type textarea "EQ, panel P1, 3 phase 4 wire, main lugs, 120/208 V, 400 amp, 42 circuits, NQ, i…"
click at [844, 669] on button "Save" at bounding box center [846, 673] width 33 height 18
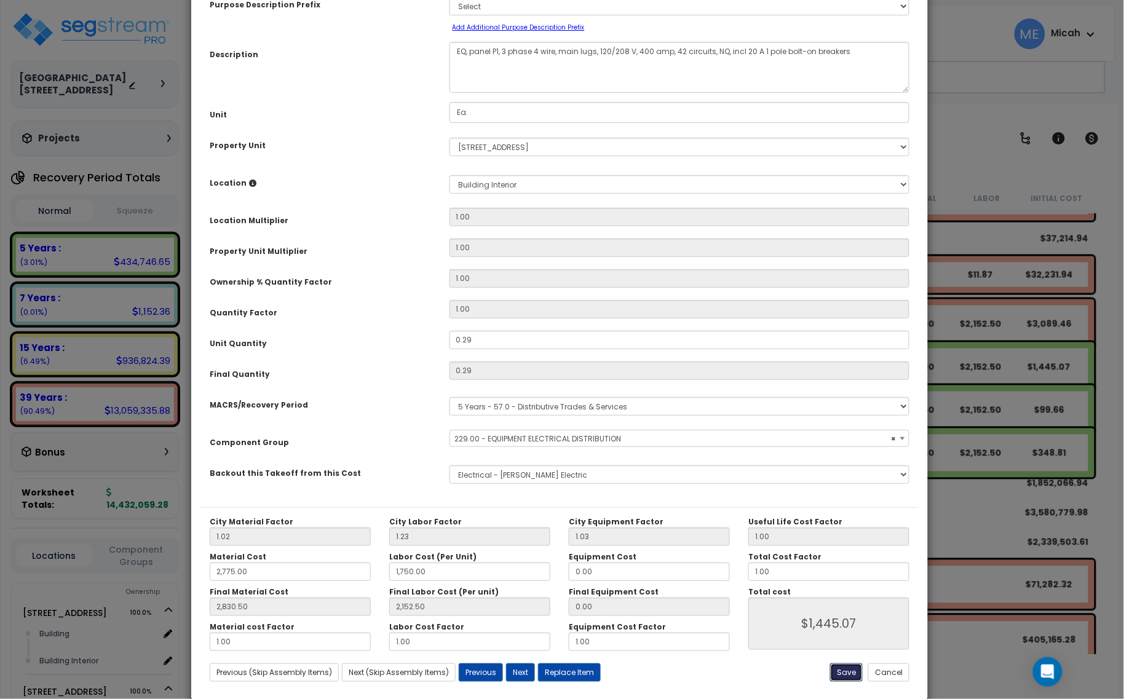
type input "2775.00"
type input "1750.00"
type input "2830.50"
type input "2152.50"
type input "1445.07"
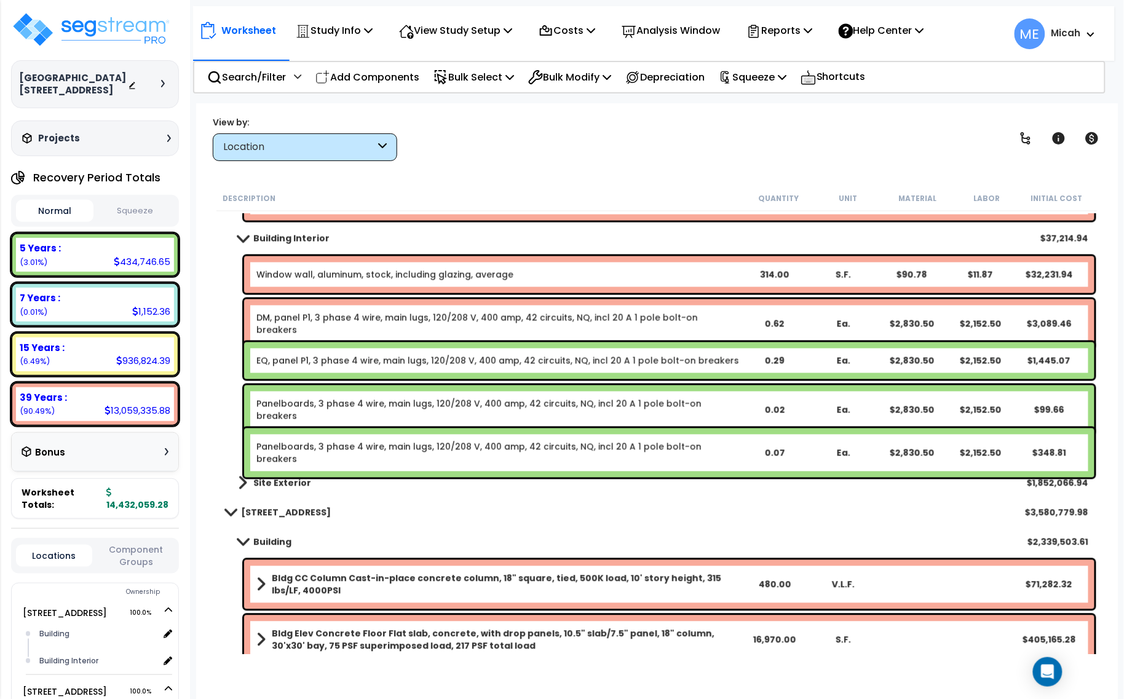
click at [322, 408] on link "Panelboards, 3 phase 4 wire, main lugs, 120/208 V, 400 amp, 42 circuits, NQ, in…" at bounding box center [497, 410] width 483 height 25
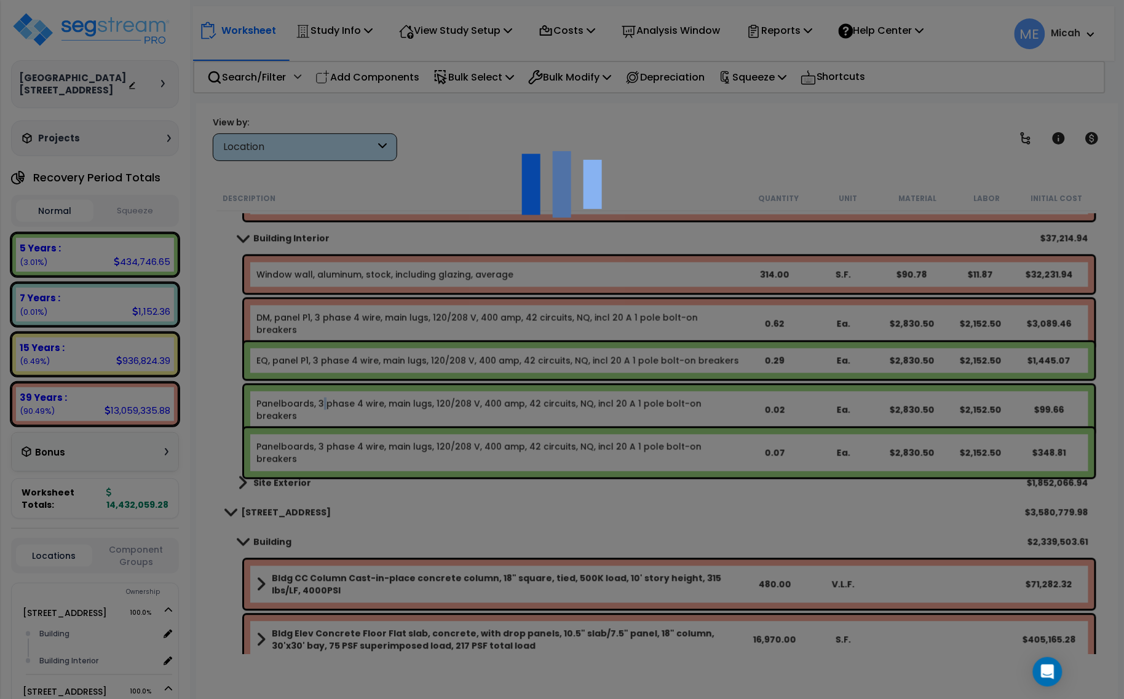
select select "45778576"
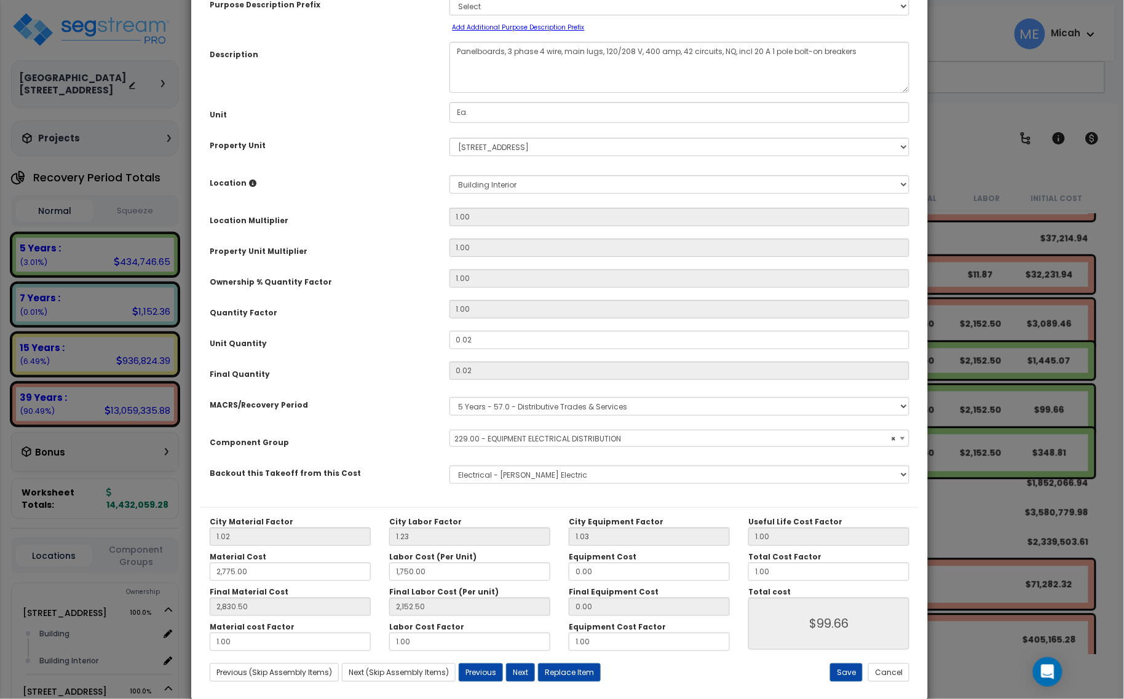
select select "57033"
click at [490, 54] on textarea "Panelboards, 3 phase 4 wire, main lugs, 120/208 V, 400 amp, 42 circuits, NQ, in…" at bounding box center [680, 67] width 461 height 51
drag, startPoint x: 503, startPoint y: 52, endPoint x: 462, endPoint y: 47, distance: 41.5
click at [462, 47] on textarea "Panelboards, 3 phase 4 wire, main lugs, 120/208 V, 400 amp, 42 circuits, NQ, in…" at bounding box center [680, 67] width 461 height 51
type textarea "SI, panel P1, 3 phase 4 wire, main lugs, 120/208 V, 400 amp, 42 circuits, NQ, i…"
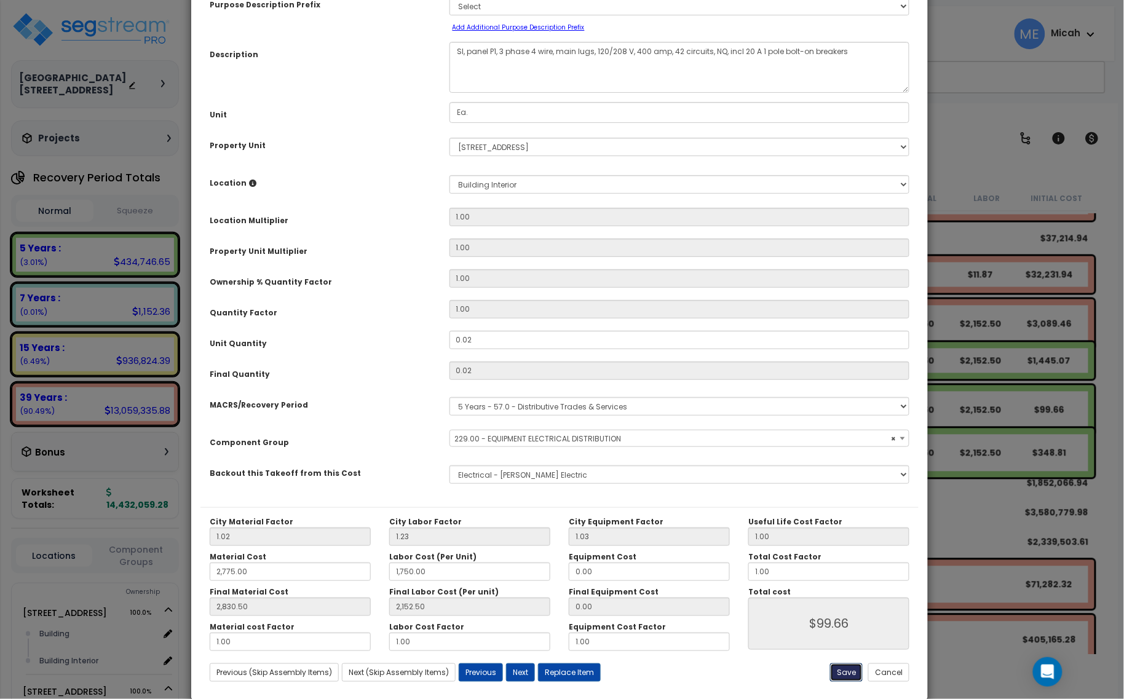
click at [849, 669] on button "Save" at bounding box center [846, 673] width 33 height 18
type input "2775.00"
type input "1750.00"
type input "2830.50"
type input "2152.50"
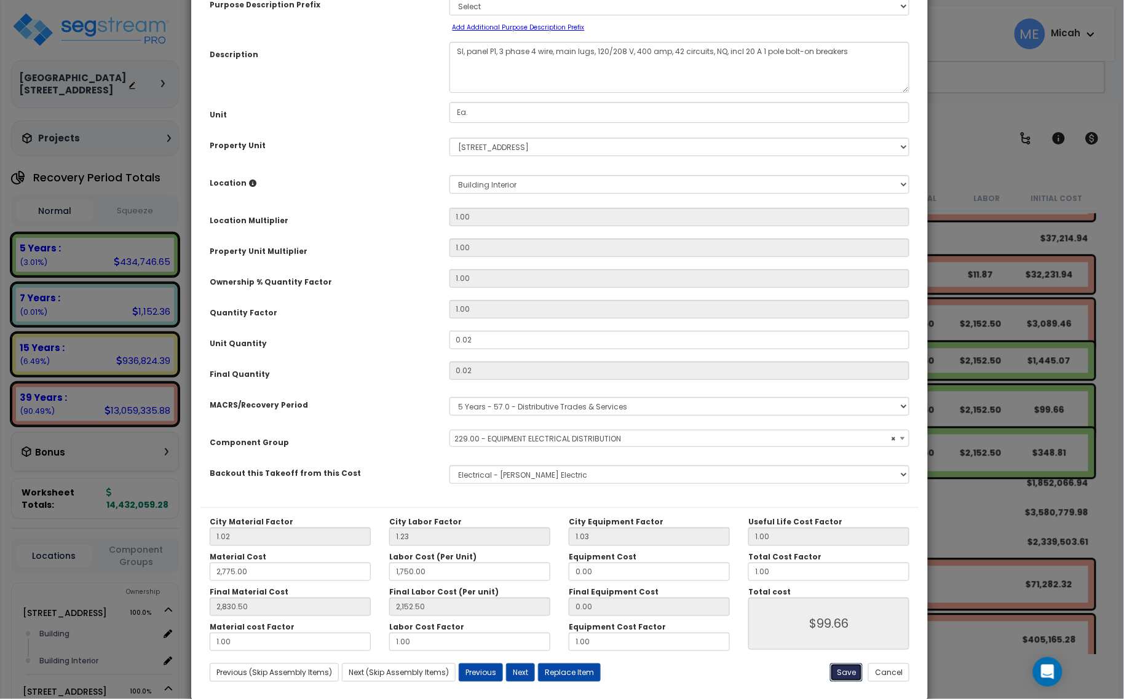
type input "99.66"
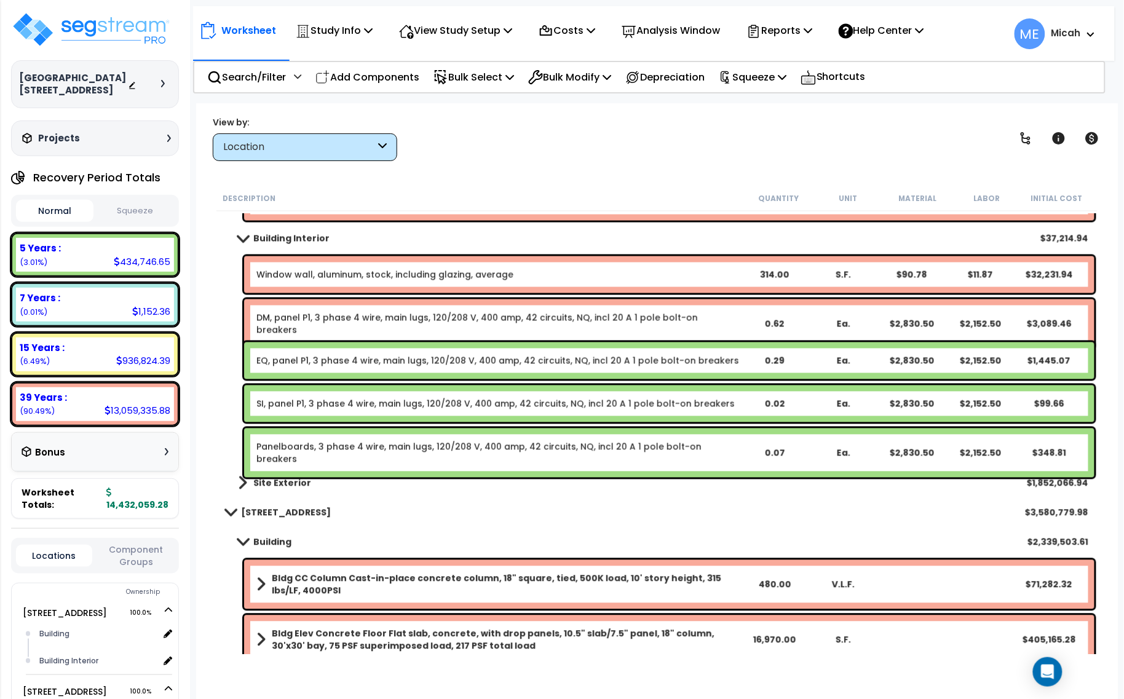
click at [299, 444] on link "Panelboards, 3 phase 4 wire, main lugs, 120/208 V, 400 amp, 42 circuits, NQ, in…" at bounding box center [497, 453] width 483 height 25
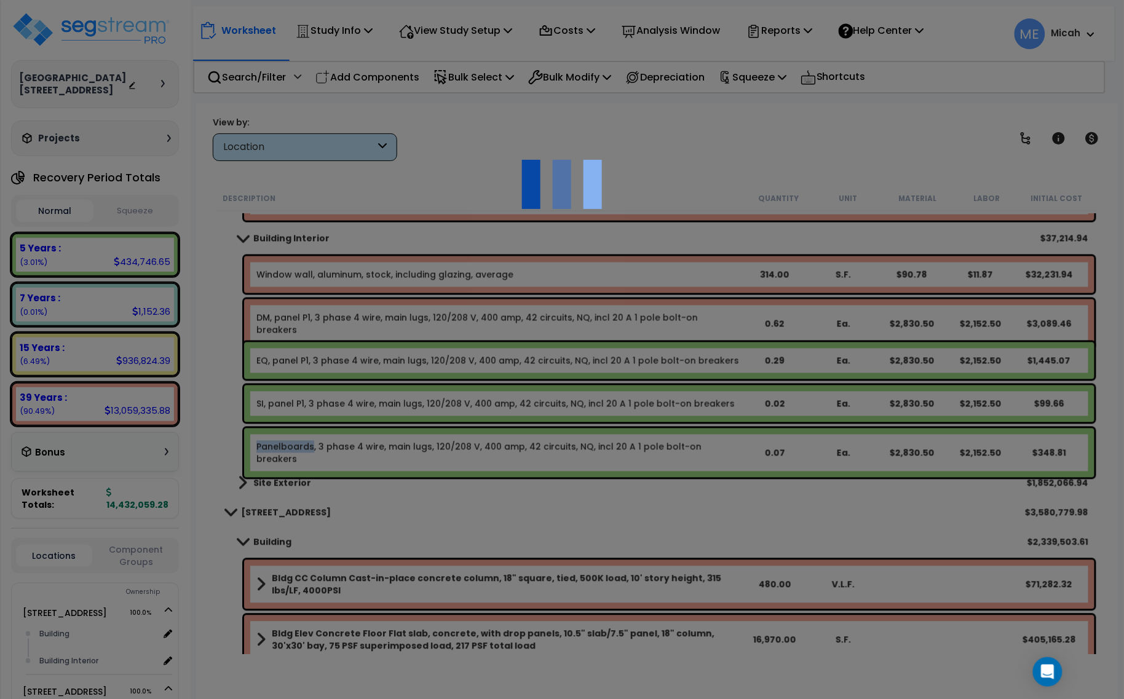
select select "45778576"
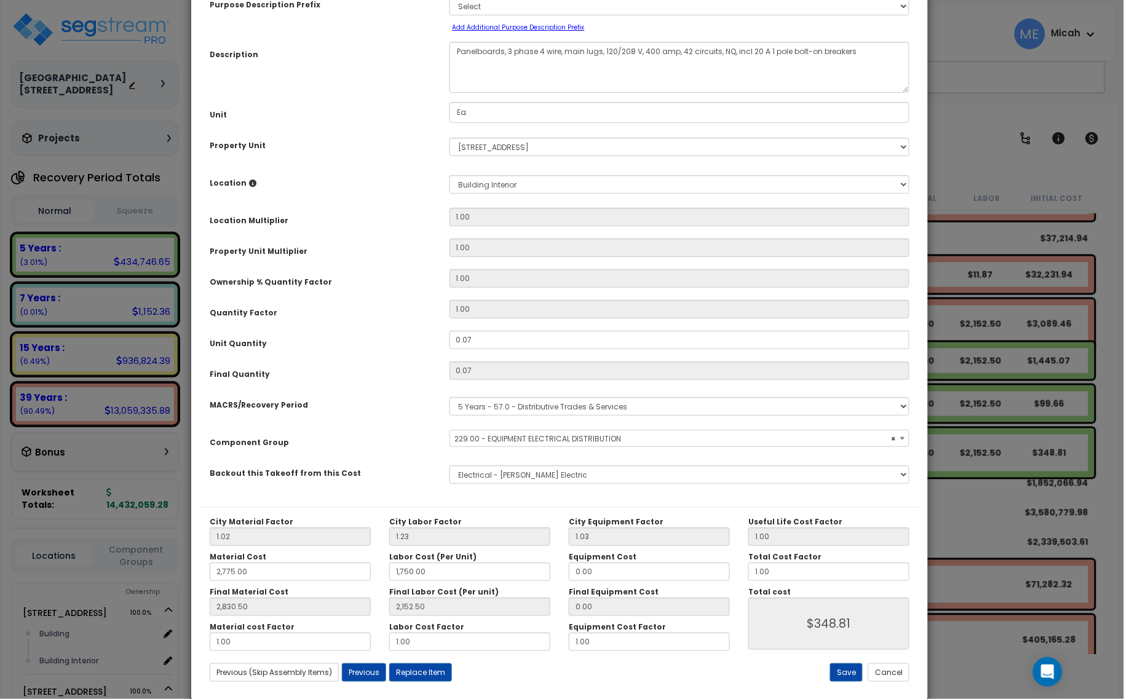
select select "57033"
drag, startPoint x: 503, startPoint y: 47, endPoint x: 456, endPoint y: 54, distance: 47.1
click at [456, 54] on textarea "Panelboards, 3 phase 4 wire, main lugs, 120/208 V, 400 amp, 42 circuits, NQ, in…" at bounding box center [680, 67] width 461 height 51
type textarea "EX, panel P1, 3 phase 4 wire, main lugs, 120/208 V, 400 amp, 42 circuits, NQ, i…"
click at [838, 678] on button "Save" at bounding box center [846, 673] width 33 height 18
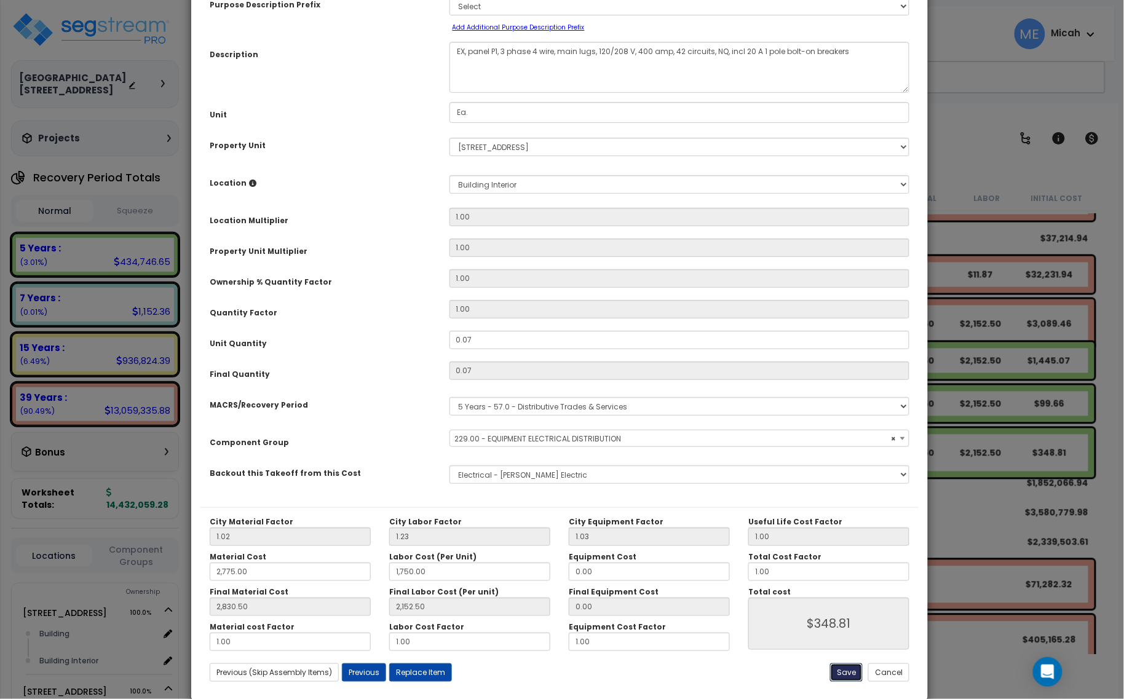
type input "2775.00"
type input "1750.00"
type input "2830.50"
type input "2152.50"
type input "348.81"
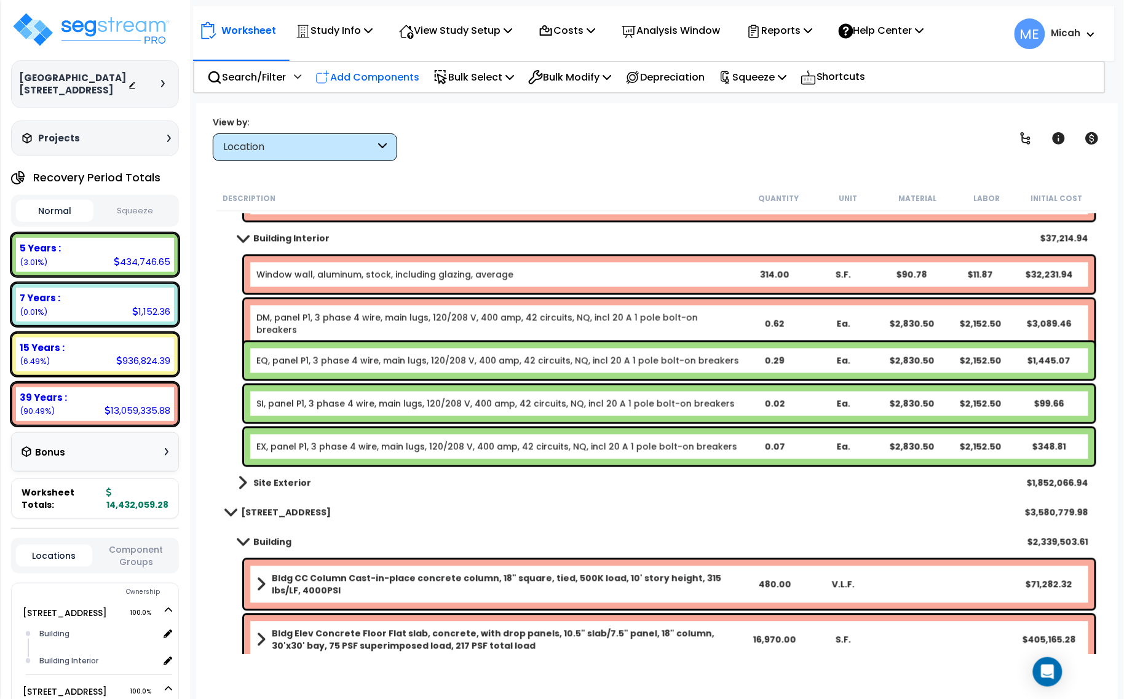
click at [402, 79] on p "Add Components" at bounding box center [368, 77] width 104 height 17
select select
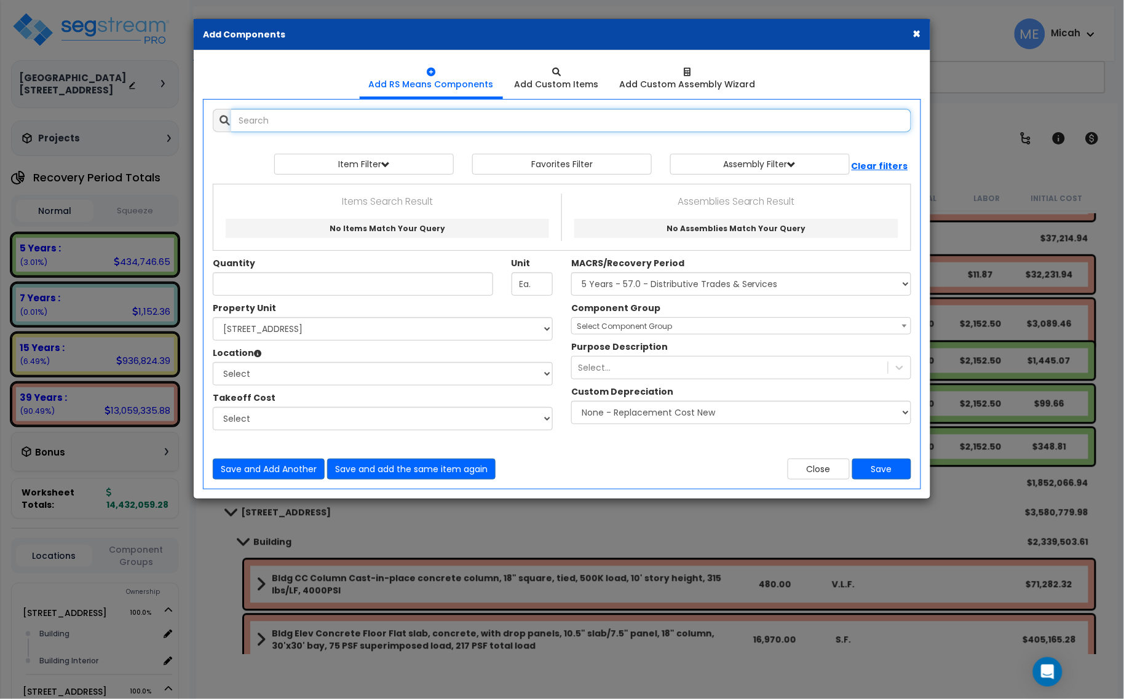
select select
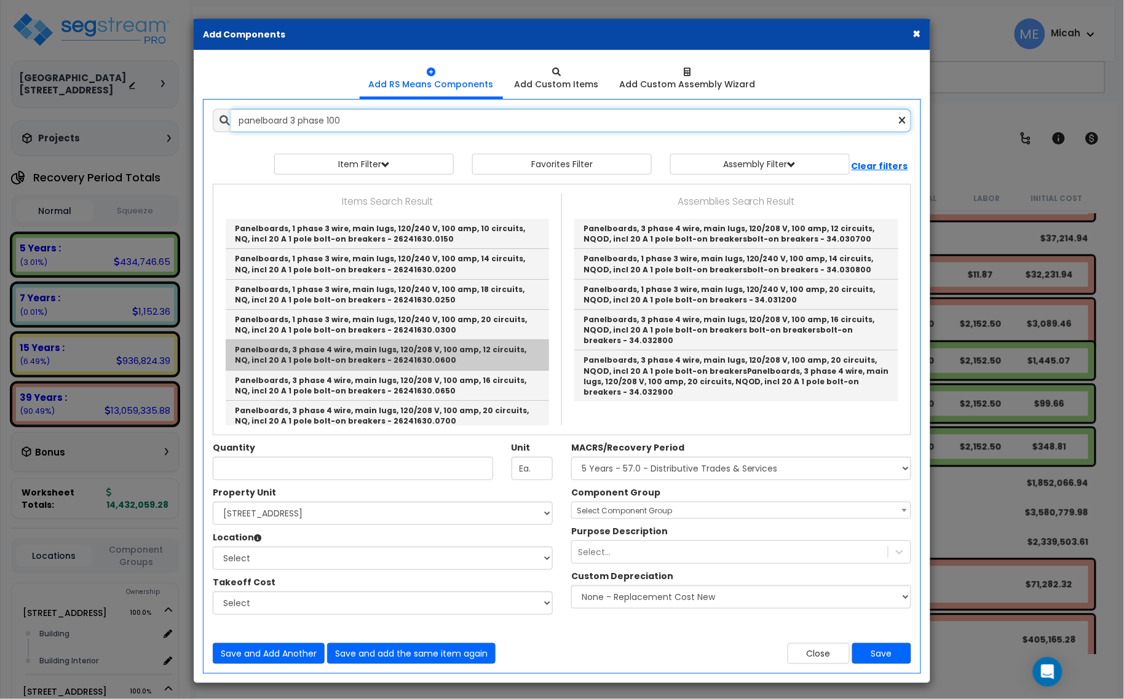
scroll to position [77, 0]
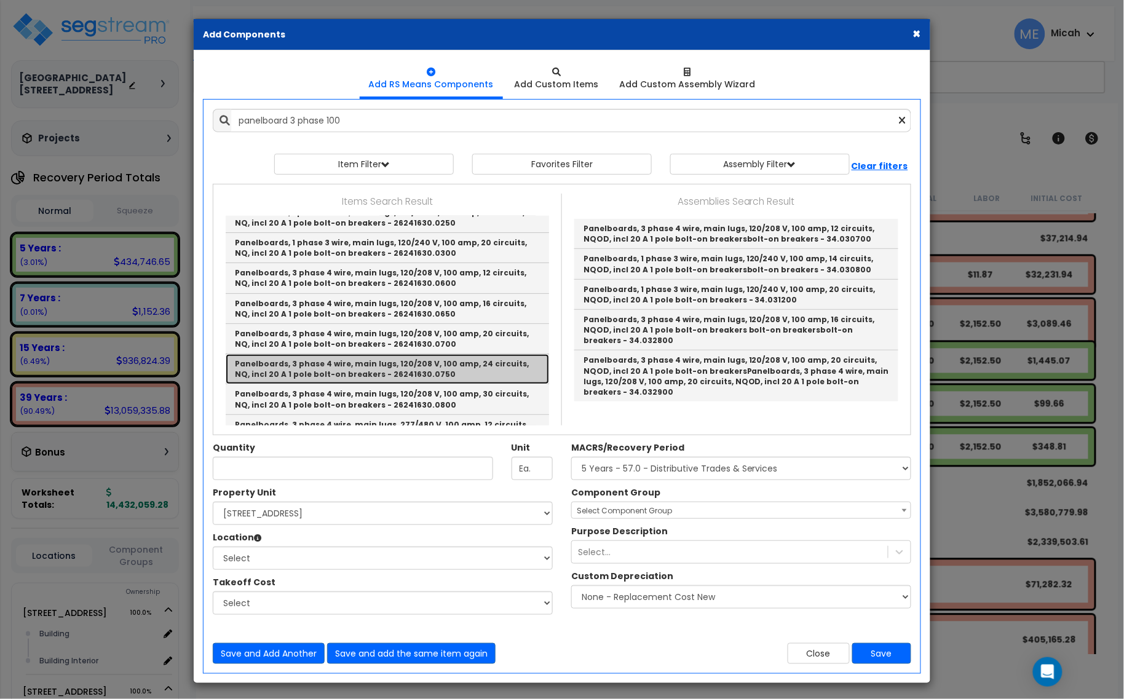
click at [471, 372] on link "Panelboards, 3 phase 4 wire, main lugs, 120/208 V, 100 amp, 24 circuits, NQ, in…" at bounding box center [387, 369] width 323 height 30
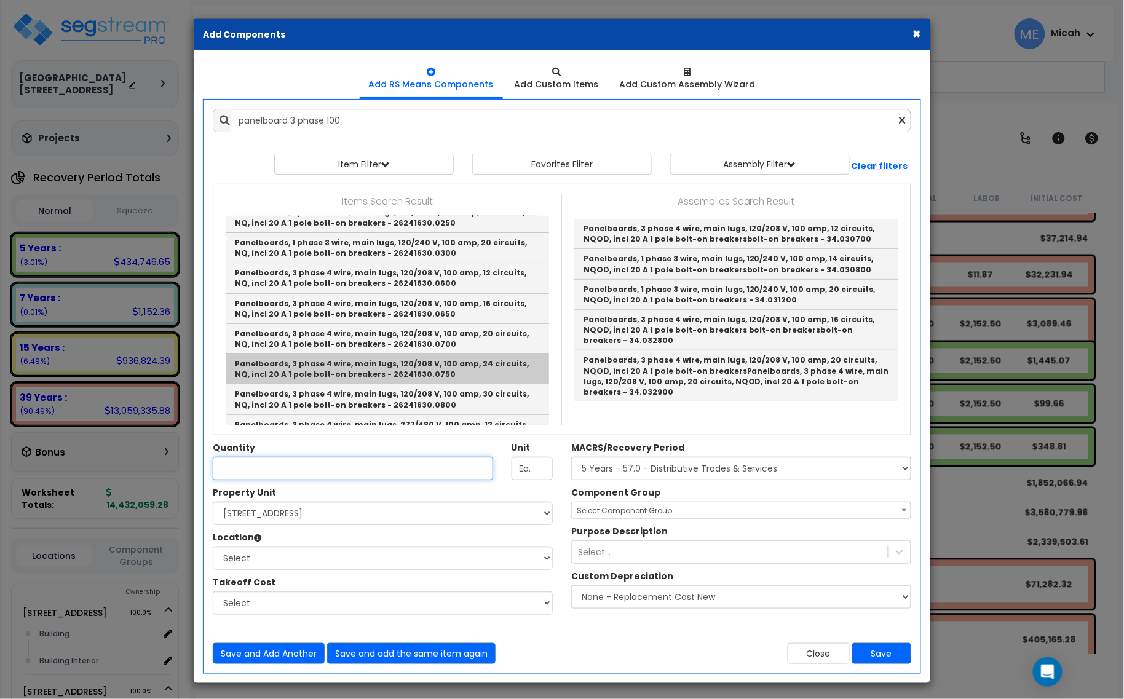
type input "Panelboards, 3 phase 4 wire, main lugs, 120/208 V, 100 amp, 24 circuits, NQ, in…"
checkbox input "true"
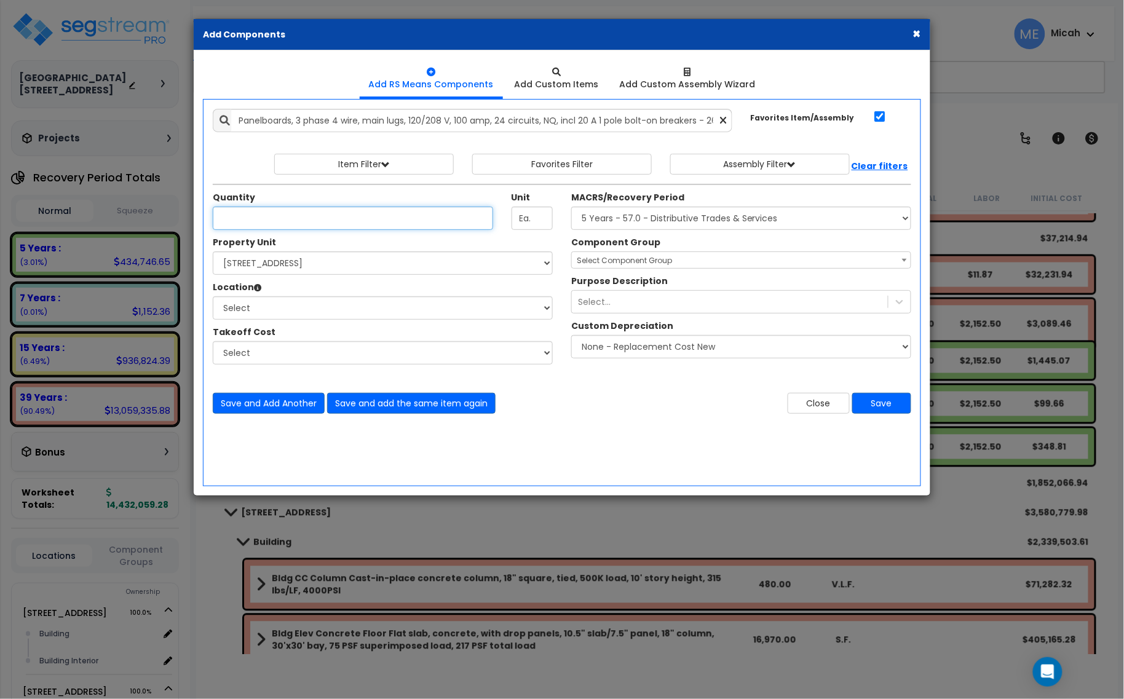
scroll to position [0, 0]
type input ".37"
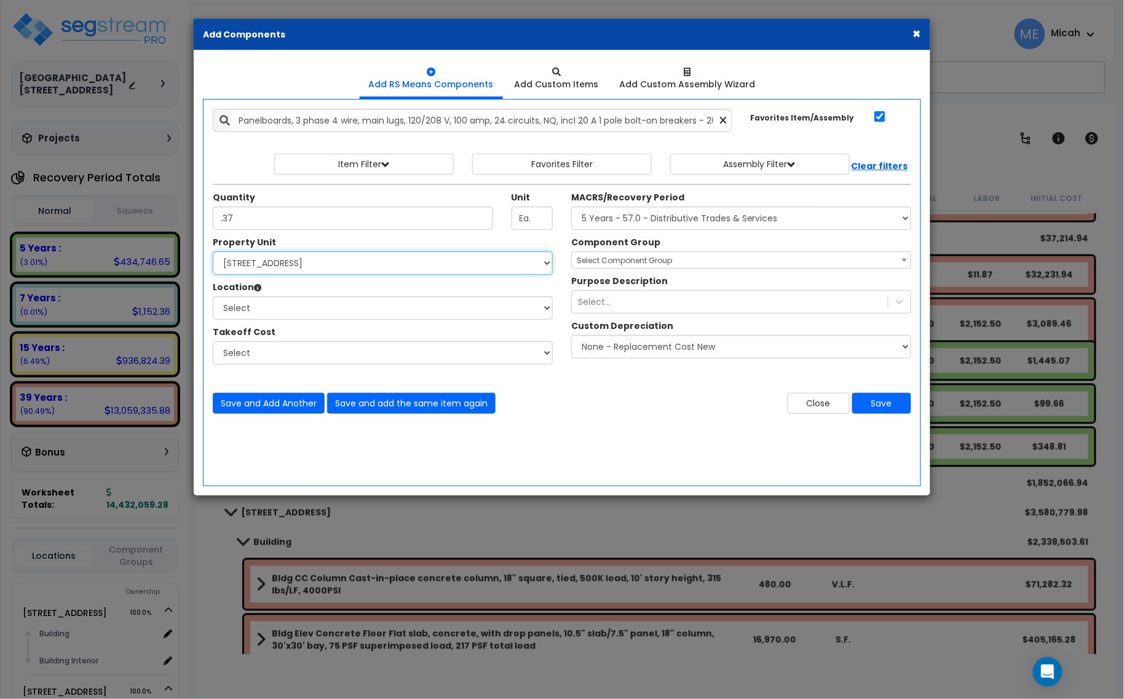
click at [367, 260] on select "Select [STREET_ADDRESS] [STREET_ADDRESS] [STREET_ADDRESS] Site Improvement 2 95…" at bounding box center [383, 263] width 340 height 23
select select "174548"
click at [213, 252] on select "Select [STREET_ADDRESS] [STREET_ADDRESS] [STREET_ADDRESS] Site Improvement 2 95…" at bounding box center [383, 263] width 340 height 23
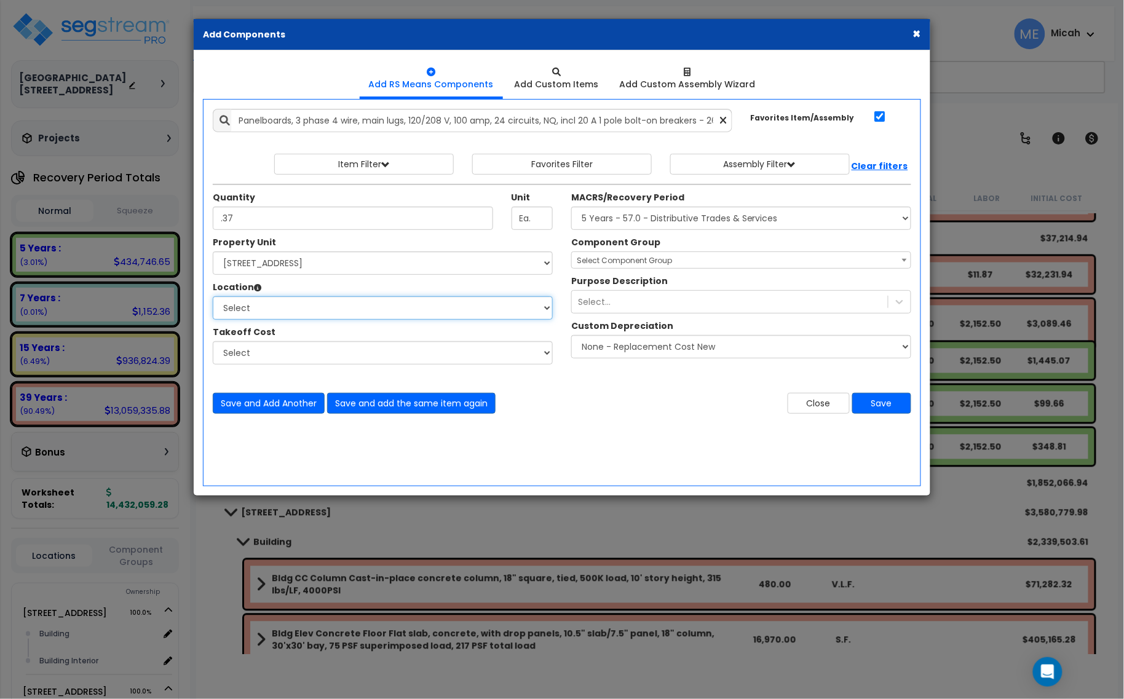
click at [272, 312] on select "Select Building Building Interior Site Exterior Add Additional Location" at bounding box center [383, 307] width 340 height 23
select select "461"
click at [213, 297] on select "Select Building Building Interior Site Exterior Add Additional Location" at bounding box center [383, 307] width 340 height 23
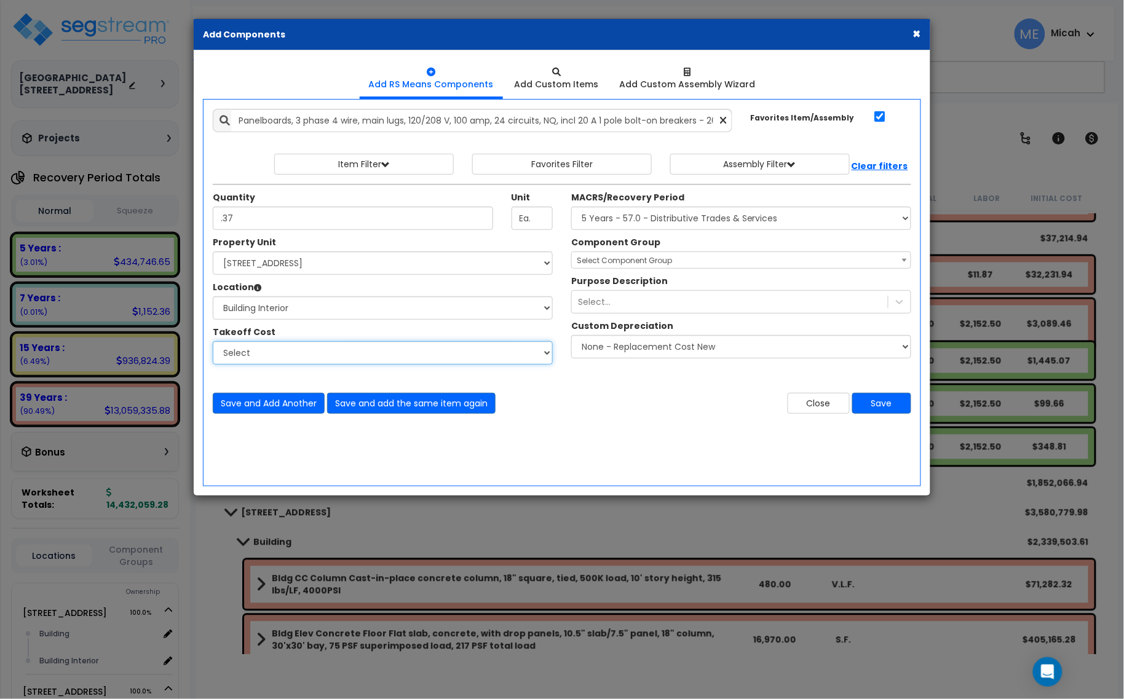
click at [237, 352] on select "Select Site Work - [PERSON_NAME] Aphalt Paving - Pine Bend Paving Site Concrete…" at bounding box center [383, 352] width 340 height 23
select select "45778576"
click at [213, 342] on select "Select Site Work - [PERSON_NAME] Aphalt Paving - Pine Bend Paving Site Concrete…" at bounding box center [383, 352] width 340 height 23
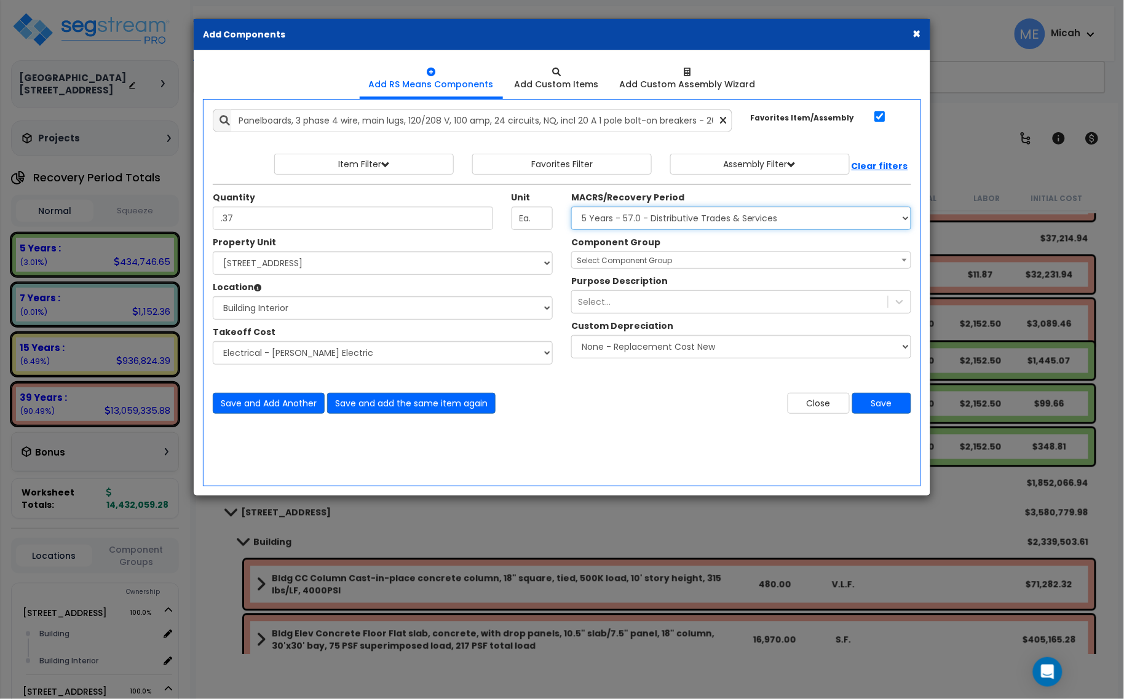
click at [696, 214] on select "Select MACRS/Recovery Period 5 Years - 57.0 - Distributive Trades & Services 5 …" at bounding box center [741, 218] width 340 height 23
select select "3669"
click at [571, 207] on select "Select MACRS/Recovery Period 5 Years - 57.0 - Distributive Trades & Services 5 …" at bounding box center [741, 218] width 340 height 23
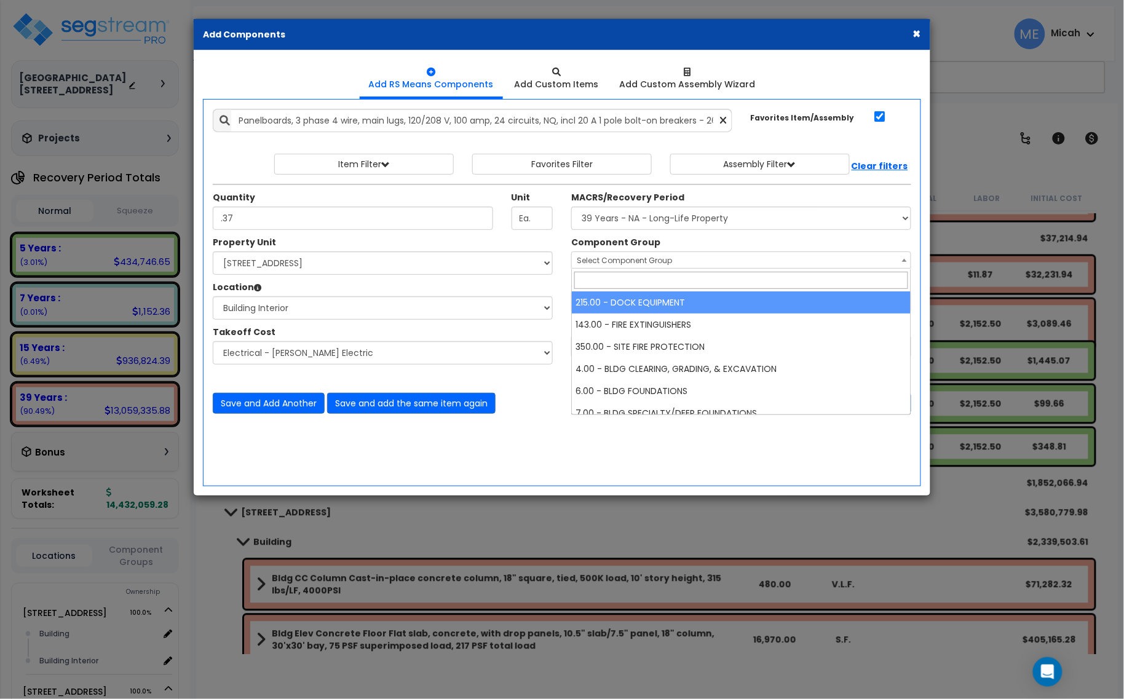
click at [637, 266] on span "Select Component Group" at bounding box center [624, 260] width 95 height 10
type input "145"
select select "56955"
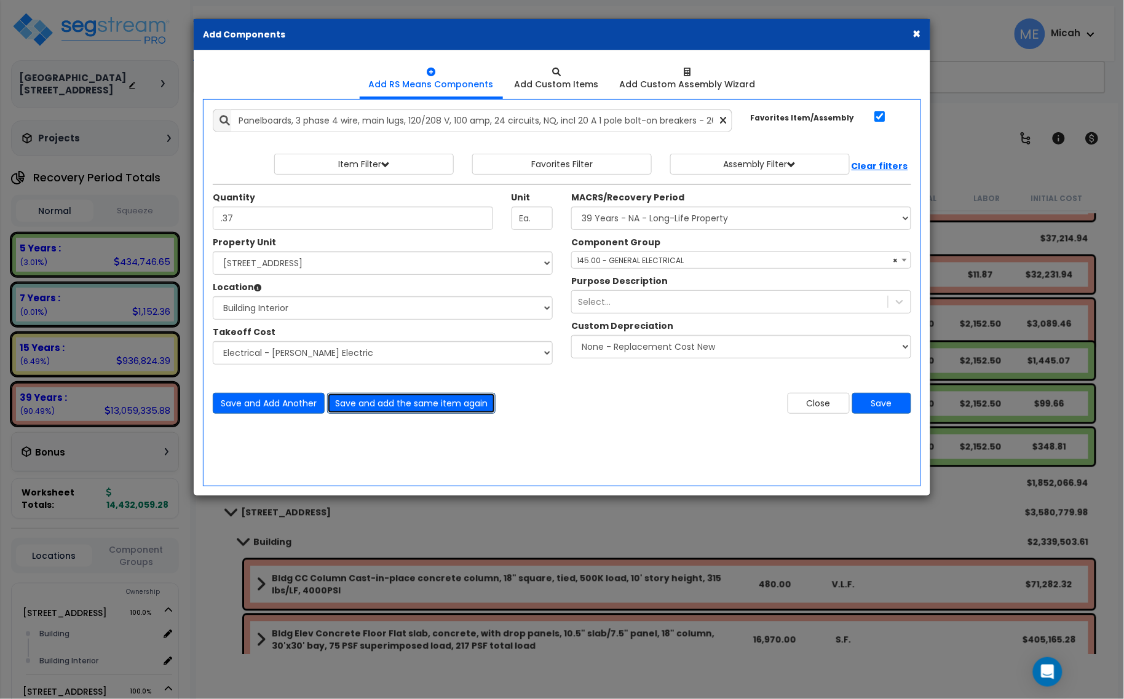
click at [391, 402] on button "Save and add the same item again" at bounding box center [411, 403] width 169 height 21
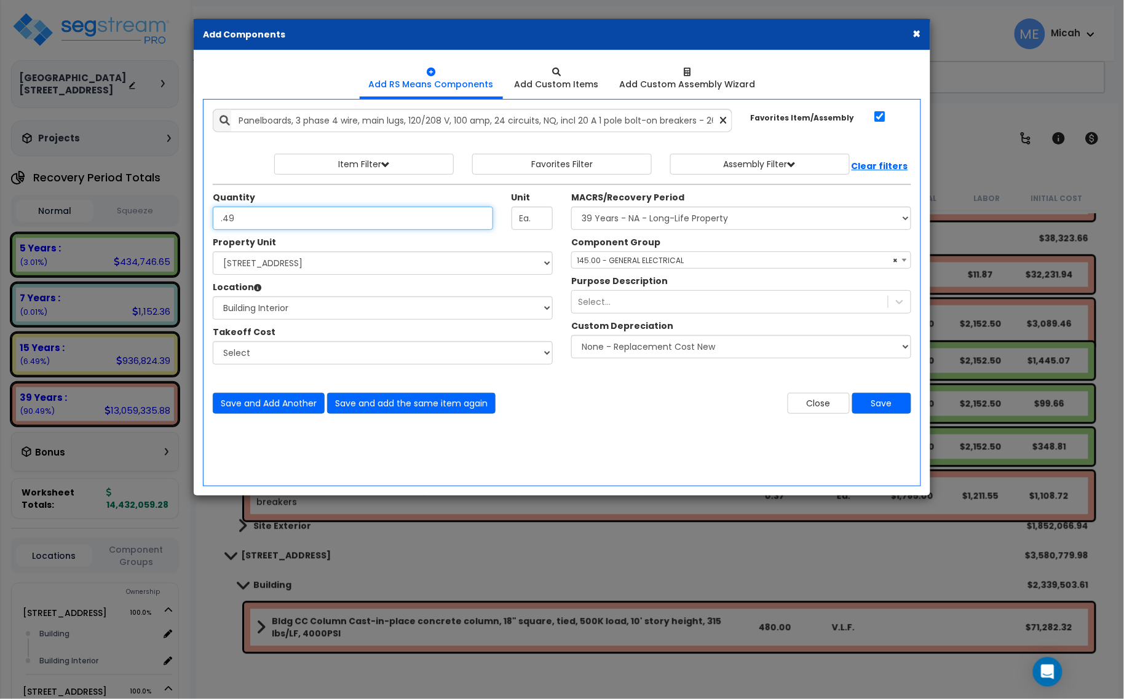
type input ".49"
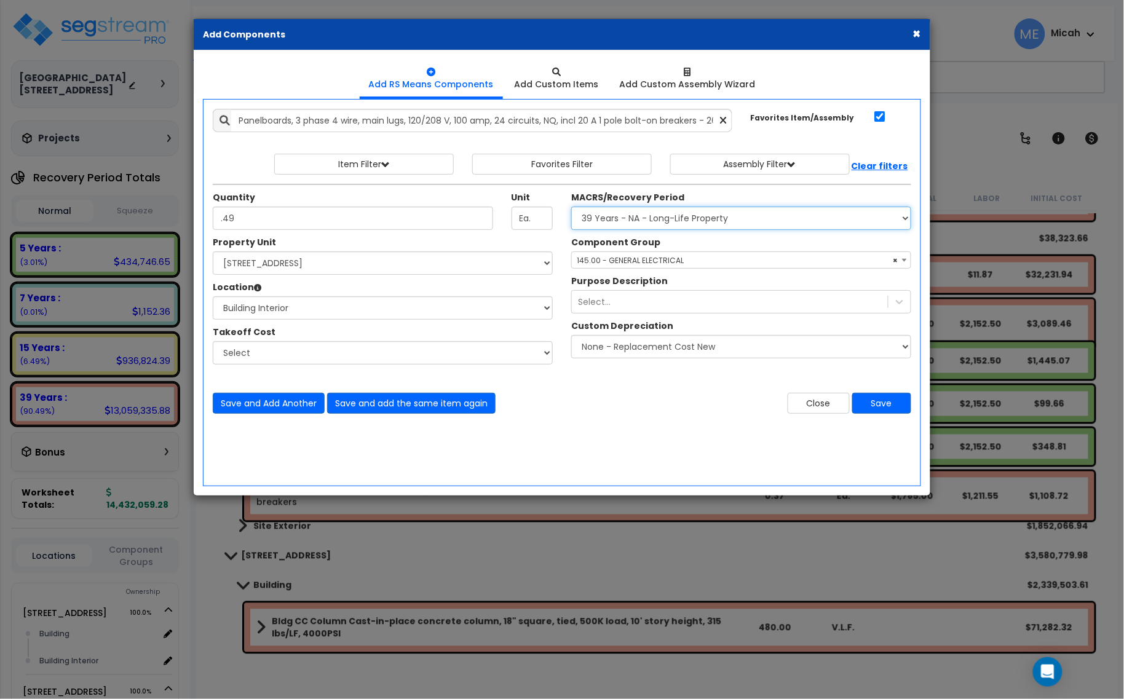
click at [597, 225] on select "Select MACRS/Recovery Period 5 Years - 57.0 - Distributive Trades & Services 5 …" at bounding box center [741, 218] width 340 height 23
select select "3667"
click at [571, 207] on select "Select MACRS/Recovery Period 5 Years - 57.0 - Distributive Trades & Services 5 …" at bounding box center [741, 218] width 340 height 23
click at [624, 259] on span "Select Component Group" at bounding box center [624, 260] width 95 height 10
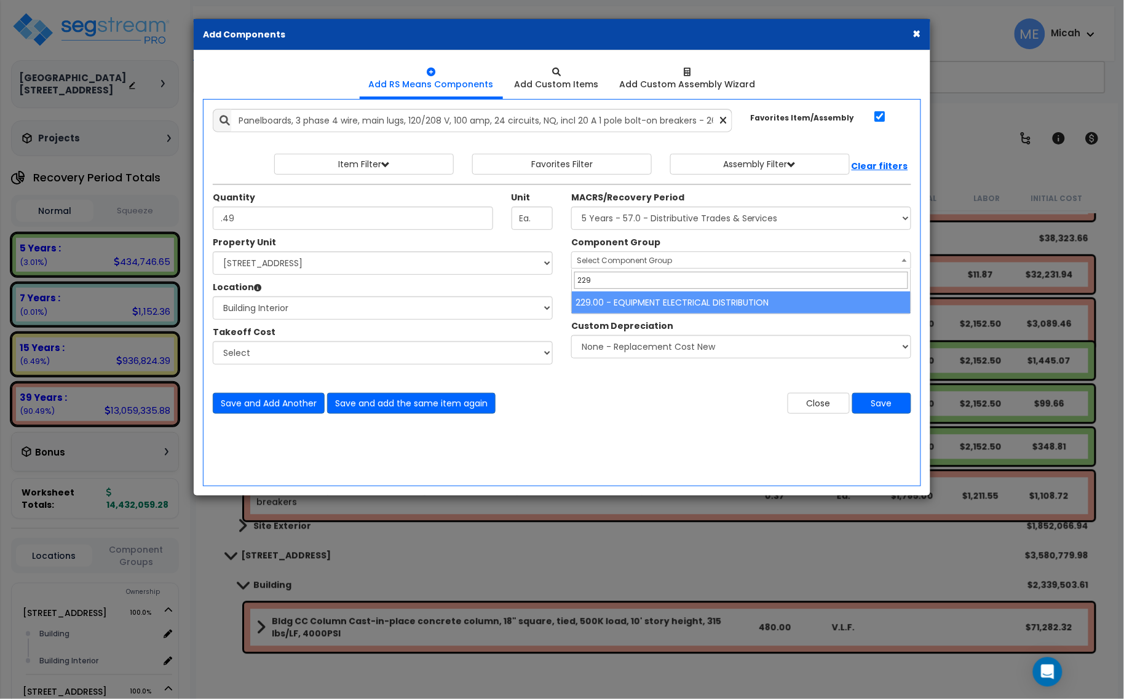
type input "229"
select select "57033"
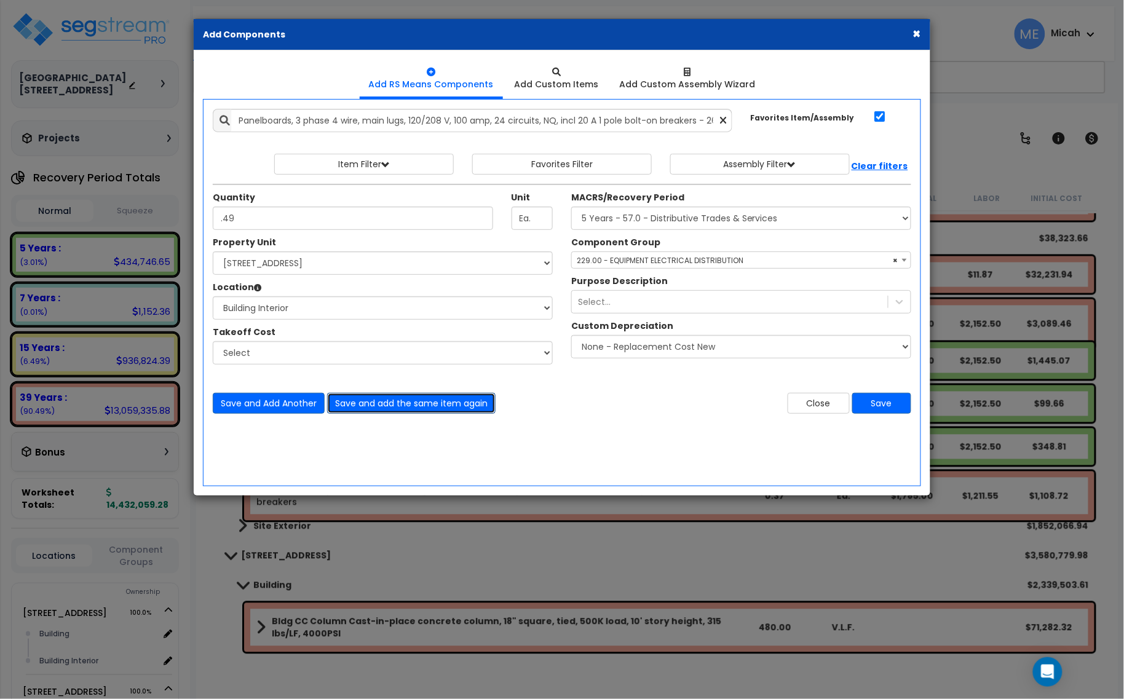
click at [457, 397] on button "Save and add the same item again" at bounding box center [411, 403] width 169 height 21
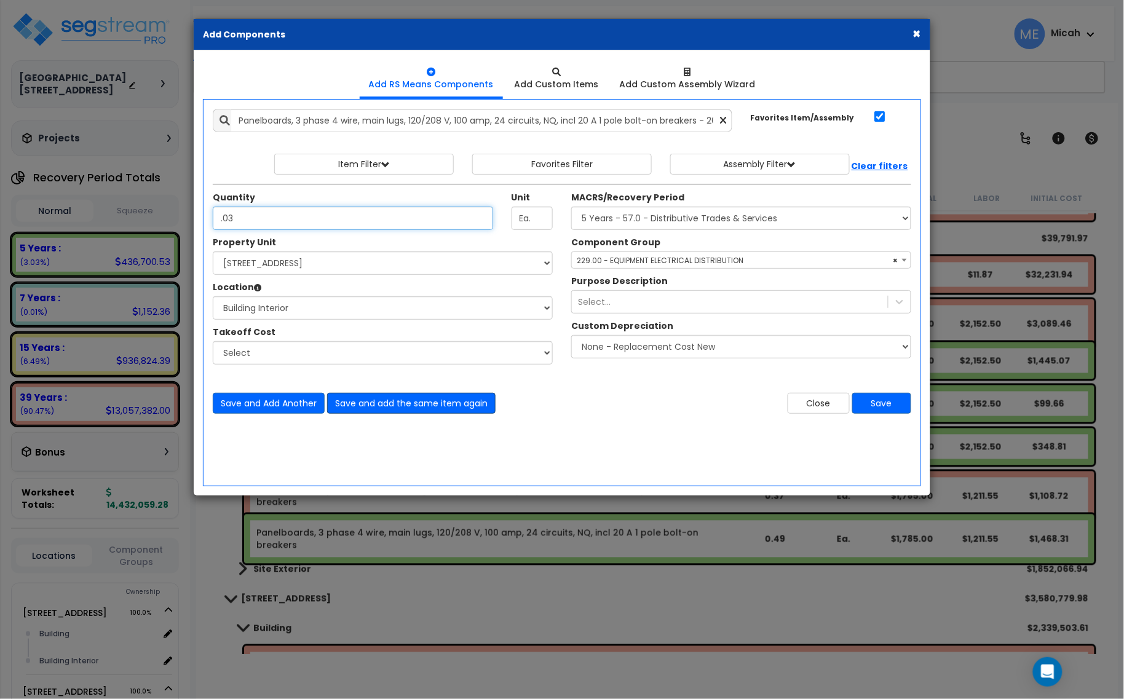
type input ".03"
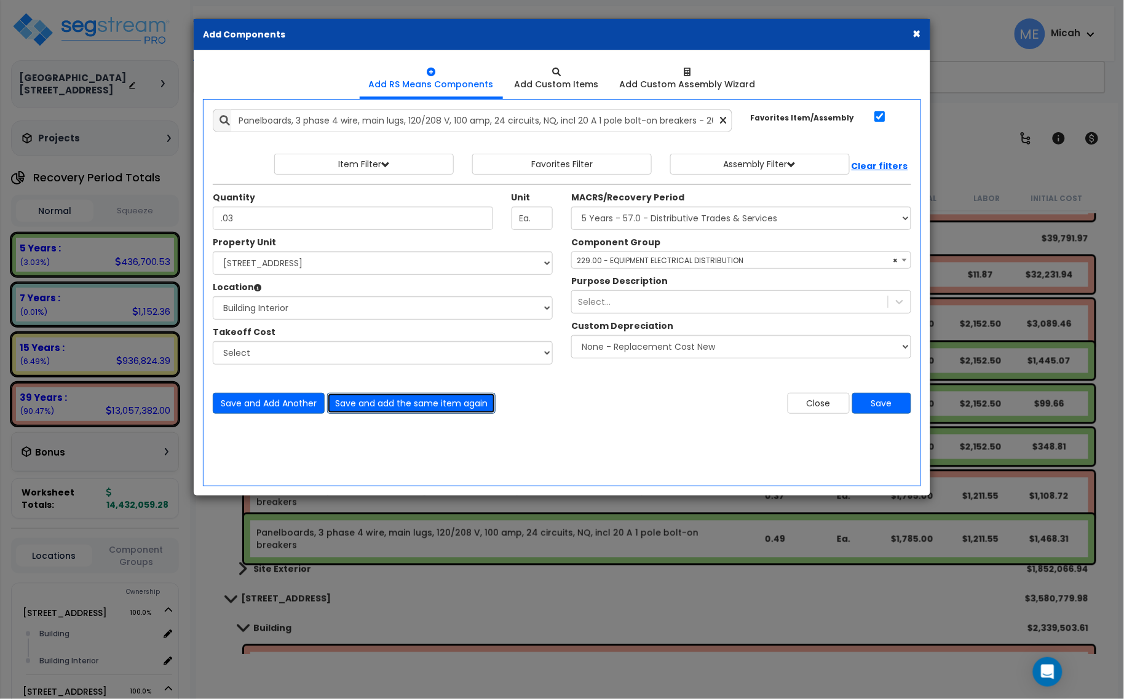
click at [389, 409] on button "Save and add the same item again" at bounding box center [411, 403] width 169 height 21
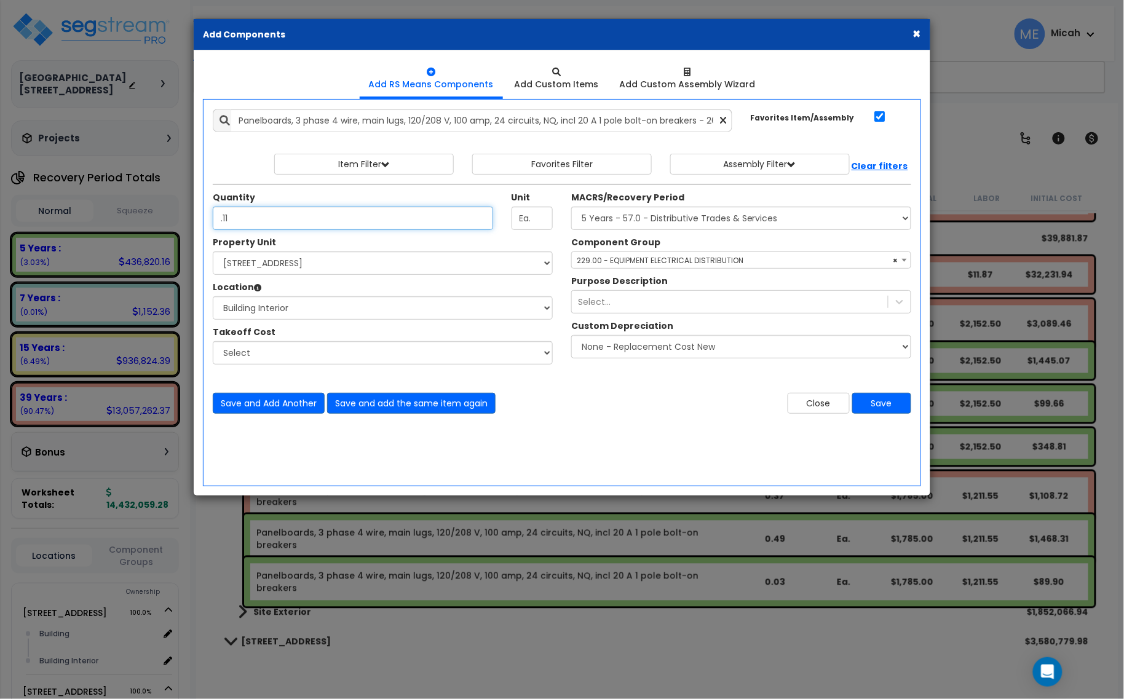
type input ".11"
click at [889, 407] on button "Save" at bounding box center [881, 403] width 59 height 21
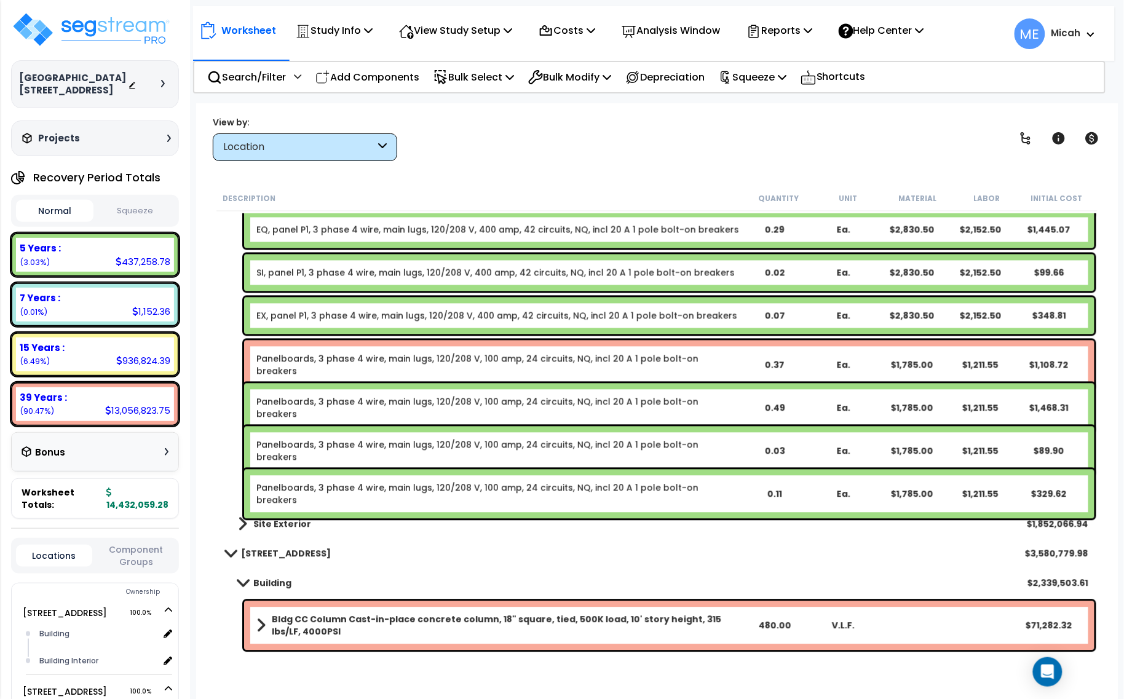
scroll to position [5381, 0]
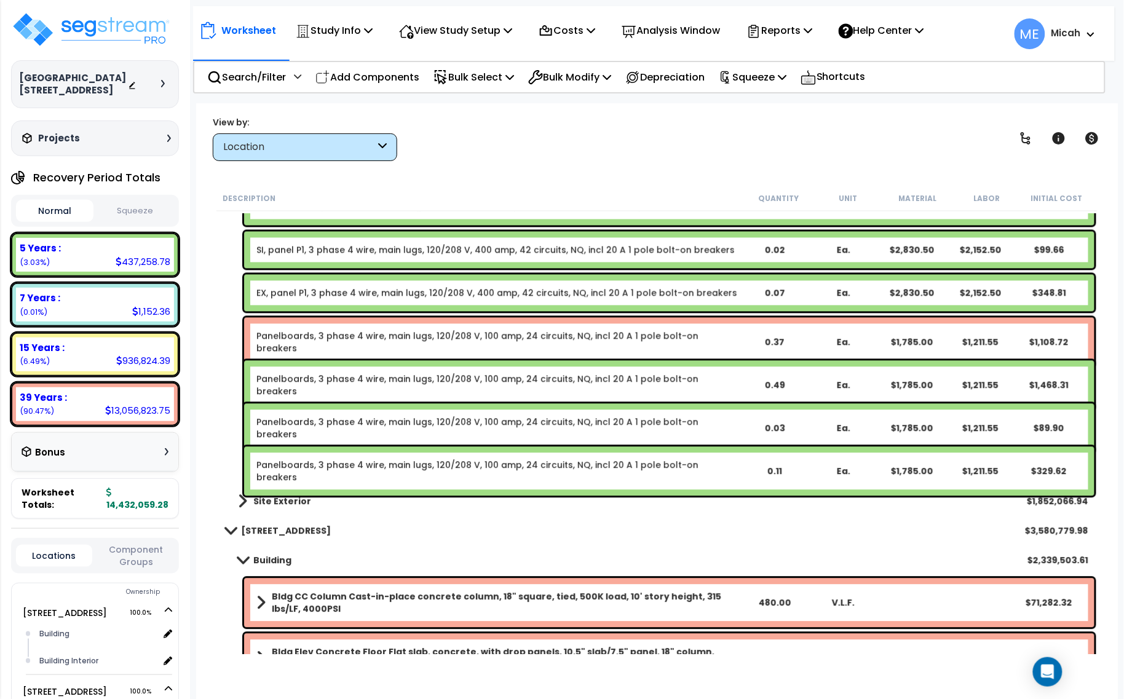
click at [330, 335] on link "Panelboards, 3 phase 4 wire, main lugs, 120/208 V, 100 amp, 24 circuits, NQ, in…" at bounding box center [497, 342] width 483 height 25
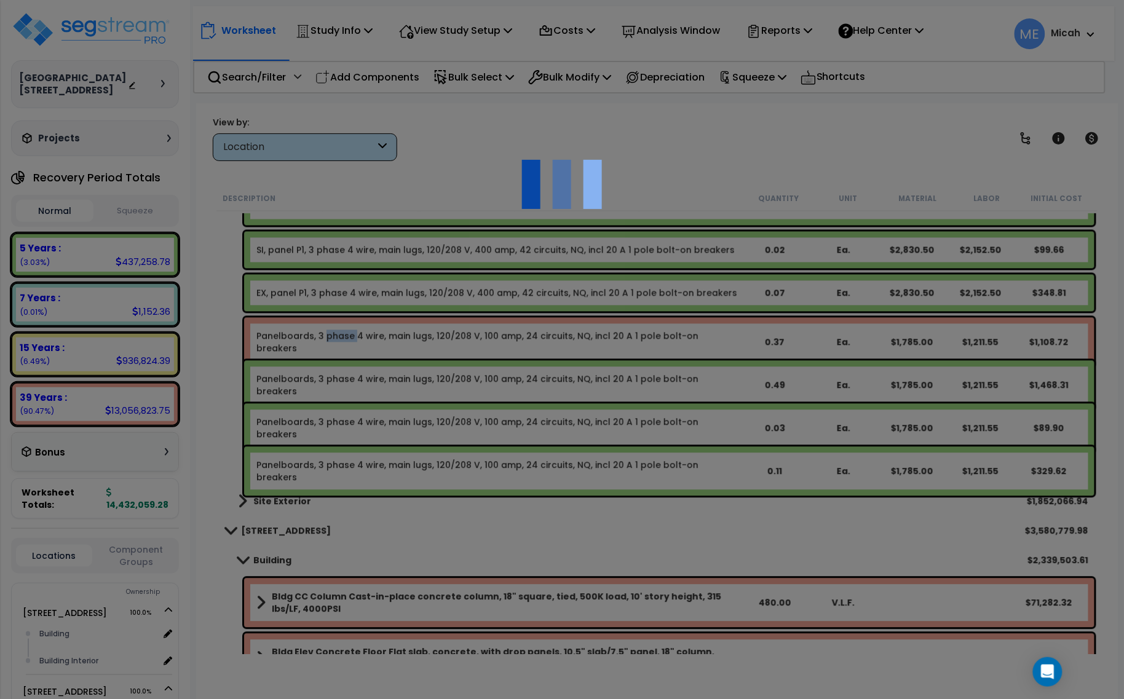
select select "45778576"
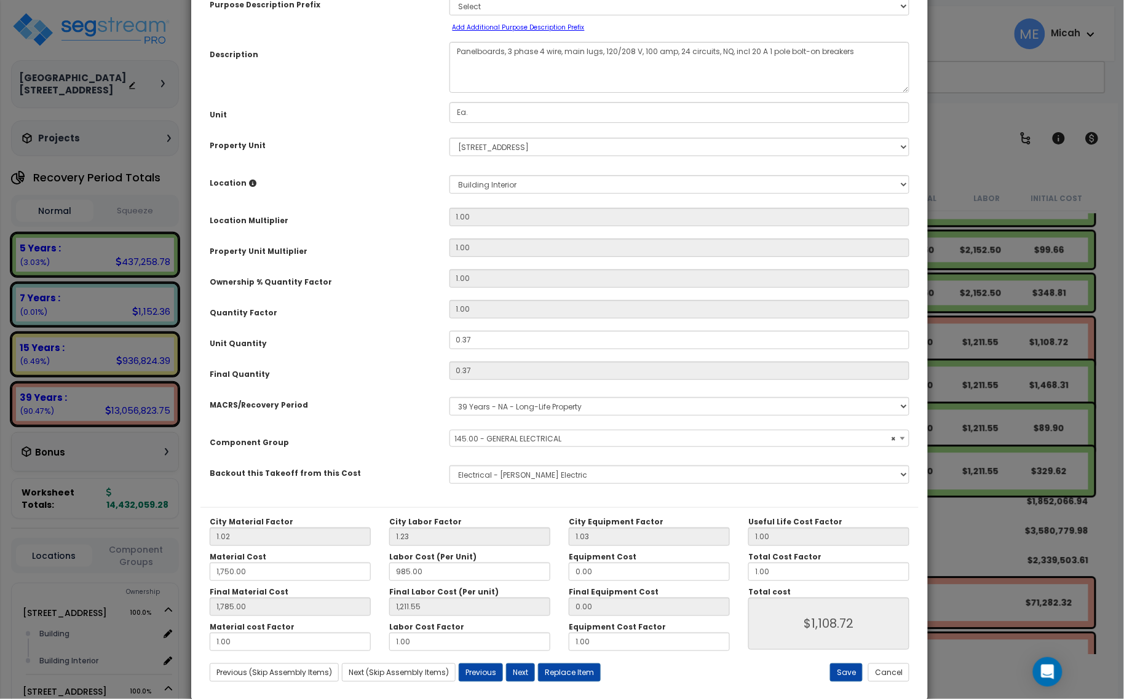
select select "56955"
click at [653, 52] on textarea "Panelboards, 3 phase 4 wire, main lugs, 120/208 V, 100 amp, 24 circuits, NQ, in…" at bounding box center [680, 67] width 461 height 51
drag, startPoint x: 504, startPoint y: 51, endPoint x: 453, endPoint y: 54, distance: 51.1
click at [453, 54] on textarea "Panelboards, 3 phase 4 wire, main lugs, 120/208 V, 100 amp, 24 circuits, NQ, in…" at bounding box center [680, 67] width 461 height 51
type textarea "DM, panel P1B2, 3 phase 4 wire, main lugs, 120/208 V, 125 amp, 24 circuits, NQ,…"
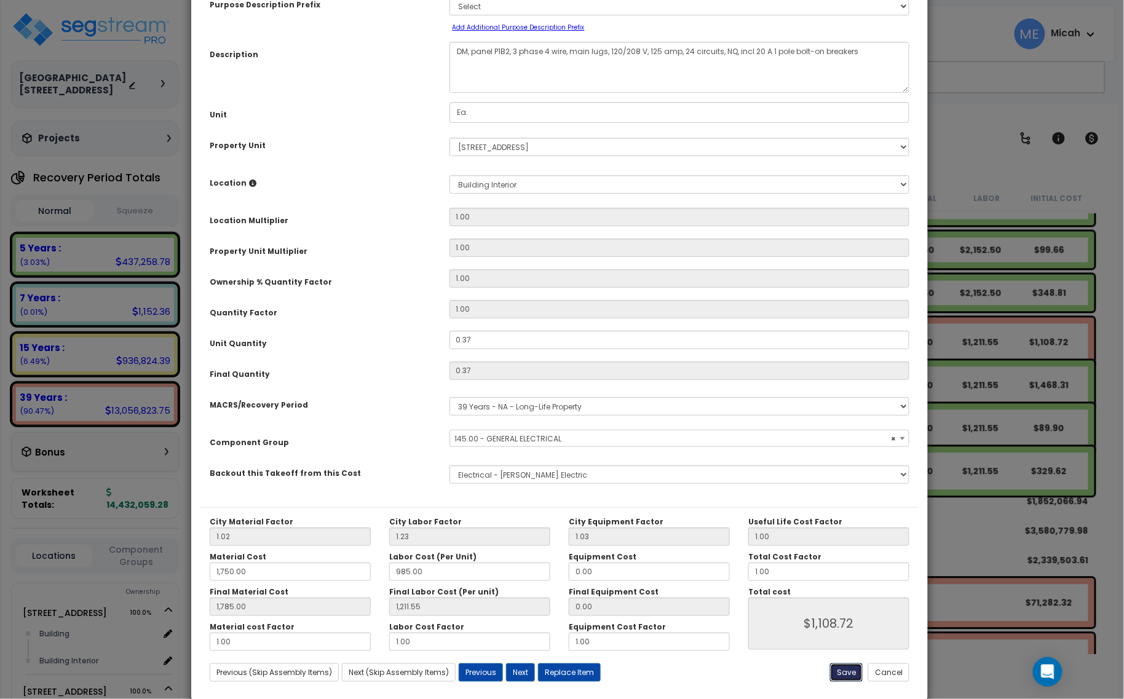
click at [840, 672] on button "Save" at bounding box center [846, 673] width 33 height 18
type input "1750.00"
type input "1785.00"
type input "1211.55"
type input "1108.72"
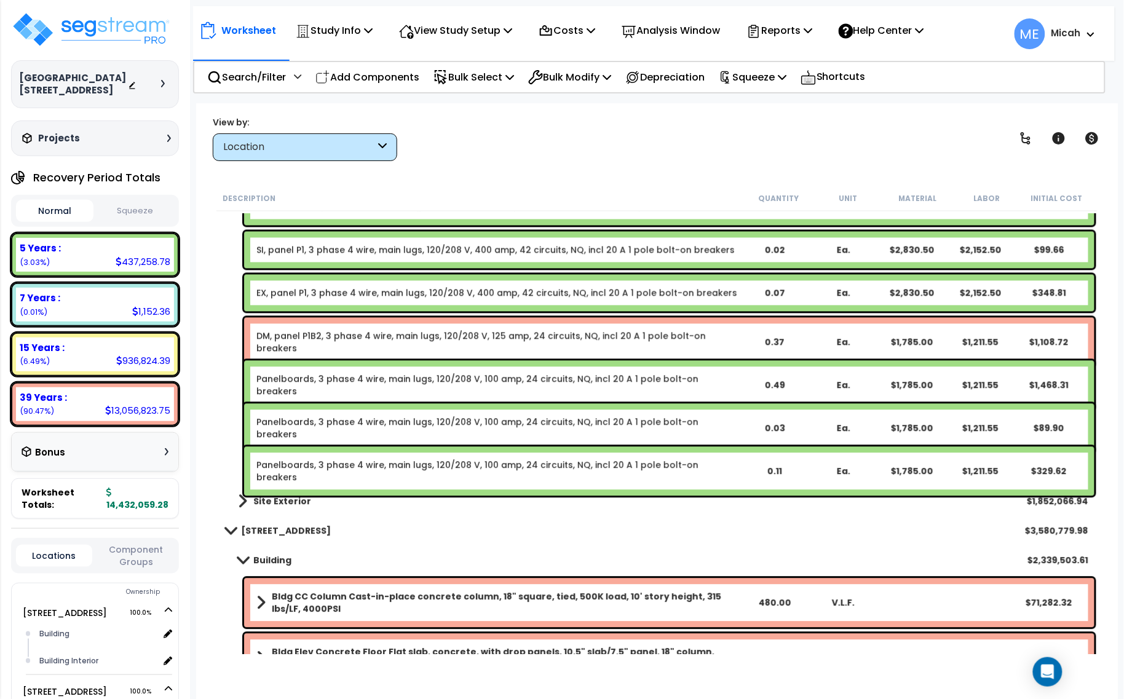
click at [300, 385] on div "Panelboards, 3 phase 4 wire, main lugs, 120/208 V, 100 amp, 24 circuits, NQ, in…" at bounding box center [669, 385] width 851 height 49
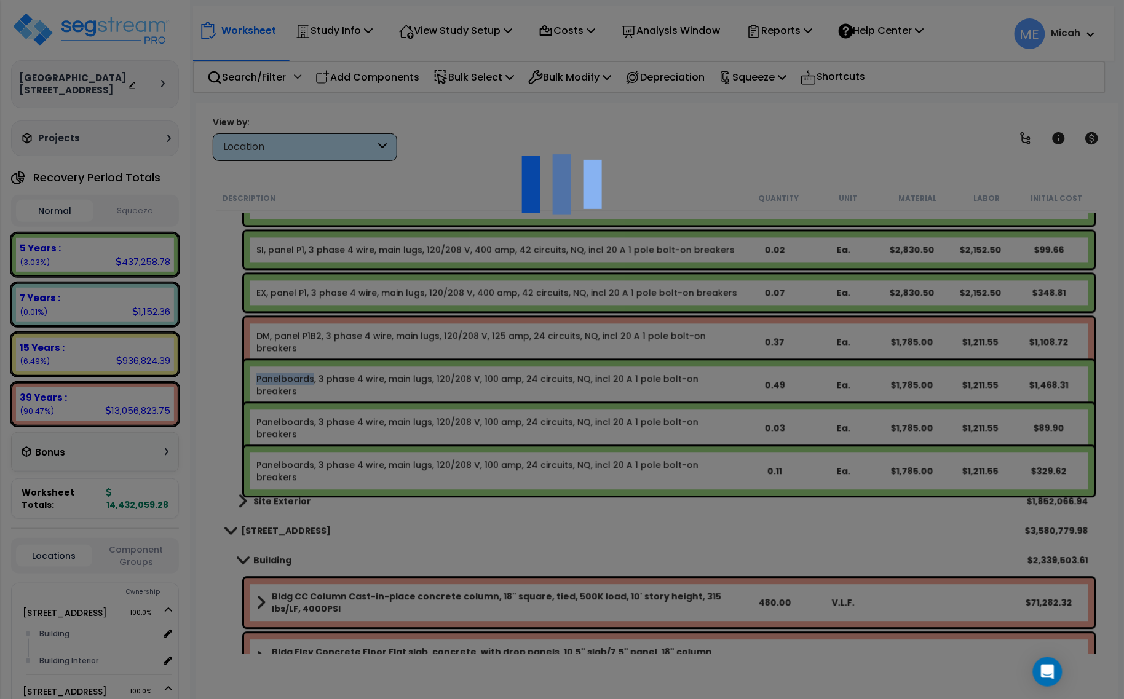
select select "45778576"
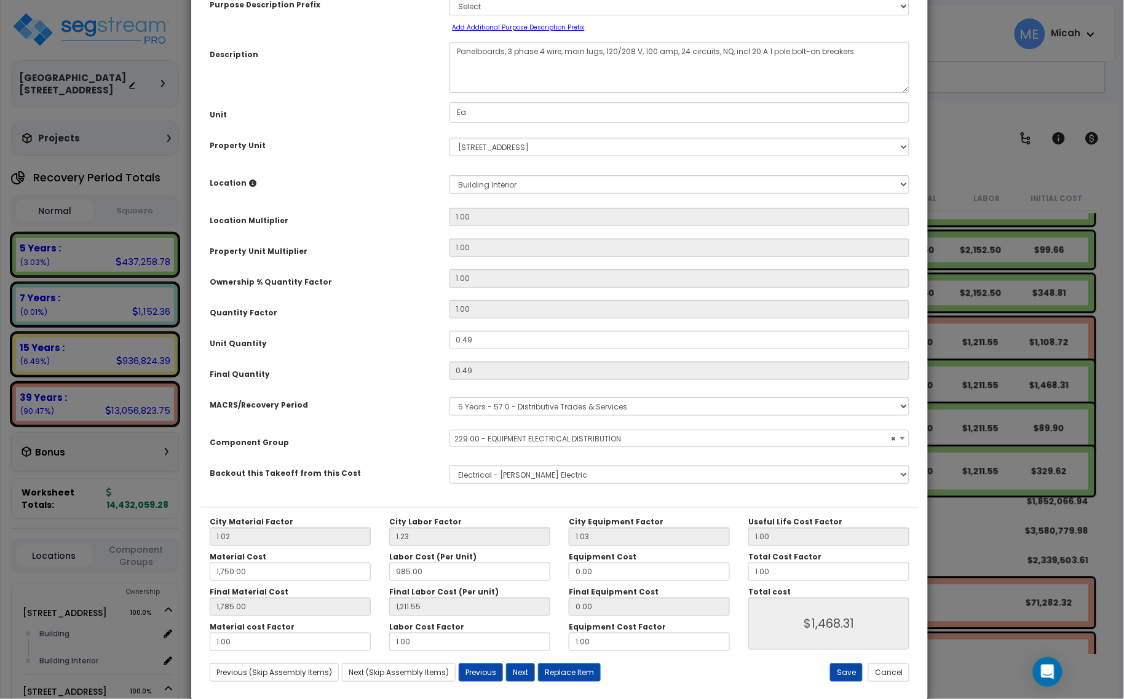
select select "57033"
click at [655, 49] on textarea "Panelboards, 3 phase 4 wire, main lugs, 120/208 V, 100 amp, 24 circuits, NQ, in…" at bounding box center [680, 67] width 461 height 51
type textarea "Panelboards, 3 phase 4 wire, main lugs, 120/208 V, 1 amp, 24 circuits, NQ, incl…"
select select "57033"
drag, startPoint x: 505, startPoint y: 50, endPoint x: 463, endPoint y: 50, distance: 41.8
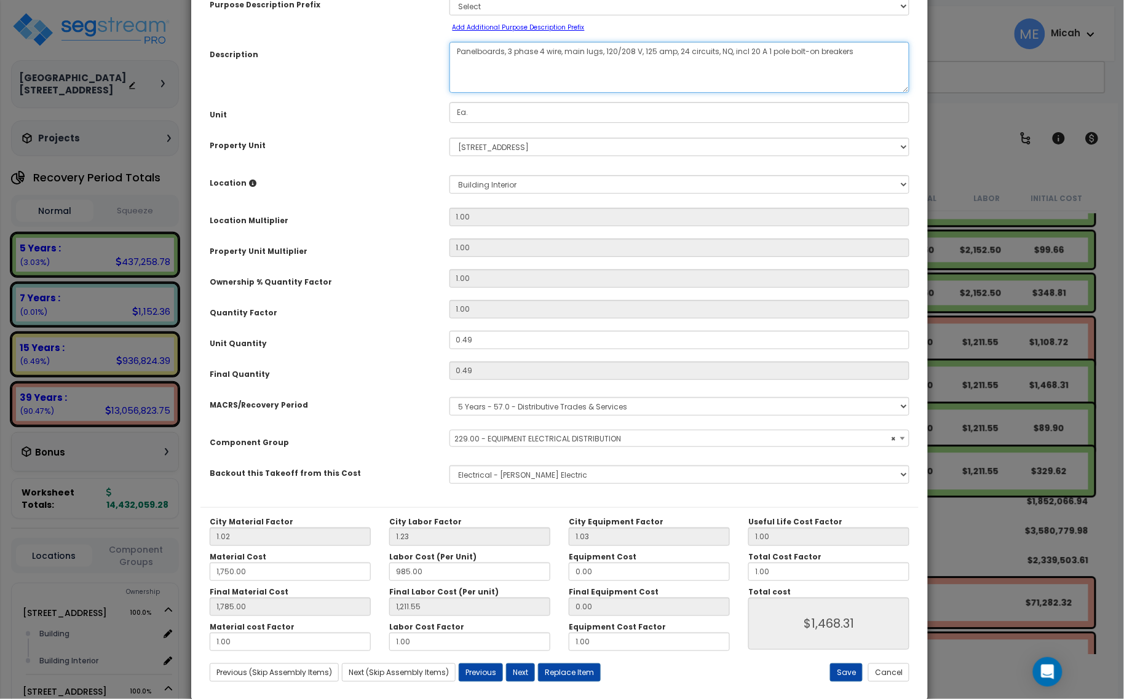
click at [463, 50] on textarea "Panelboards, 3 phase 4 wire, main lugs, 120/208 V, 100 amp, 24 circuits, NQ, in…" at bounding box center [680, 67] width 461 height 51
type textarea "EQ, panel P1B2, 3 phase 4 wire, main lugs, 120/208 V, 125 amp, 24 circuits, NQ,…"
click at [847, 670] on button "Save" at bounding box center [846, 673] width 33 height 18
type input "1750.00"
type input "1785.00"
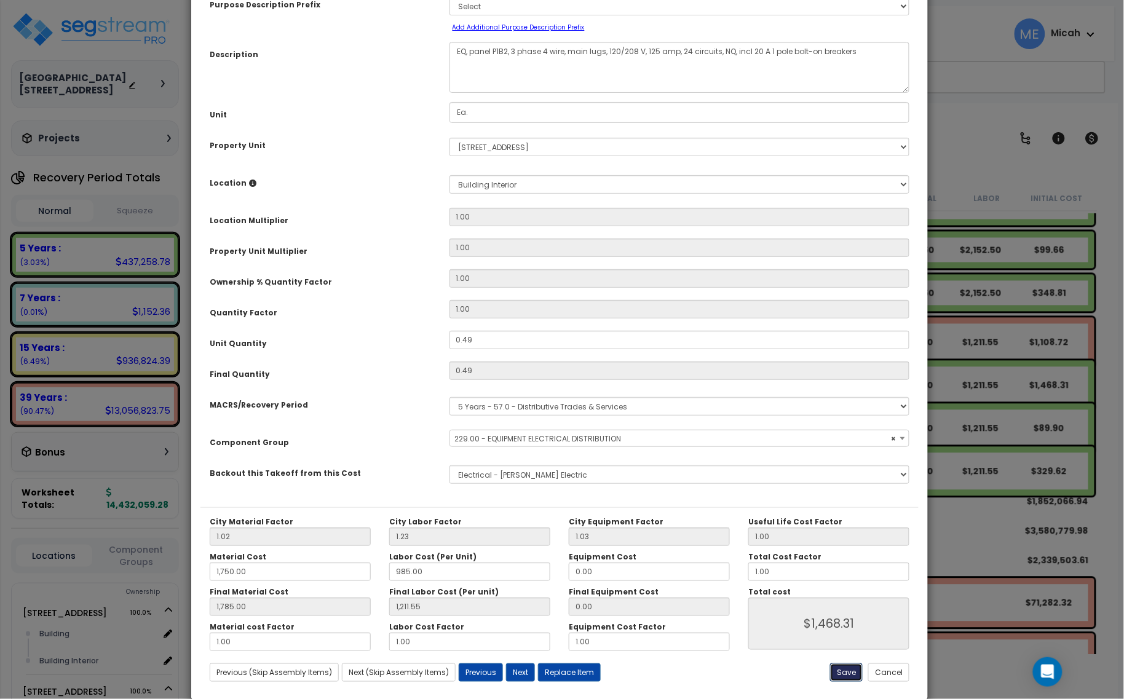
type input "1211.55"
type input "1468.31"
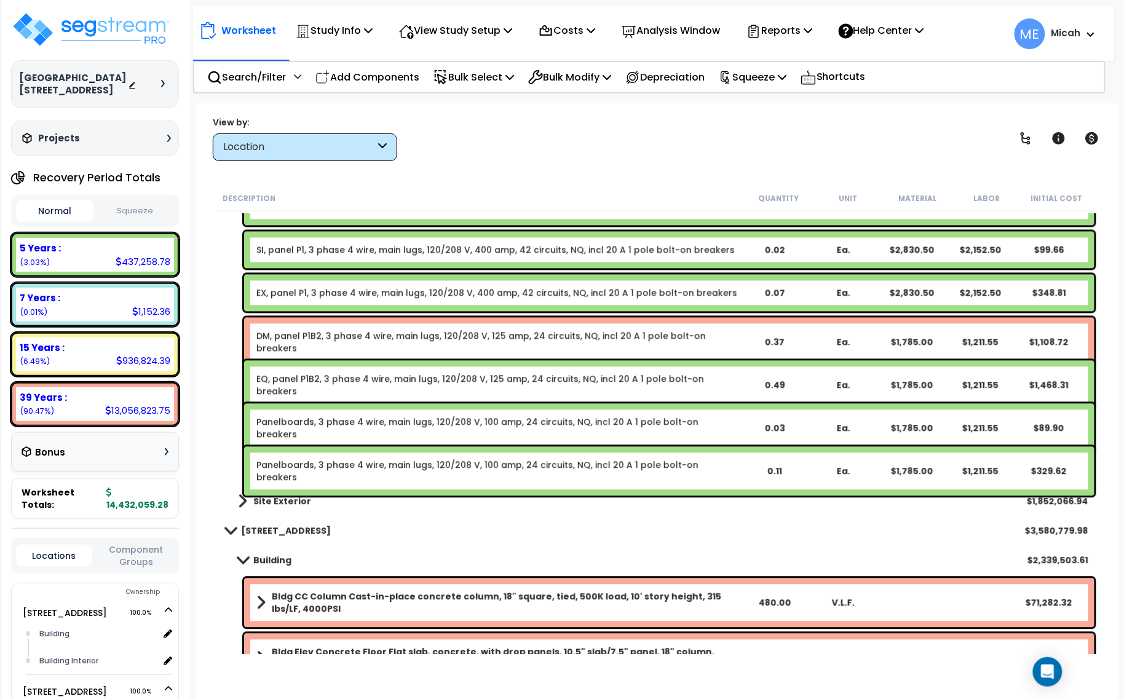
click at [342, 420] on link "Panelboards, 3 phase 4 wire, main lugs, 120/208 V, 100 amp, 24 circuits, NQ, in…" at bounding box center [497, 428] width 483 height 25
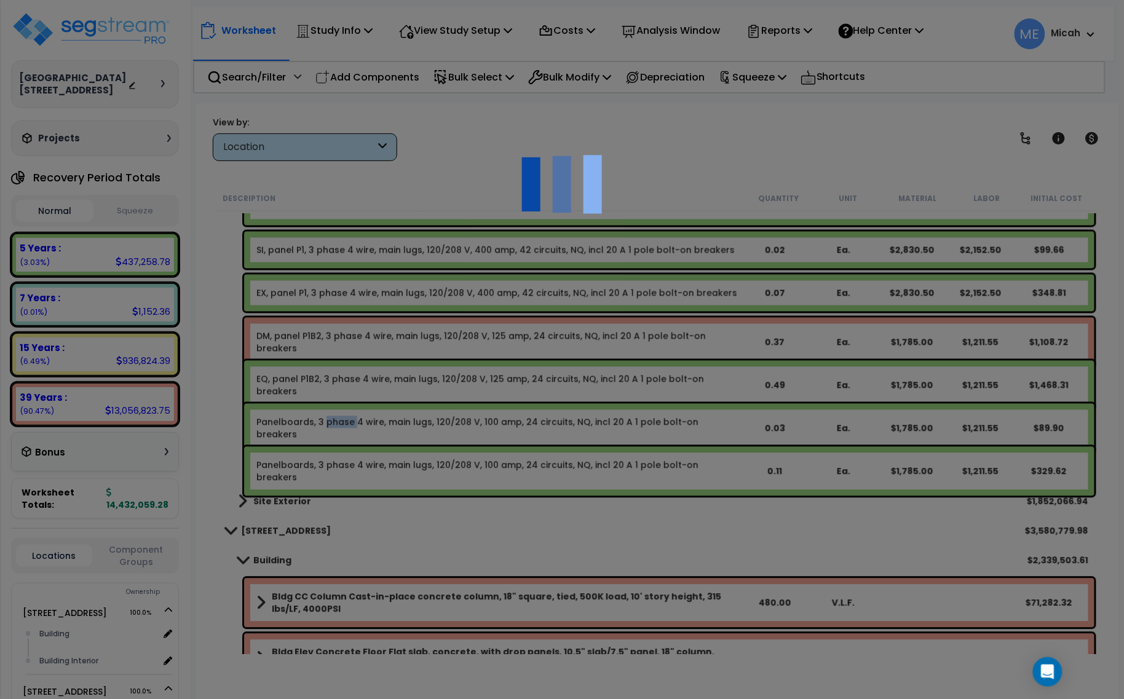
select select "45778576"
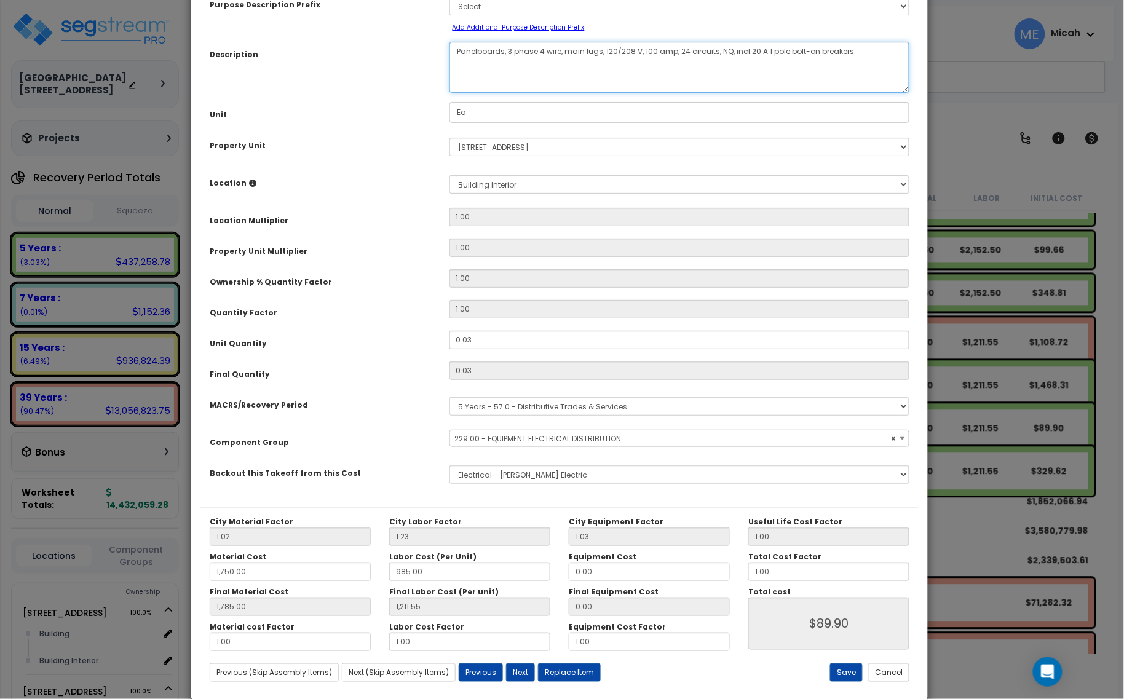
click at [655, 49] on textarea "Panelboards, 3 phase 4 wire, main lugs, 120/208 V, 100 amp, 24 circuits, NQ, in…" at bounding box center [680, 67] width 461 height 51
select select "57033"
drag, startPoint x: 503, startPoint y: 52, endPoint x: 441, endPoint y: 53, distance: 62.1
click at [441, 53] on div "Panelboards, 3 phase 4 wire, main lugs, 120/208 V, 100 amp, 24 circuits, NQ, in…" at bounding box center [679, 67] width 479 height 51
type textarea "SI, panel P1B2, 3 phase 4 wire, main lugs, 120/208 V, 125 amp, 24 circuits, NQ,…"
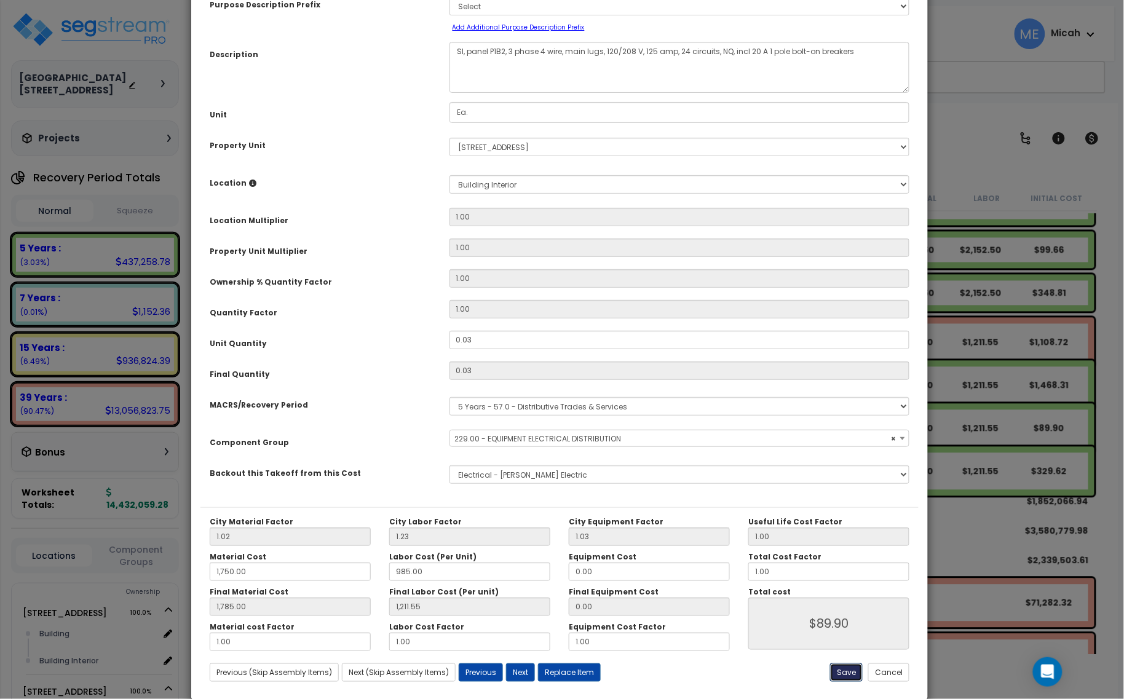
click at [841, 674] on button "Save" at bounding box center [846, 673] width 33 height 18
type input "1750.00"
type input "1785.00"
type input "1211.55"
type input "89.90"
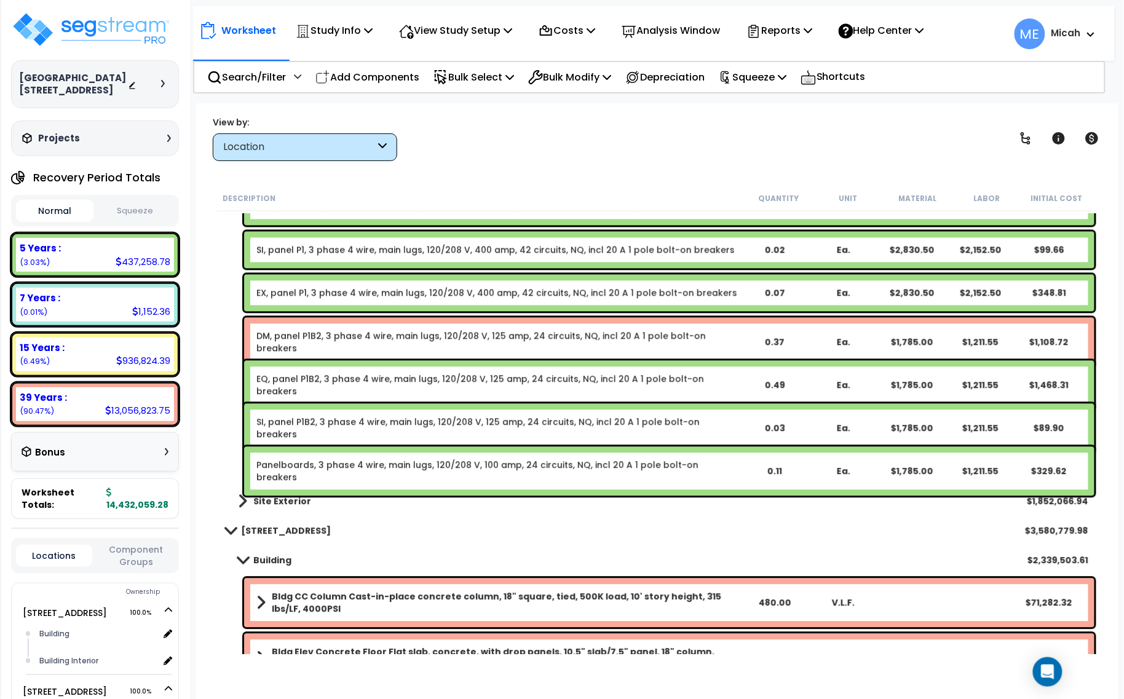
click at [305, 467] on link "Panelboards, 3 phase 4 wire, main lugs, 120/208 V, 100 amp, 24 circuits, NQ, in…" at bounding box center [497, 471] width 483 height 25
click at [305, 466] on link "Panelboards, 3 phase 4 wire, main lugs, 120/208 V, 100 amp, 24 circuits, NQ, in…" at bounding box center [497, 471] width 483 height 25
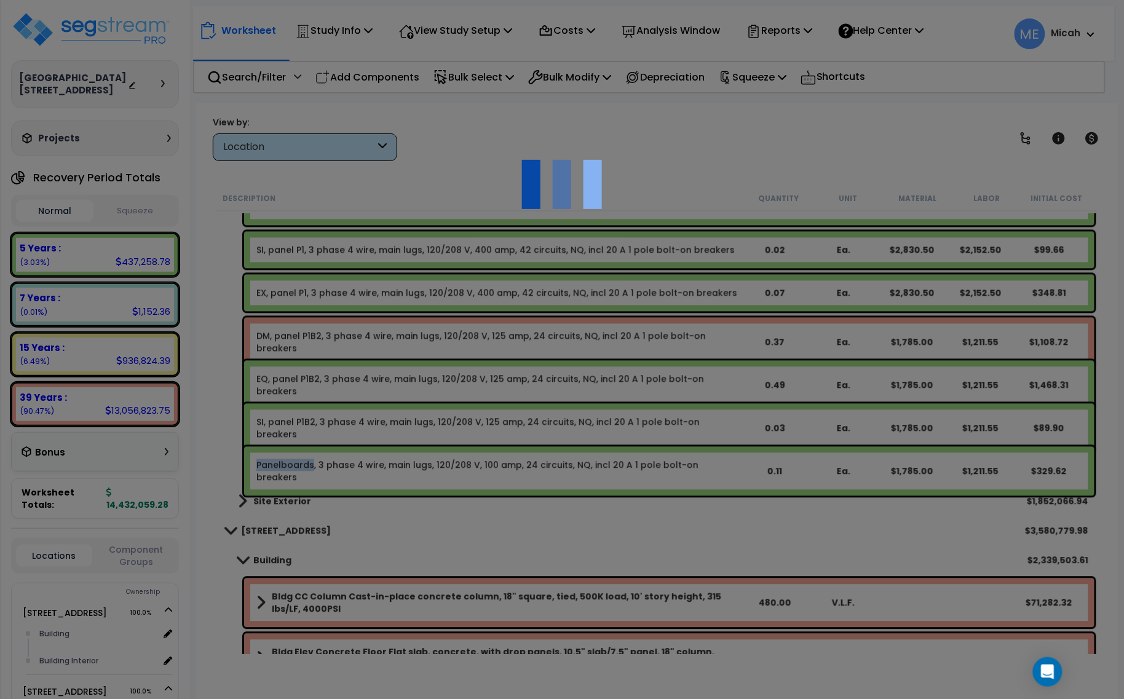
select select "45778576"
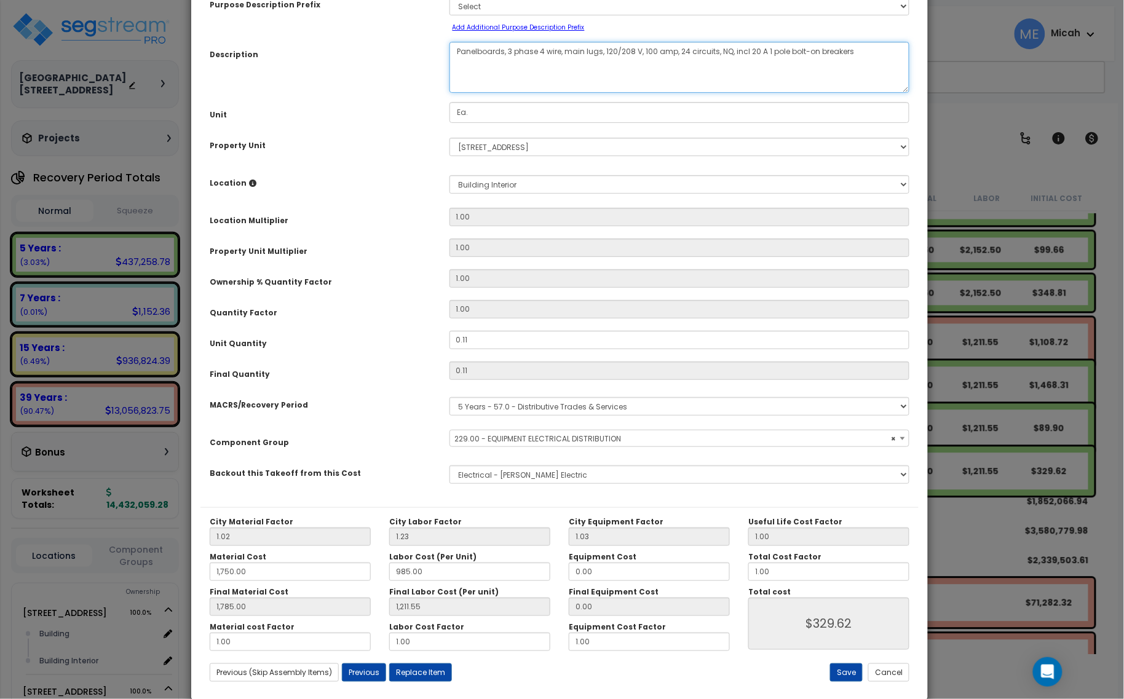
click at [653, 46] on textarea "Panelboards, 3 phase 4 wire, main lugs, 120/208 V, 100 amp, 24 circuits, NQ, in…" at bounding box center [680, 67] width 461 height 51
select select "57033"
type textarea "Panelboards, 3 phase 4 wire, main lugs, 120/208 V, 10 amp, 24 circuits, NQ, inc…"
select select "57033"
drag, startPoint x: 502, startPoint y: 50, endPoint x: 459, endPoint y: 55, distance: 43.9
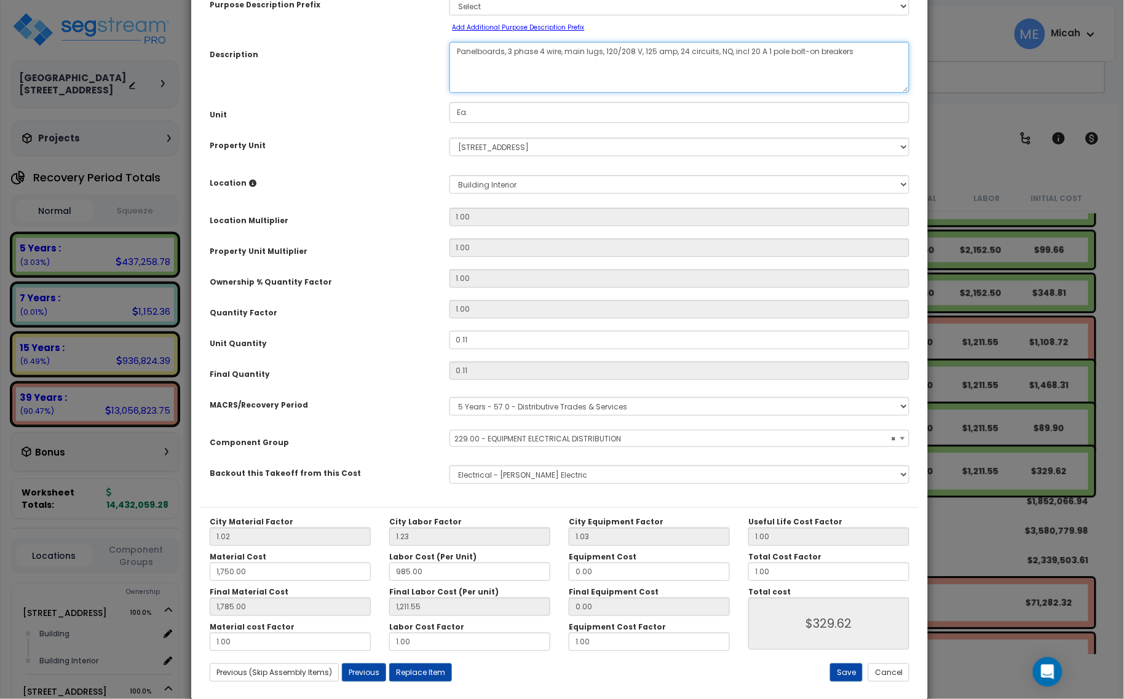
click at [459, 55] on textarea "Panelboards, 3 phase 4 wire, main lugs, 120/208 V, 100 amp, 24 circuits, NQ, in…" at bounding box center [680, 67] width 461 height 51
type textarea "OF, panel P1B2, 3 phase 4 wire, main lugs, 120/208 V, 125 amp, 24 circuits, NQ,…"
click at [847, 666] on button "Save" at bounding box center [846, 673] width 33 height 18
type input "1750.00"
type input "1785.00"
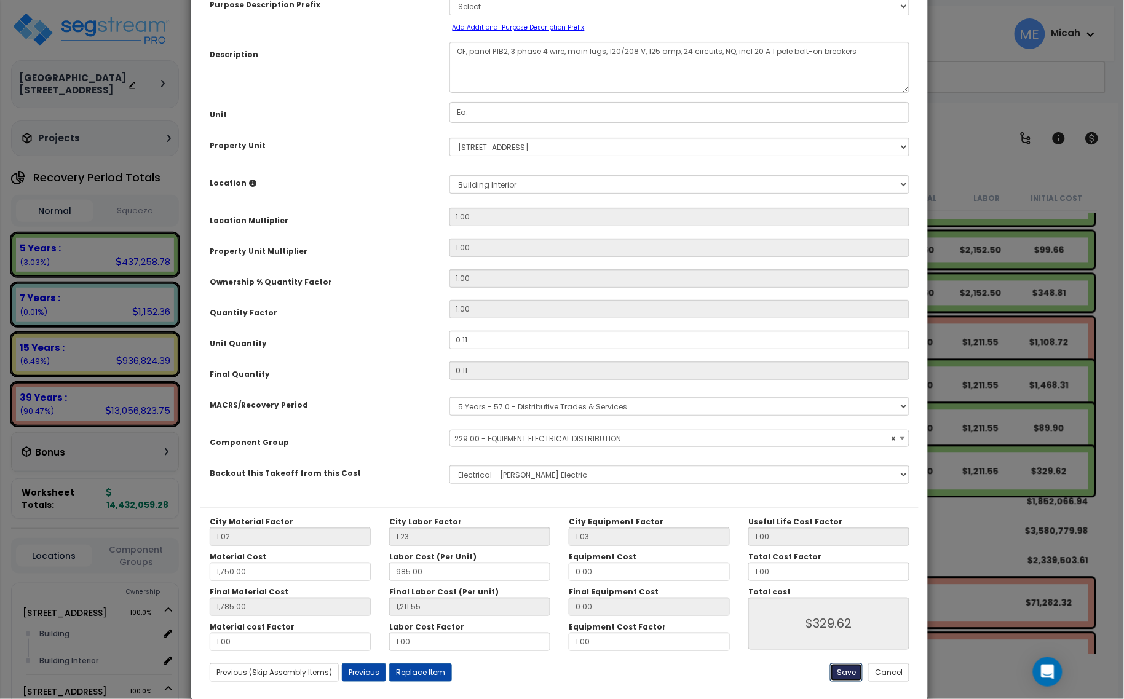
type input "1211.55"
type input "329.62"
